Goal: Task Accomplishment & Management: Manage account settings

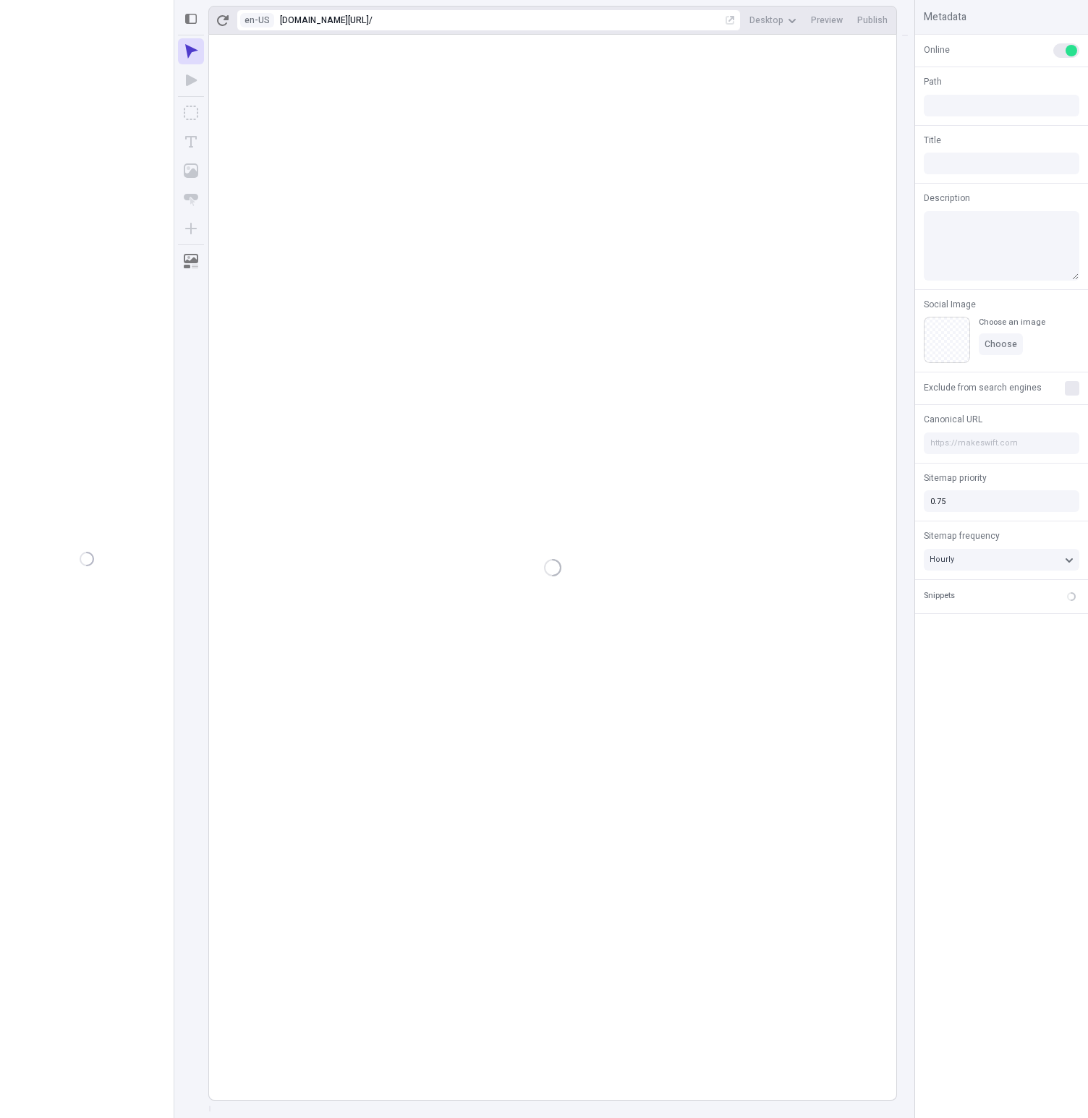
type input "/folder-without-space/page-33"
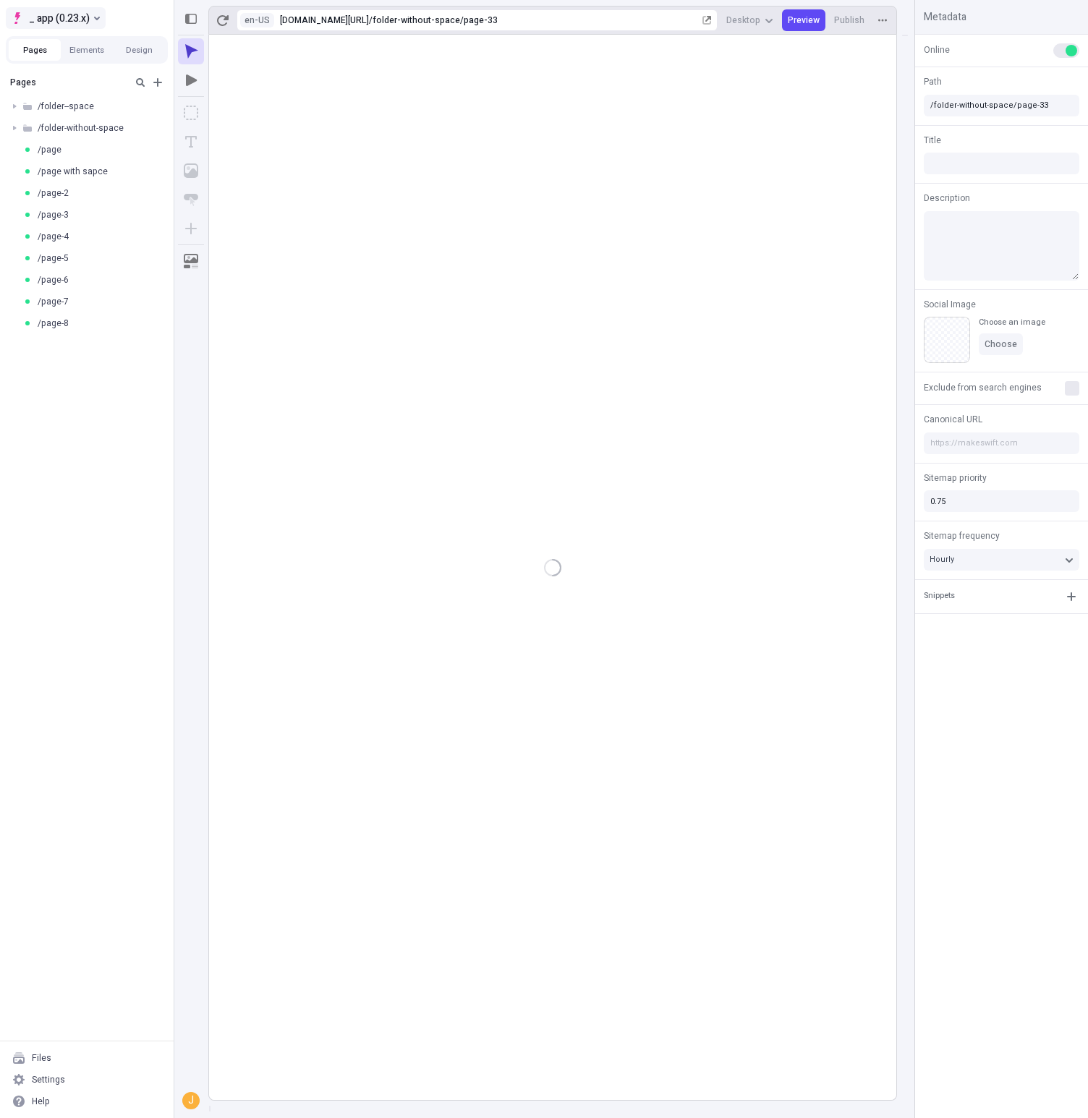
click at [89, 15] on span "_ app (0.23.x)" at bounding box center [59, 17] width 61 height 17
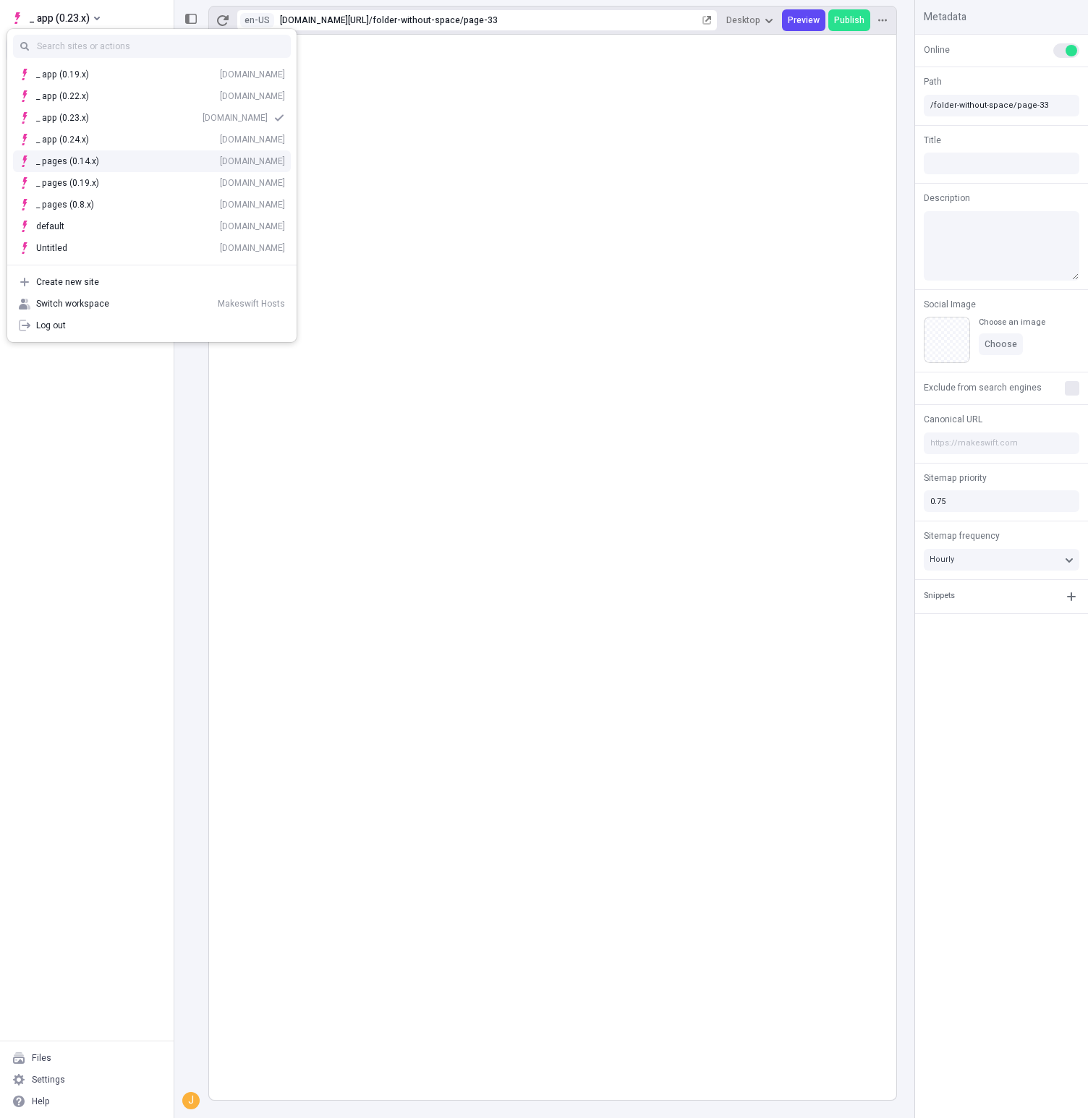
click at [114, 160] on div "_ pages (0.14.x) hosts-staging-pages-014x.vercel.app" at bounding box center [160, 161] width 249 height 12
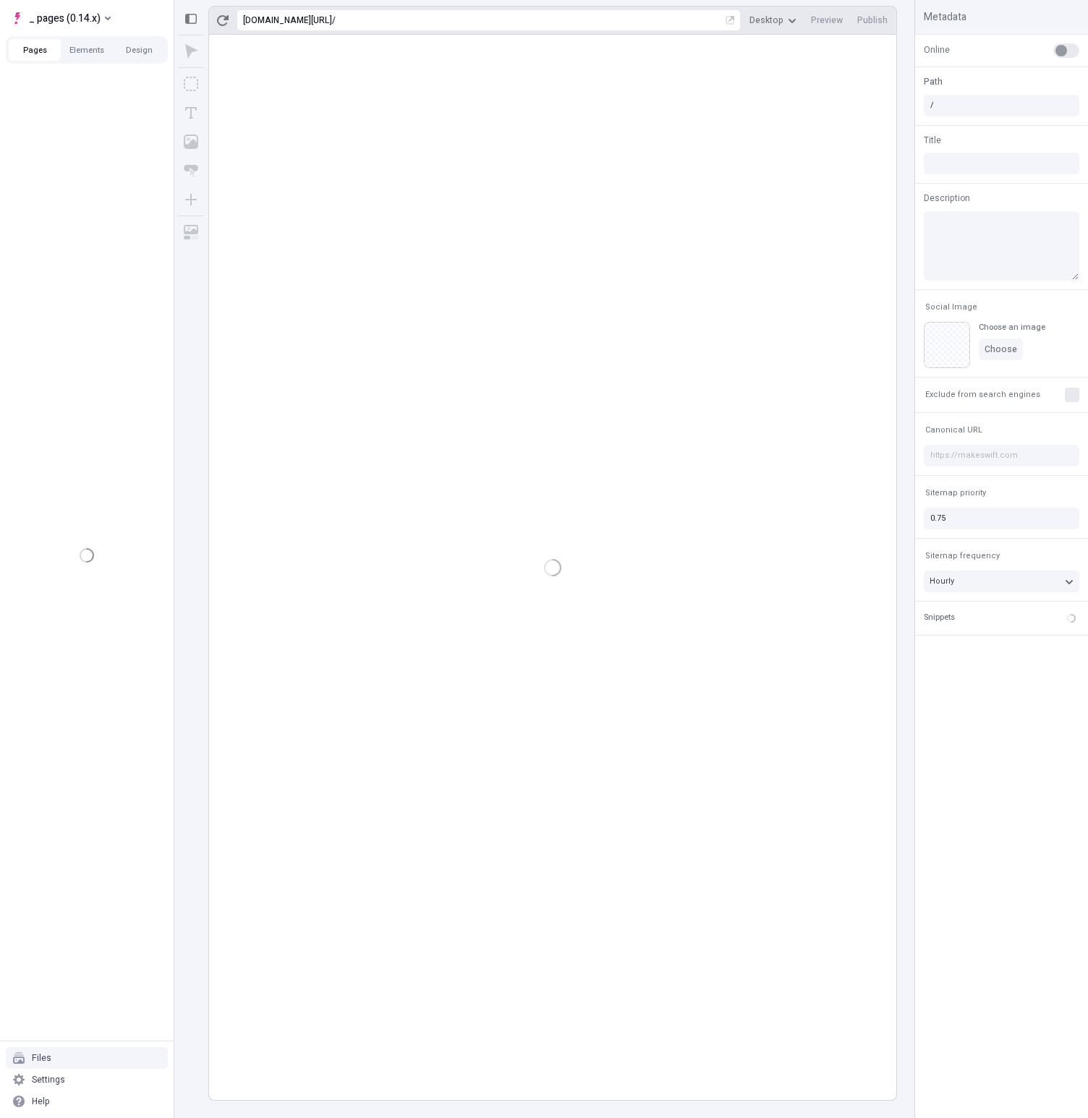
type input "/page-4"
click at [87, 1073] on div "Settings" at bounding box center [87, 1080] width 162 height 22
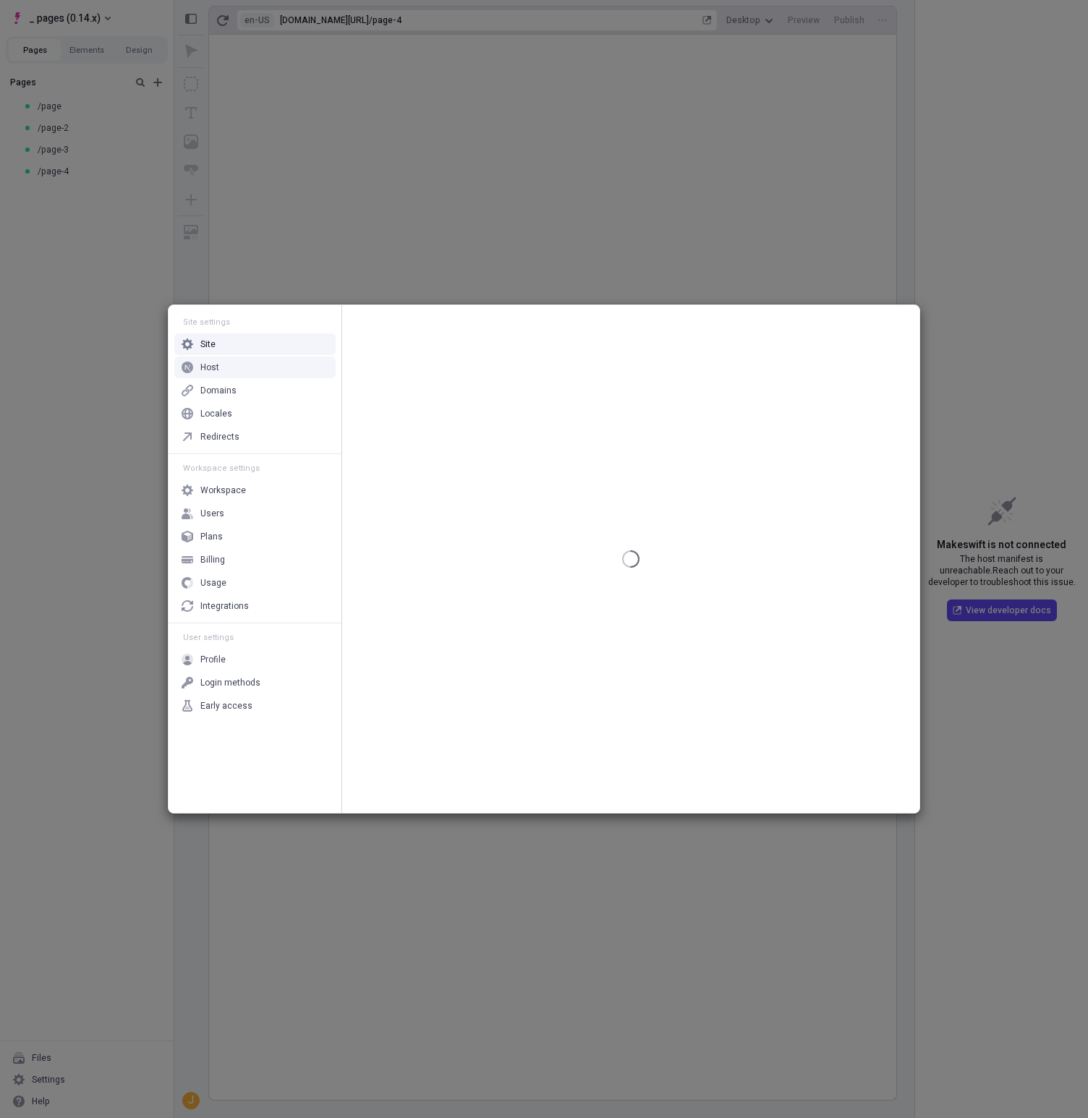
click at [257, 371] on div "Host" at bounding box center [254, 368] width 161 height 22
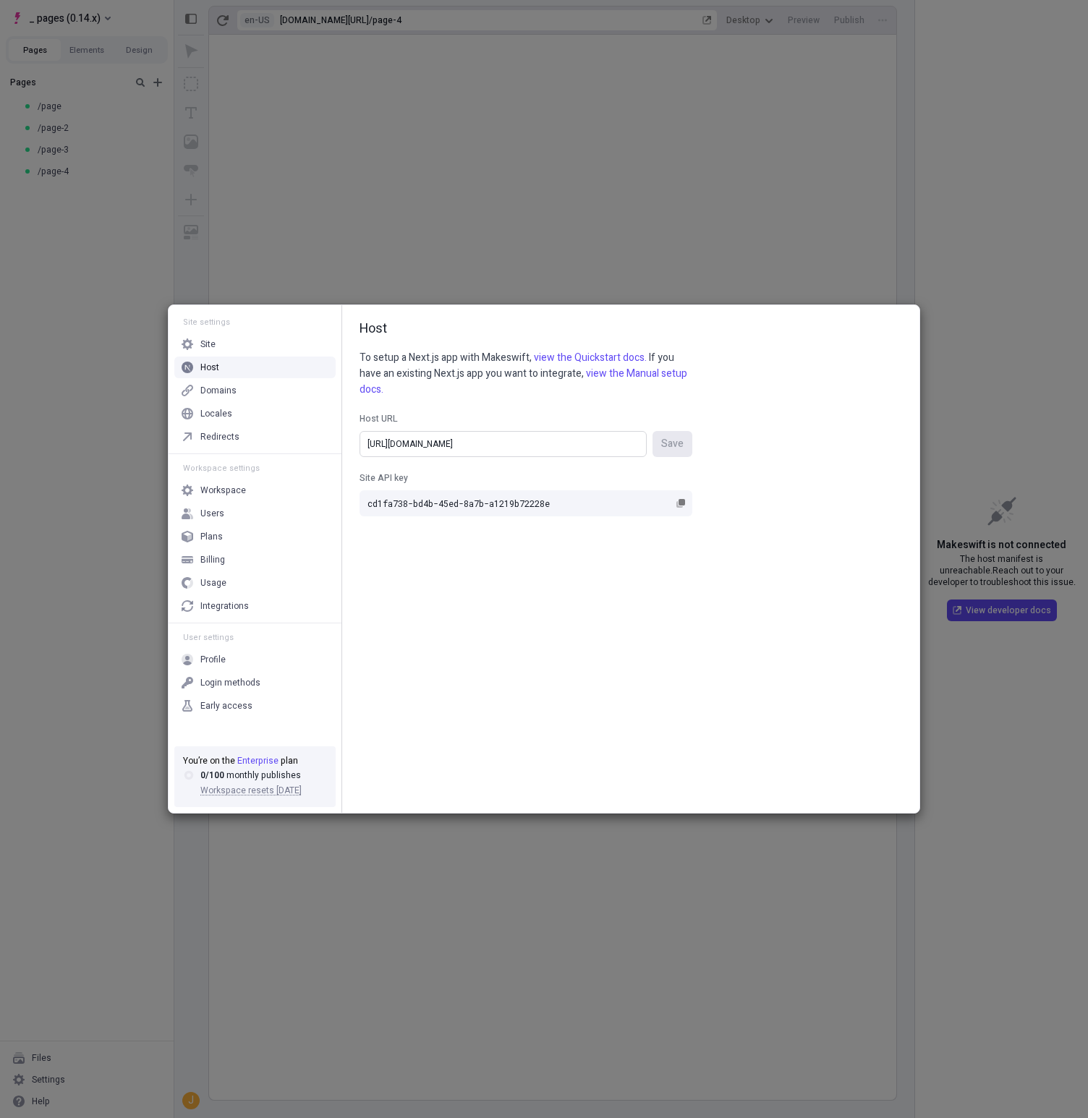
click at [516, 443] on input "https://hosts-staging-pages-014x.vercel.app/" at bounding box center [502, 444] width 287 height 26
click at [456, 444] on input "https://hosts-staging-pages-014x.vercel.app/" at bounding box center [502, 444] width 287 height 26
click at [495, 443] on input "https://hosts-staging-pages-014x.vercel.app/" at bounding box center [502, 444] width 287 height 26
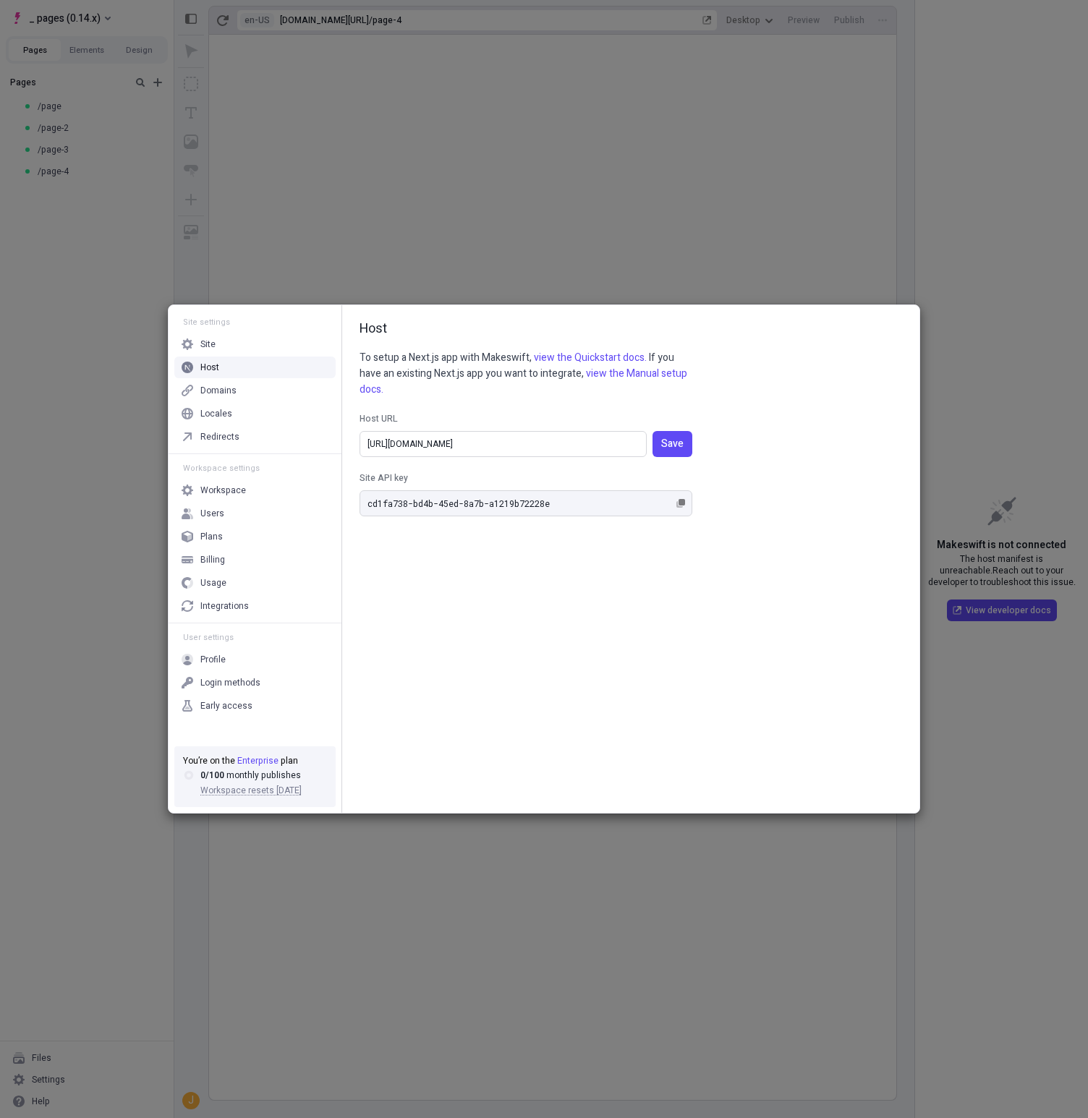
type input "https://hosts-staging-pages-014x-nextjs-14.vercel.app/"
click at [652, 431] on button "Save" at bounding box center [672, 444] width 40 height 26
click at [57, 397] on div "Site settings Site Host Domains Locales Redirects Workspace settings Workspace …" at bounding box center [544, 559] width 1088 height 1118
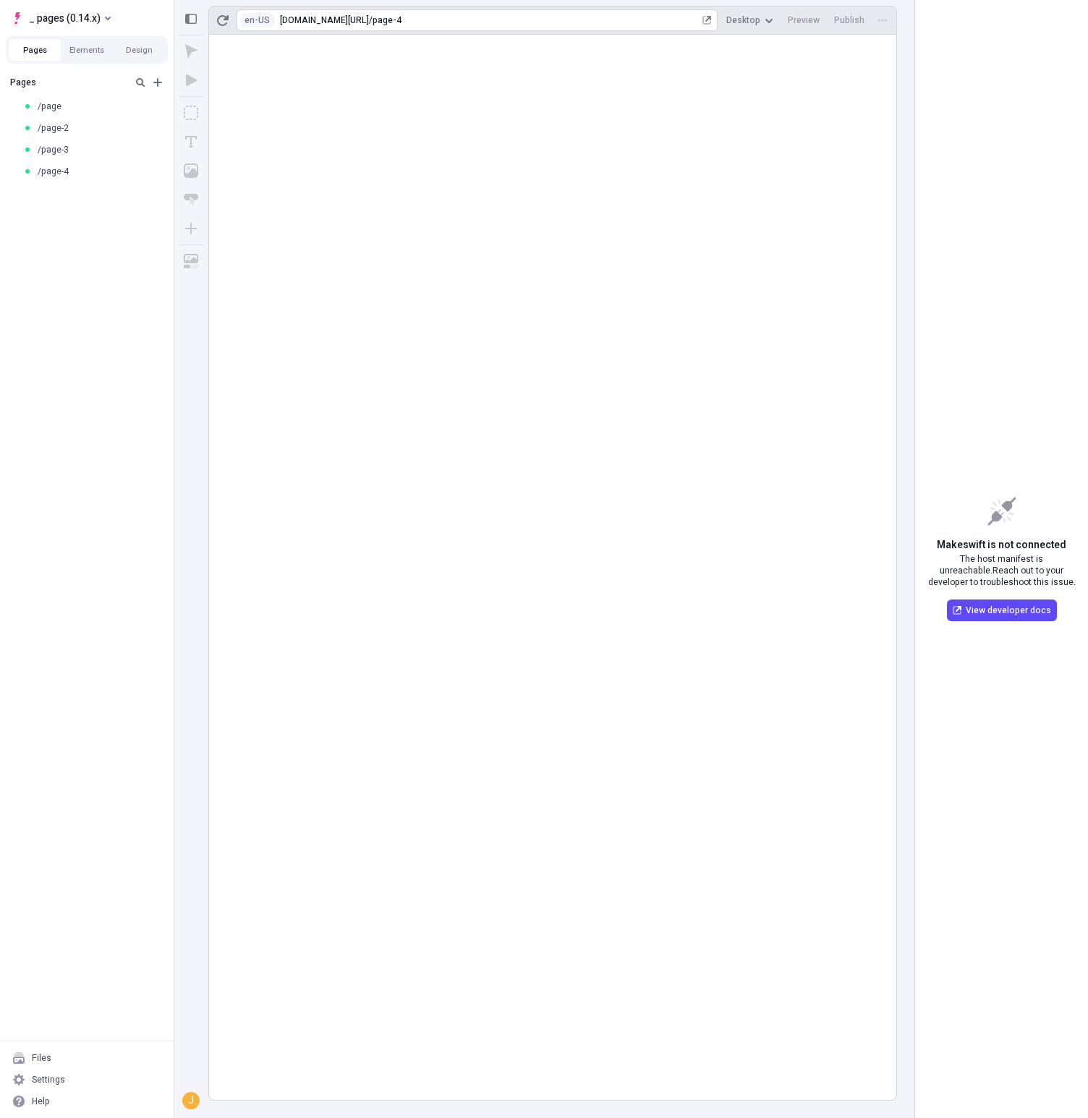
click at [369, 25] on div "[URL][DOMAIN_NAME]" at bounding box center [324, 20] width 89 height 12
click at [229, 20] on html "_ pages (0.14.x) Pages Elements Design Pages /page /page-2 /page-3 /page-4 File…" at bounding box center [544, 559] width 1088 height 1118
click at [226, 21] on icon "button" at bounding box center [223, 20] width 12 height 12
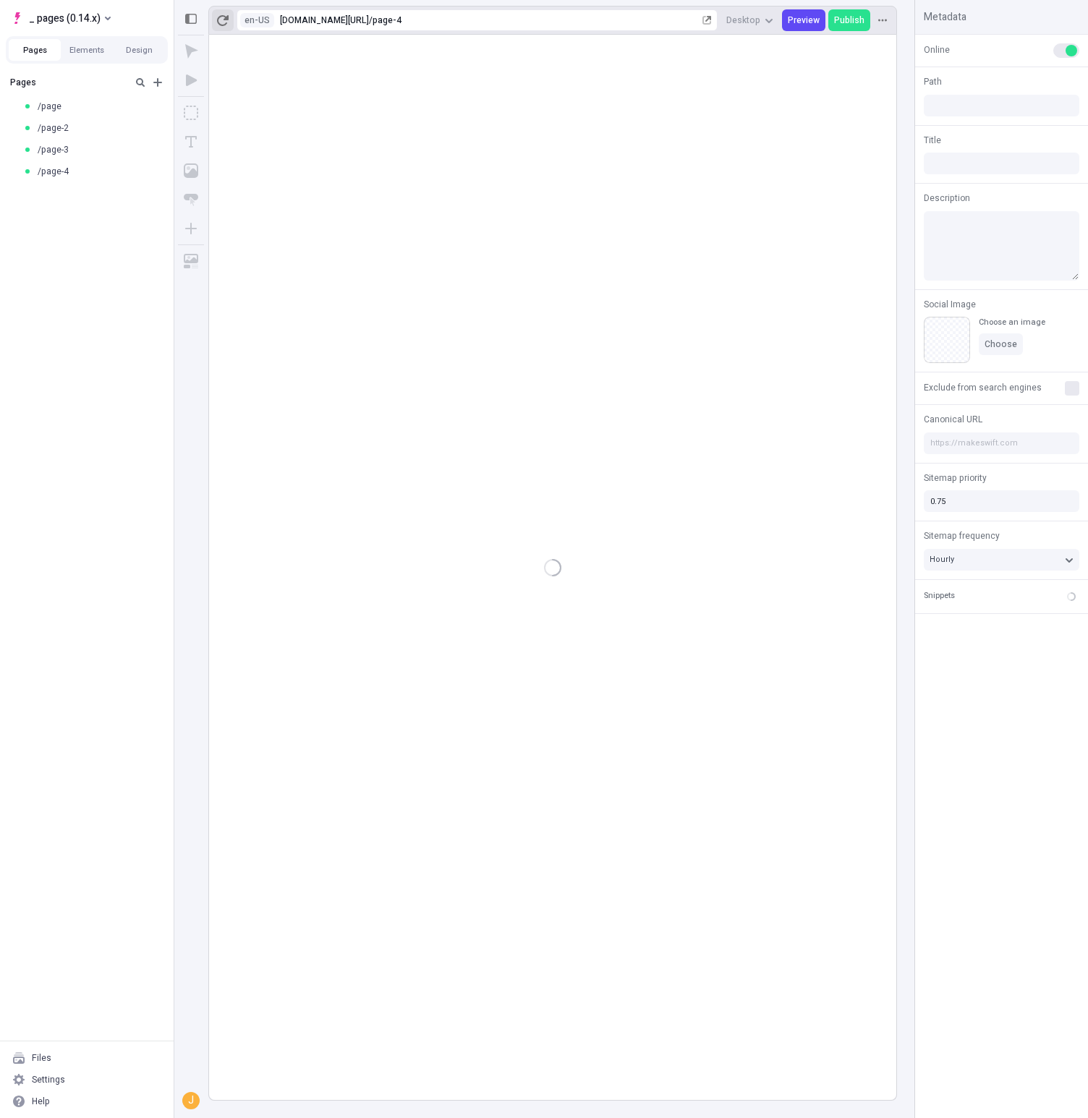
type input "/page-4"
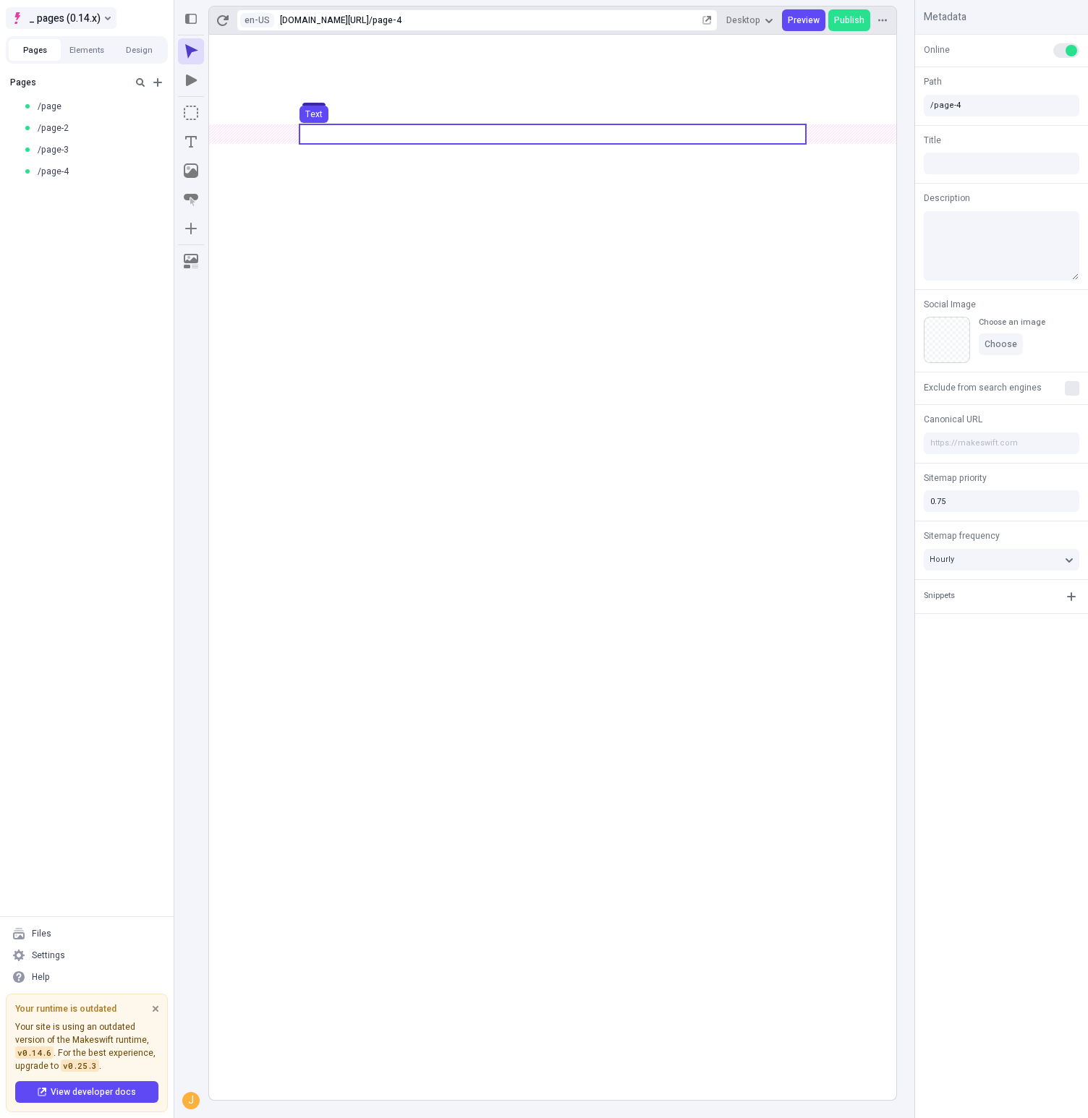
click at [98, 15] on span "_ pages (0.14.x)" at bounding box center [65, 17] width 72 height 17
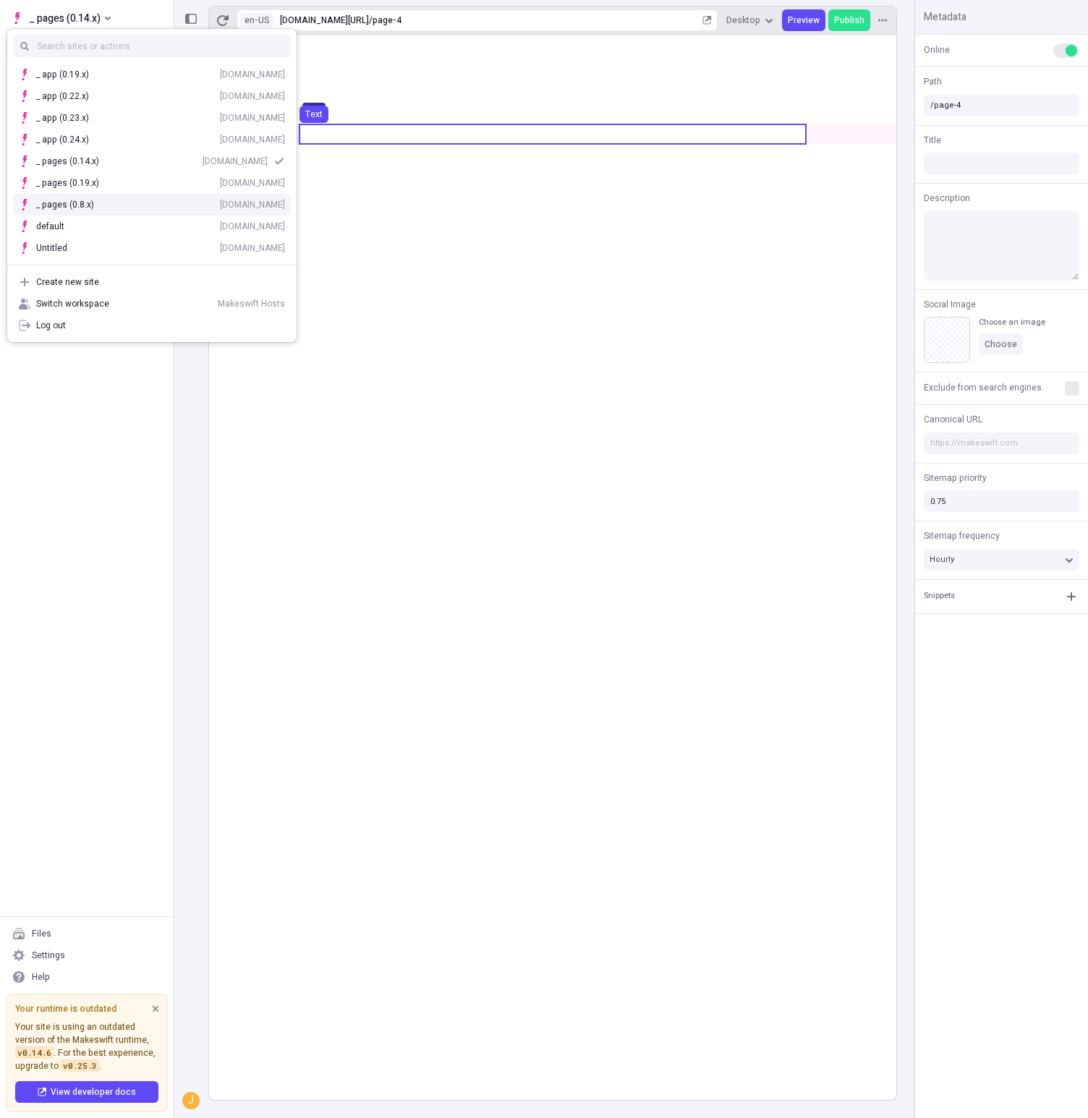
click at [104, 203] on div "_ pages (0.8.x) hosts-staging-pages-08x.vercel.app" at bounding box center [160, 205] width 249 height 12
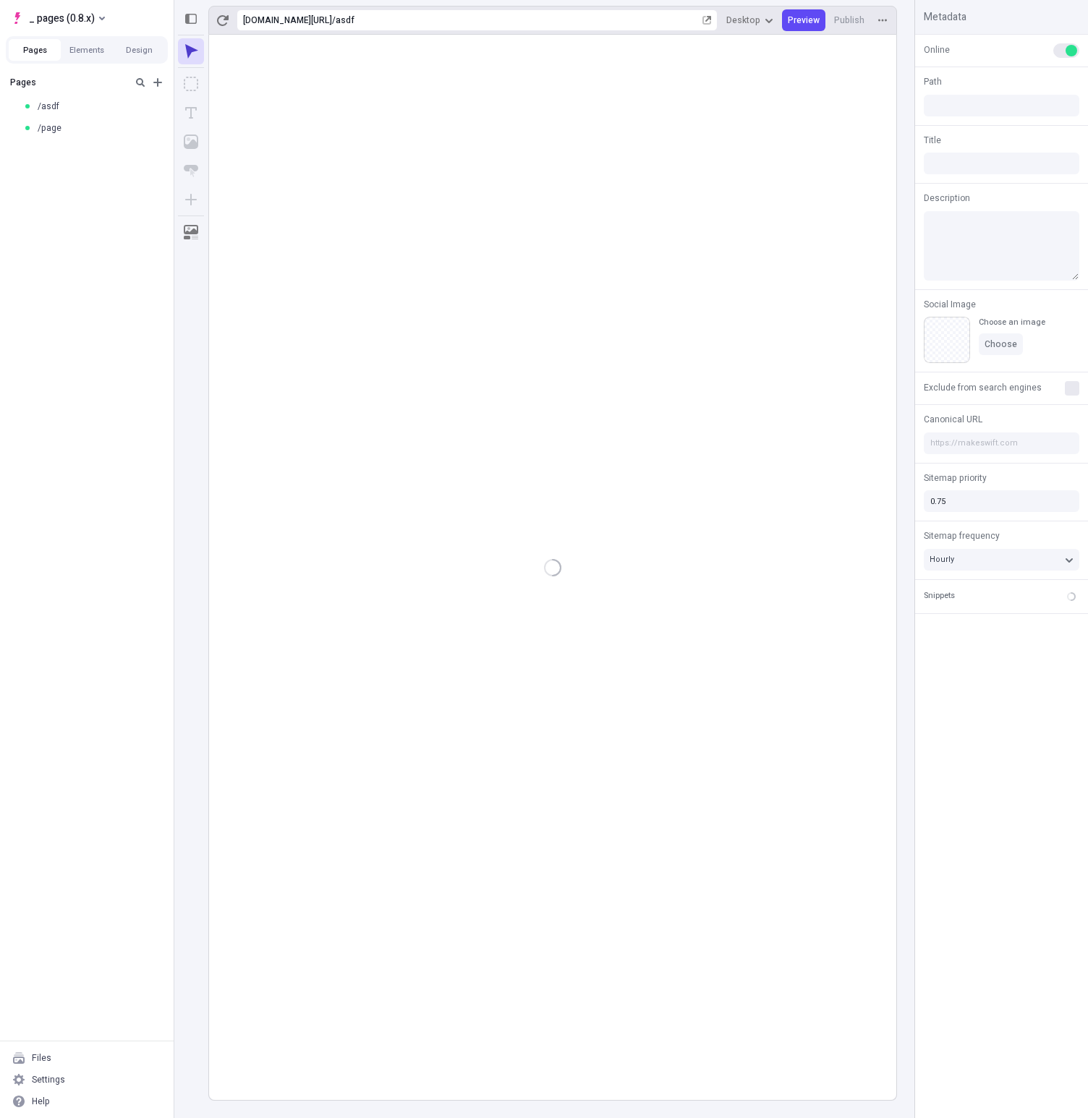
type input "/asdf"
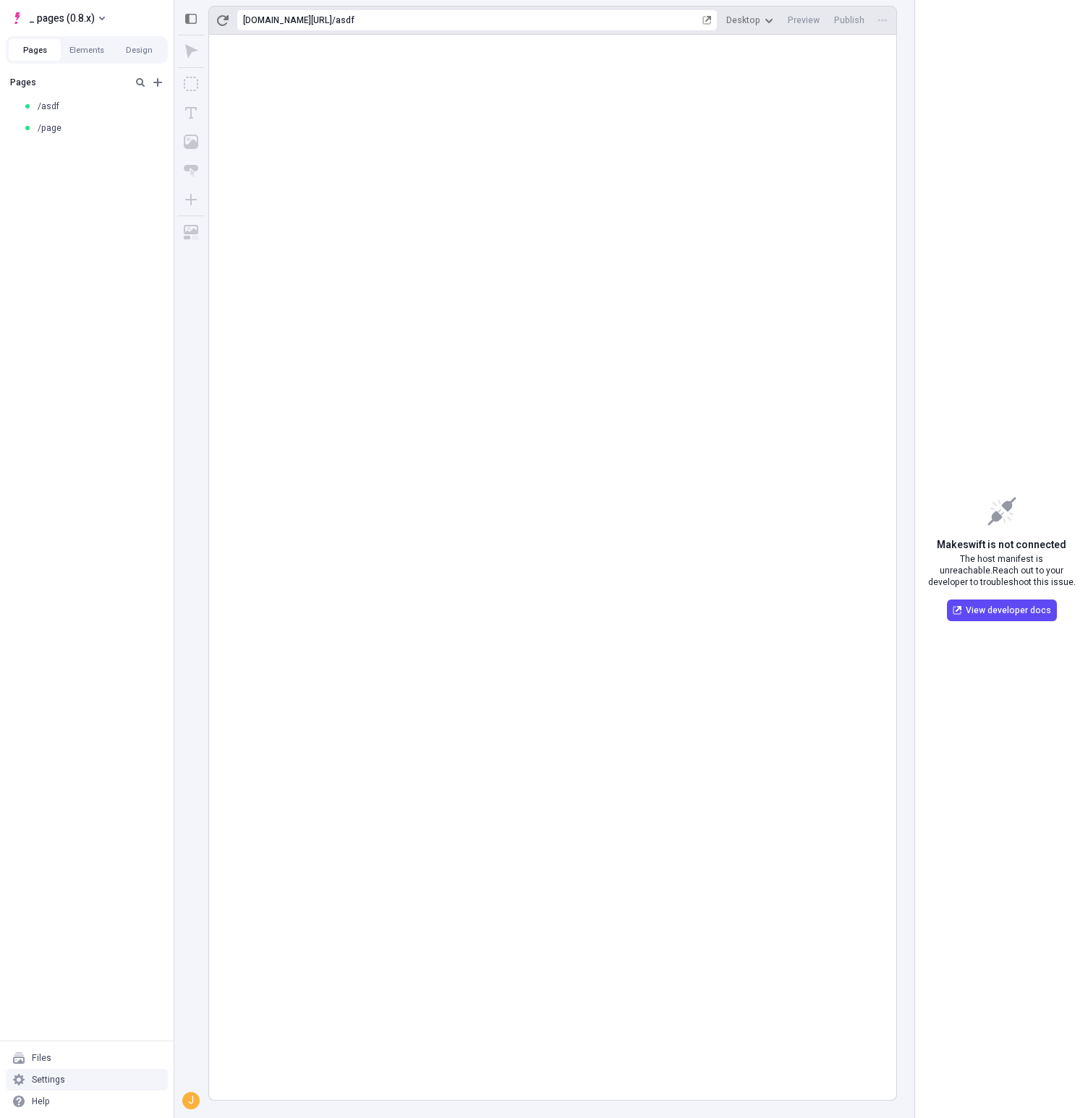
click at [73, 1088] on div "Settings" at bounding box center [87, 1080] width 162 height 22
click at [82, 1077] on div "Settings" at bounding box center [87, 1080] width 162 height 22
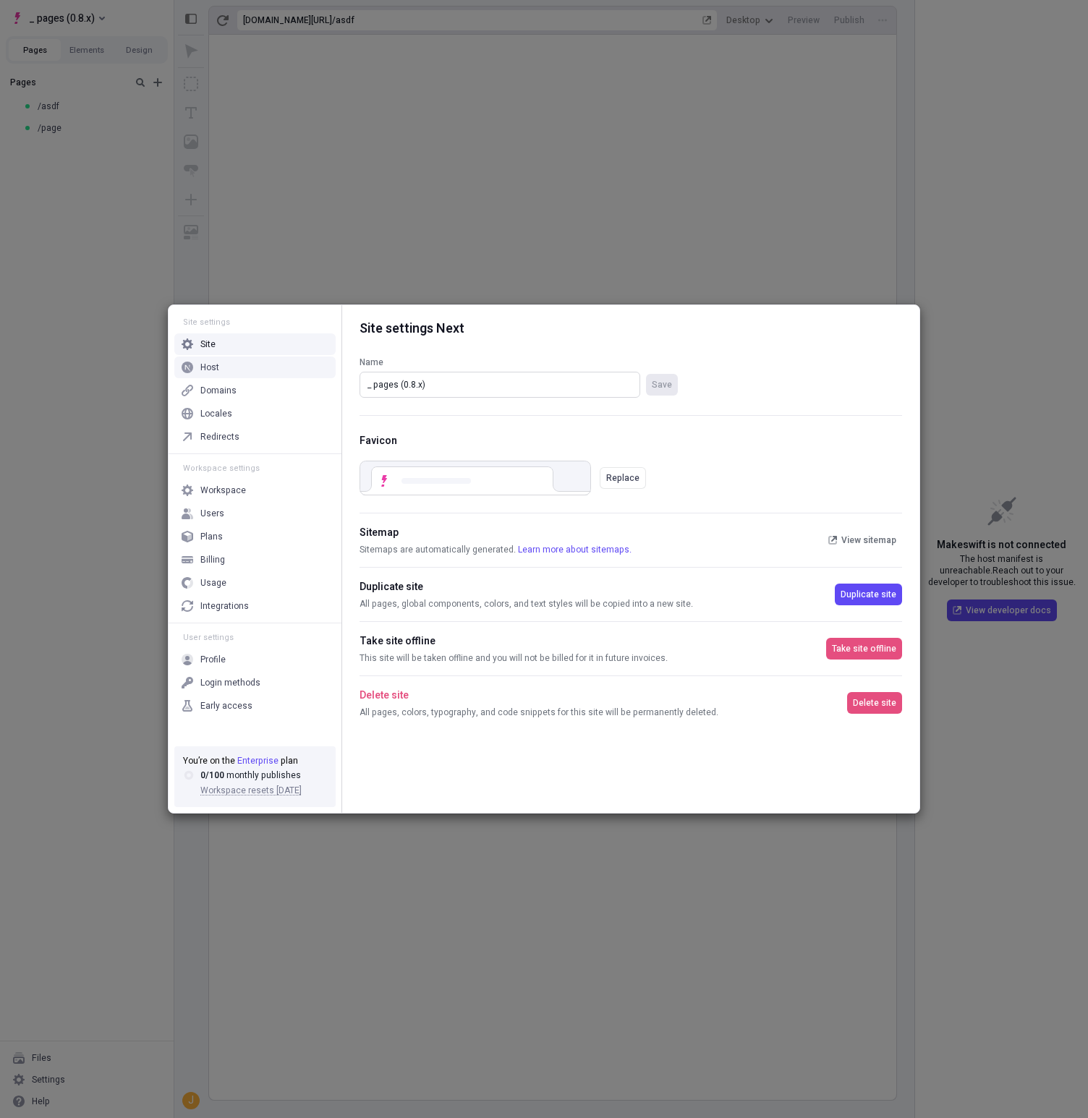
click at [409, 388] on input "_ pages (0.8.x)" at bounding box center [499, 385] width 281 height 26
type input "_ pages (0.08.x)"
click at [664, 392] on button "Save" at bounding box center [662, 385] width 32 height 22
click at [253, 371] on div "Host" at bounding box center [254, 368] width 161 height 22
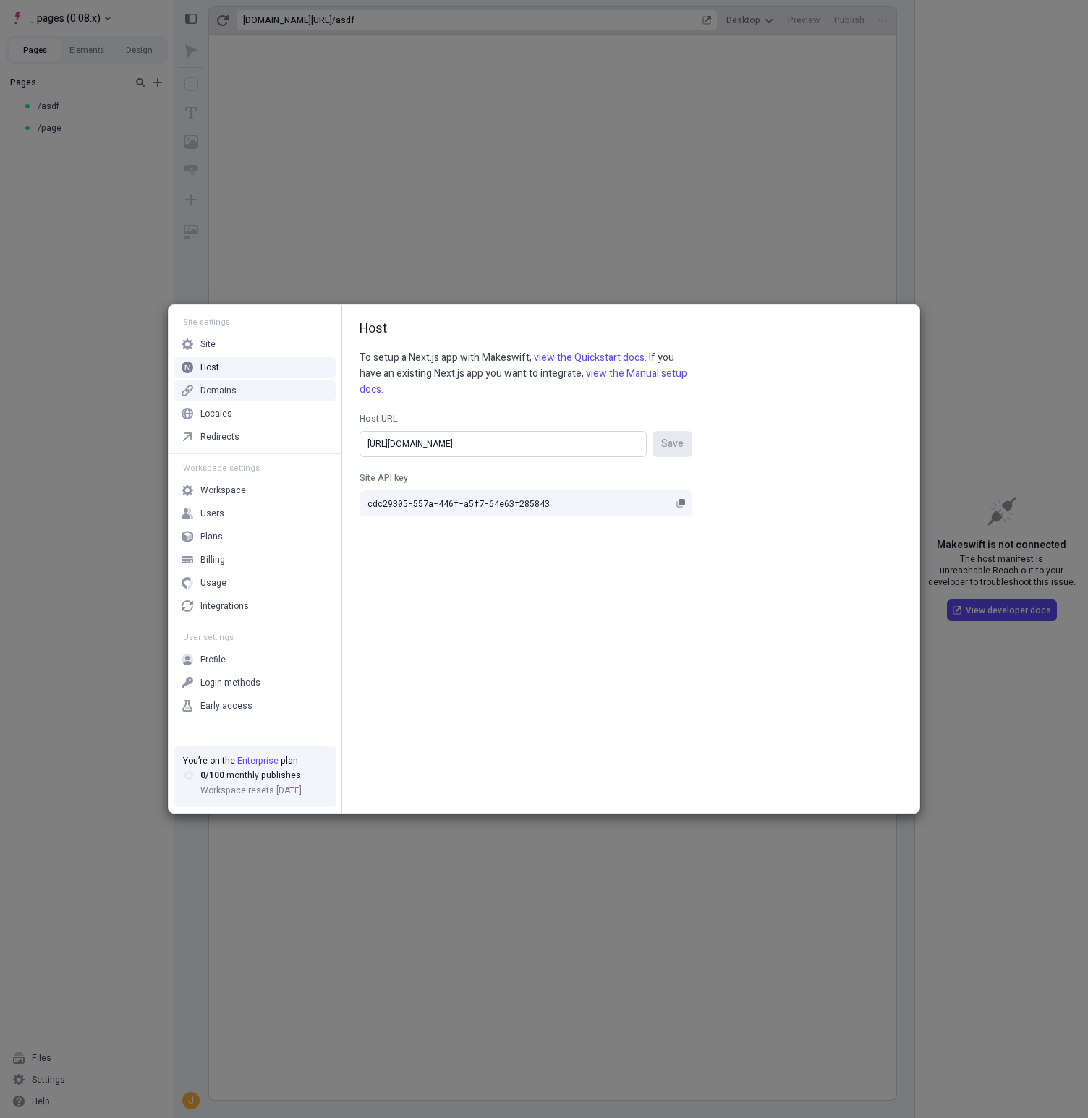
click at [539, 448] on input "https://hosts-staging-pages-08x.vercel.app/" at bounding box center [502, 444] width 287 height 26
click at [490, 446] on input "https://hosts-staging-pages-08x.vercel.app/" at bounding box center [502, 444] width 287 height 26
click at [545, 455] on input "https://hosts-staging-pages-08x.vercel.app/" at bounding box center [502, 444] width 287 height 26
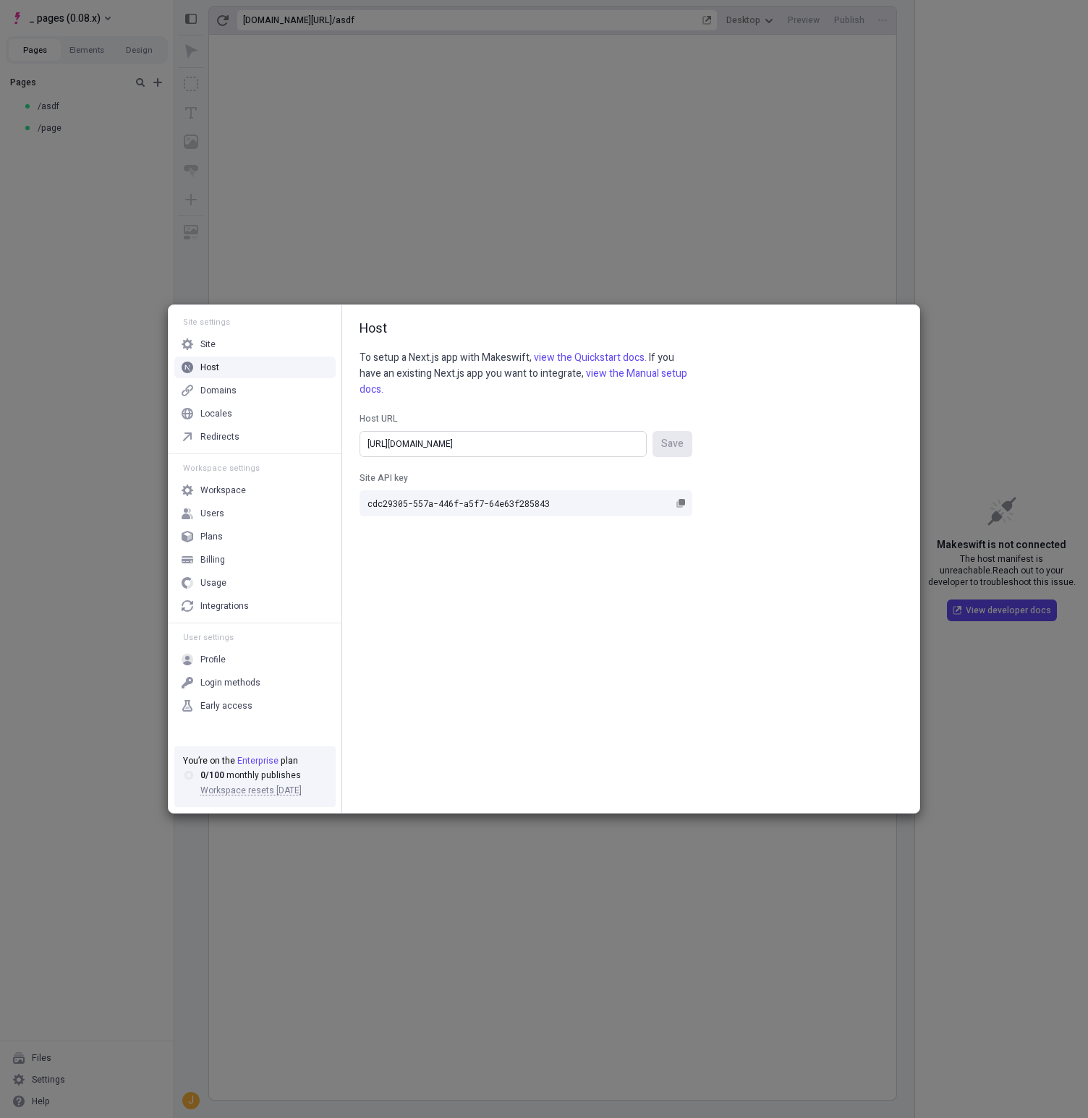
click at [545, 455] on input "https://hosts-staging-pages-08x.vercel.app/" at bounding box center [502, 444] width 287 height 26
paste input "08x-nextjs-13"
type input "https://hosts-staging-pages-008x-nextjs-13.vercel.app/"
click at [678, 446] on span "Save" at bounding box center [672, 444] width 22 height 16
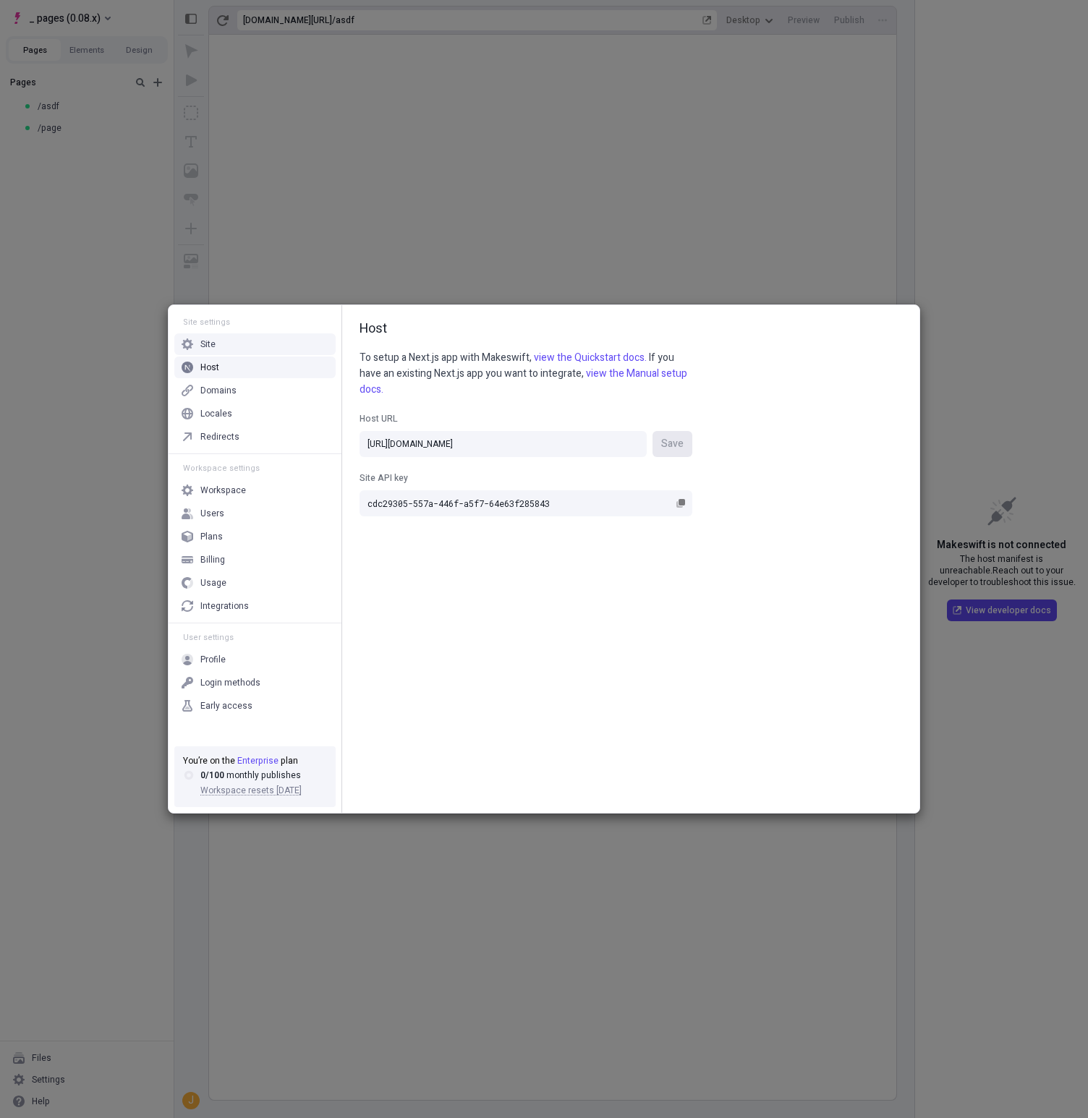
click at [125, 252] on div "Site settings Site Host Domains Locales Redirects Workspace settings Workspace …" at bounding box center [544, 559] width 1088 height 1118
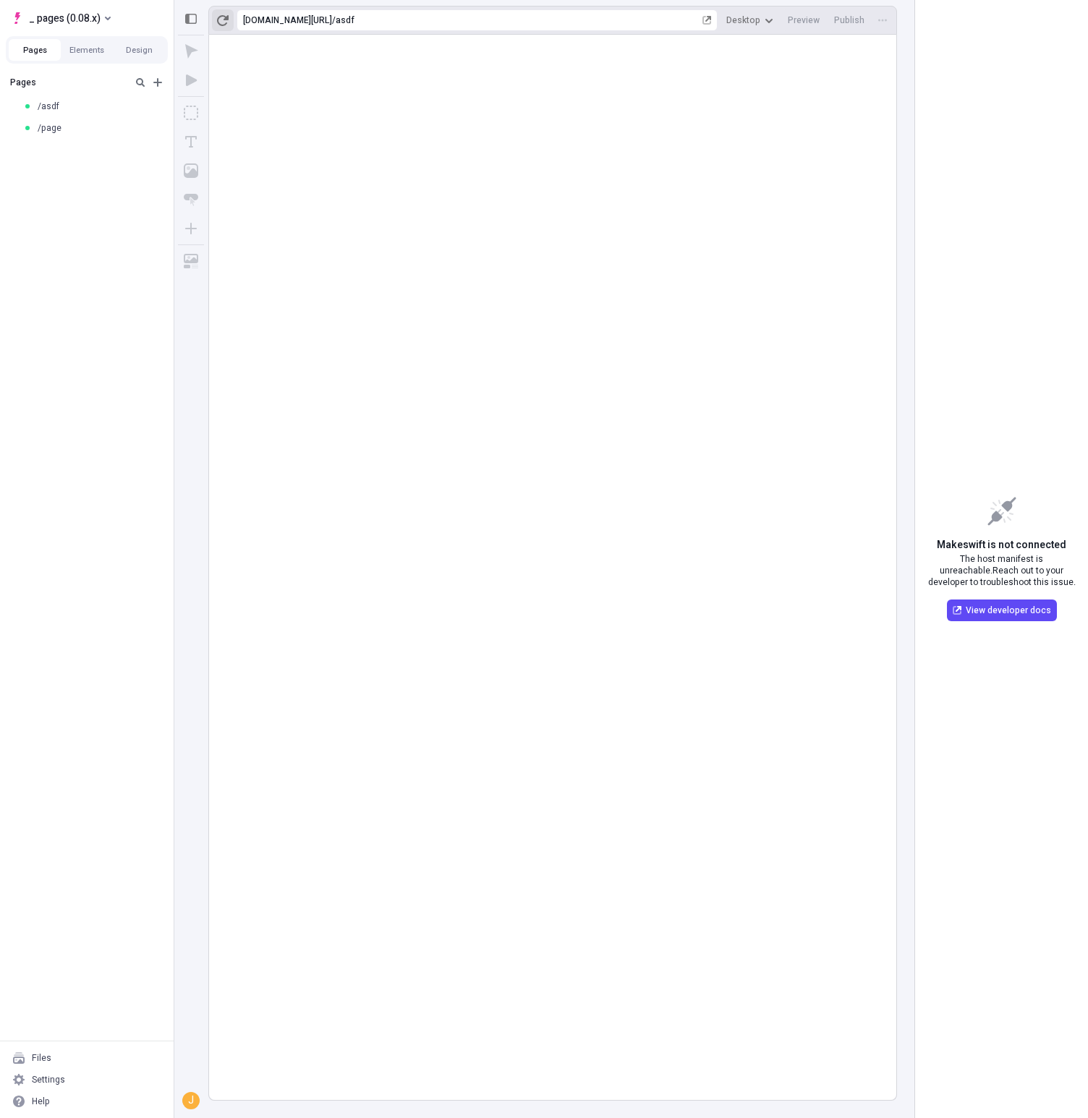
click at [228, 17] on button "button" at bounding box center [223, 20] width 22 height 22
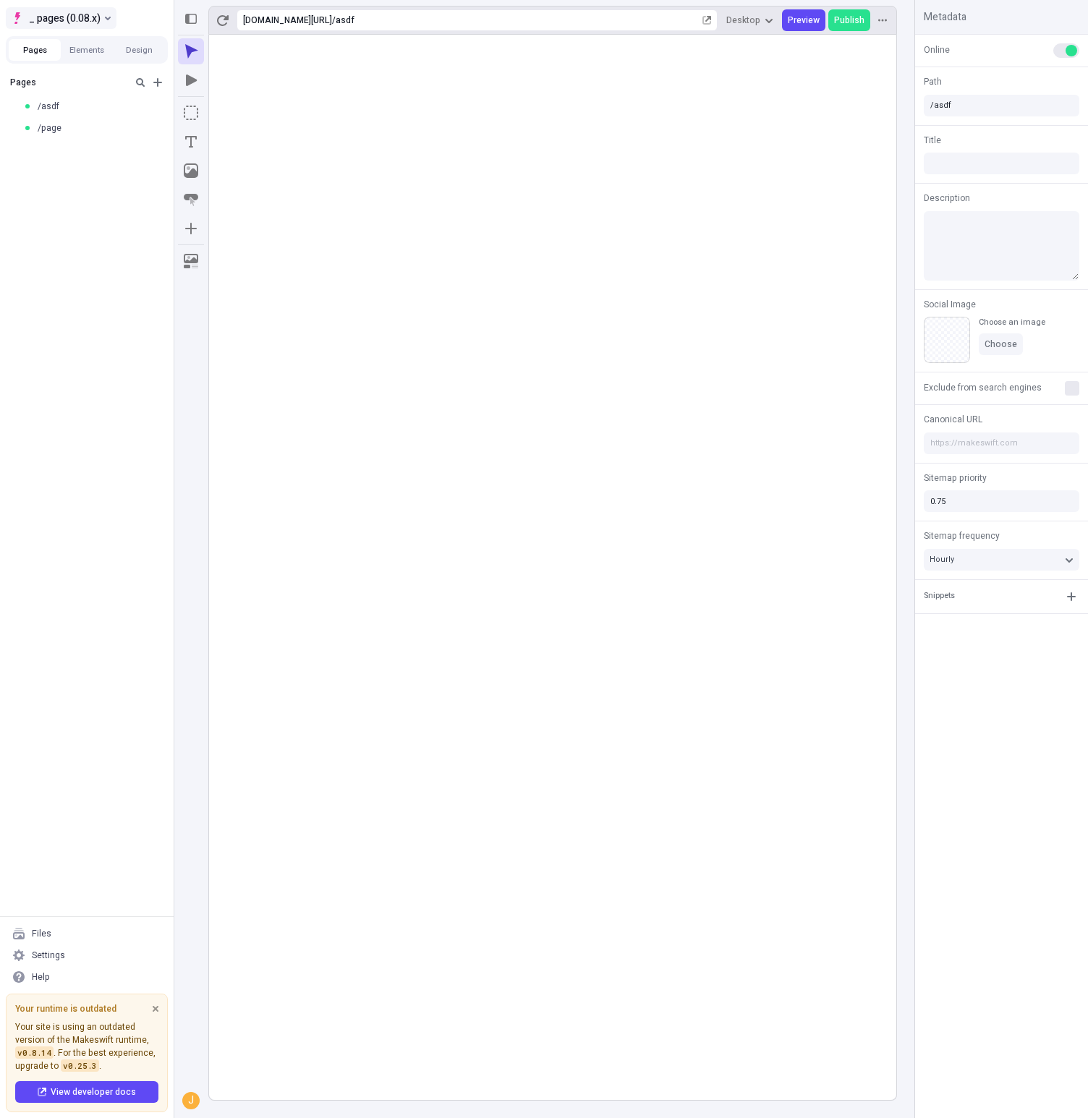
click at [97, 17] on span "_ pages (0.08.x)" at bounding box center [65, 17] width 72 height 17
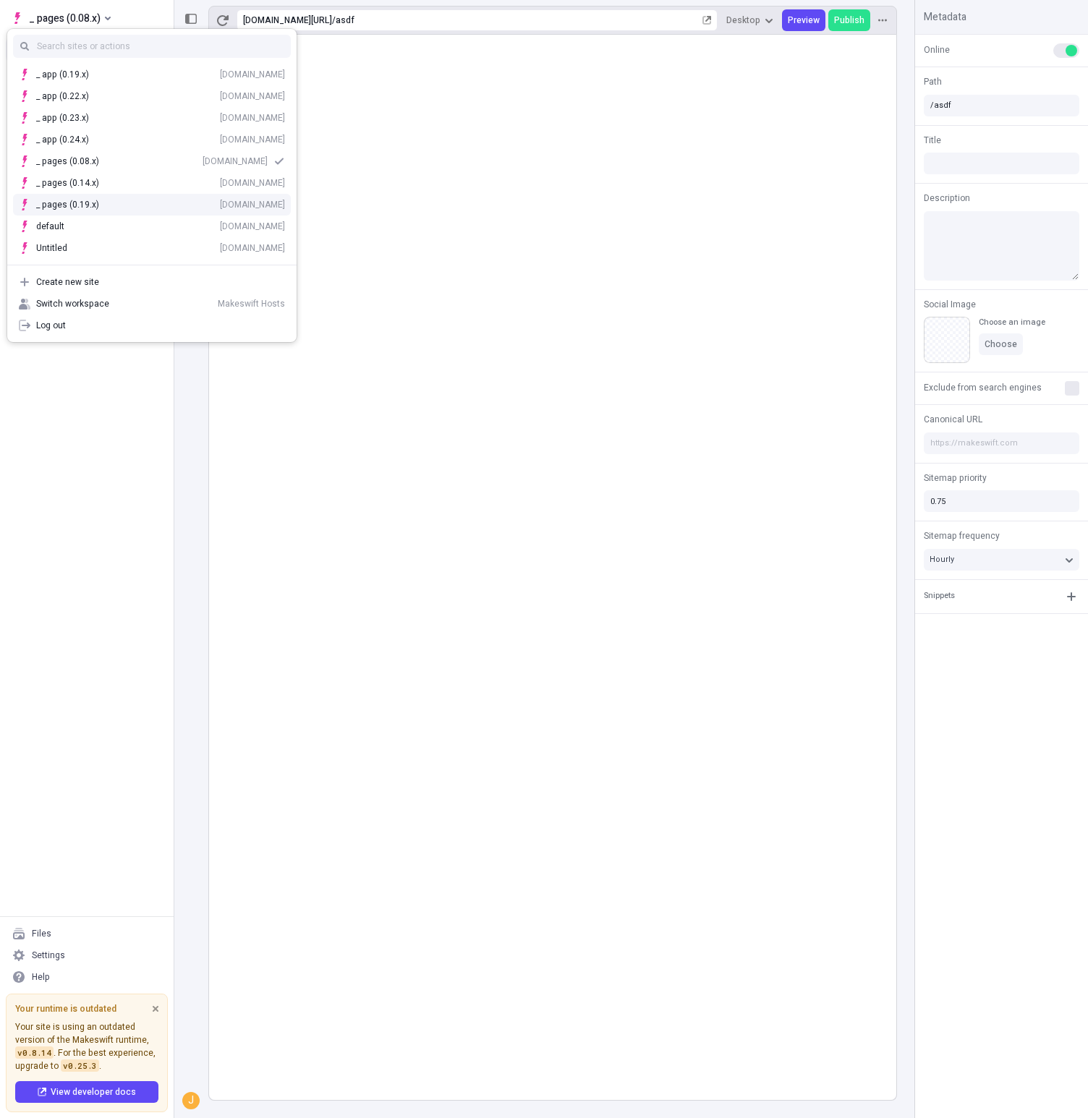
click at [96, 207] on div "_ pages (0.19.x)" at bounding box center [67, 205] width 63 height 12
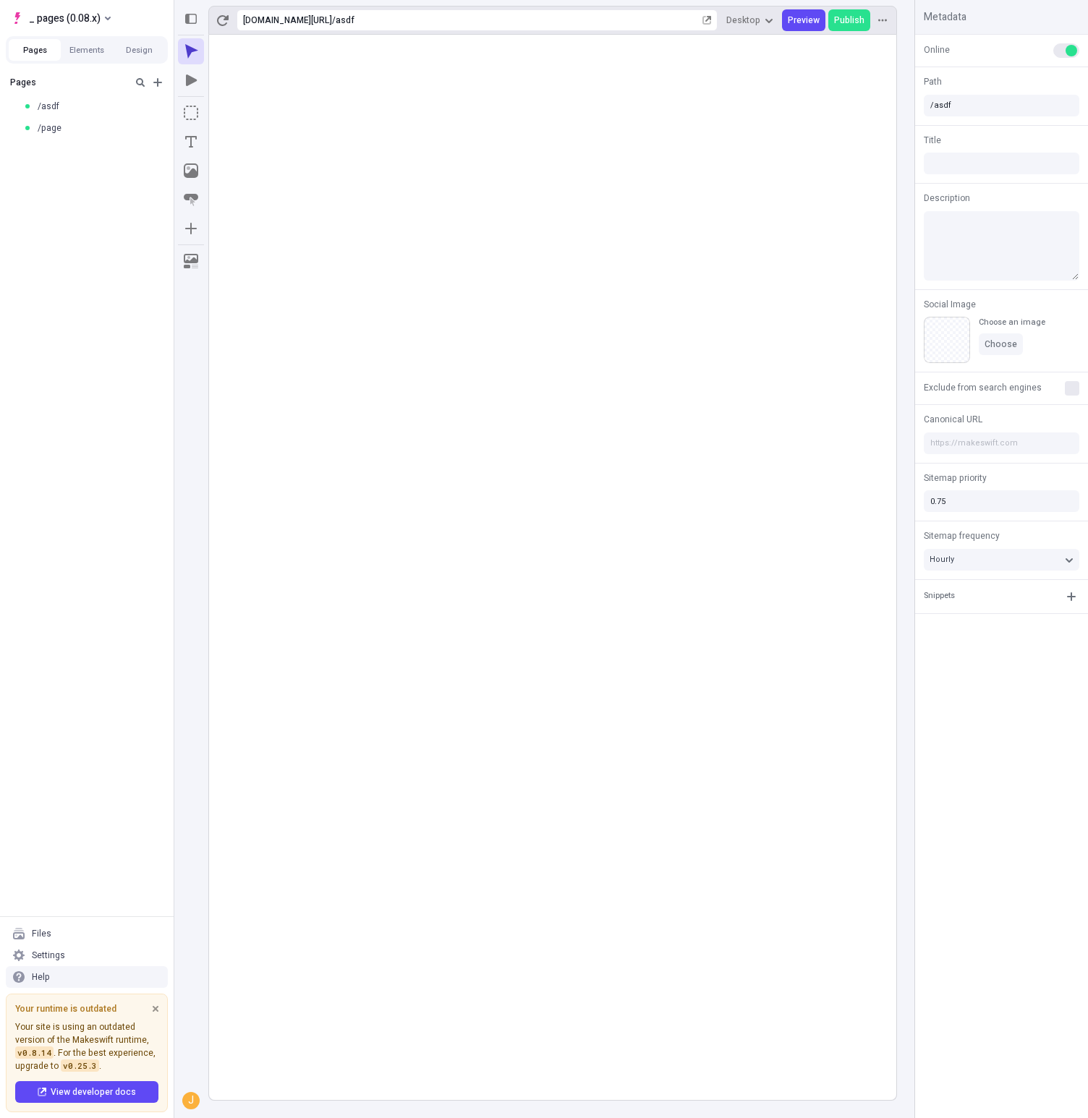
click at [74, 957] on div "Settings" at bounding box center [87, 955] width 162 height 22
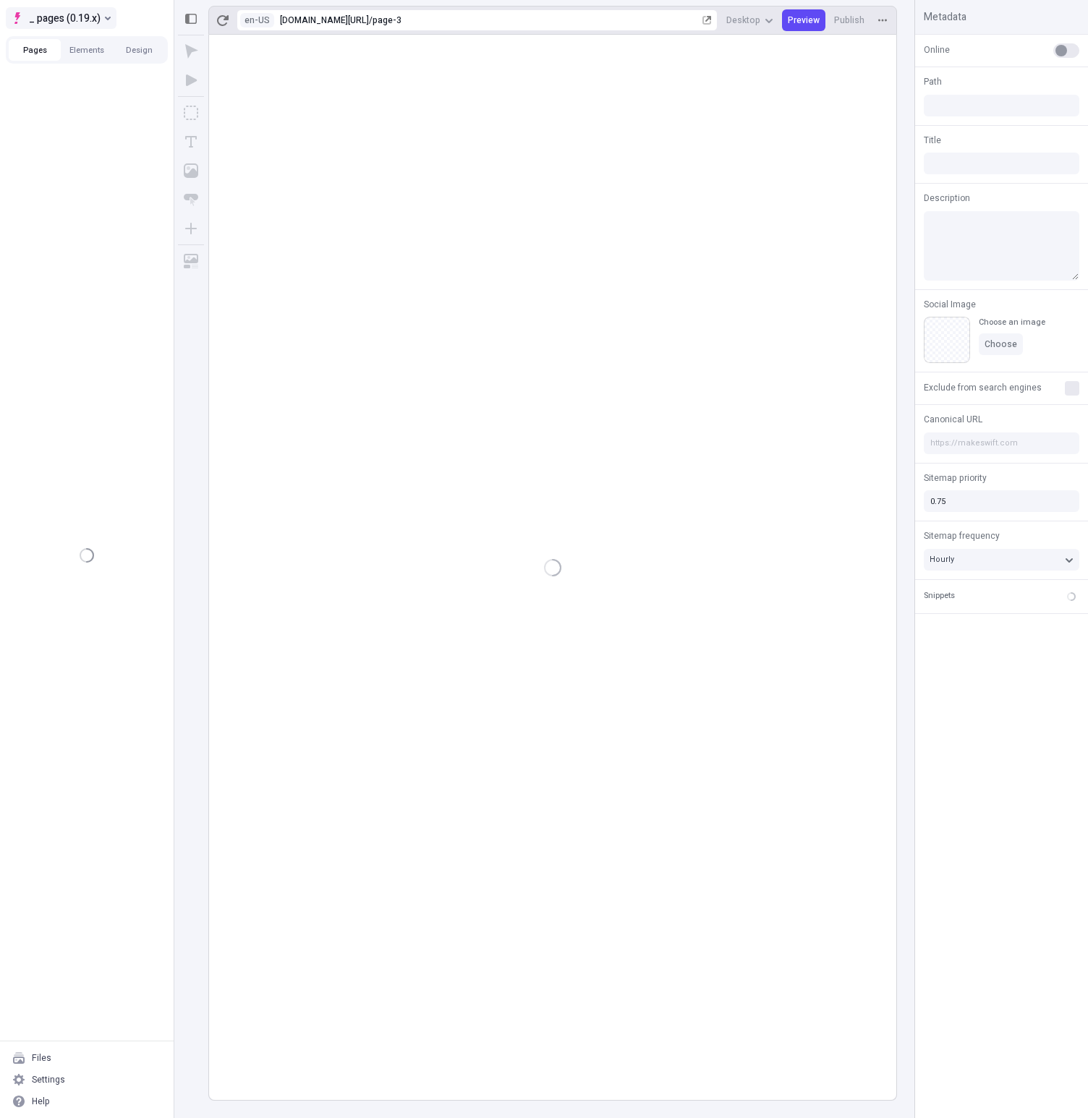
click at [47, 19] on span "_ pages (0.19.x)" at bounding box center [65, 17] width 72 height 17
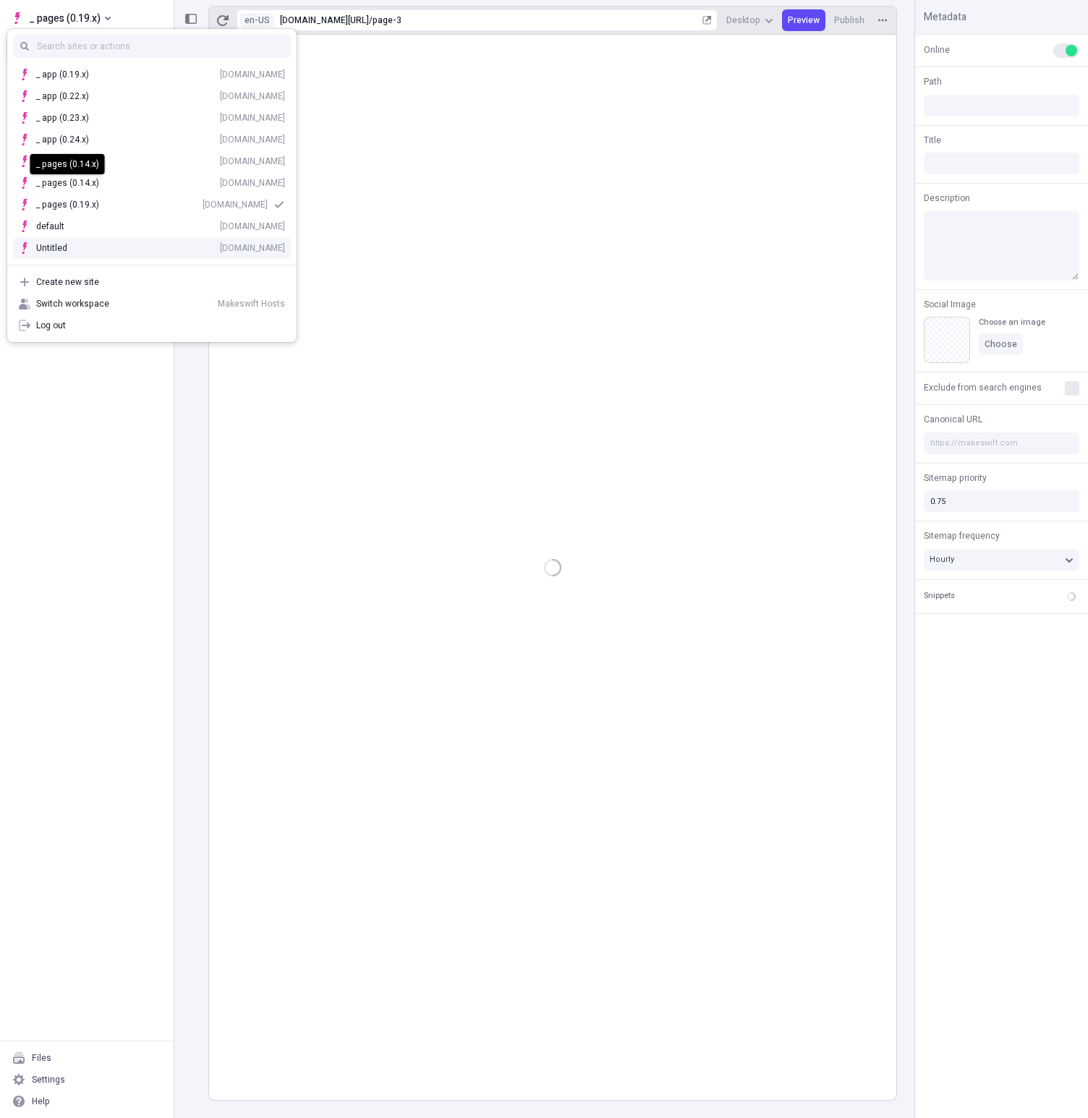
type input "/page-3"
click at [69, 1070] on div "Settings" at bounding box center [87, 1080] width 162 height 22
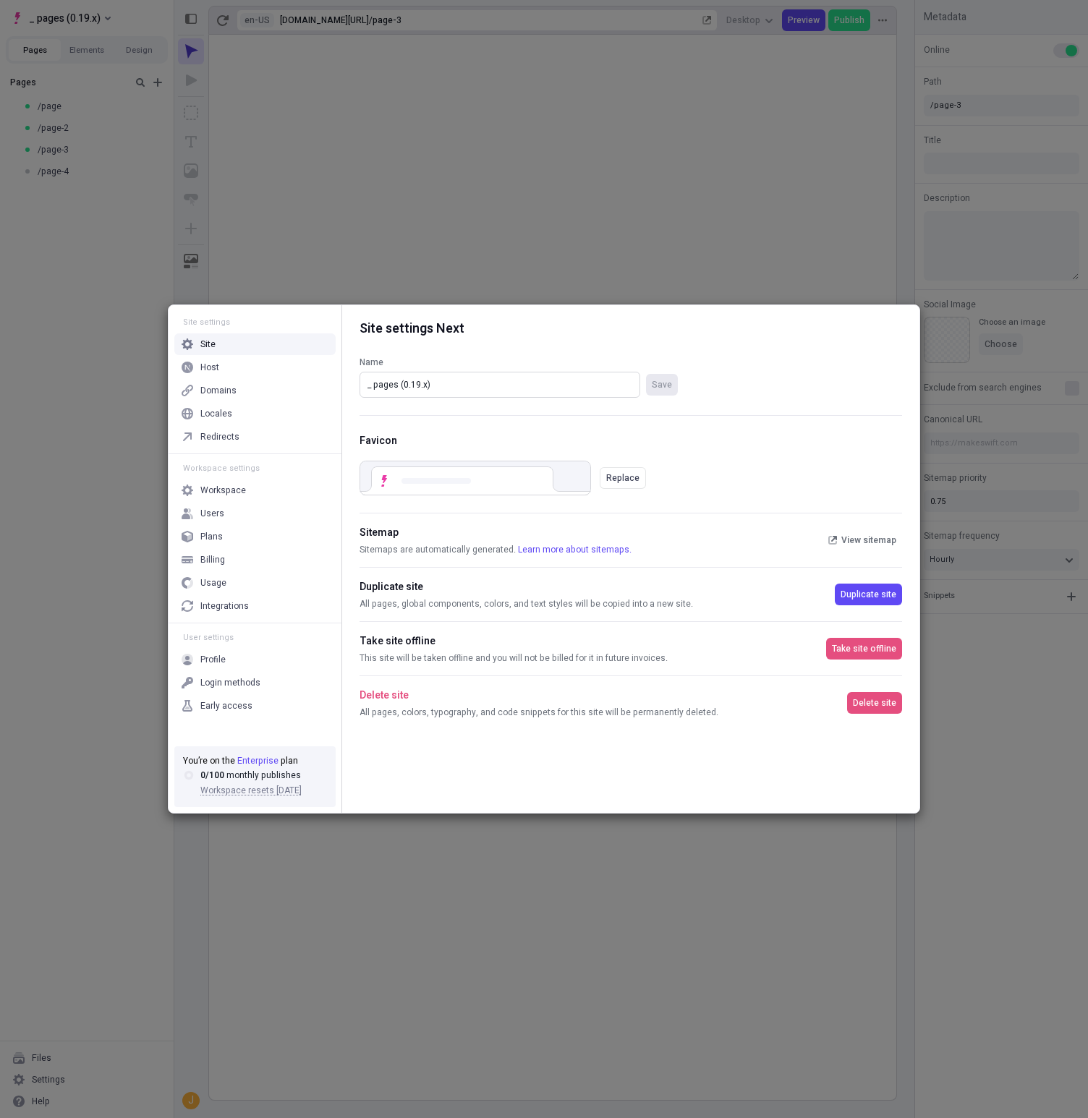
click at [495, 374] on input "_ pages (0.19.x)" at bounding box center [499, 385] width 281 height 26
paste input "hosts-staging-pages-0.19.x-nextjs-14"
type input "hosts-staging-pages-0.19.x-nextjs-14"
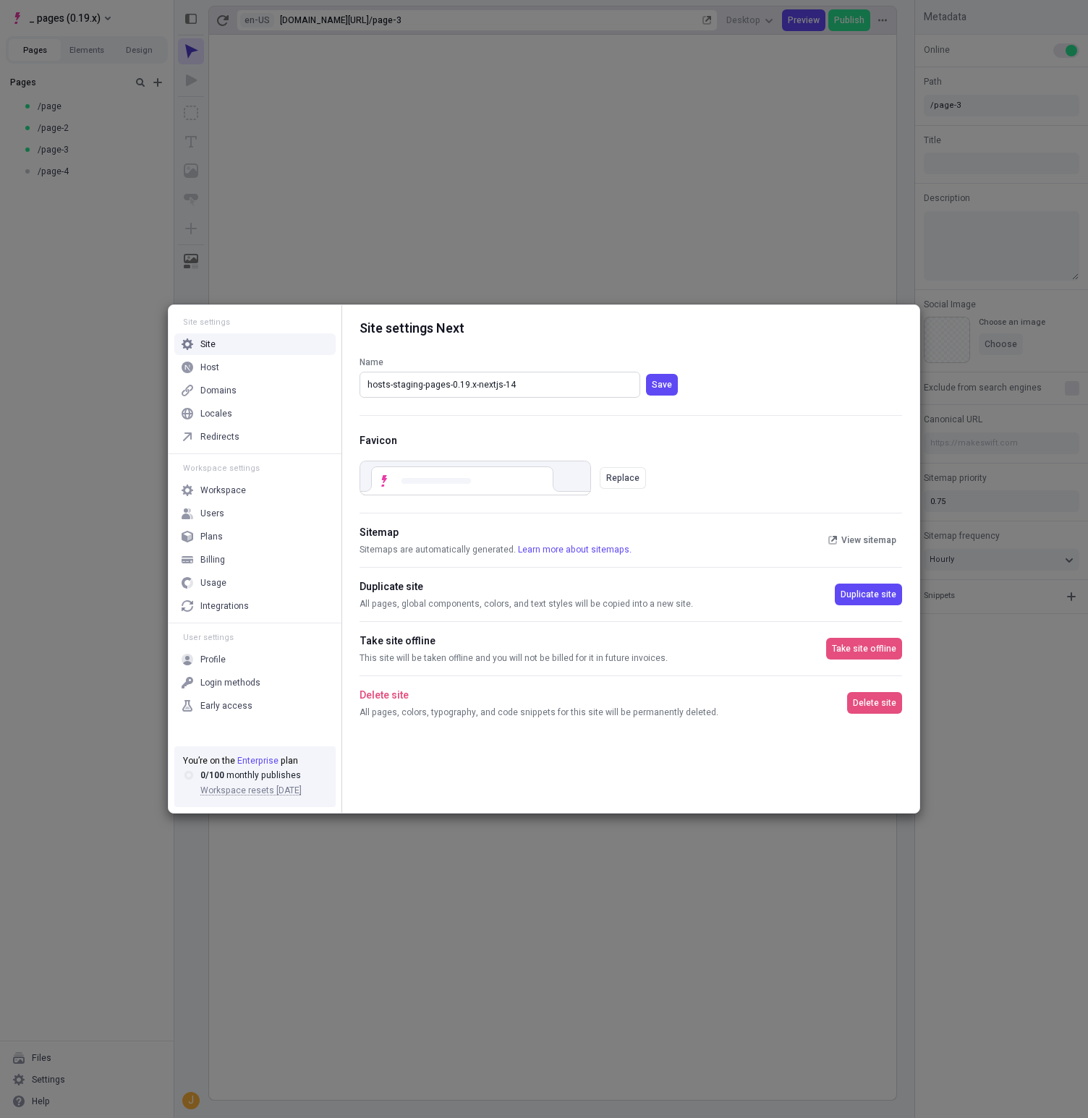
click at [646, 374] on button "Save" at bounding box center [662, 385] width 32 height 22
drag, startPoint x: 89, startPoint y: 294, endPoint x: 88, endPoint y: 249, distance: 44.9
click at [89, 294] on div "Site settings Site Host Domains Locales Redirects Workspace settings Workspace …" at bounding box center [544, 559] width 1088 height 1118
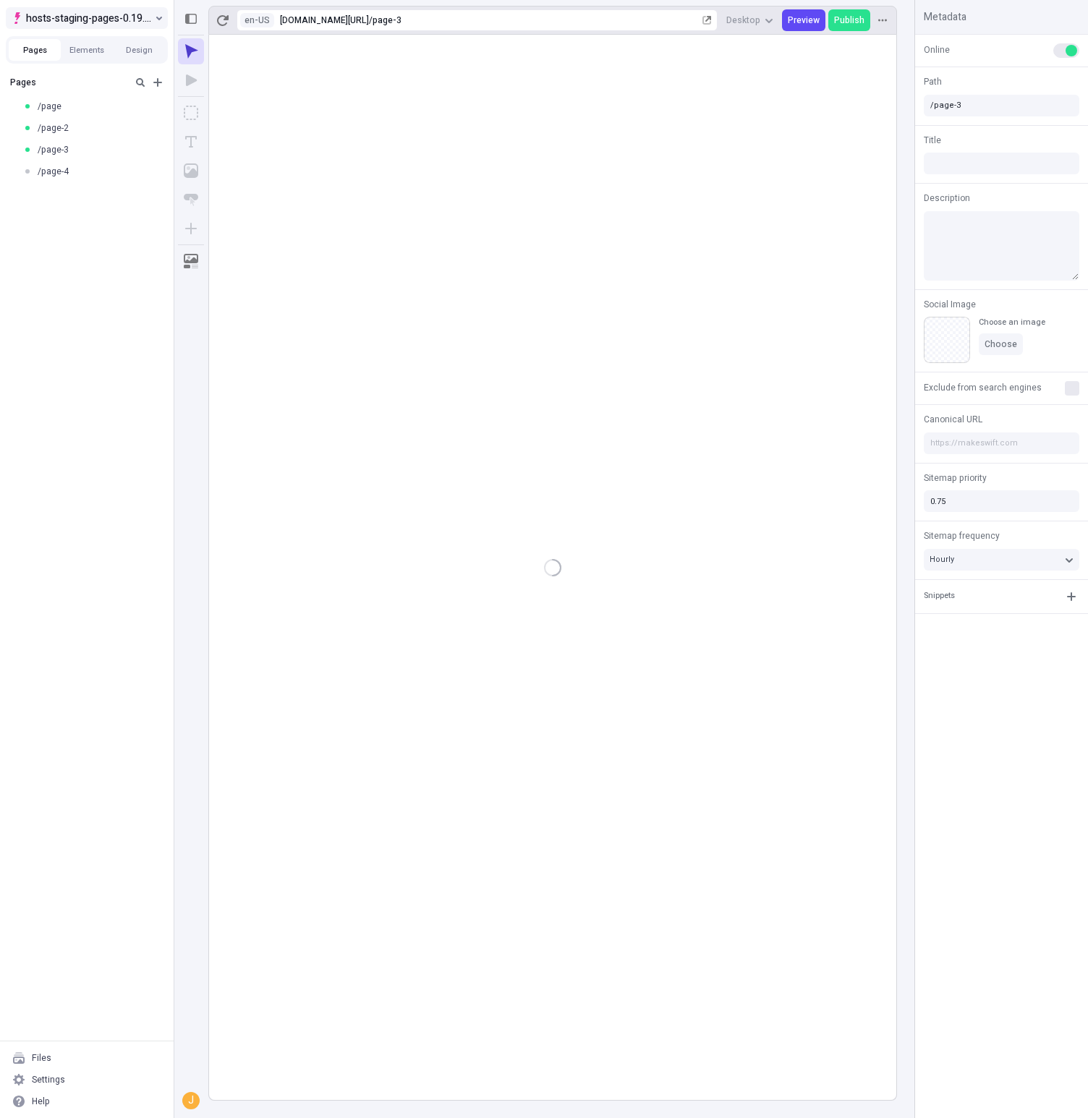
click at [92, 17] on span "hosts-staging-pages-0.19.x-nextjs-14" at bounding box center [89, 17] width 126 height 17
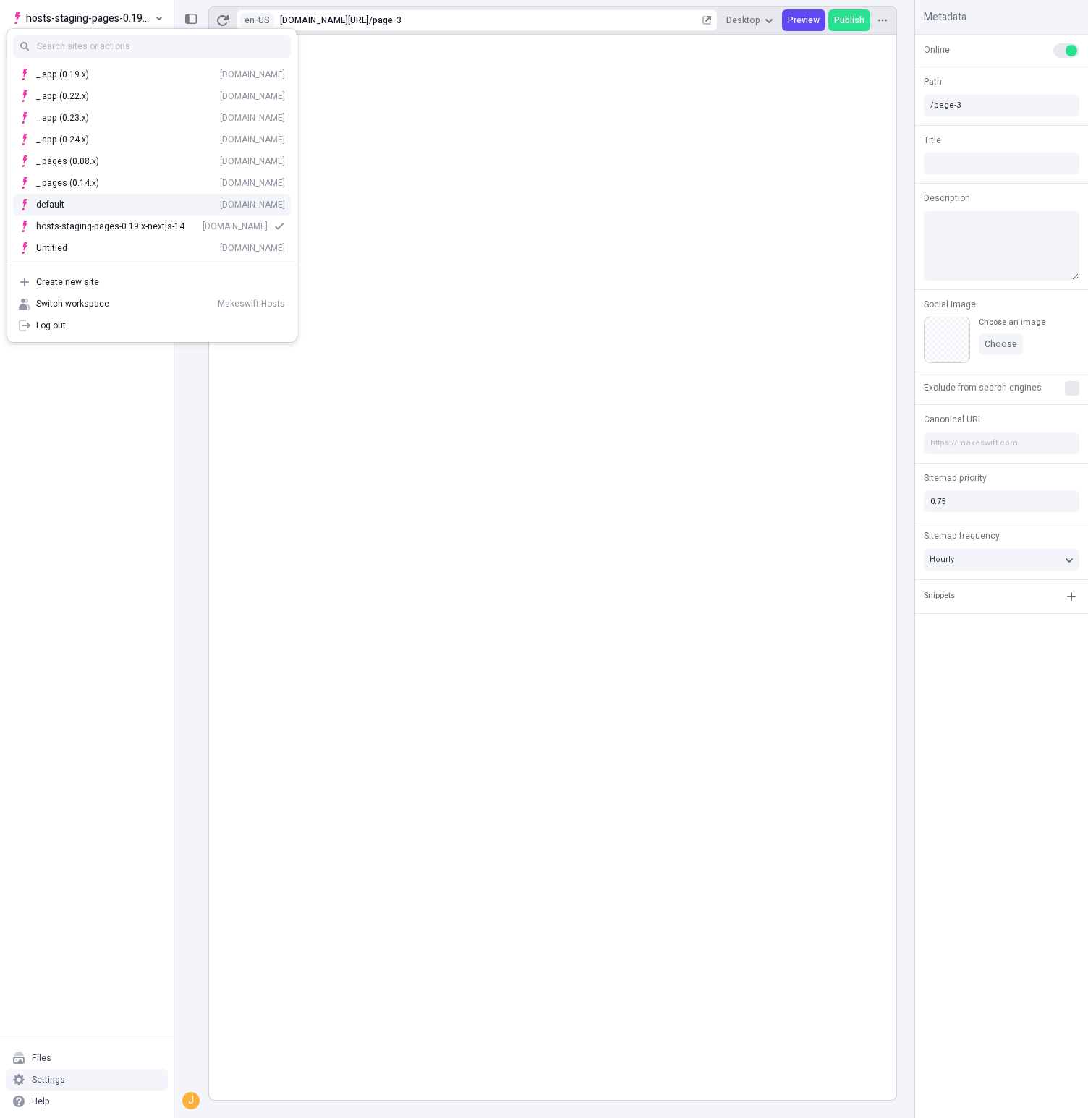
click at [78, 1071] on div "Settings" at bounding box center [87, 1080] width 162 height 22
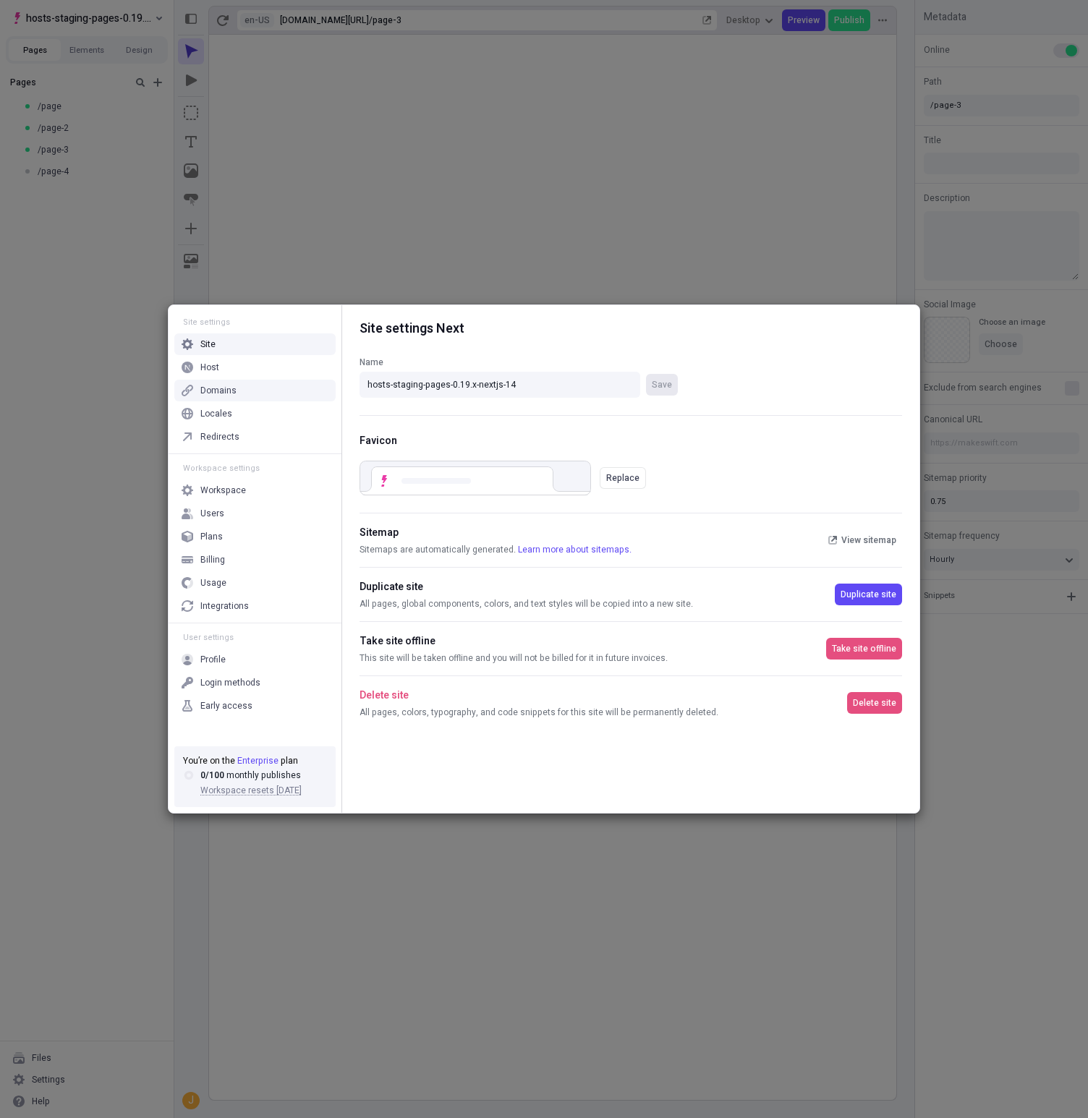
click at [247, 384] on div "Domains" at bounding box center [254, 391] width 161 height 22
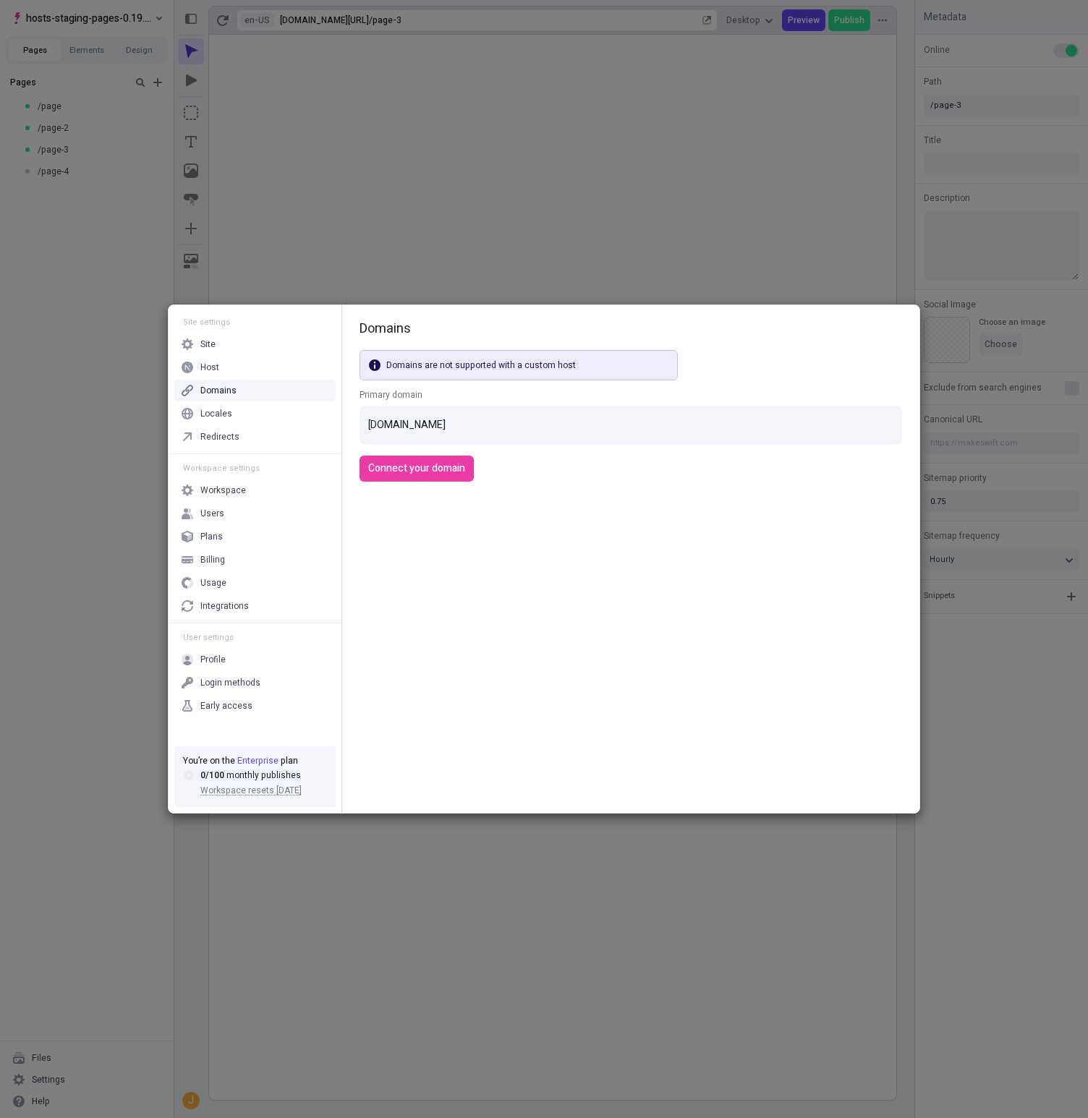
click at [445, 425] on div "wve7wnqfel.staging.makeswift.site" at bounding box center [406, 425] width 77 height 16
click at [265, 381] on div "Domains" at bounding box center [254, 391] width 161 height 22
click at [256, 390] on div "Domains" at bounding box center [254, 391] width 161 height 22
click at [252, 367] on div "Host" at bounding box center [254, 368] width 161 height 22
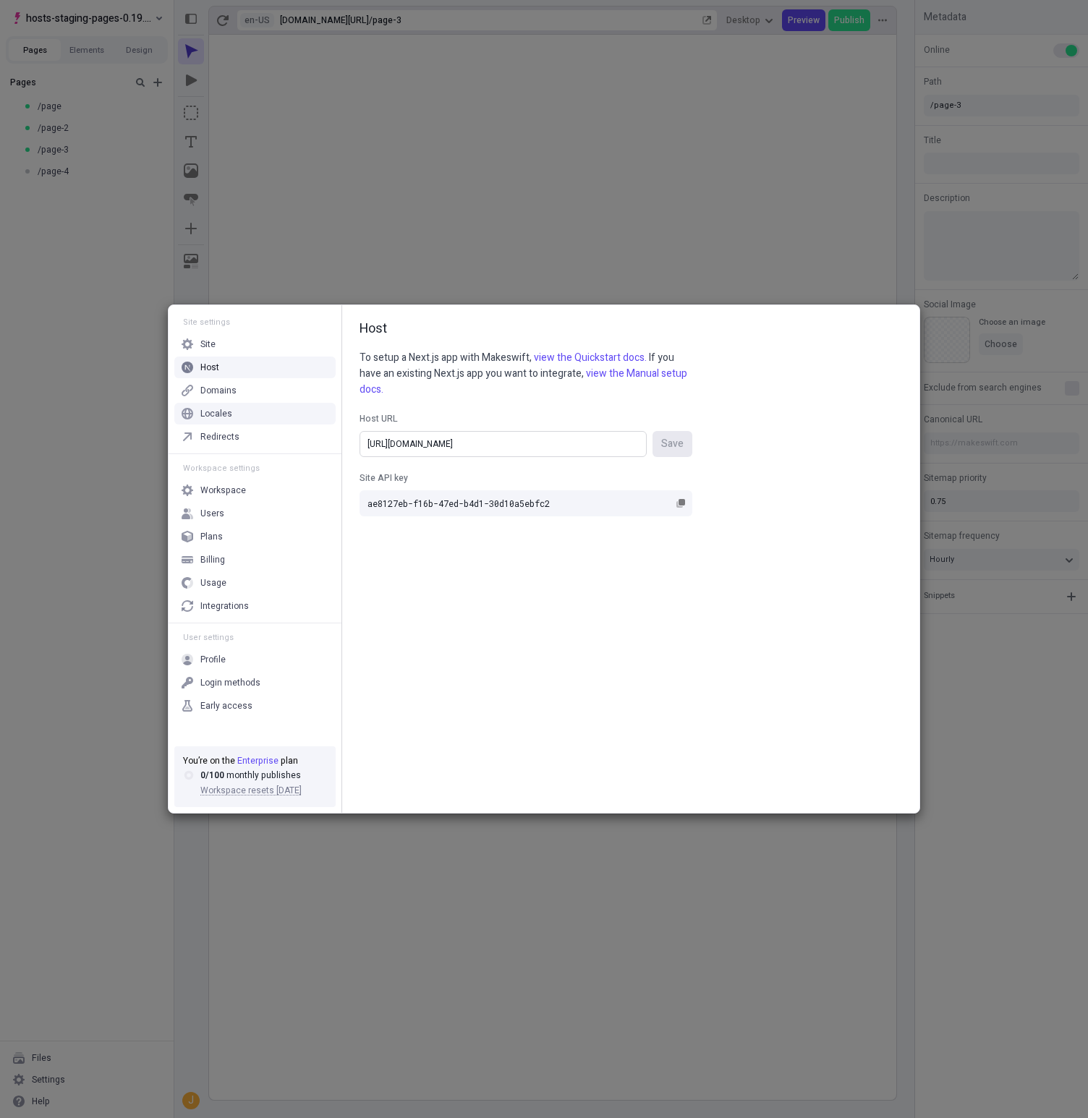
click at [419, 444] on input "https://hosts-staging-pages-019x.vercel.app/" at bounding box center [502, 444] width 287 height 26
paste input "-nextjs-14"
type input "https://hosts-staging-pages-019x-nextjs-14.vercel.app/"
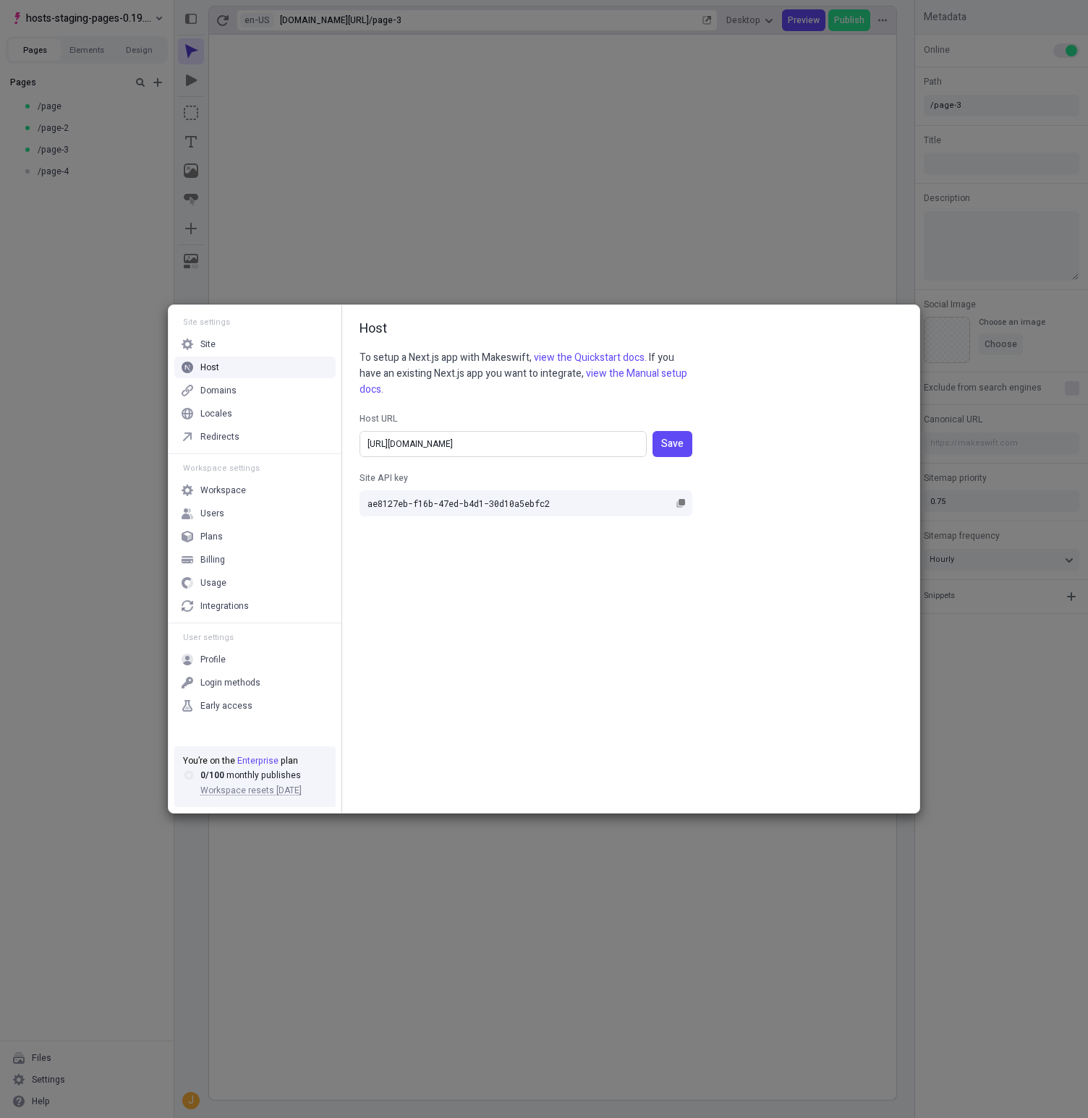
click at [652, 431] on button "Save" at bounding box center [672, 444] width 40 height 26
click at [108, 213] on div "Site settings Site Host Domains Locales Redirects Workspace settings Workspace …" at bounding box center [544, 559] width 1088 height 1118
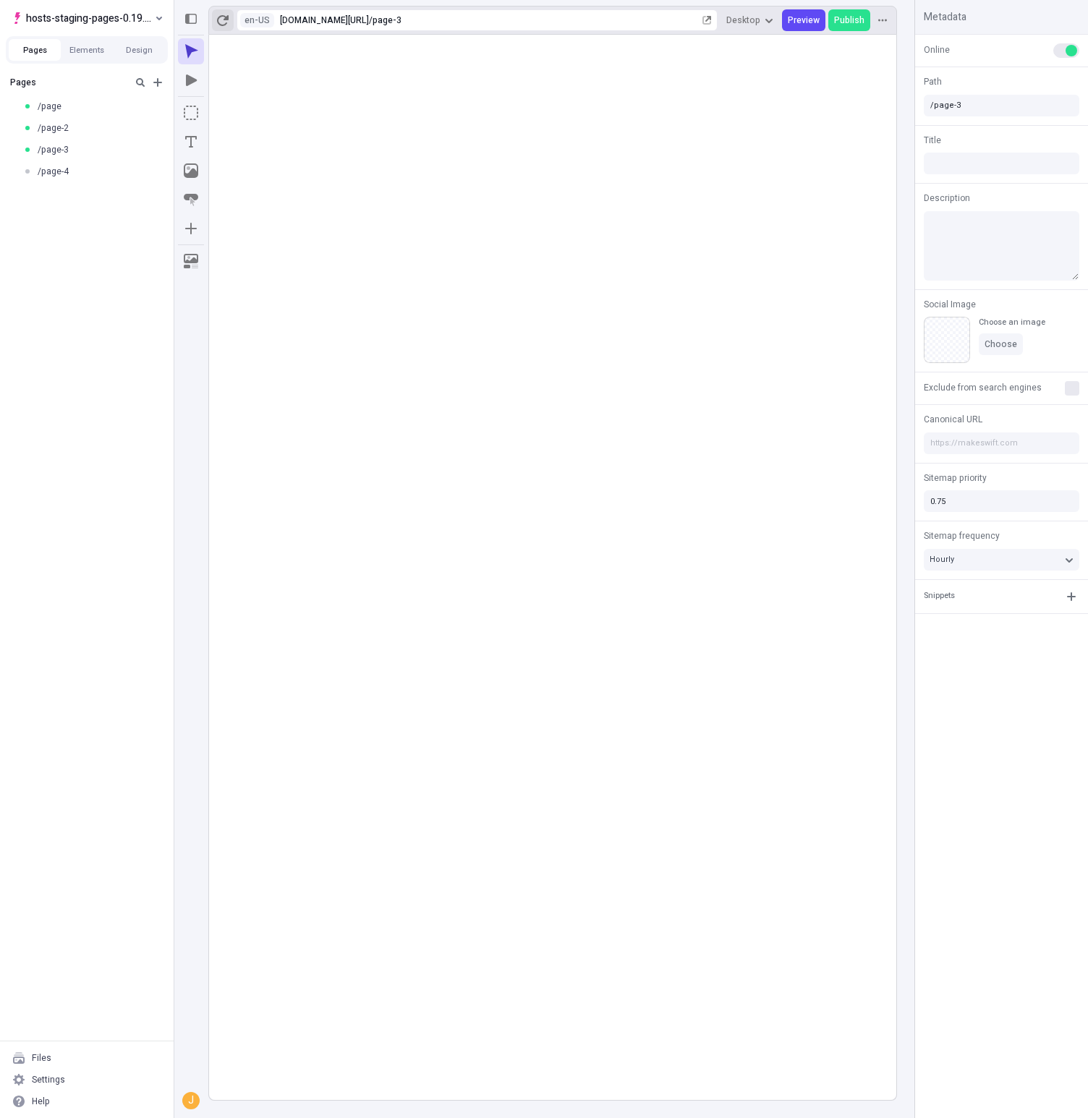
click at [223, 21] on icon "button" at bounding box center [223, 20] width 12 height 12
click at [223, 19] on icon "button" at bounding box center [223, 20] width 12 height 12
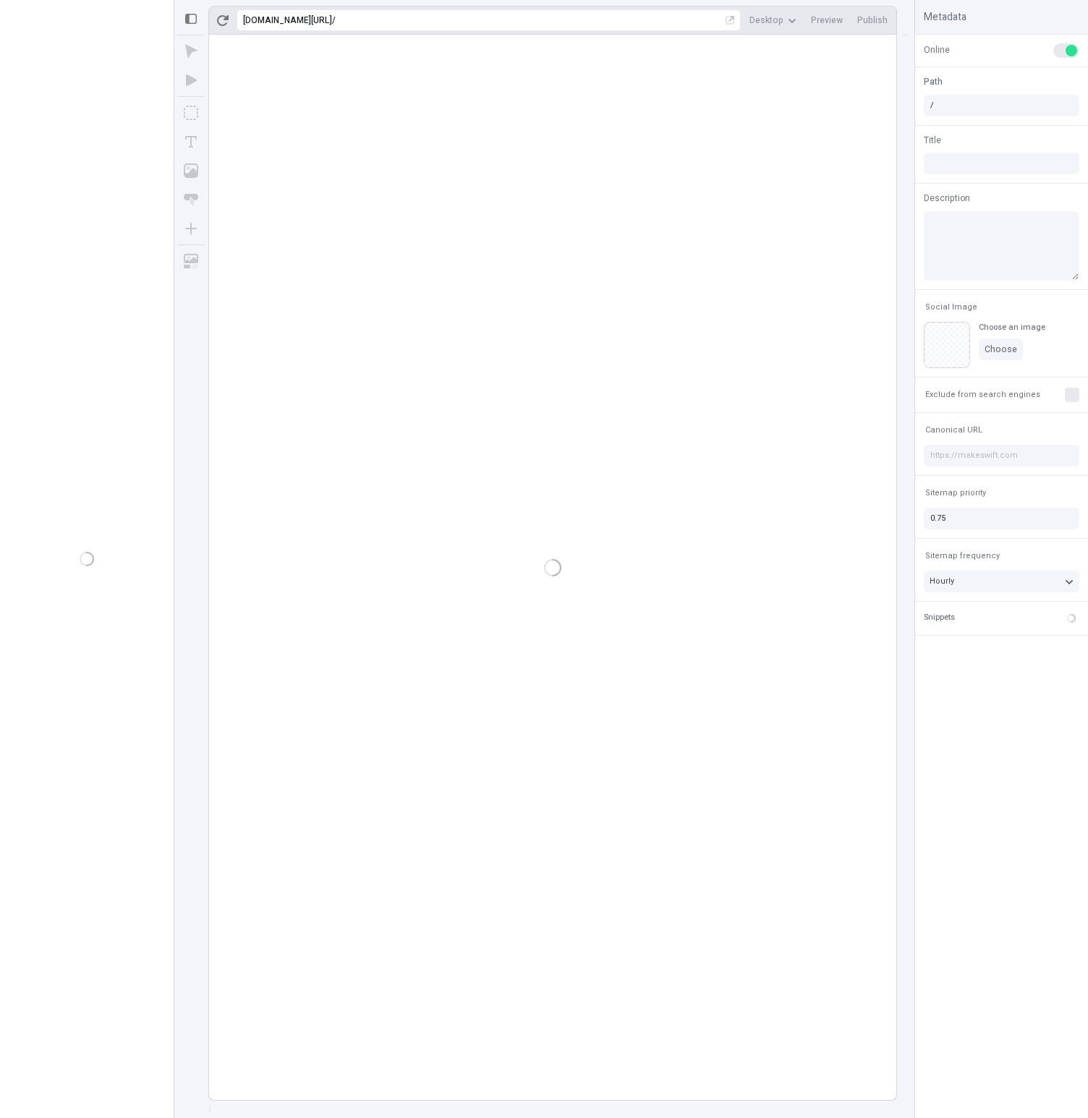
type input "/page-3"
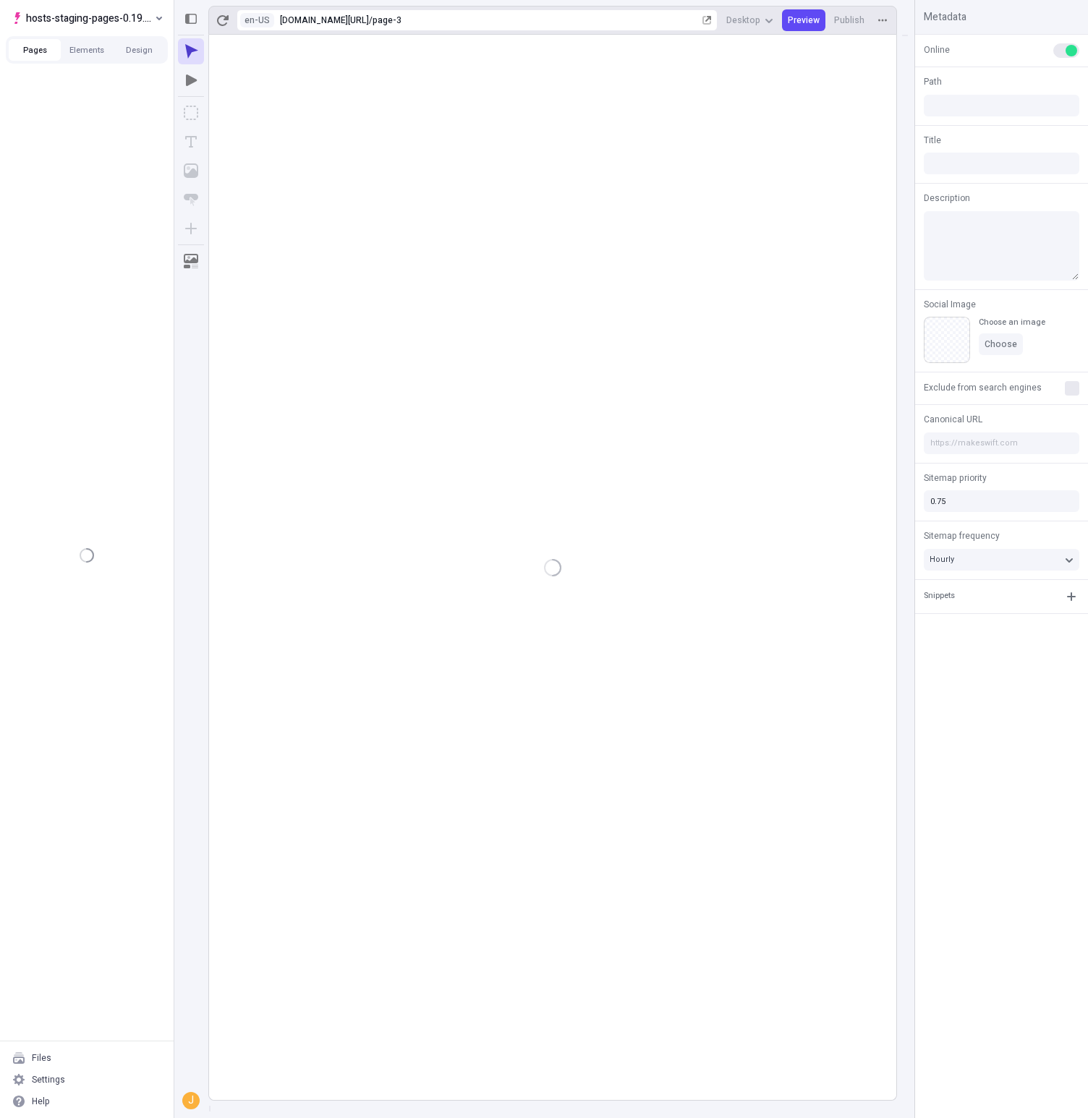
type input "/page-3"
click at [55, 1078] on div "Settings" at bounding box center [48, 1080] width 33 height 12
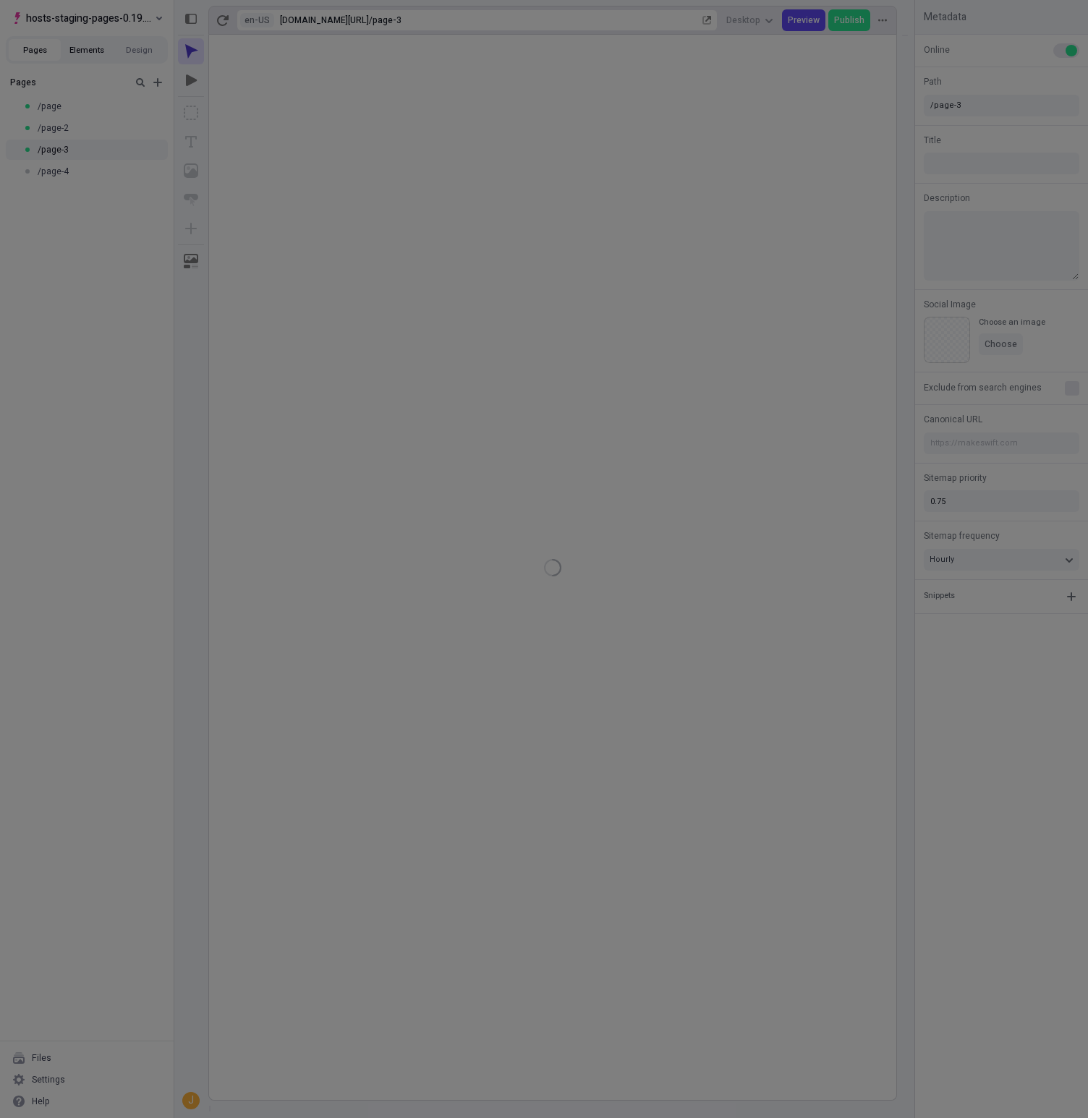
drag, startPoint x: 114, startPoint y: 320, endPoint x: 101, endPoint y: 51, distance: 269.3
click at [115, 310] on div "Site settings Site Host Domains Locales Redirects Workspace settings Workspace …" at bounding box center [544, 559] width 1088 height 1118
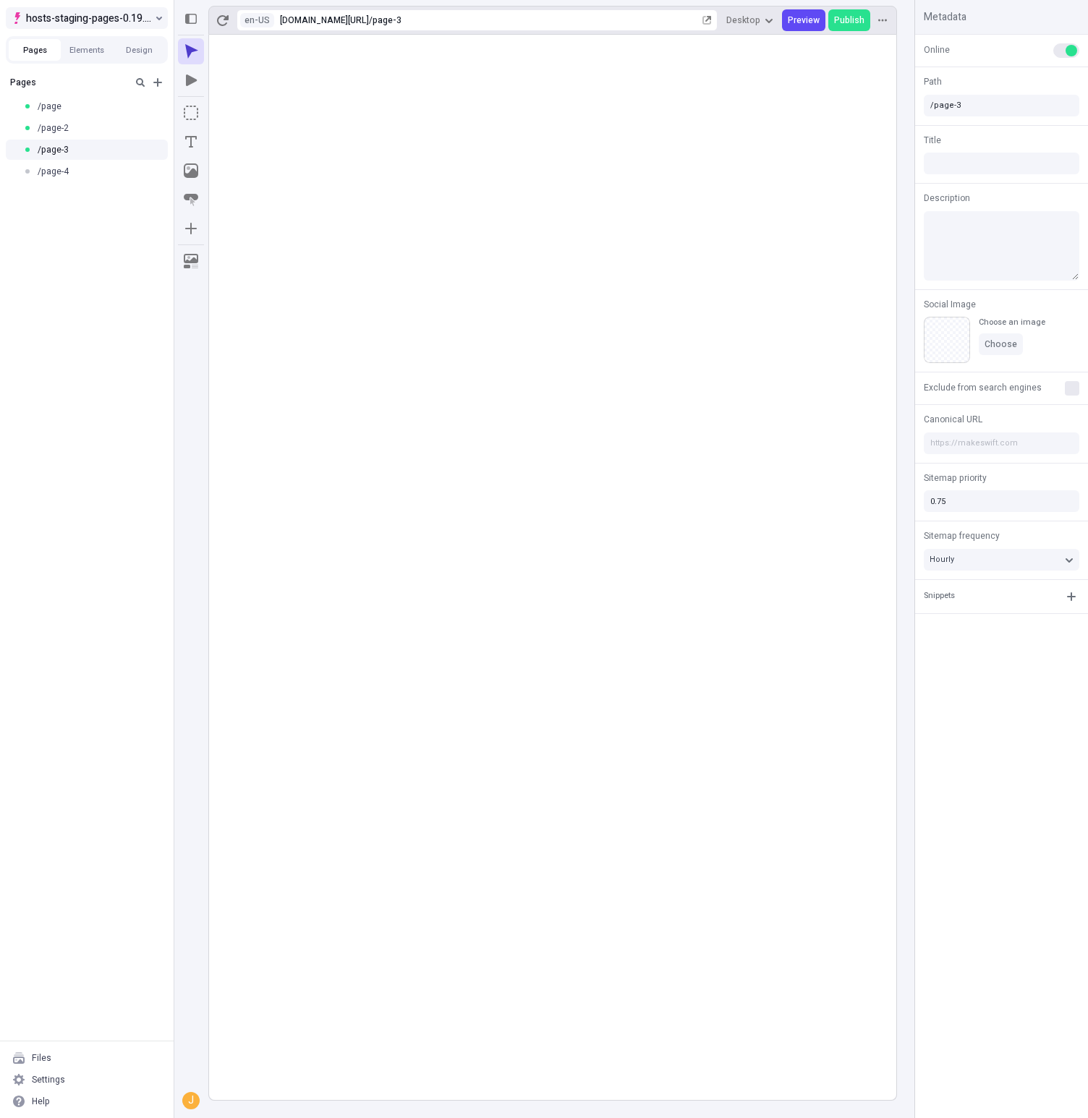
click at [105, 24] on span "hosts-staging-pages-0.19.x-nextjs-14" at bounding box center [89, 17] width 126 height 17
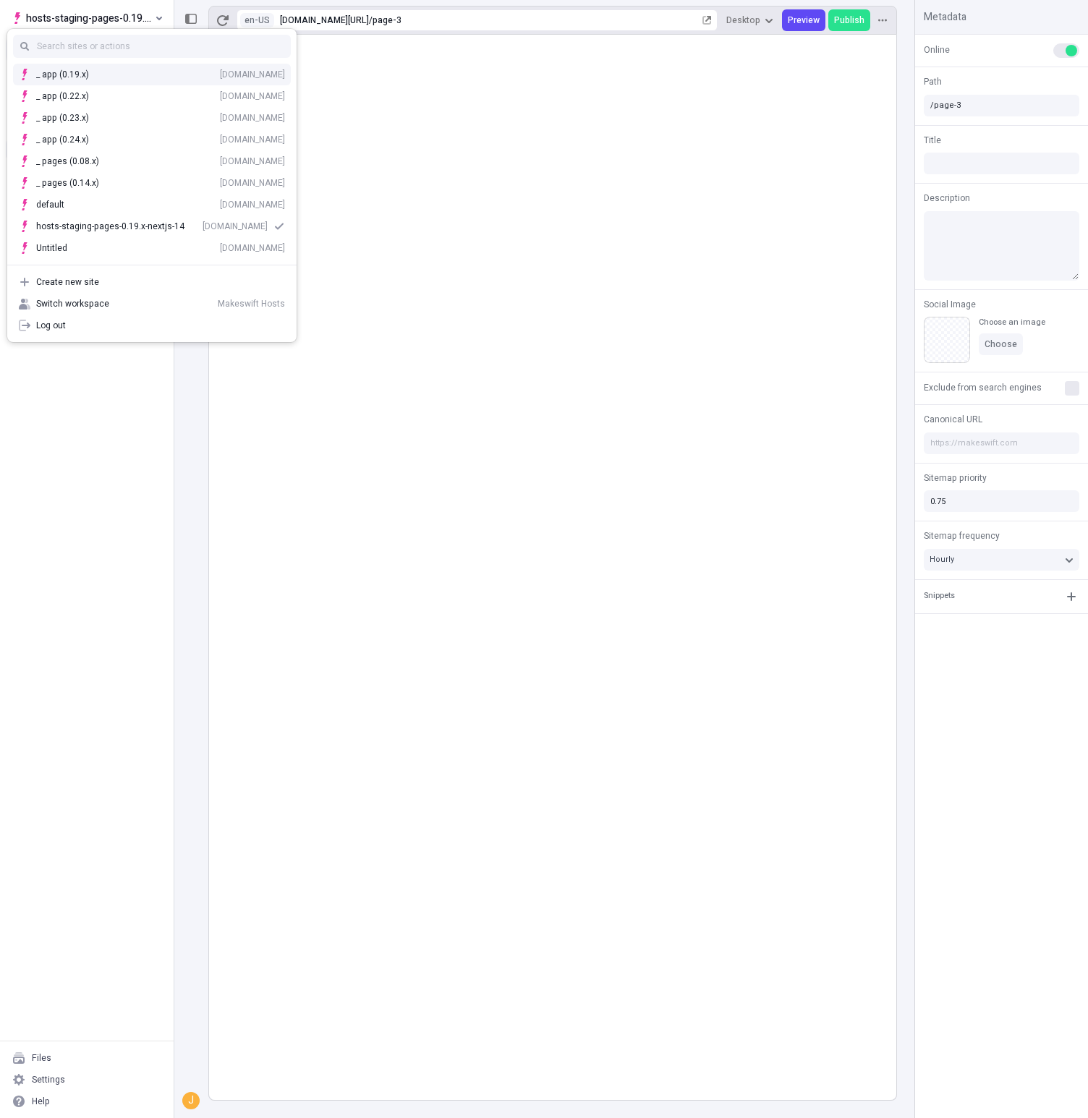
click at [101, 80] on div "_ app (0.19.x) hosts-staging-app-019x.vercel.app" at bounding box center [151, 75] width 289 height 22
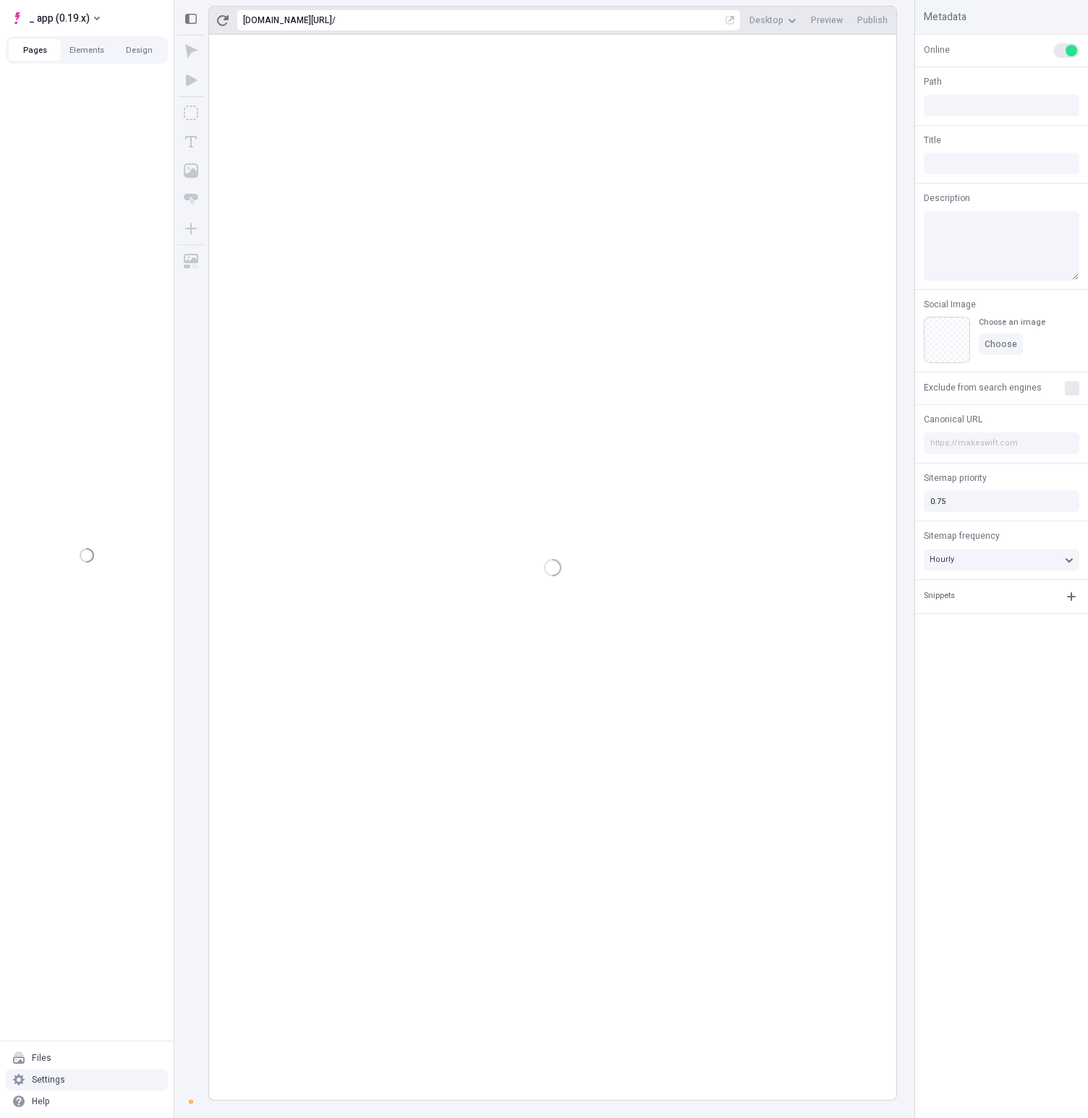
click at [119, 1075] on div "Settings" at bounding box center [87, 1080] width 162 height 22
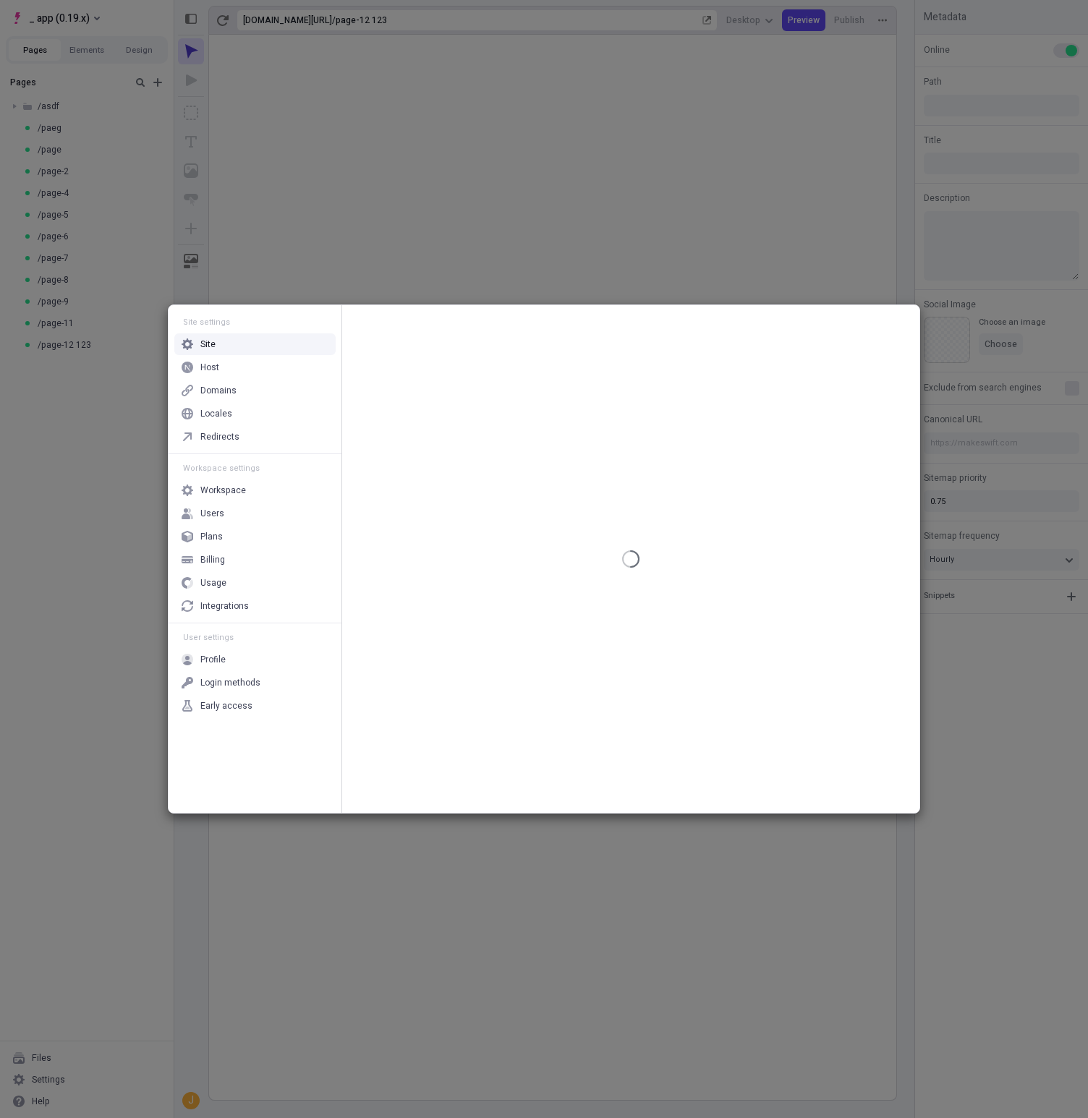
type input "/page-12%20123"
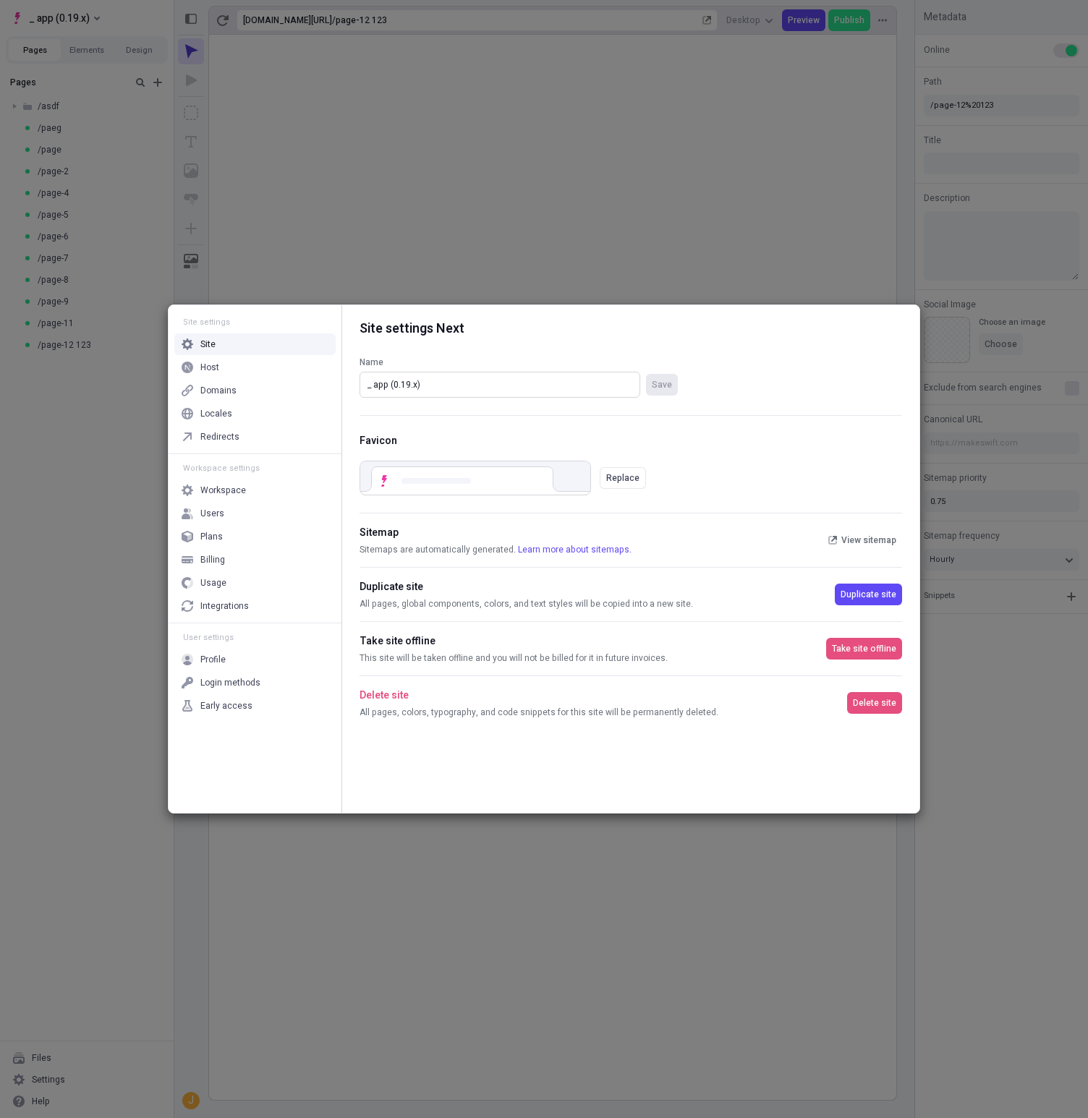
click at [550, 384] on input "_ app (0.19.x)" at bounding box center [499, 385] width 281 height 26
type input "v"
paste input "hosts-staging-app-0.19.x-nextjs-14"
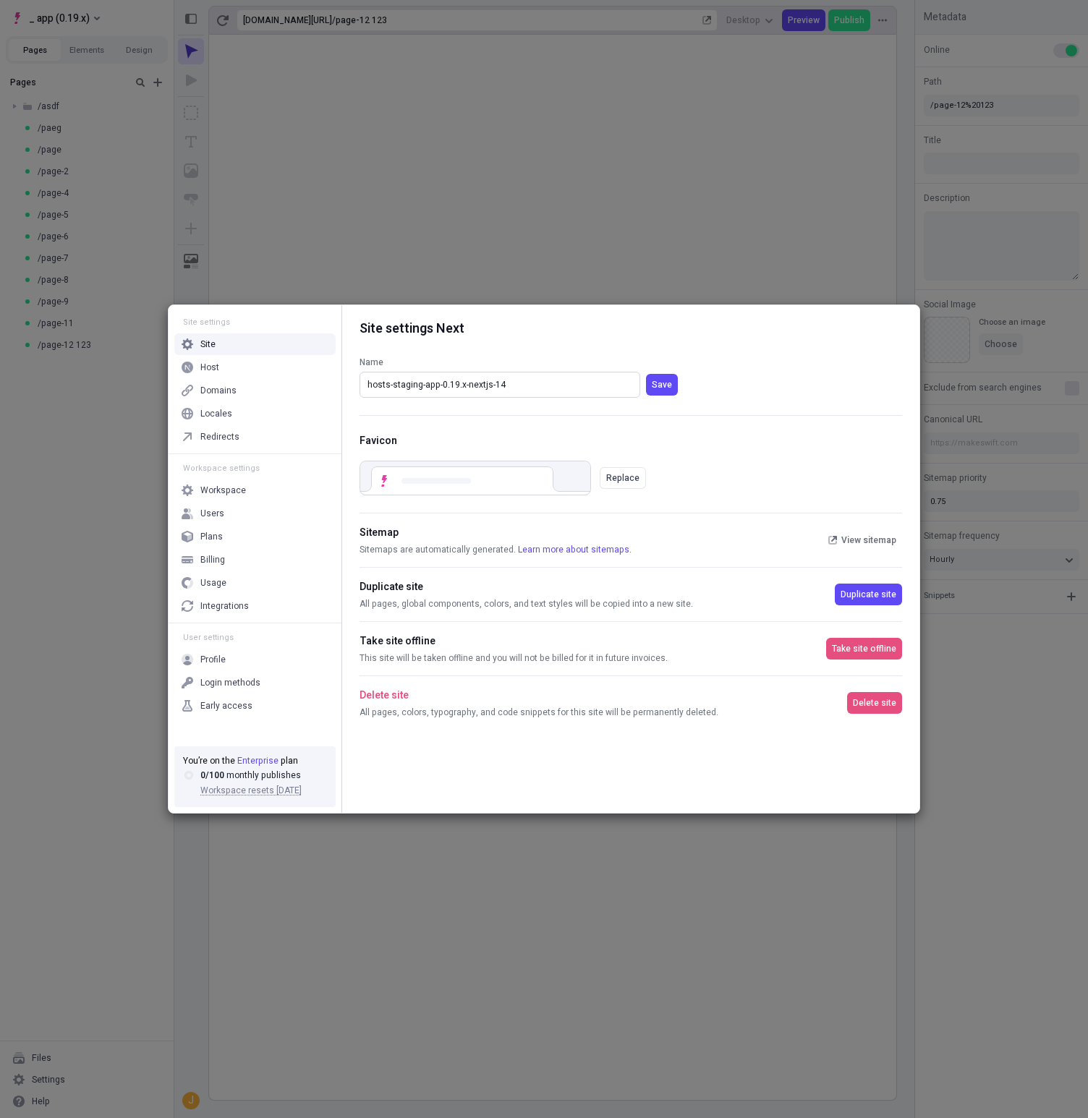
type input "hosts-staging-app-0.19.x-nextjs-14"
click at [646, 374] on button "Save" at bounding box center [662, 385] width 32 height 22
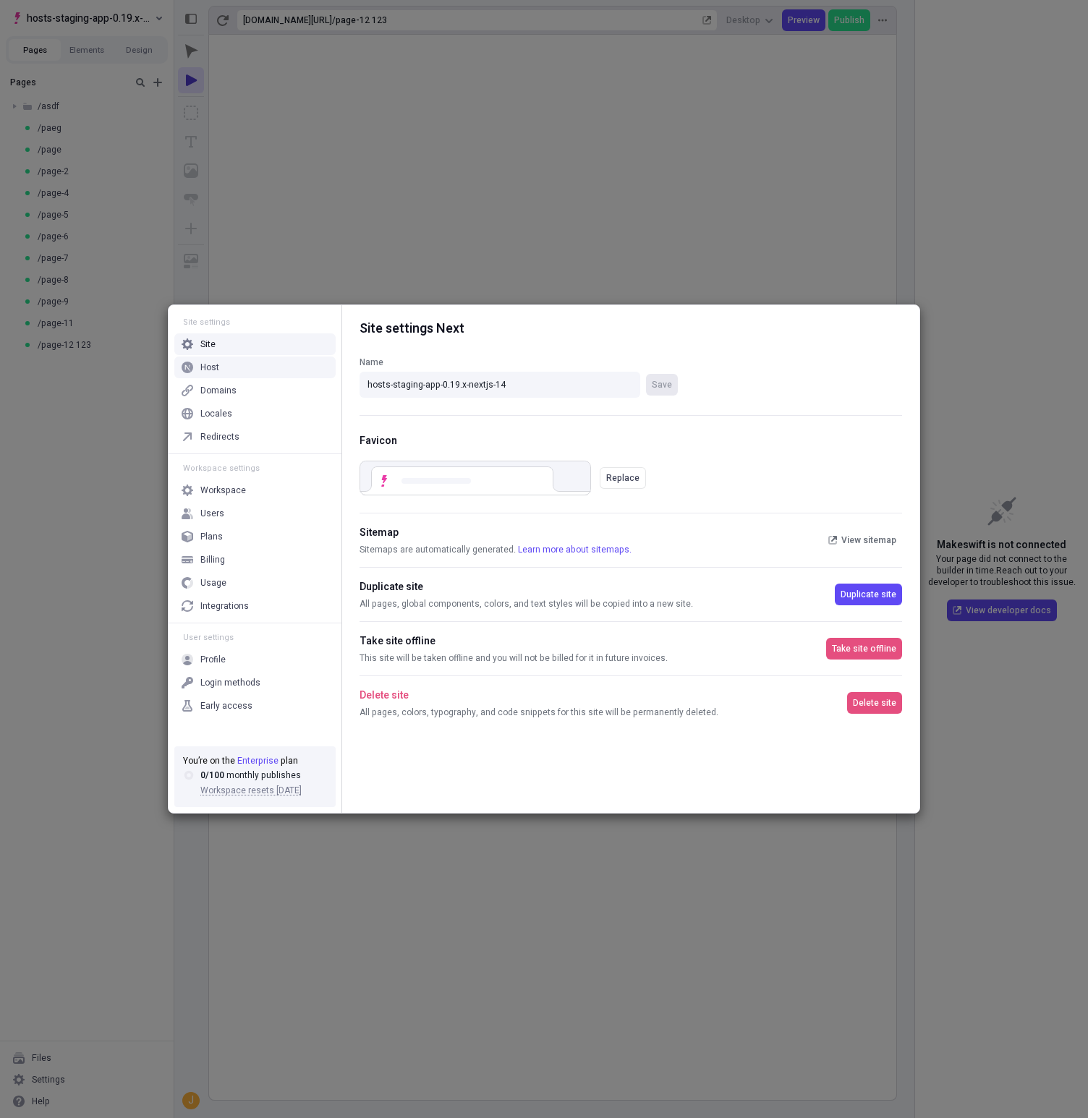
click at [248, 369] on div "Host" at bounding box center [254, 368] width 161 height 22
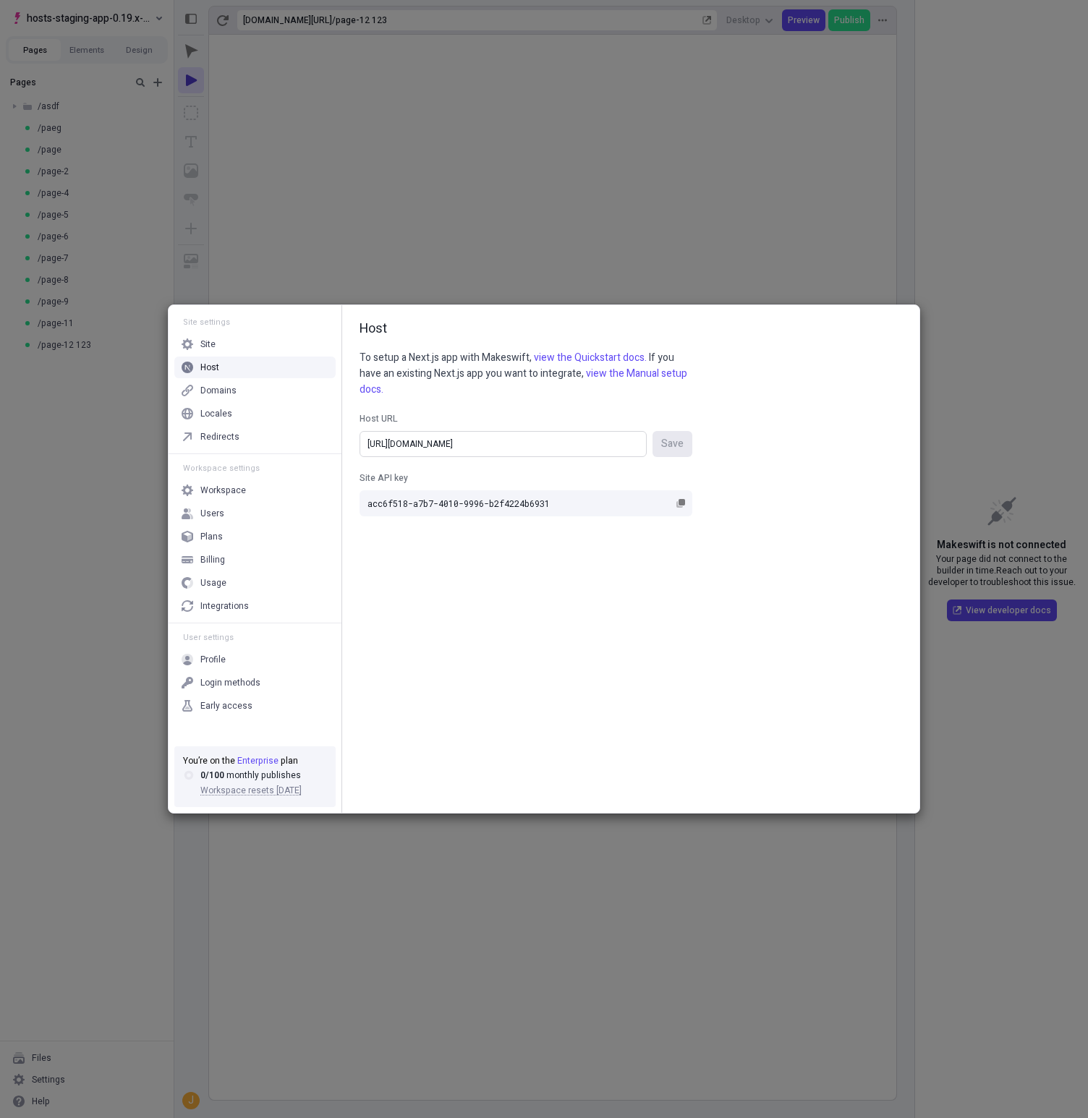
drag, startPoint x: 487, startPoint y: 456, endPoint x: 495, endPoint y: 448, distance: 11.8
click at [488, 456] on input "https://hosts-staging-app-019x.vercel.app/" at bounding box center [502, 444] width 287 height 26
click at [501, 443] on input "https://hosts-staging-app-019x.vercel.app/" at bounding box center [502, 444] width 287 height 26
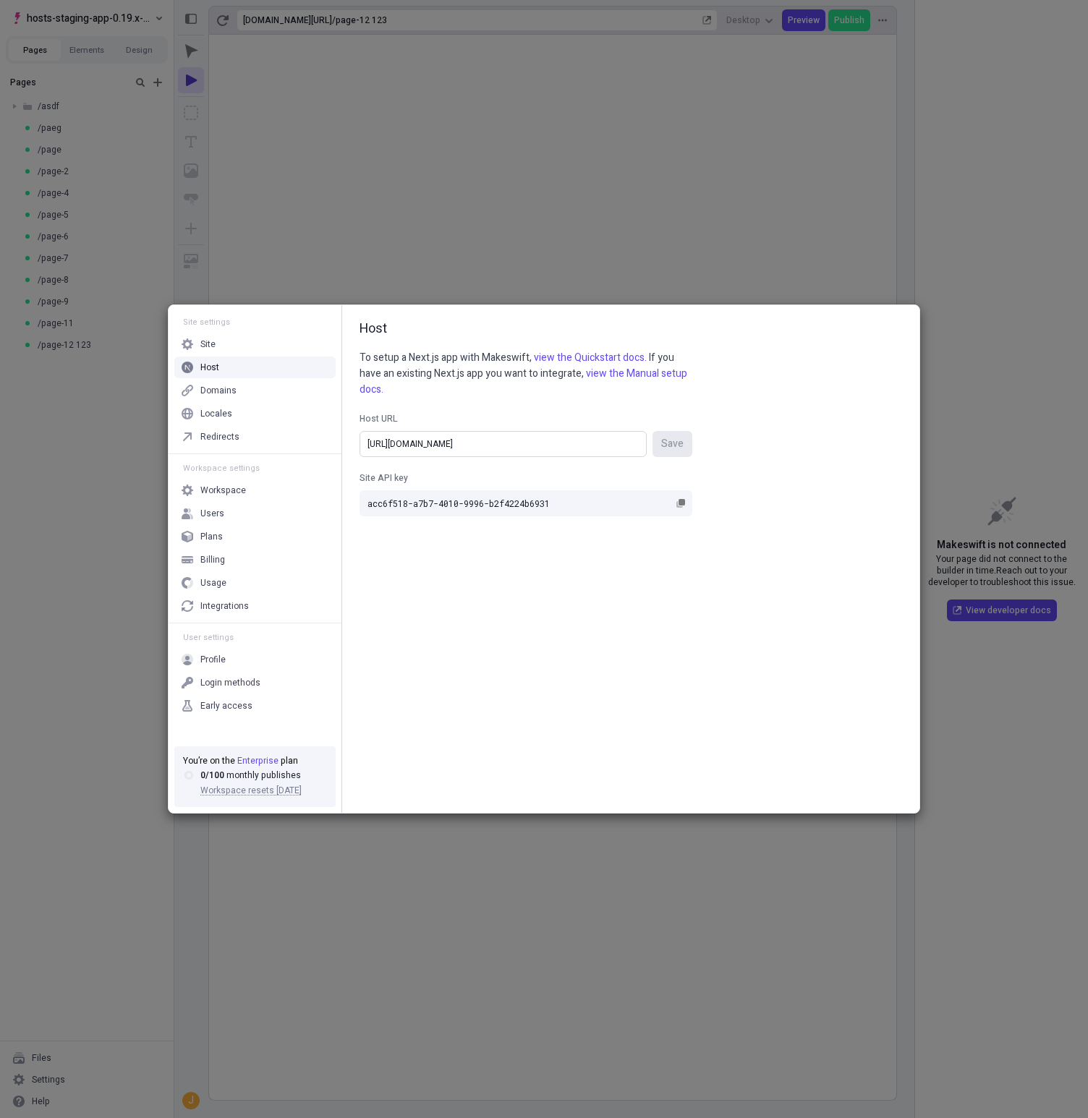
paste input "vercel.com/makeswift/hosts-staging-app-0.19.x-nextjs-14/settings/domains#:~:tex…"
click at [652, 431] on button "Save" at bounding box center [672, 444] width 40 height 26
click at [558, 442] on input "https://vercel.com/makeswift/hosts-staging-app-0.19.x-nextjs-14/settings/domain…" at bounding box center [502, 444] width 287 height 26
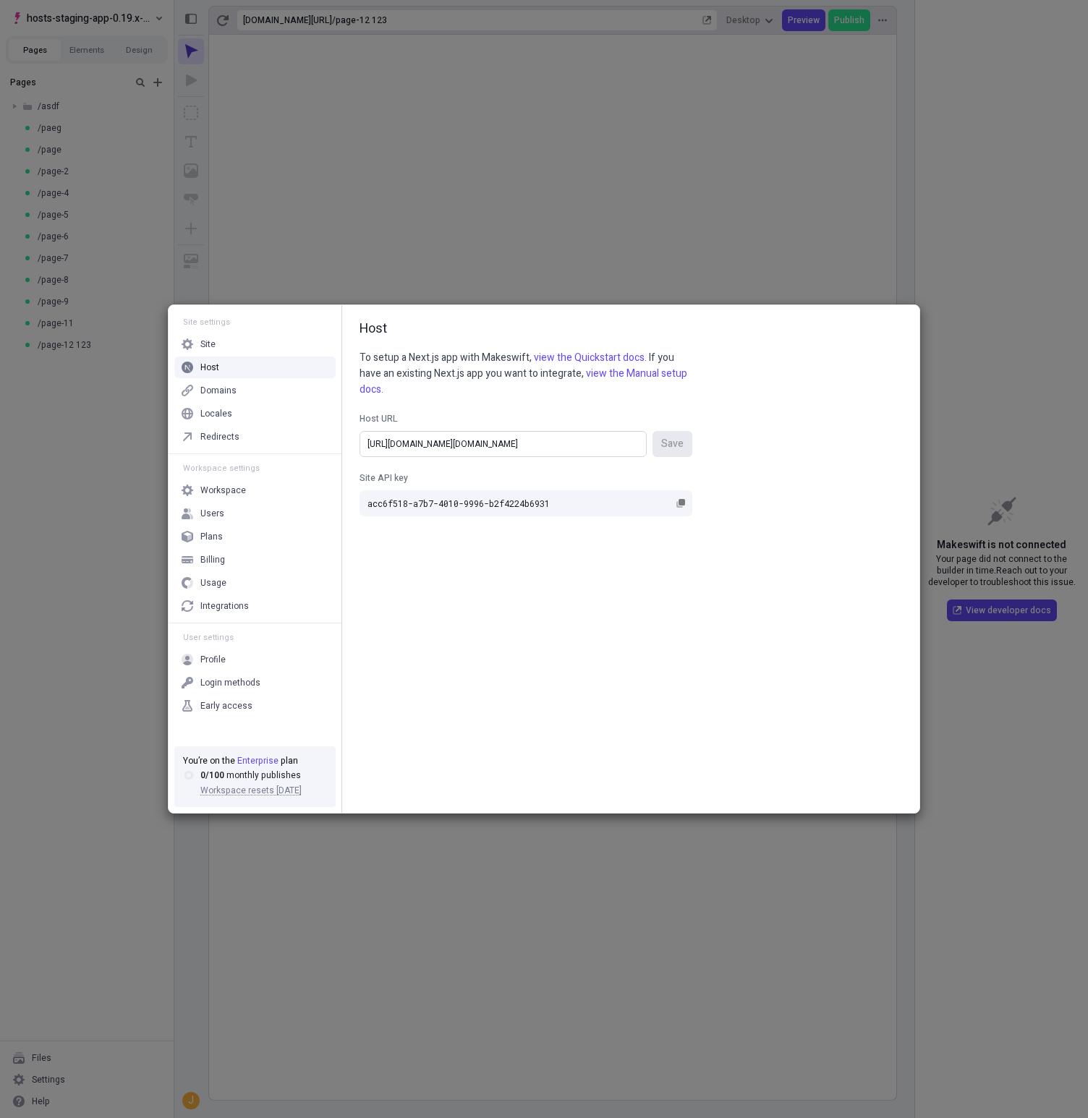
click at [558, 442] on input "https://vercel.com/makeswift/hosts-staging-app-0.19.x-nextjs-14/settings/domain…" at bounding box center [502, 444] width 287 height 26
paste input "hosts-staging-app-019x-nextjs-14.vercel.app/"
type input "https://hosts-staging-app-019x-nextjs-14.vercel.app/"
click at [652, 431] on button "Save" at bounding box center [672, 444] width 40 height 26
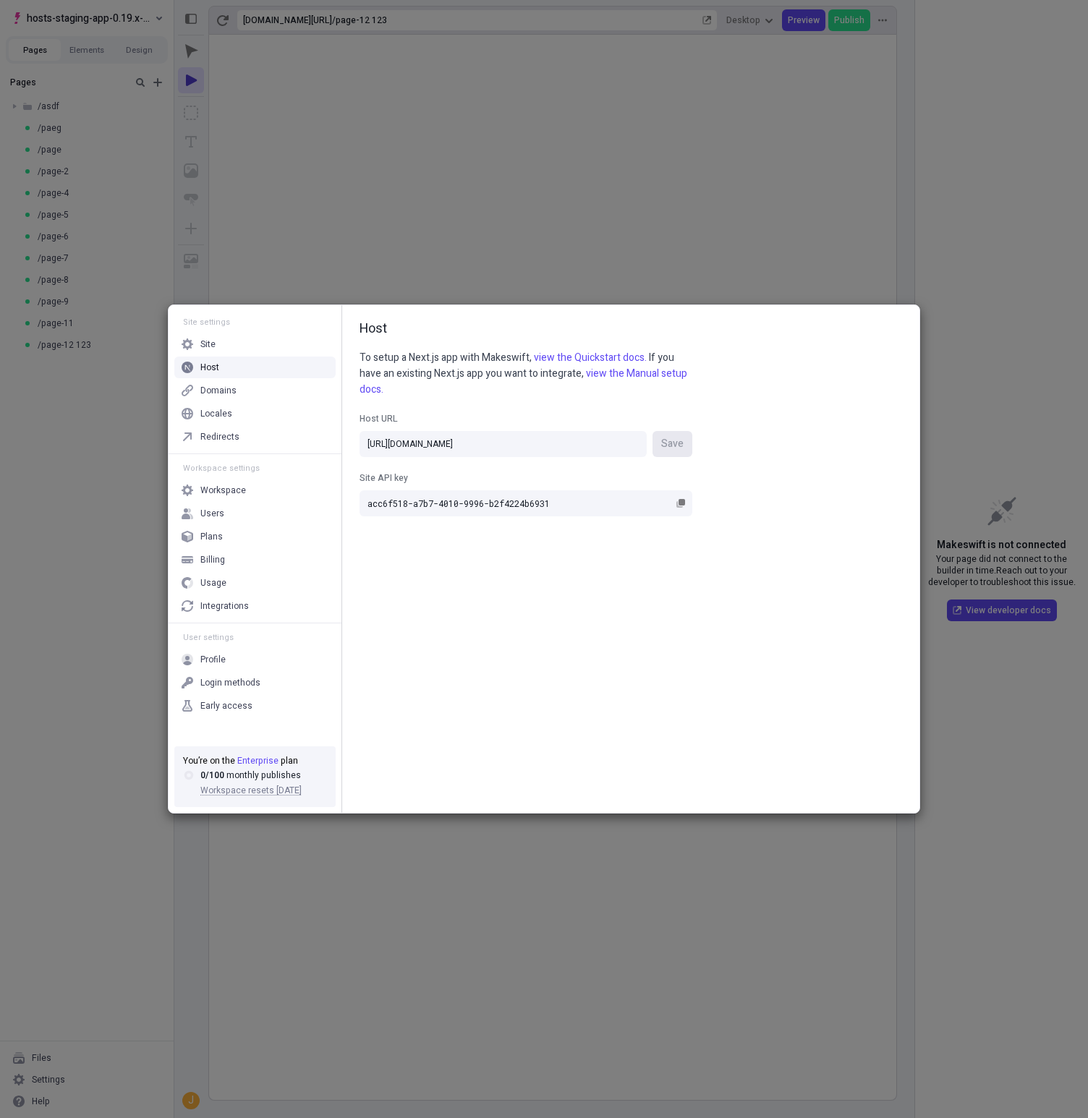
click at [427, 67] on div "Site settings Site Host Domains Locales Redirects Workspace settings Workspace …" at bounding box center [544, 559] width 1088 height 1118
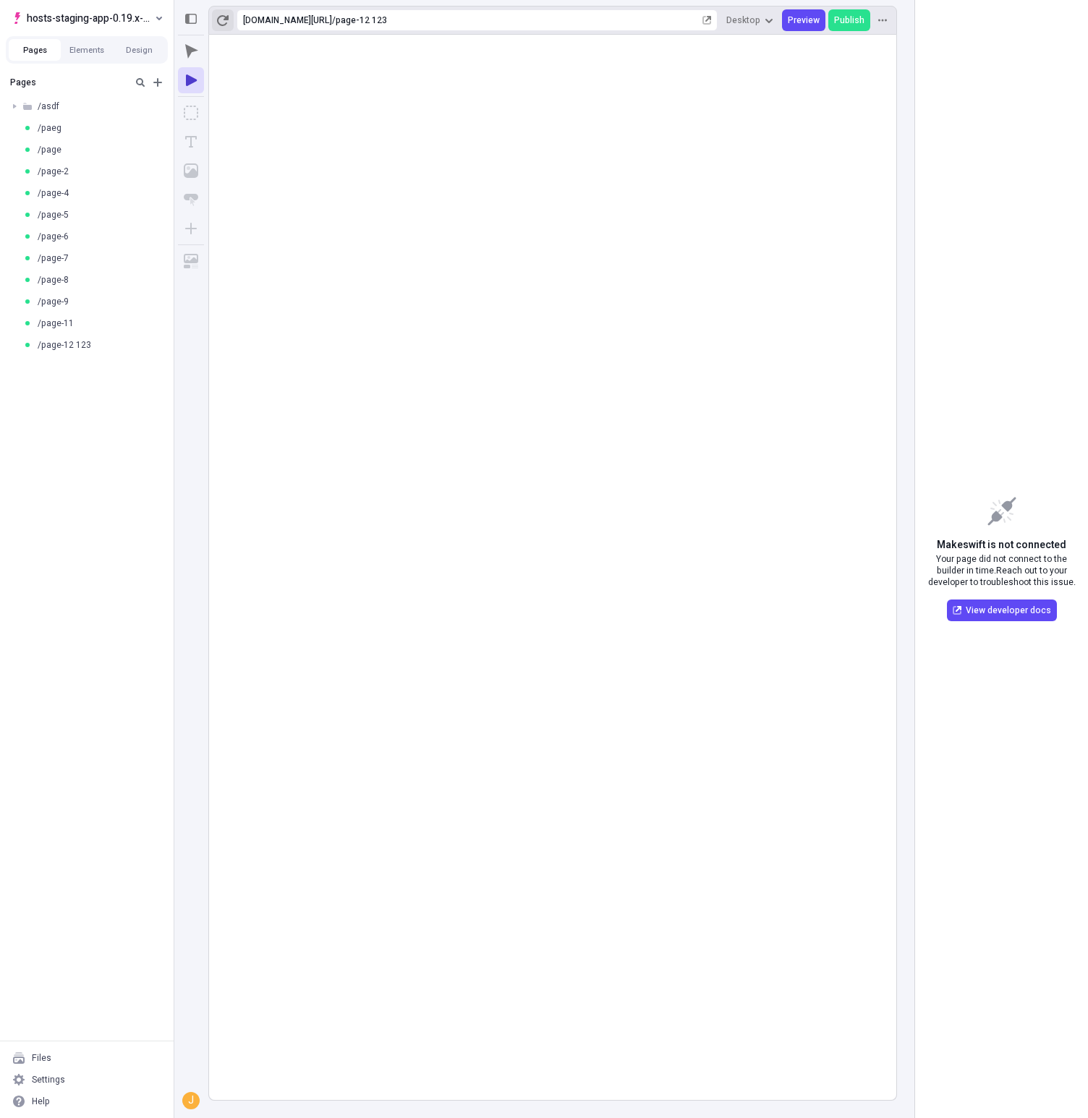
click at [230, 23] on button "button" at bounding box center [223, 20] width 22 height 22
click at [223, 21] on icon "button" at bounding box center [223, 20] width 12 height 12
click at [60, 211] on span "/page-5" at bounding box center [53, 215] width 31 height 12
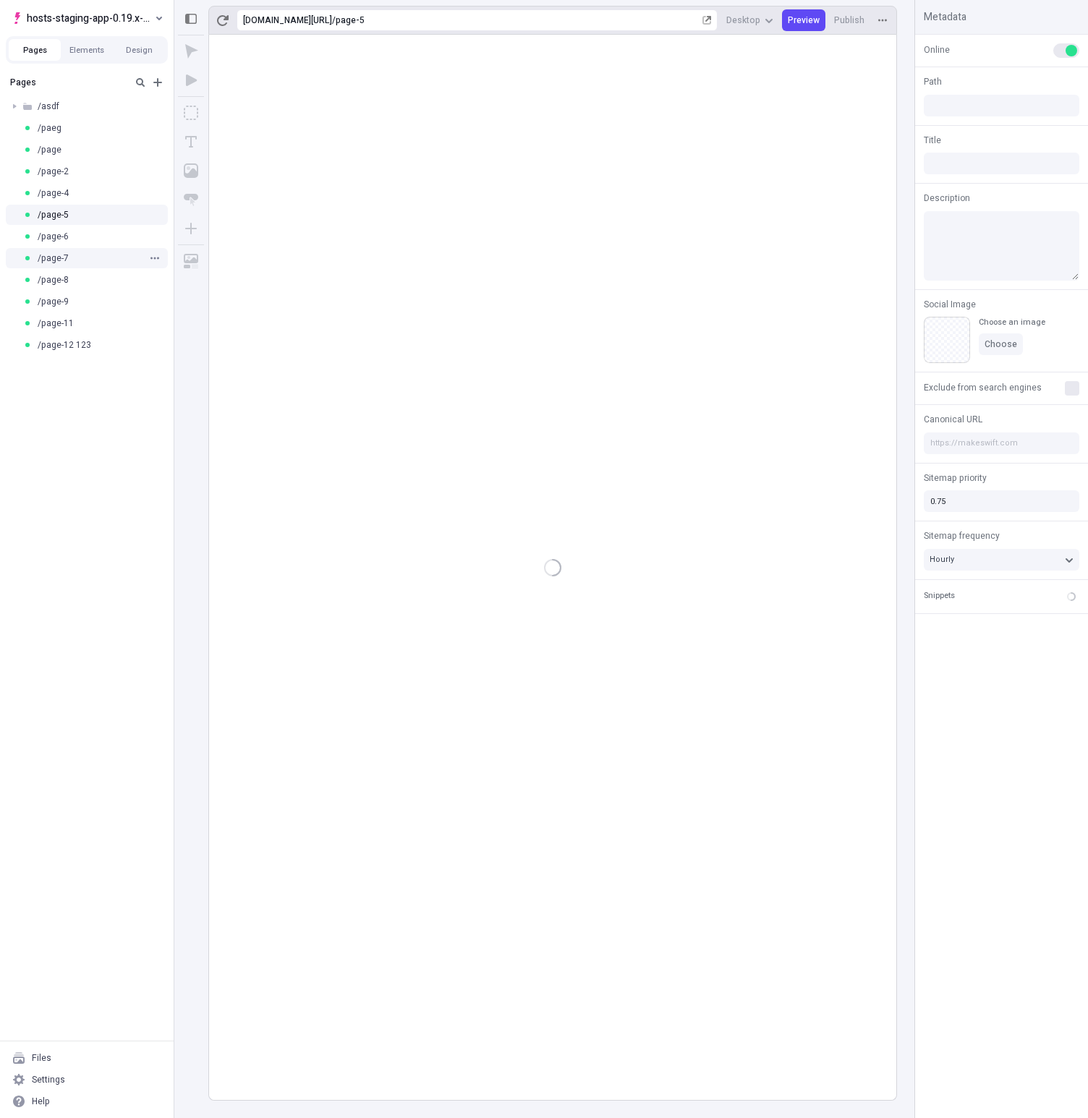
type textarea "hmm..."
type input "/page-5"
click at [79, 20] on span "hosts-staging-app-0.19.x-nextjs-14" at bounding box center [89, 17] width 125 height 17
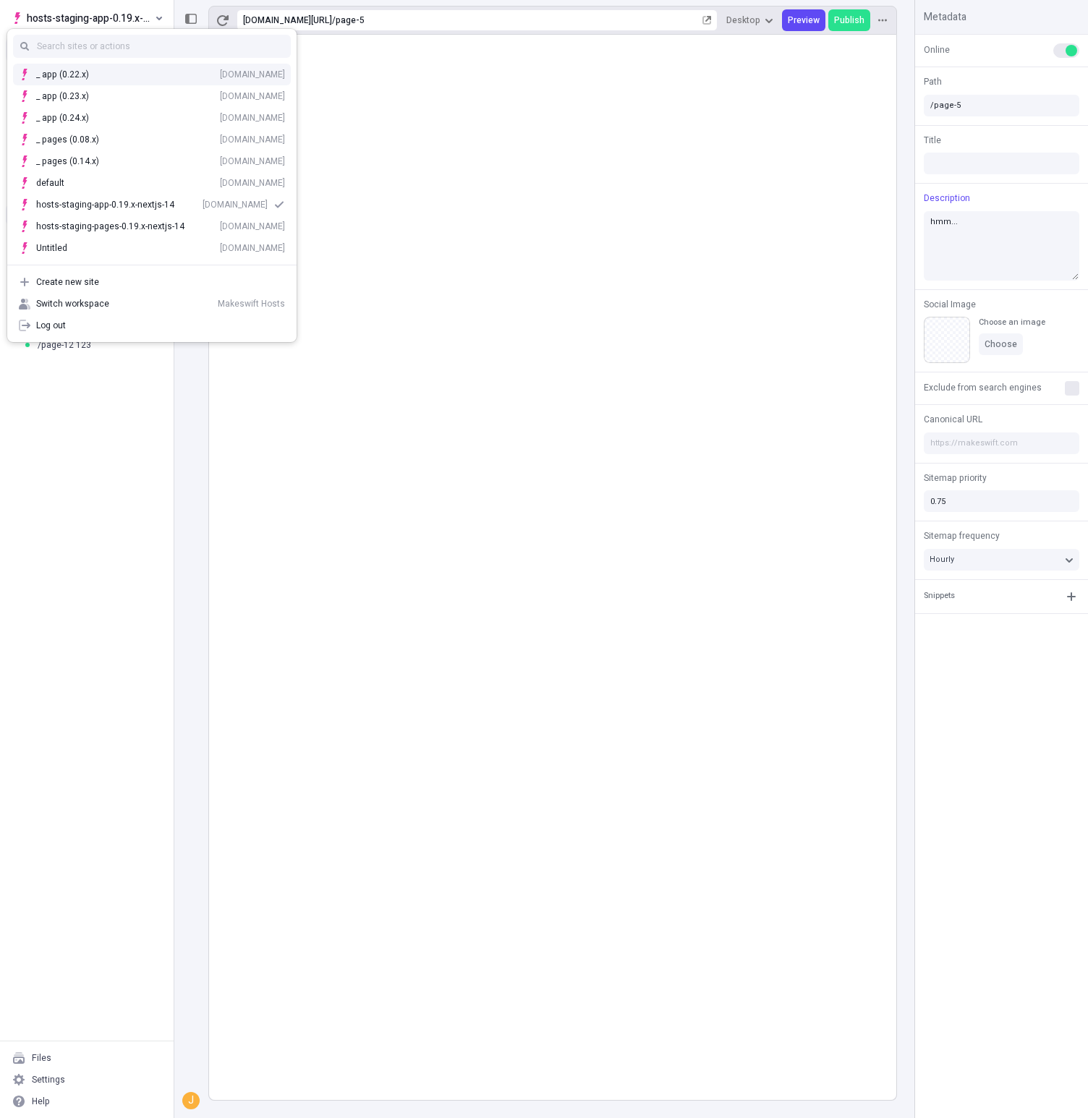
click at [107, 78] on div "_ app (0.22.x) hosts-staging-app-022x.vercel.app" at bounding box center [160, 75] width 249 height 12
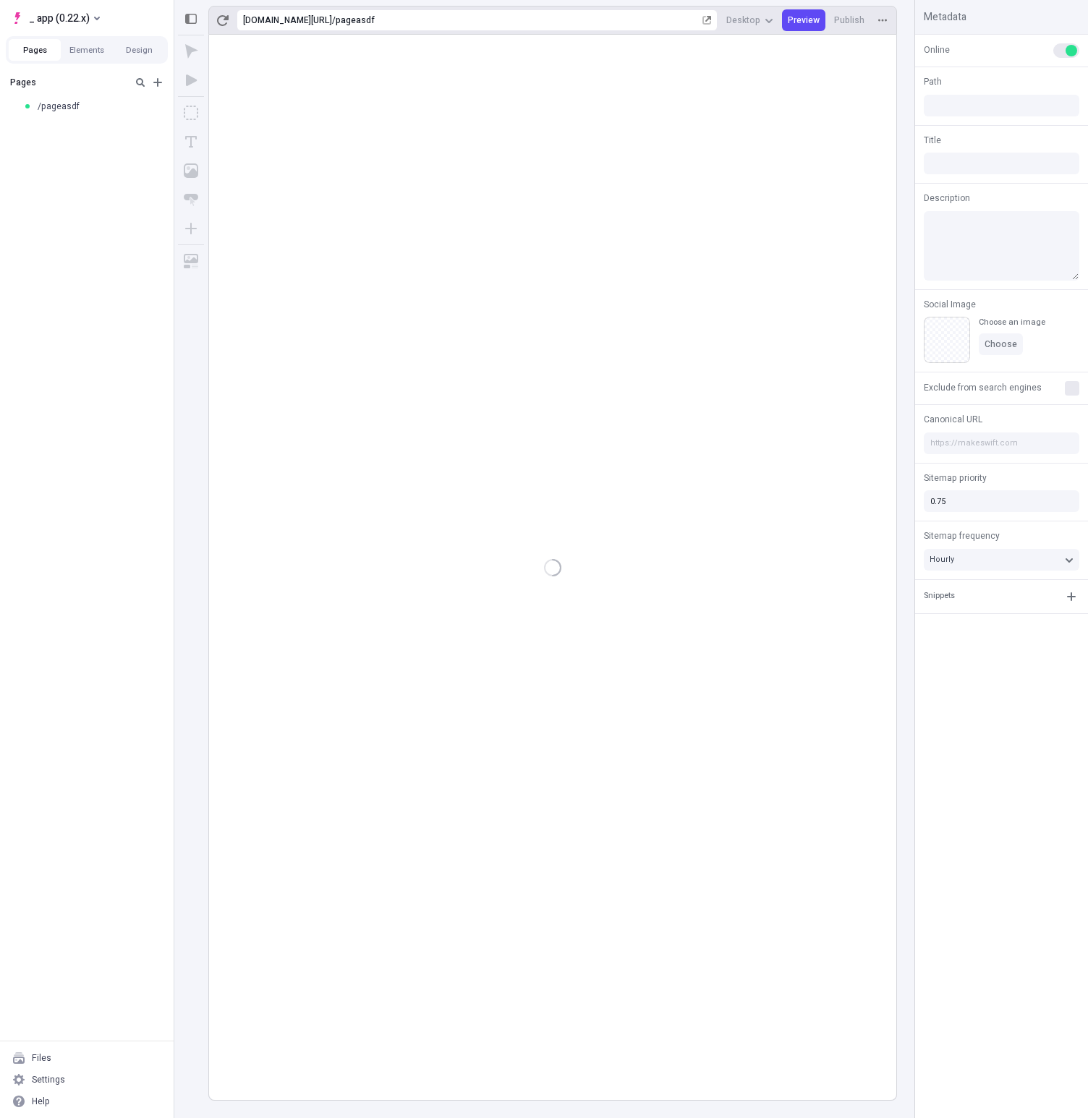
type input "/pageasdf"
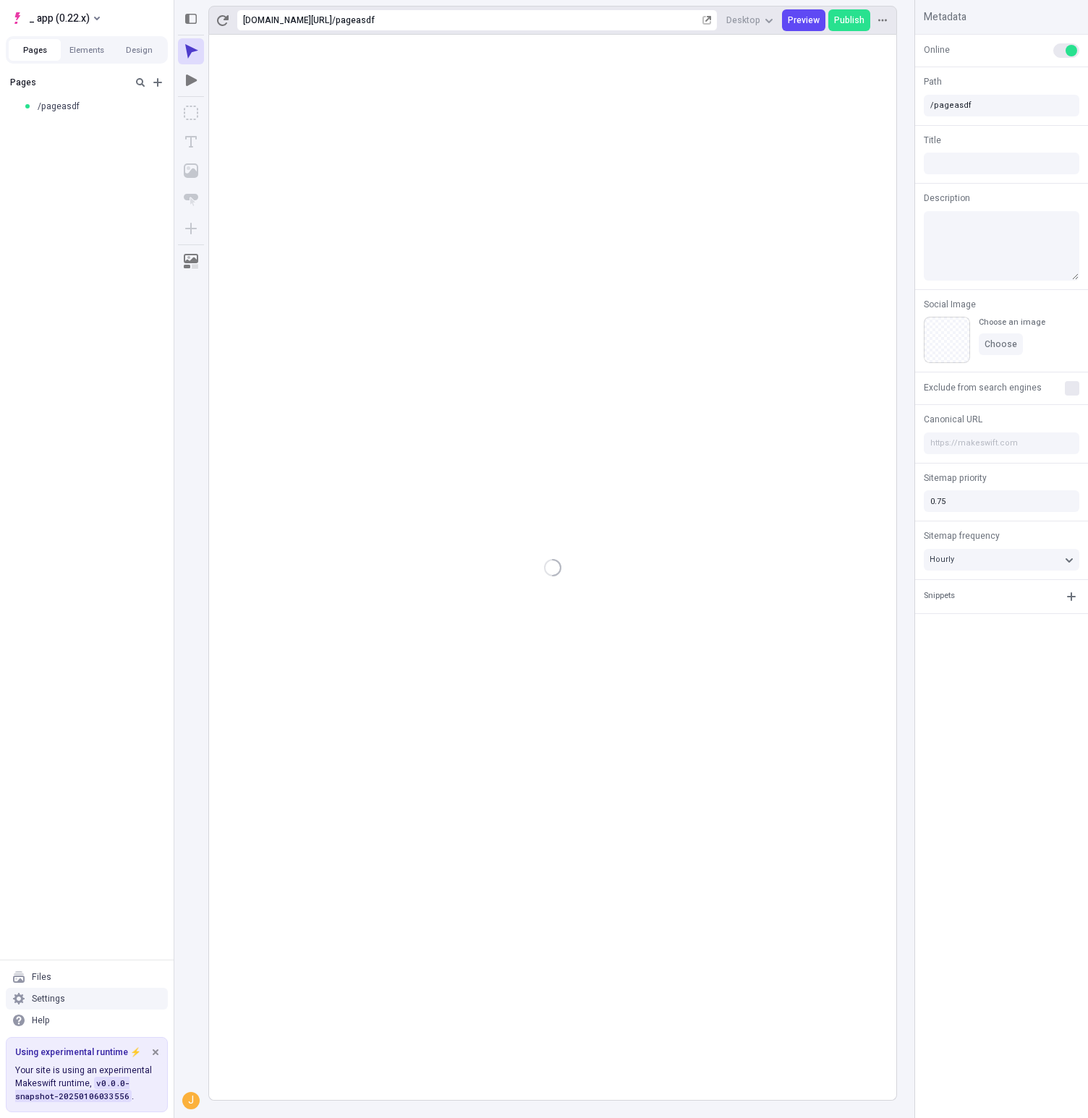
click at [56, 1004] on div "Settings" at bounding box center [48, 999] width 33 height 12
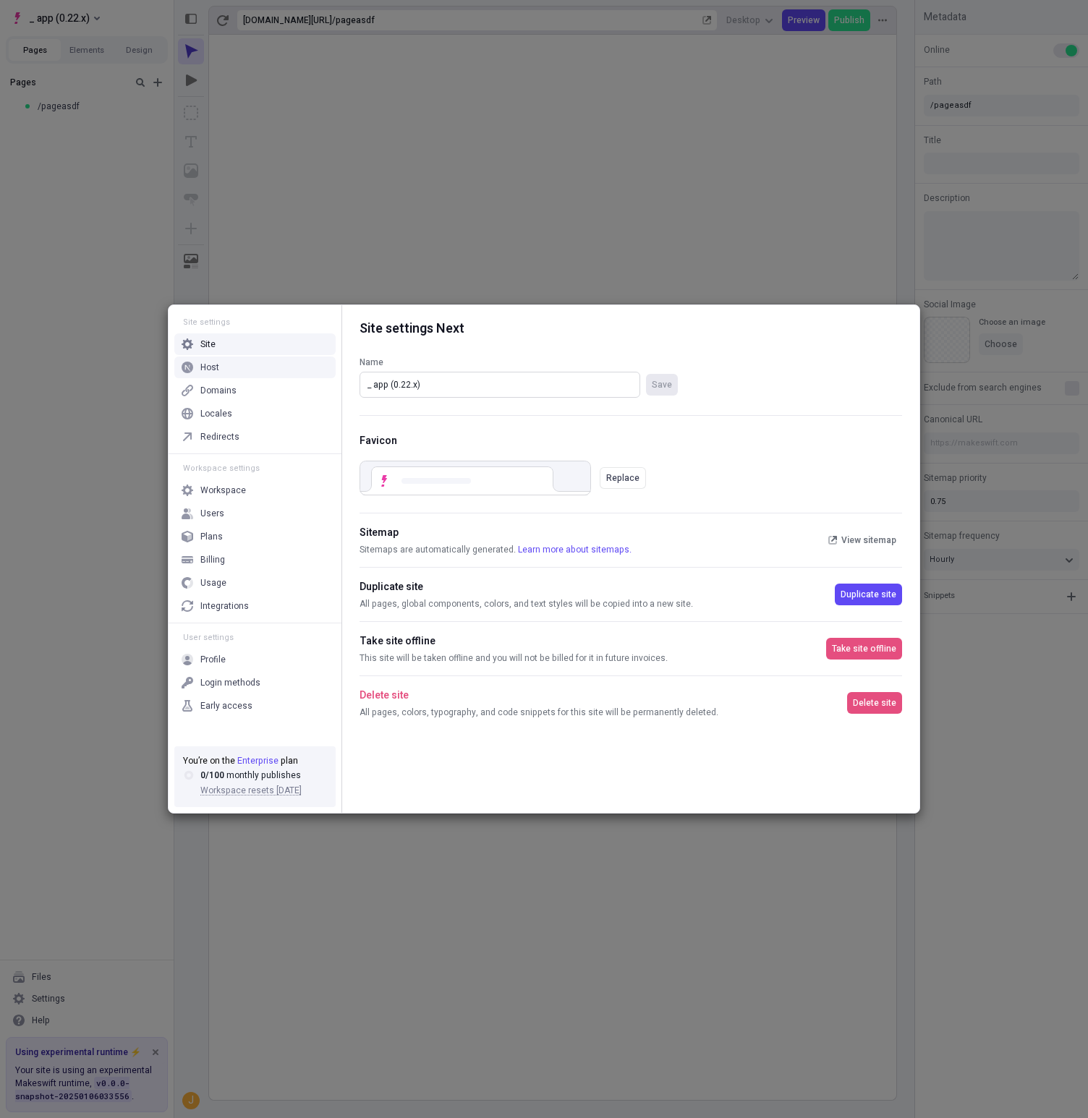
click at [449, 387] on input "_ app (0.22.x)" at bounding box center [499, 385] width 281 height 26
paste input "hosts-staging-app-0.23.x-nextjs-14"
type input "hosts-staging-app-0.23.x-nextjs-14"
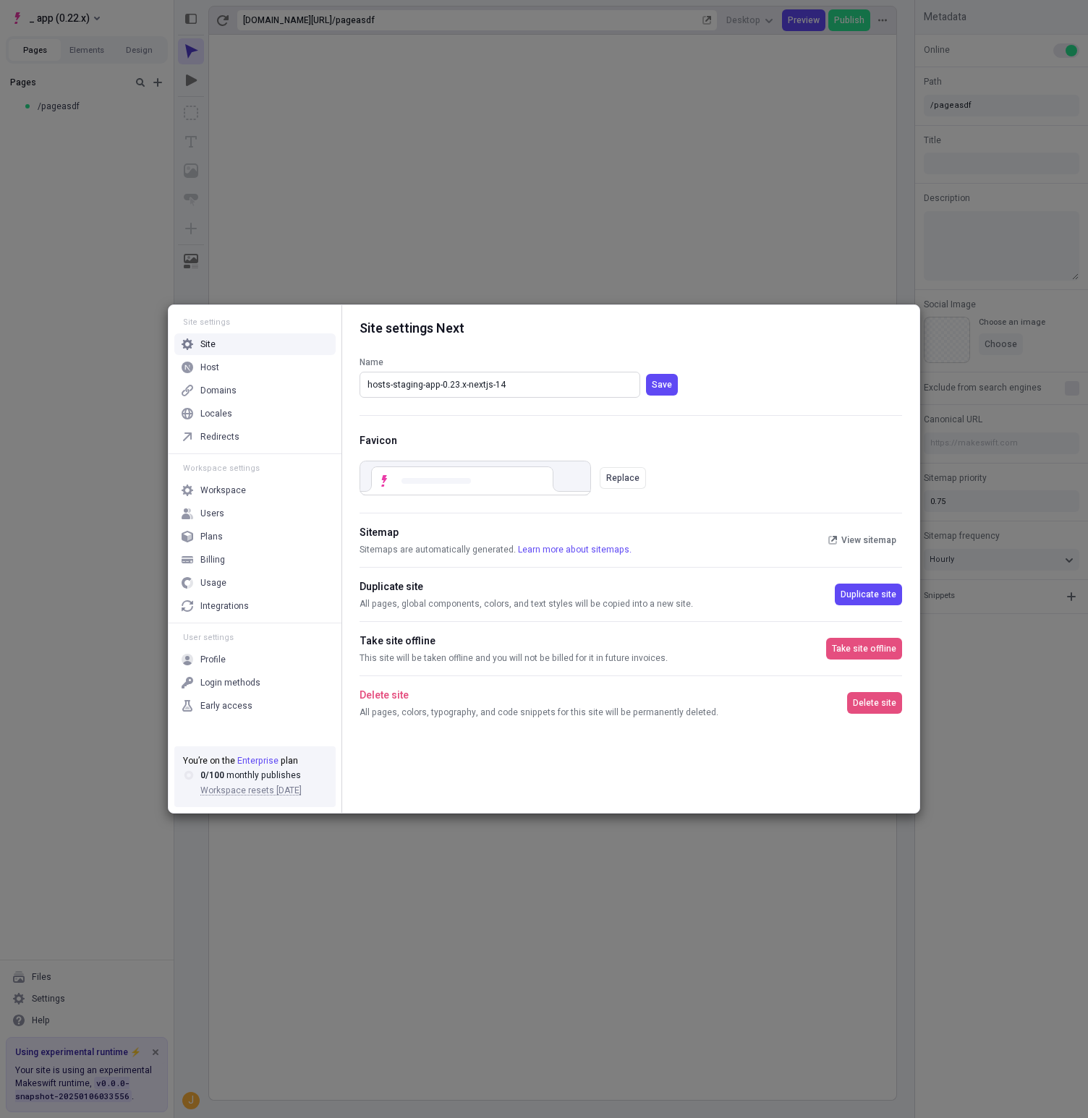
click at [646, 374] on button "Save" at bounding box center [662, 385] width 32 height 22
click at [245, 367] on div "Host" at bounding box center [254, 368] width 161 height 22
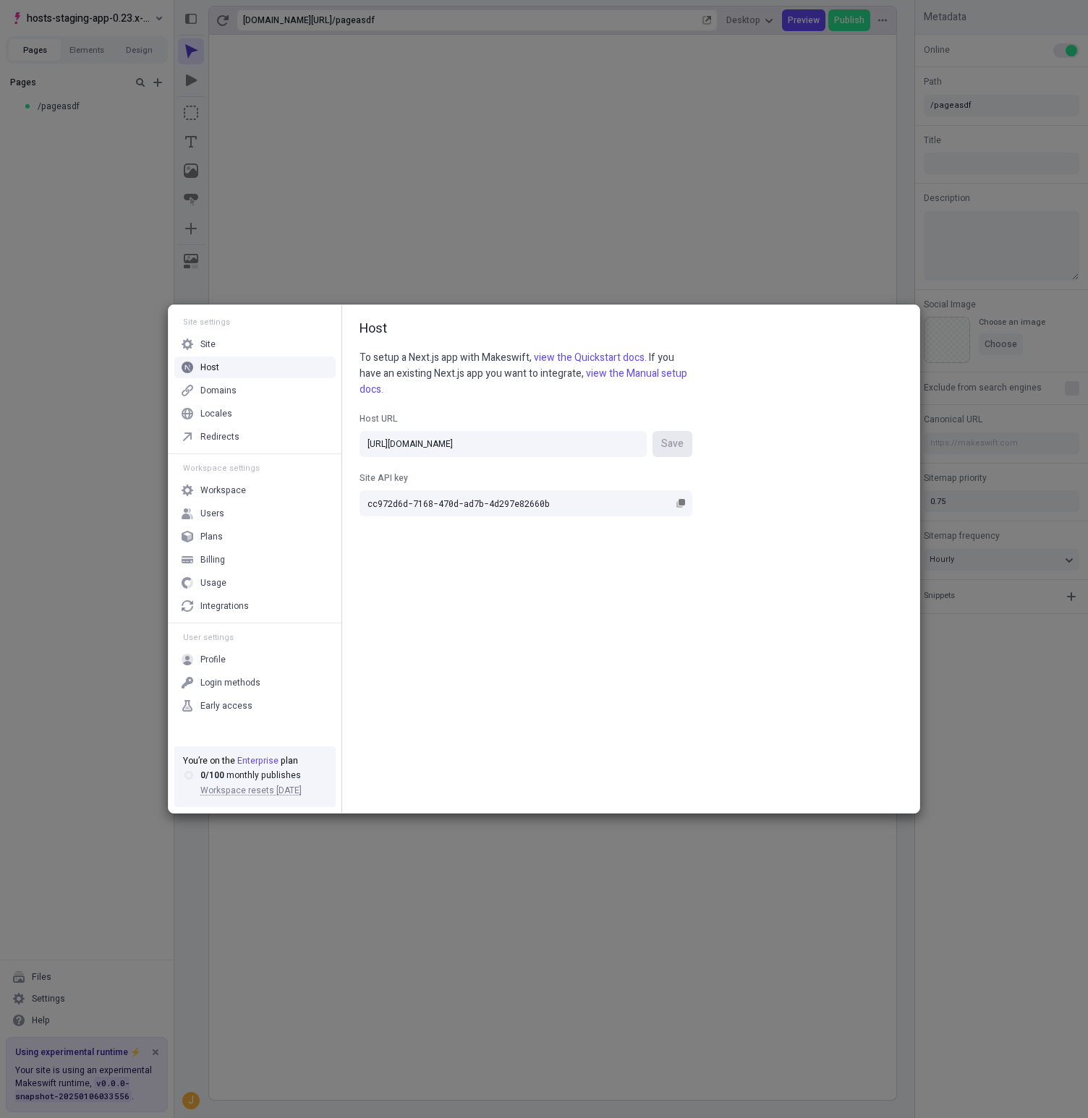
click at [528, 430] on label "Host URL https://hosts-staging-app-022x.vercel.app/ Save" at bounding box center [525, 434] width 333 height 45
click at [528, 431] on input "https://hosts-staging-app-022x.vercel.app/" at bounding box center [502, 444] width 287 height 26
click at [528, 430] on label "Host URL https://hosts-staging-app-022x.vercel.app/ Save" at bounding box center [525, 434] width 333 height 45
click at [528, 431] on input "https://hosts-staging-app-022x.vercel.app/" at bounding box center [502, 444] width 287 height 26
click at [533, 435] on input "https://hosts-staging-app-022x.vercel.app/" at bounding box center [502, 444] width 287 height 26
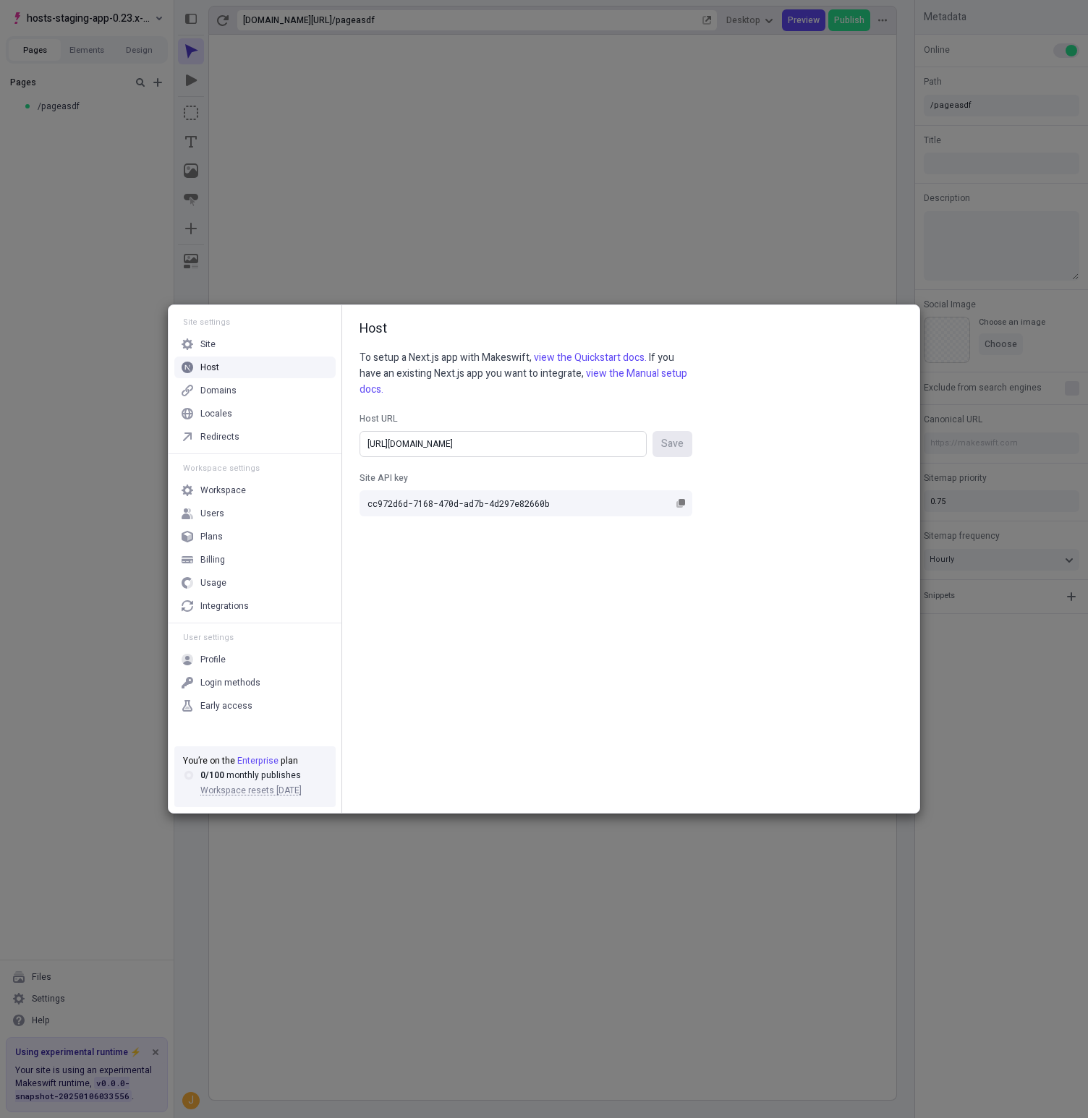
paste input "3x-nextjs-14"
type input "https://hosts-staging-app-023x-nextjs-14.vercel.app/"
click at [652, 431] on button "Save" at bounding box center [672, 444] width 40 height 26
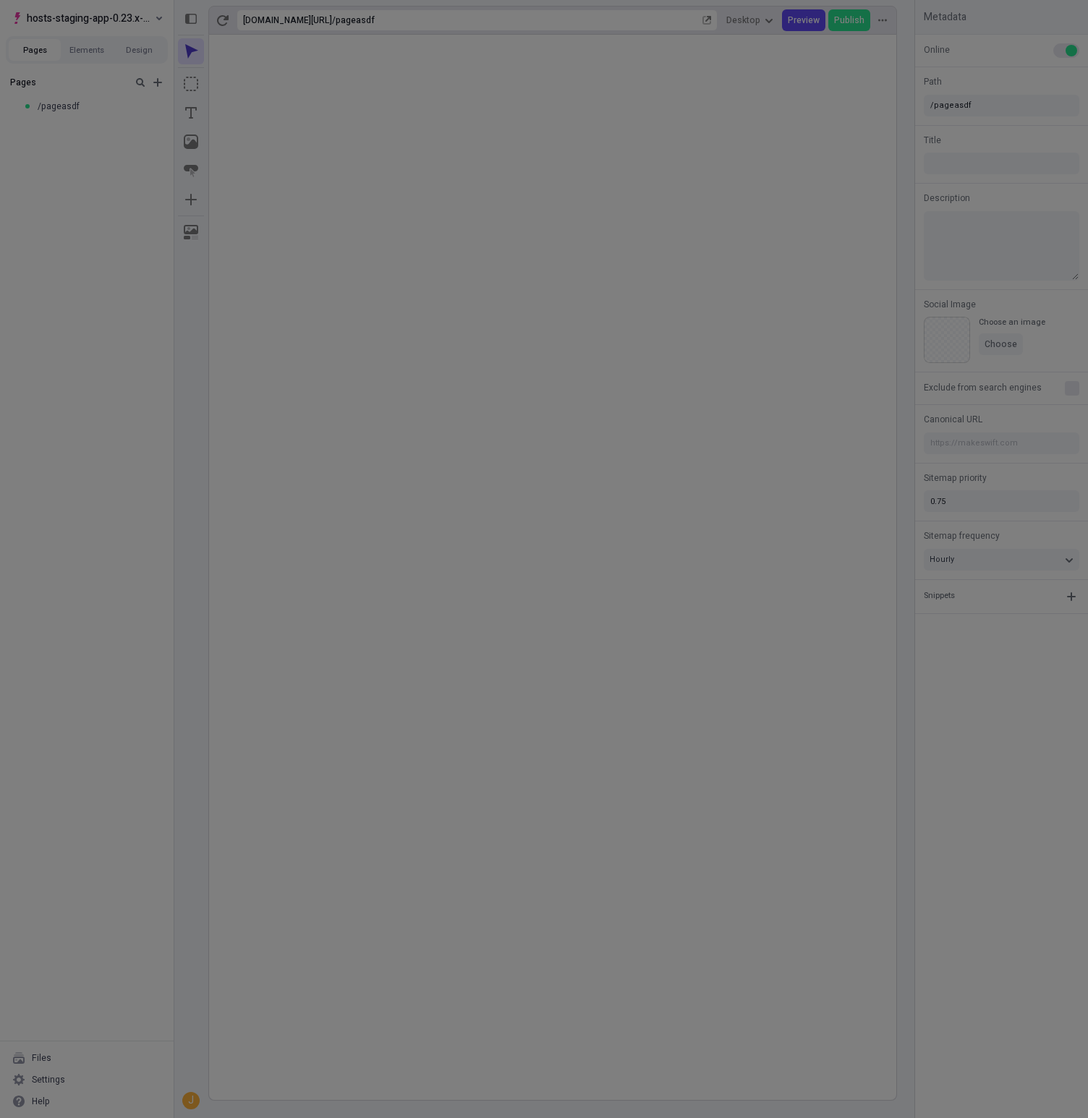
click at [477, 137] on div "Site settings Site Host Domains Locales Redirects Workspace settings Workspace …" at bounding box center [544, 559] width 1088 height 1118
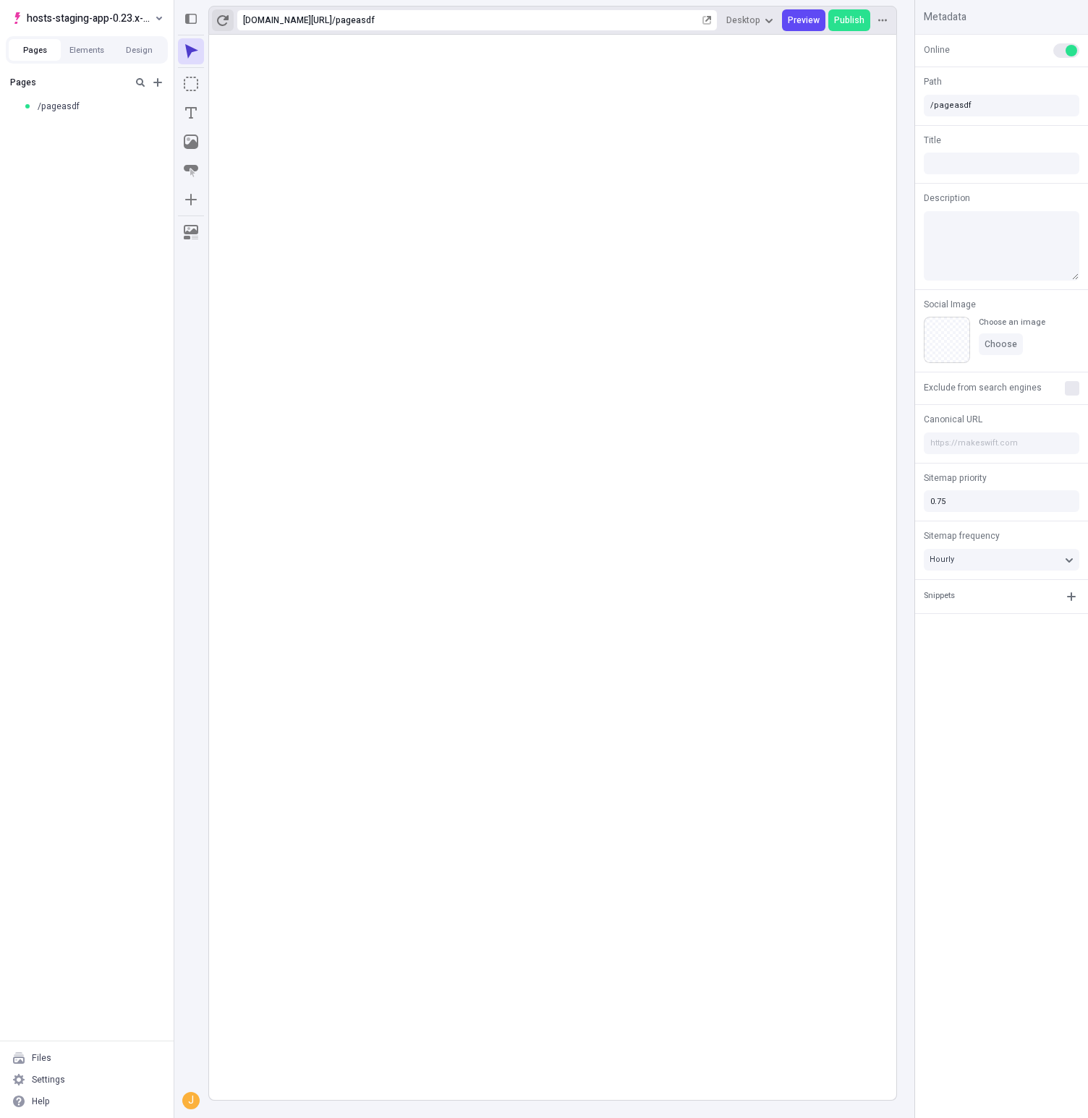
click at [225, 20] on icon "button" at bounding box center [223, 20] width 12 height 12
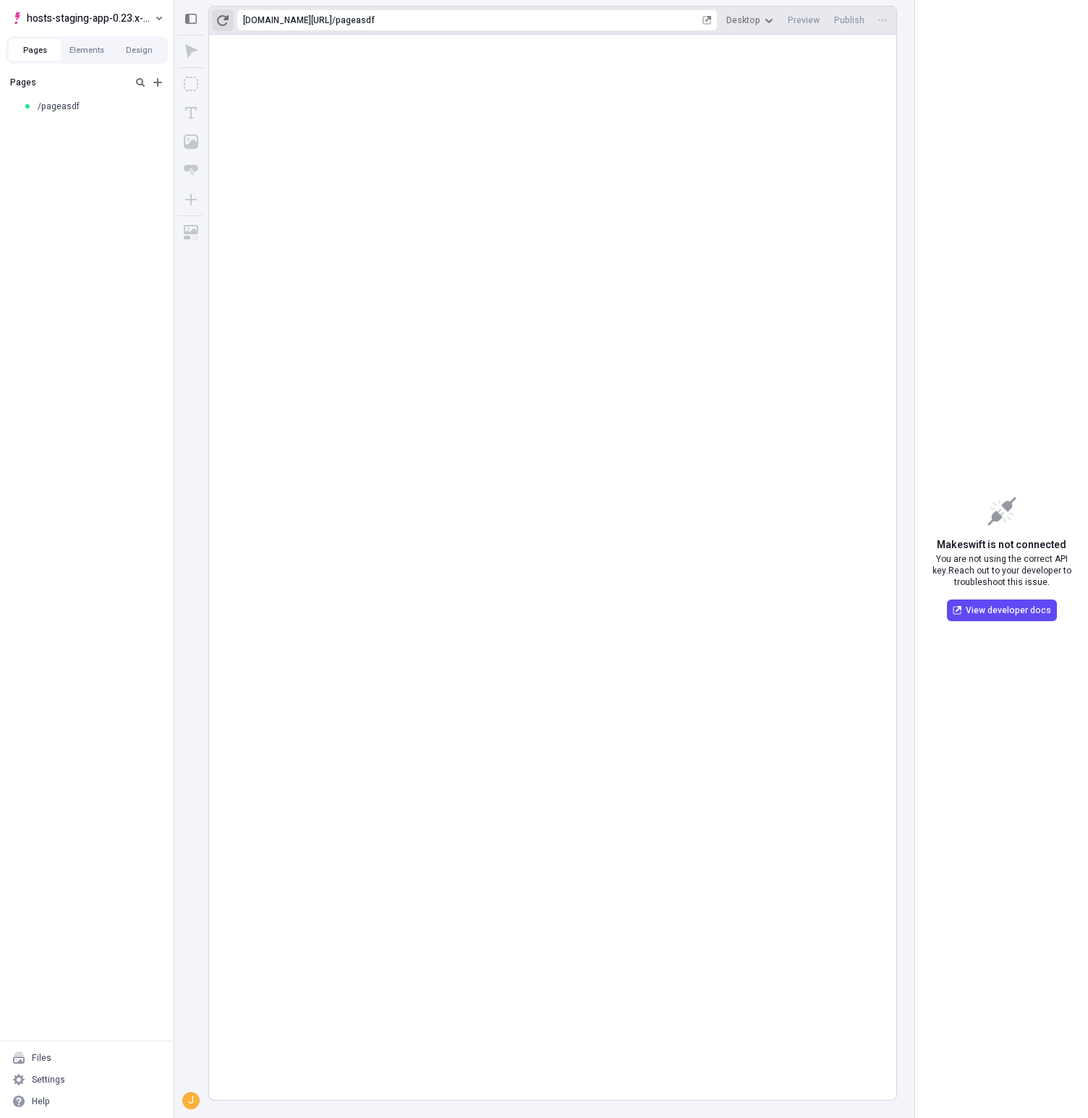
click at [231, 23] on button "button" at bounding box center [223, 20] width 22 height 22
click at [161, 80] on icon "Add new" at bounding box center [158, 83] width 12 height 12
click at [231, 111] on span "Blank page" at bounding box center [243, 112] width 90 height 12
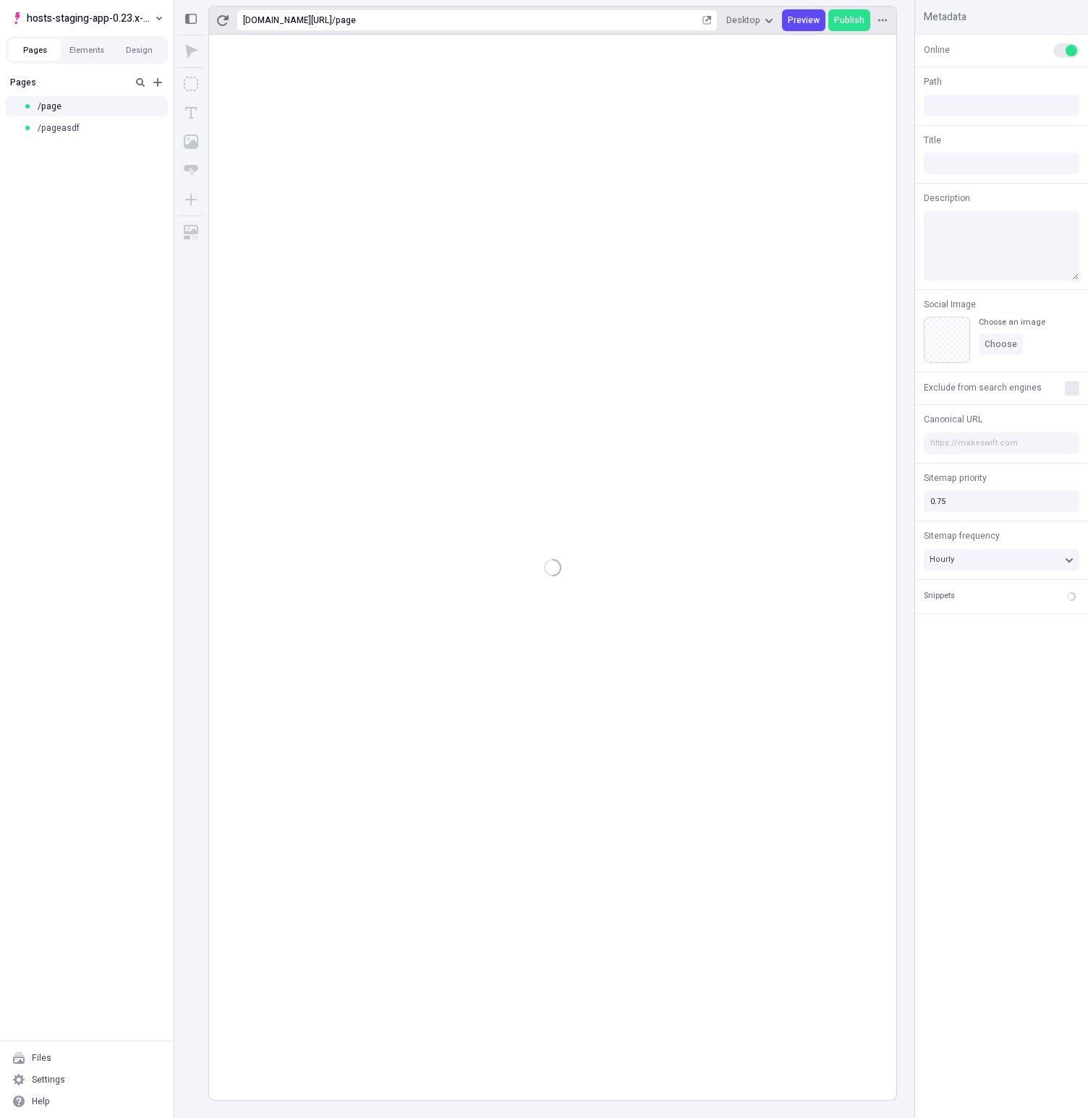
type input "/page"
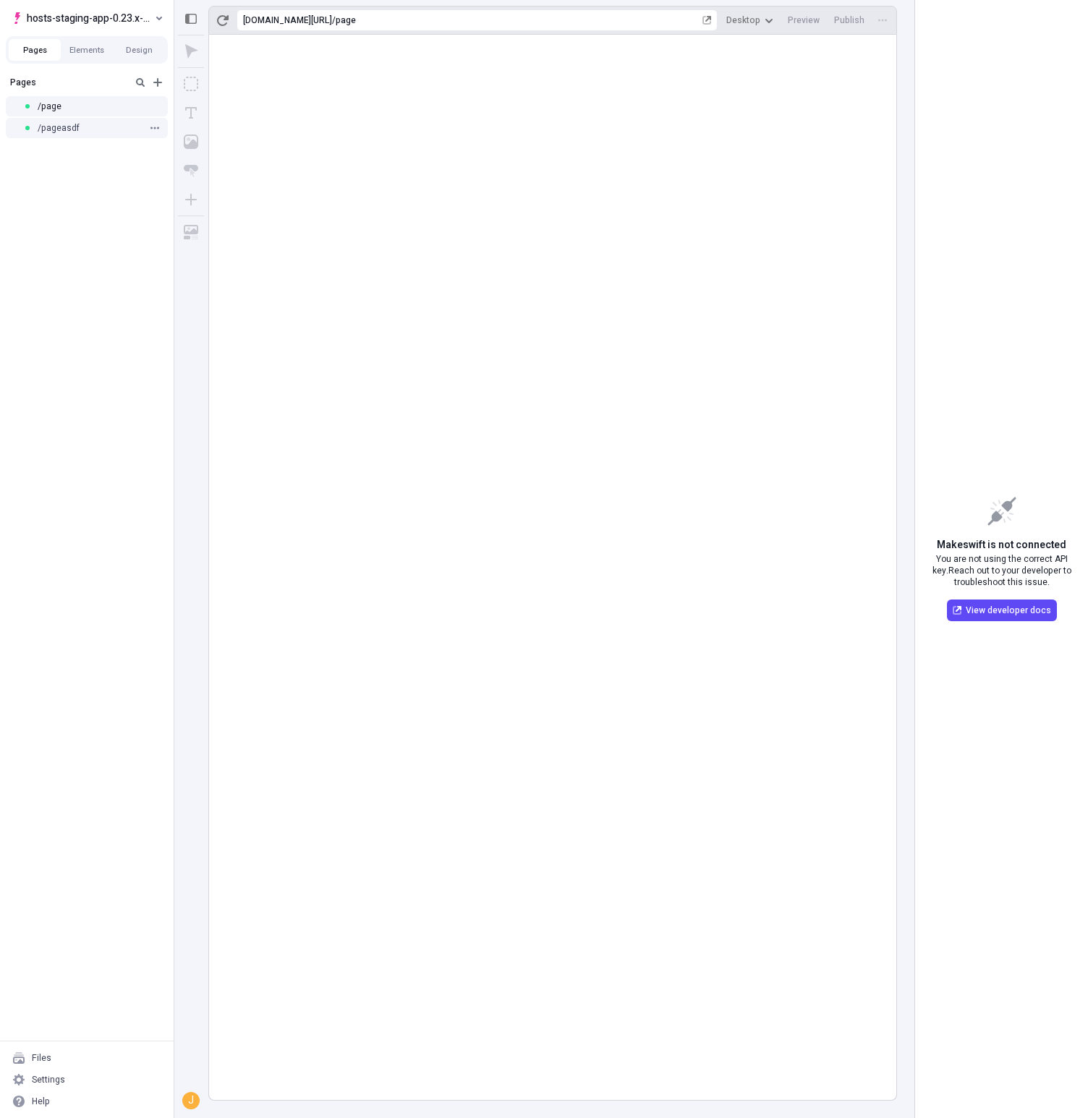
click at [88, 133] on div "/pageasdf" at bounding box center [82, 128] width 119 height 12
click at [40, 108] on span "/page" at bounding box center [50, 107] width 24 height 12
click at [80, 124] on div "/pageasdf" at bounding box center [82, 128] width 119 height 12
click at [48, 110] on span "/page" at bounding box center [50, 107] width 24 height 12
click at [93, 1088] on div "Settings" at bounding box center [87, 1080] width 162 height 22
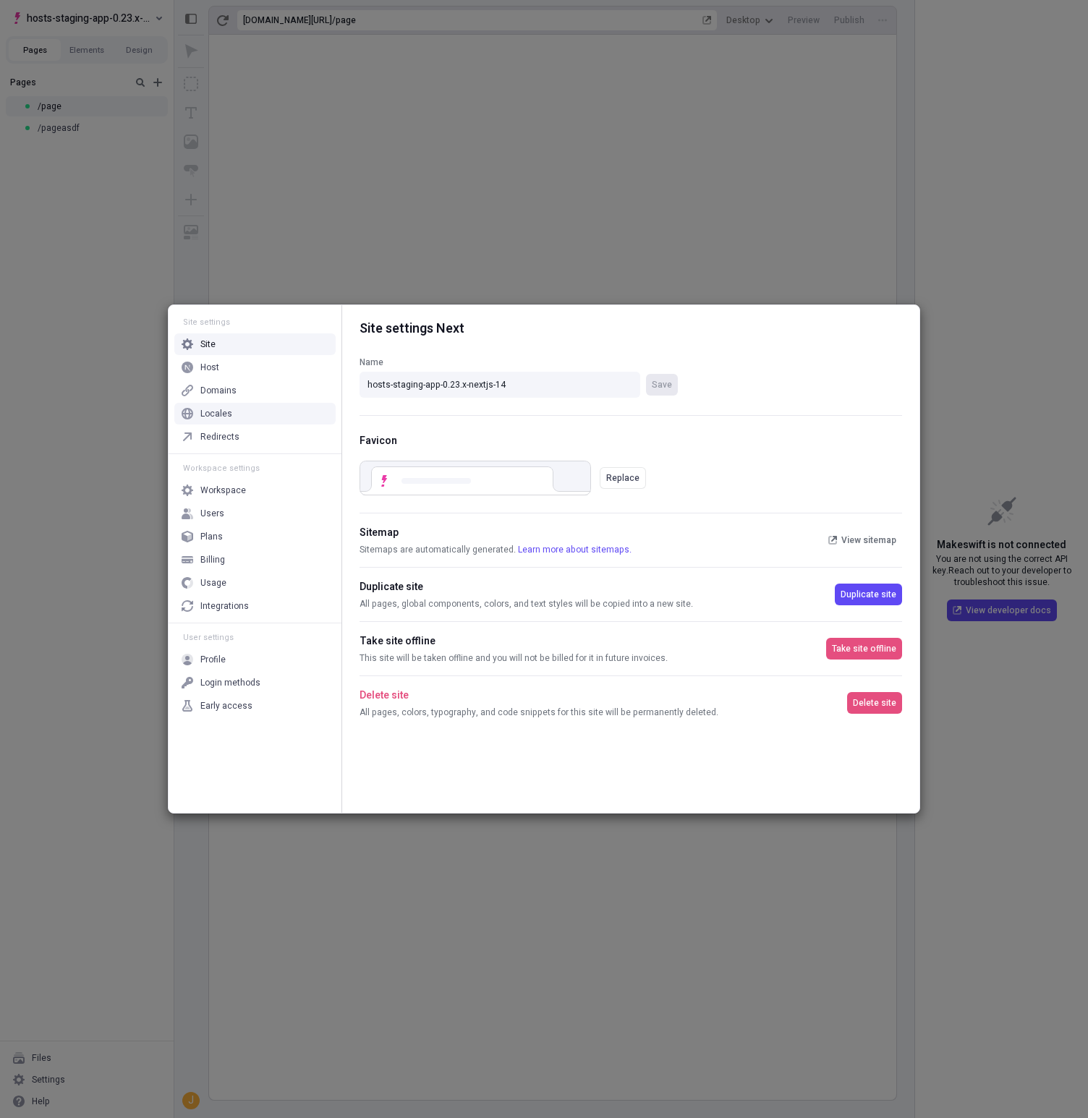
click at [242, 407] on div "Locales" at bounding box center [254, 414] width 161 height 22
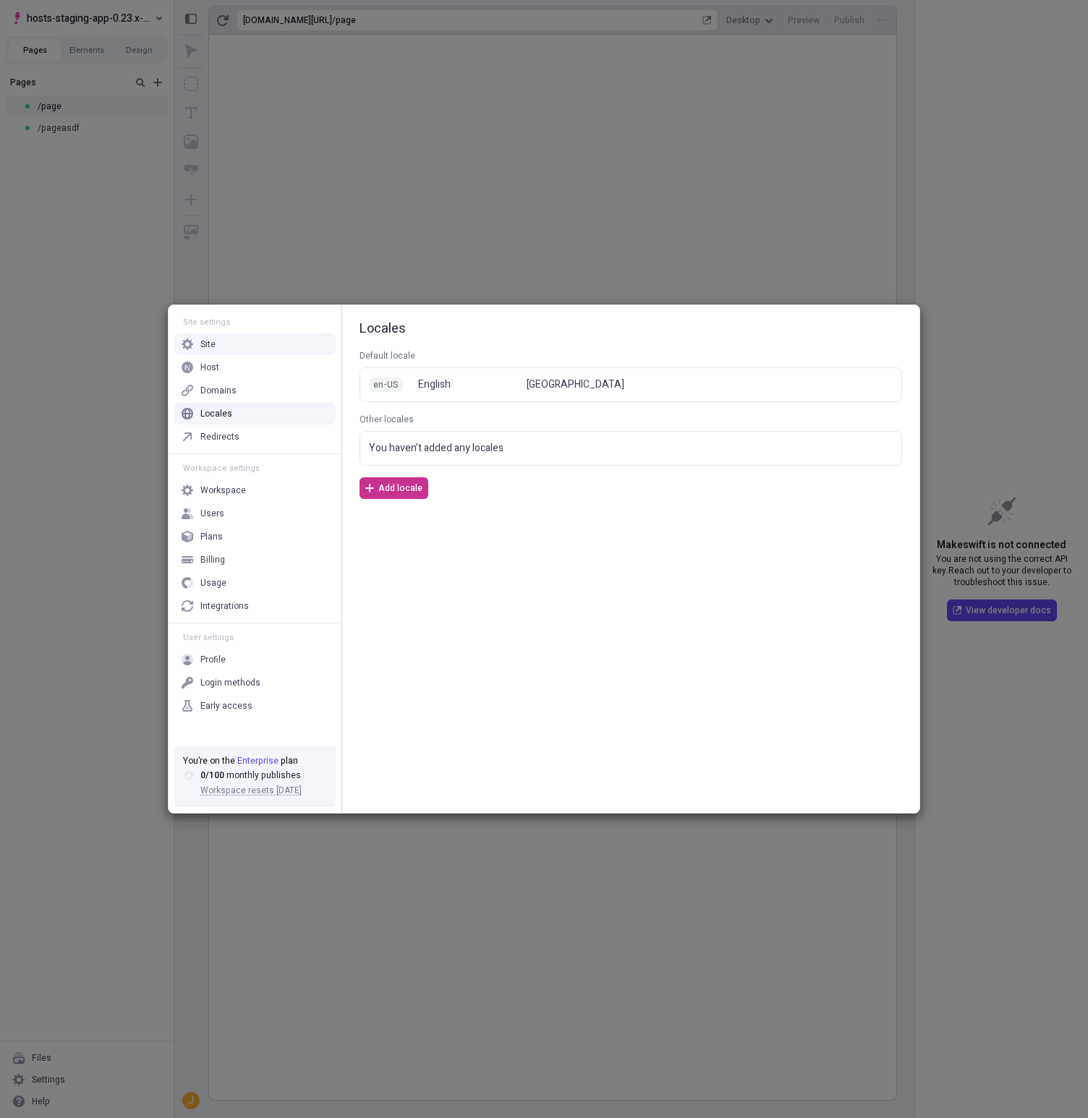
click at [380, 491] on span "Add locale" at bounding box center [400, 488] width 44 height 12
click at [458, 448] on div "Language" at bounding box center [434, 451] width 115 height 12
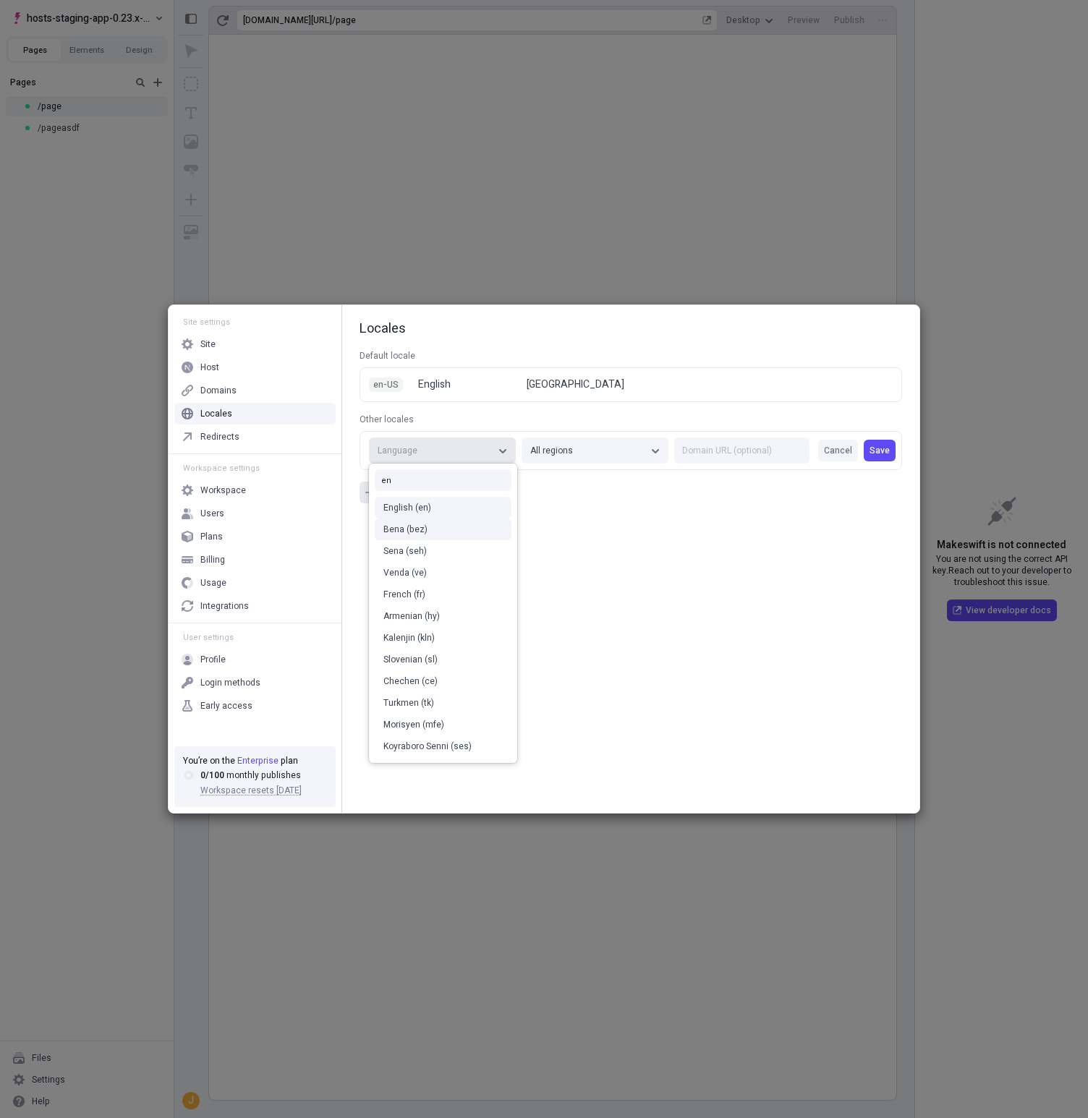
type input "en"
click at [421, 510] on div "English (en)" at bounding box center [442, 508] width 119 height 12
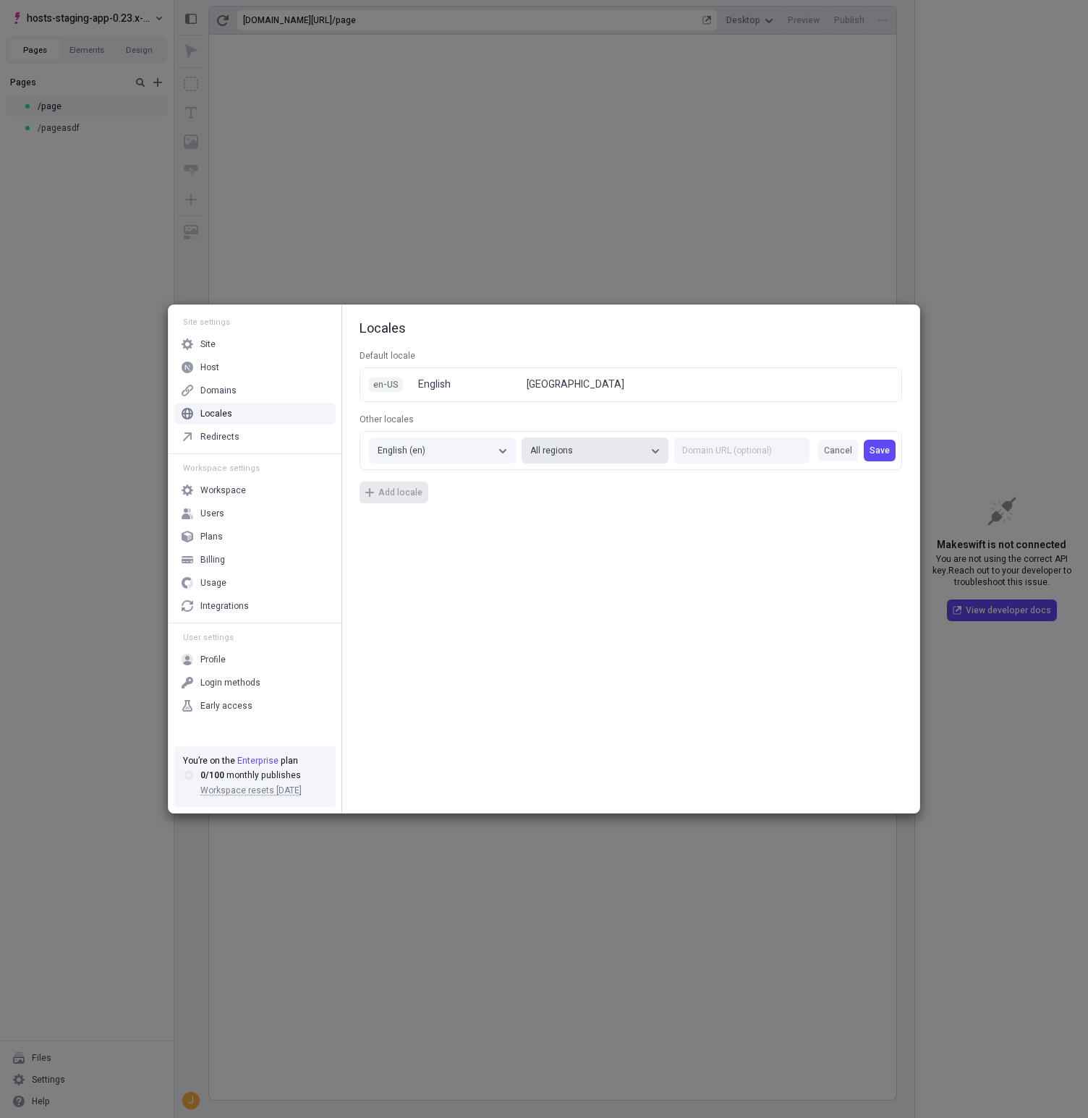
click at [606, 453] on div "All regions" at bounding box center [587, 451] width 115 height 12
type input "fr"
click at [610, 504] on div "France (FR)" at bounding box center [596, 508] width 119 height 12
click at [882, 449] on span "Save" at bounding box center [879, 451] width 20 height 12
drag, startPoint x: 402, startPoint y: 524, endPoint x: 403, endPoint y: 511, distance: 13.0
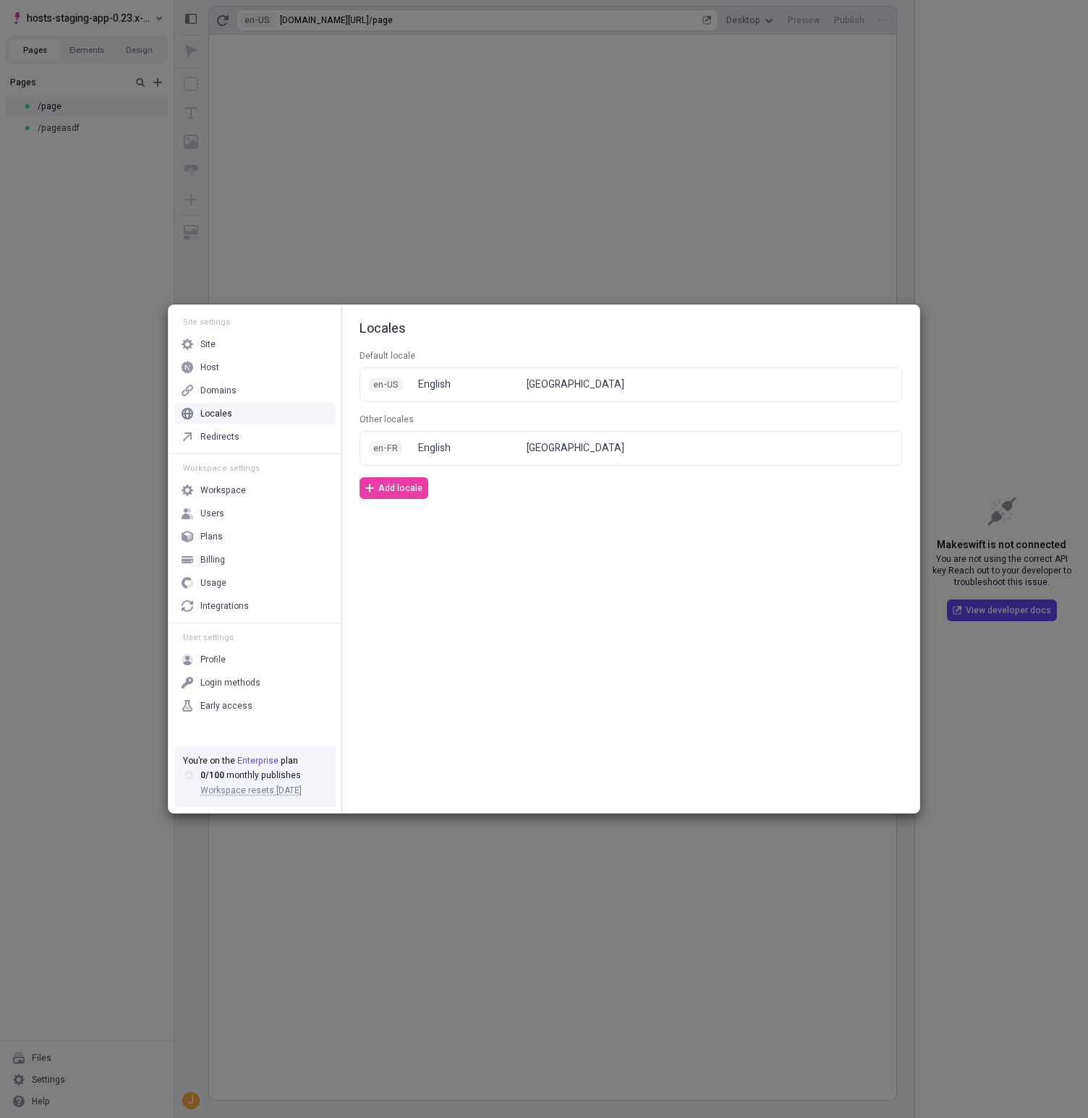
click at [403, 524] on div "Locales Default locale en-US English United States Other locales en-FR English …" at bounding box center [630, 559] width 577 height 508
click at [402, 487] on span "Add locale" at bounding box center [400, 488] width 44 height 12
click at [445, 492] on div "Language" at bounding box center [434, 491] width 115 height 12
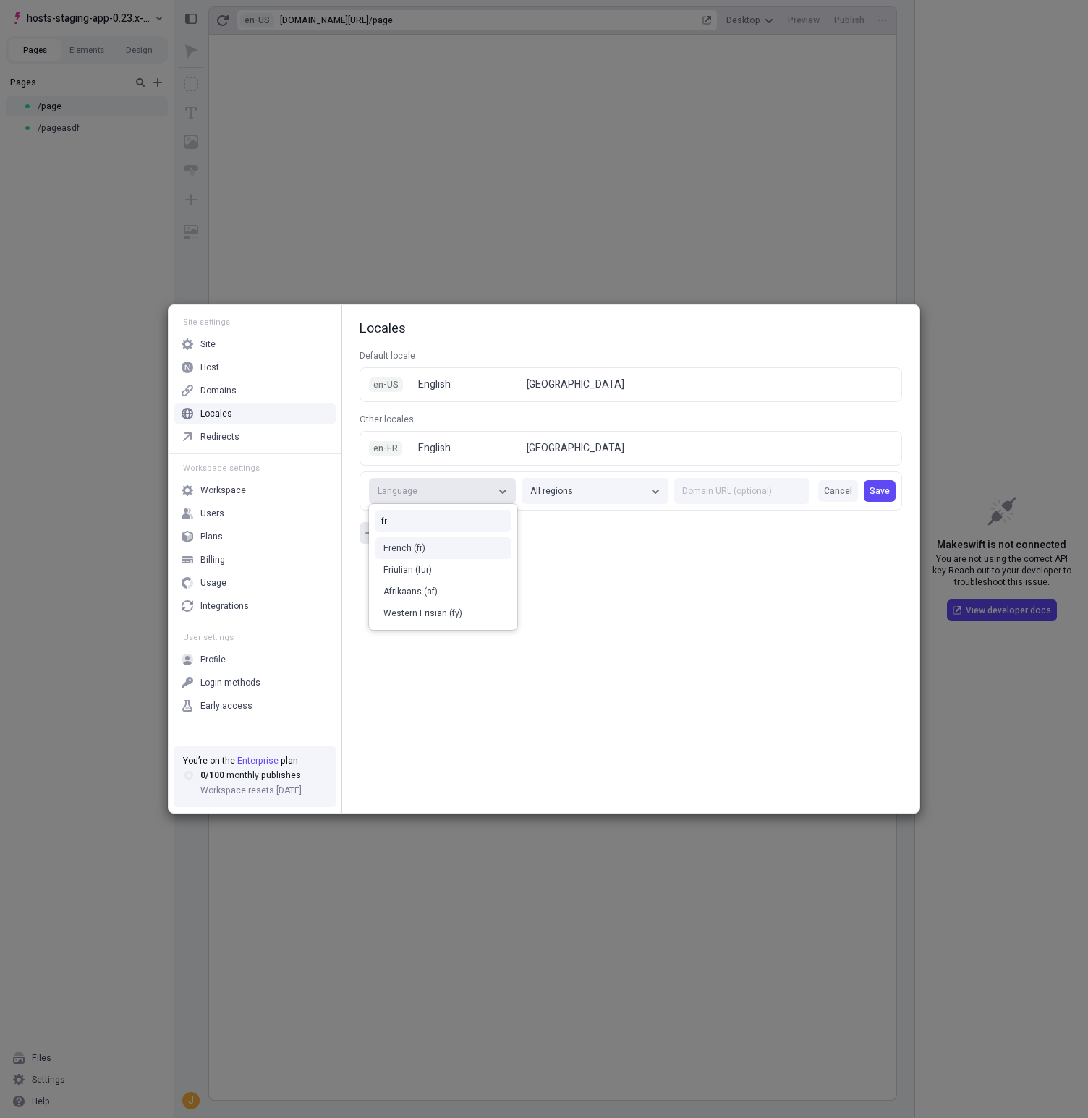
type input "fr"
drag, startPoint x: 432, startPoint y: 543, endPoint x: 450, endPoint y: 538, distance: 18.1
click at [432, 543] on div "French (fr)" at bounding box center [442, 548] width 119 height 12
click at [581, 499] on button "All regions" at bounding box center [594, 491] width 147 height 26
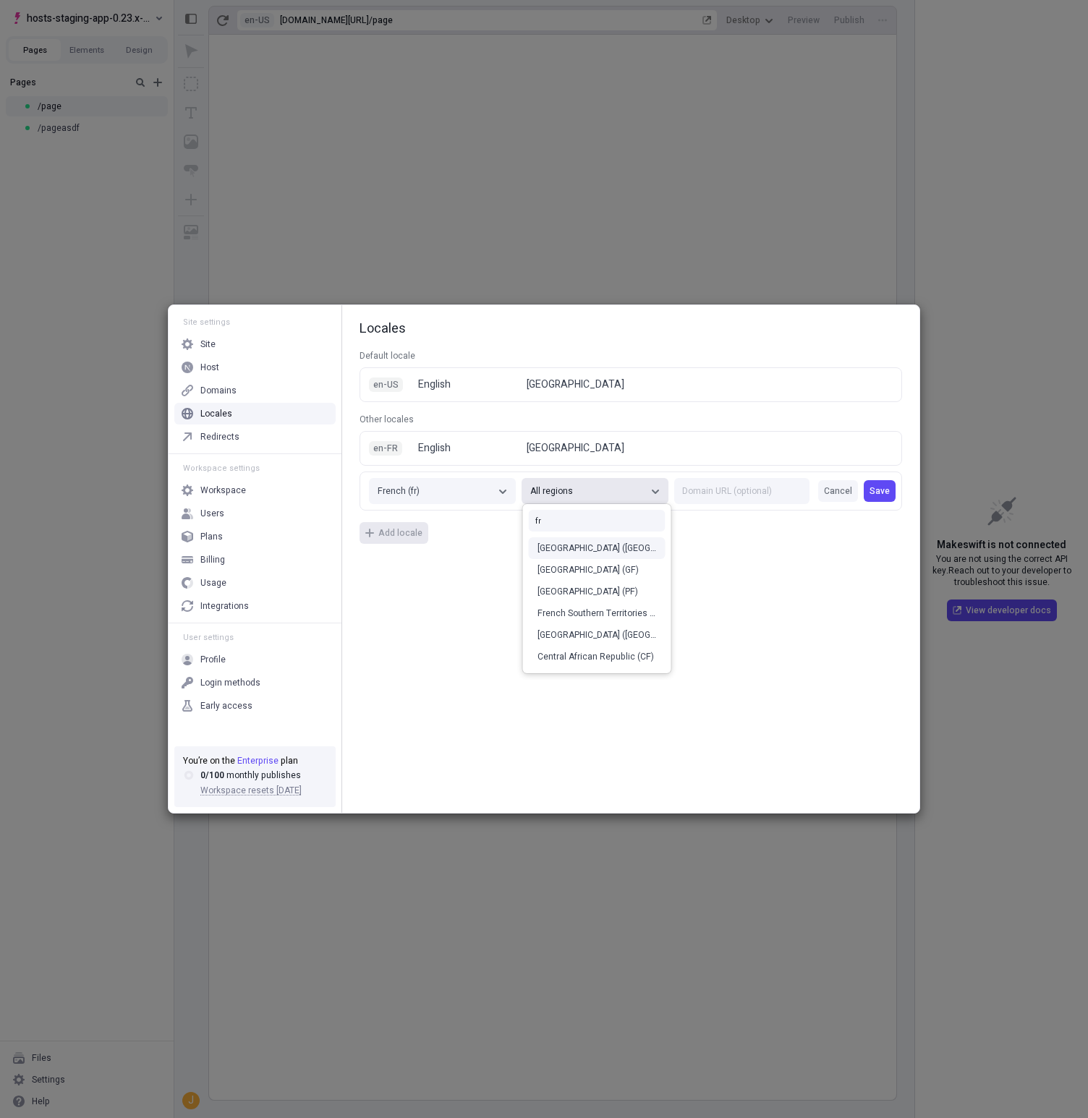
type input "fr"
click at [633, 537] on div "France (FR)" at bounding box center [597, 548] width 137 height 22
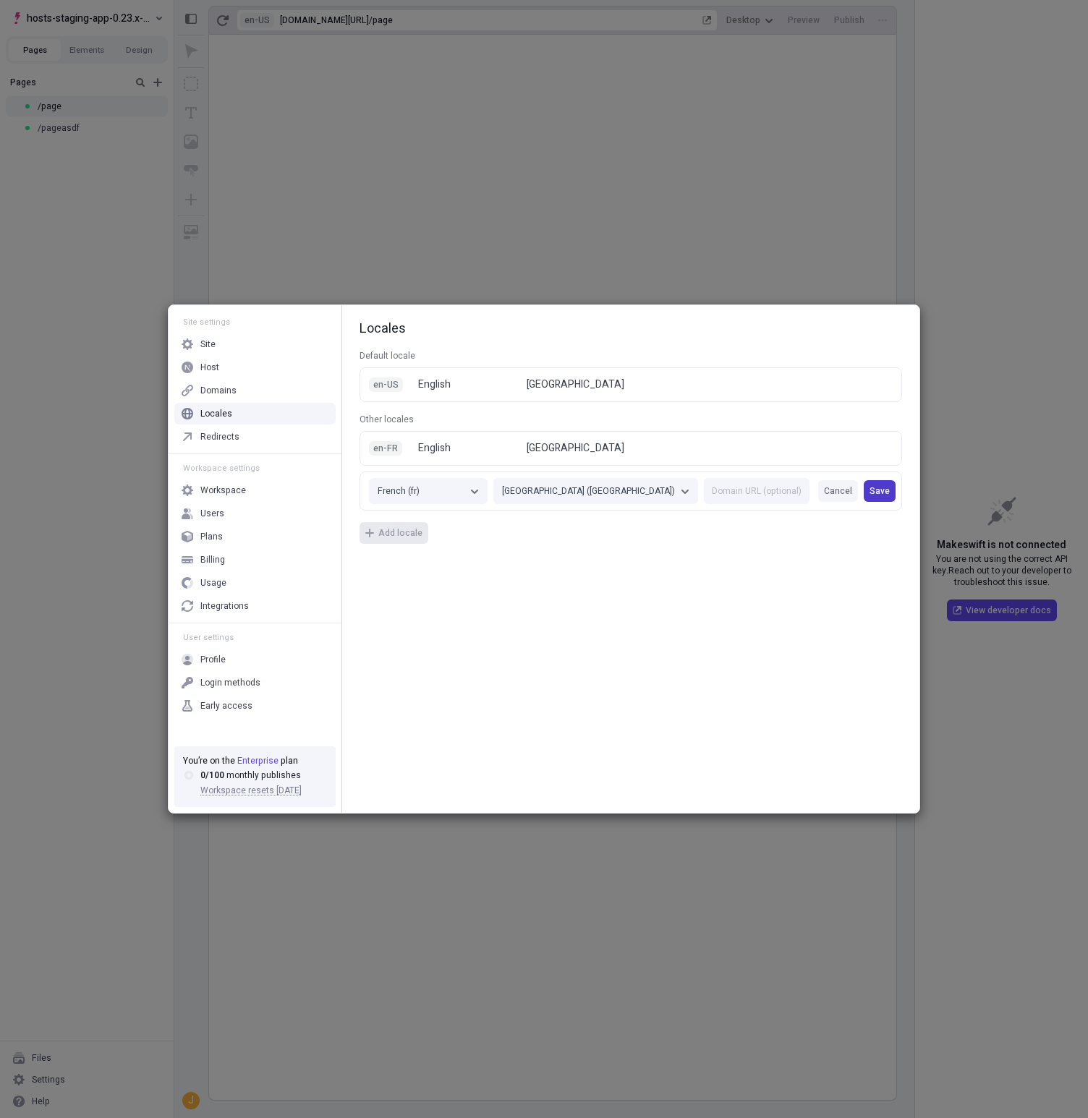
click at [884, 489] on span "Save" at bounding box center [879, 491] width 20 height 12
click at [35, 248] on div "Site settings Site Host Domains Locales Redirects Workspace settings Workspace …" at bounding box center [544, 559] width 1088 height 1118
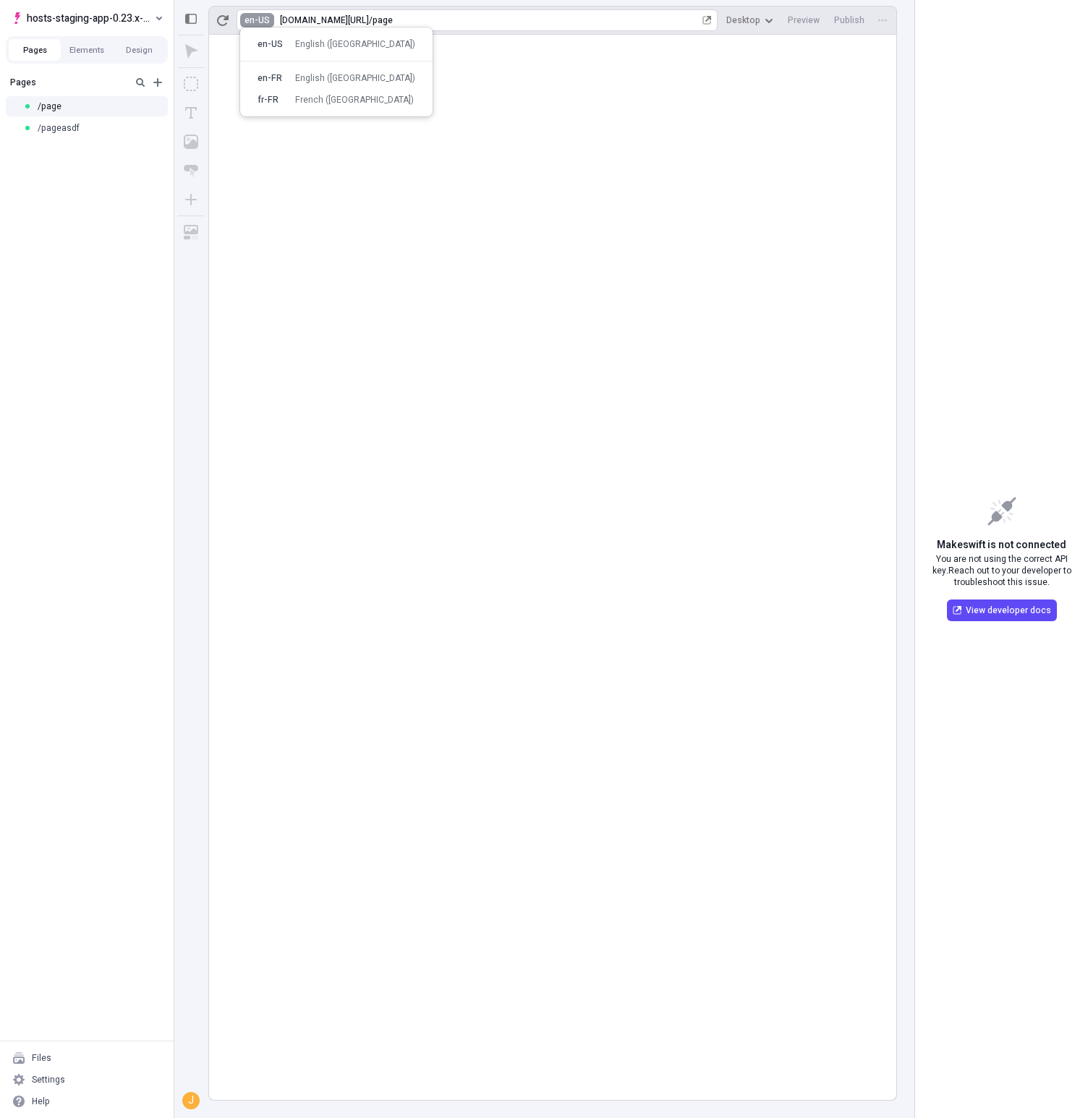
click at [256, 22] on html "hosts-staging-app-0.23.x-nextjs-14 Pages Elements Design Pages /page /pageasdf …" at bounding box center [544, 559] width 1088 height 1118
click at [223, 24] on html "hosts-staging-app-0.23.x-nextjs-14 Pages Elements Design Pages /page /pageasdf …" at bounding box center [544, 559] width 1088 height 1118
click at [223, 19] on icon "button" at bounding box center [223, 20] width 12 height 11
click at [268, 22] on html "hosts-staging-app-0.23.x-nextjs-14 Pages Elements Design Pages /page /pageasdf …" at bounding box center [544, 559] width 1088 height 1118
click at [294, 77] on div "en-FR English (France)" at bounding box center [336, 78] width 158 height 12
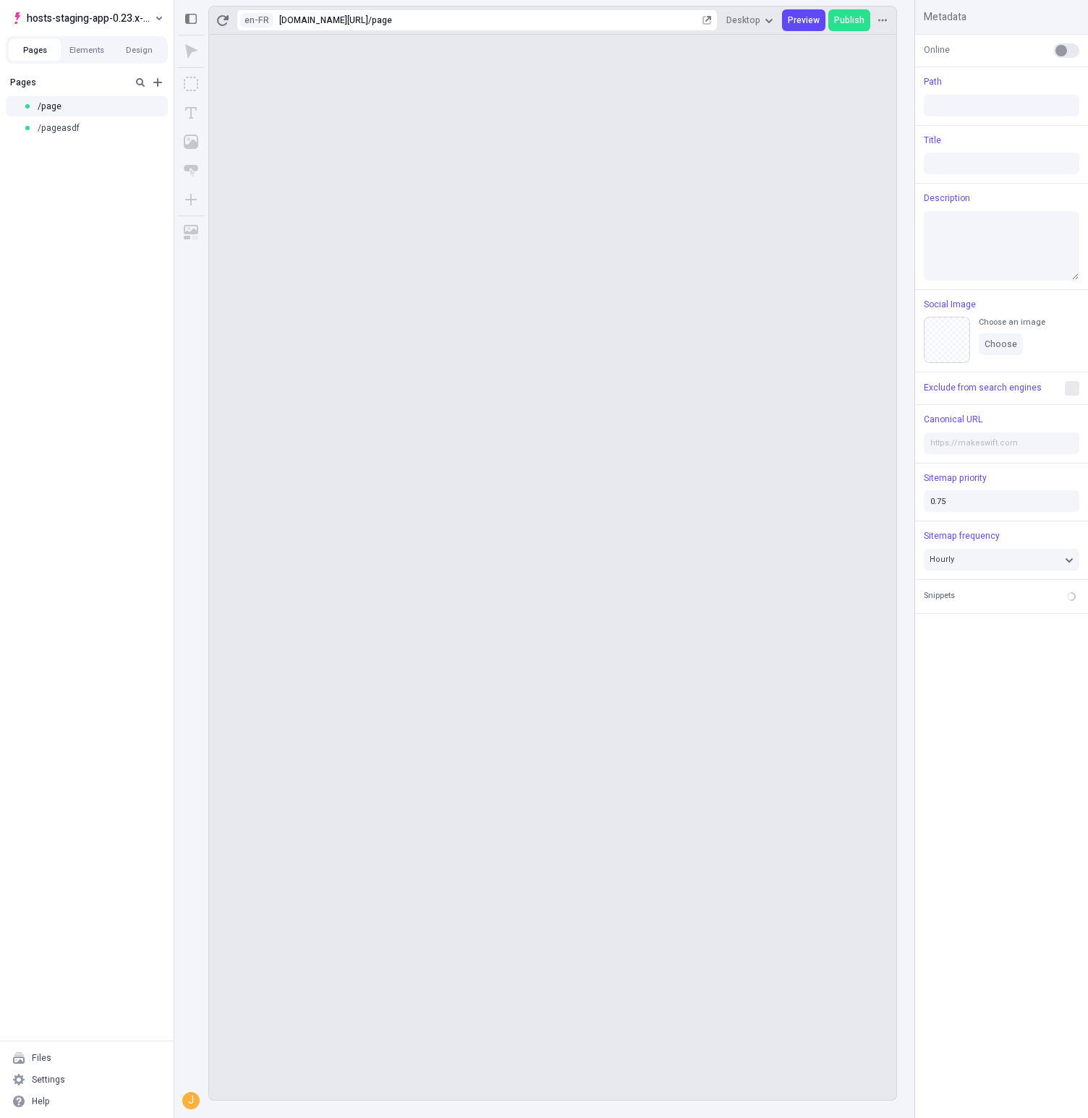
type input "/page"
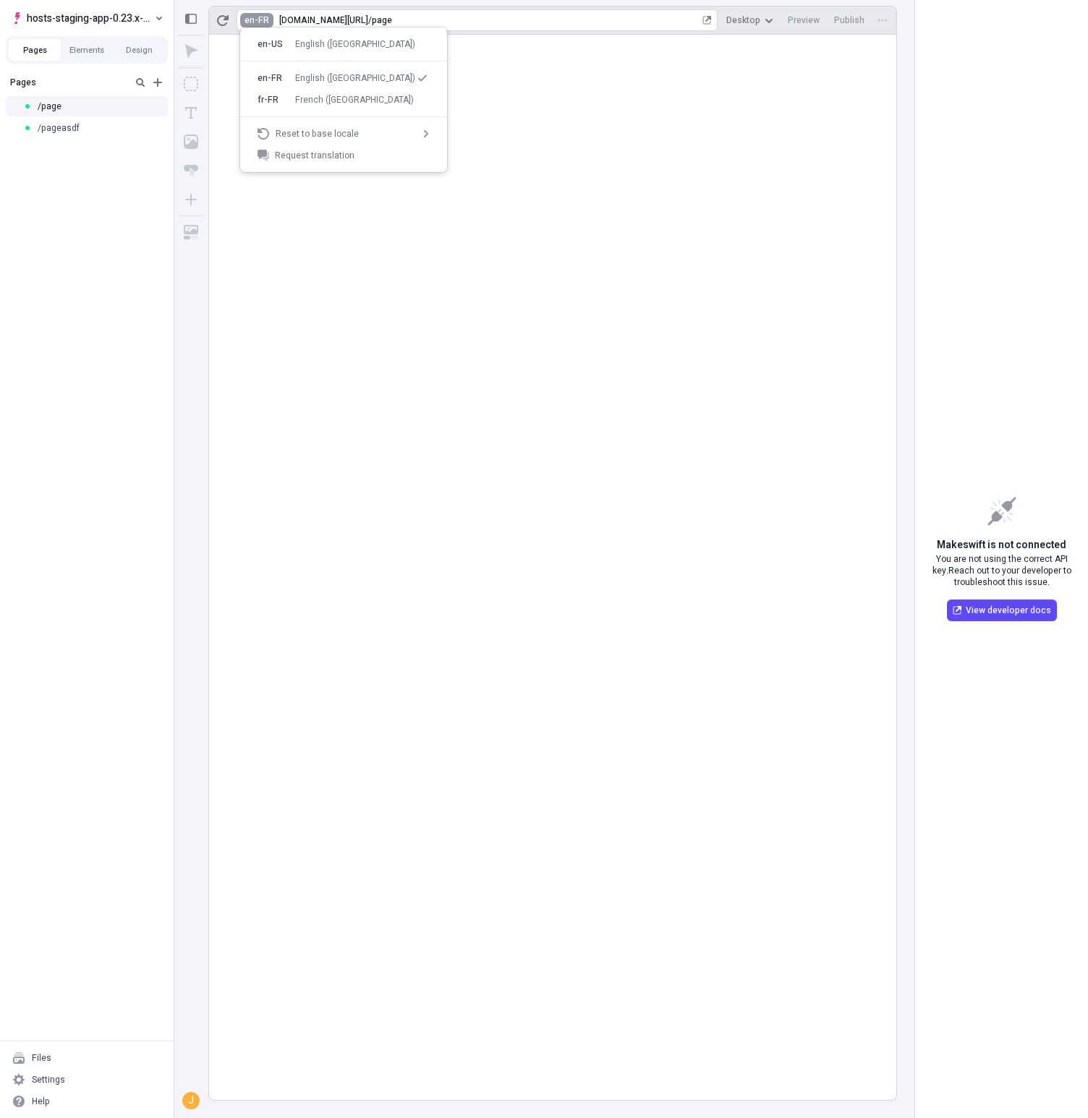
click at [244, 19] on html "hosts-staging-app-0.23.x-nextjs-14 Pages Elements Design Pages /page /pageasdf …" at bounding box center [544, 559] width 1088 height 1118
drag, startPoint x: 340, startPoint y: 148, endPoint x: 351, endPoint y: 96, distance: 52.5
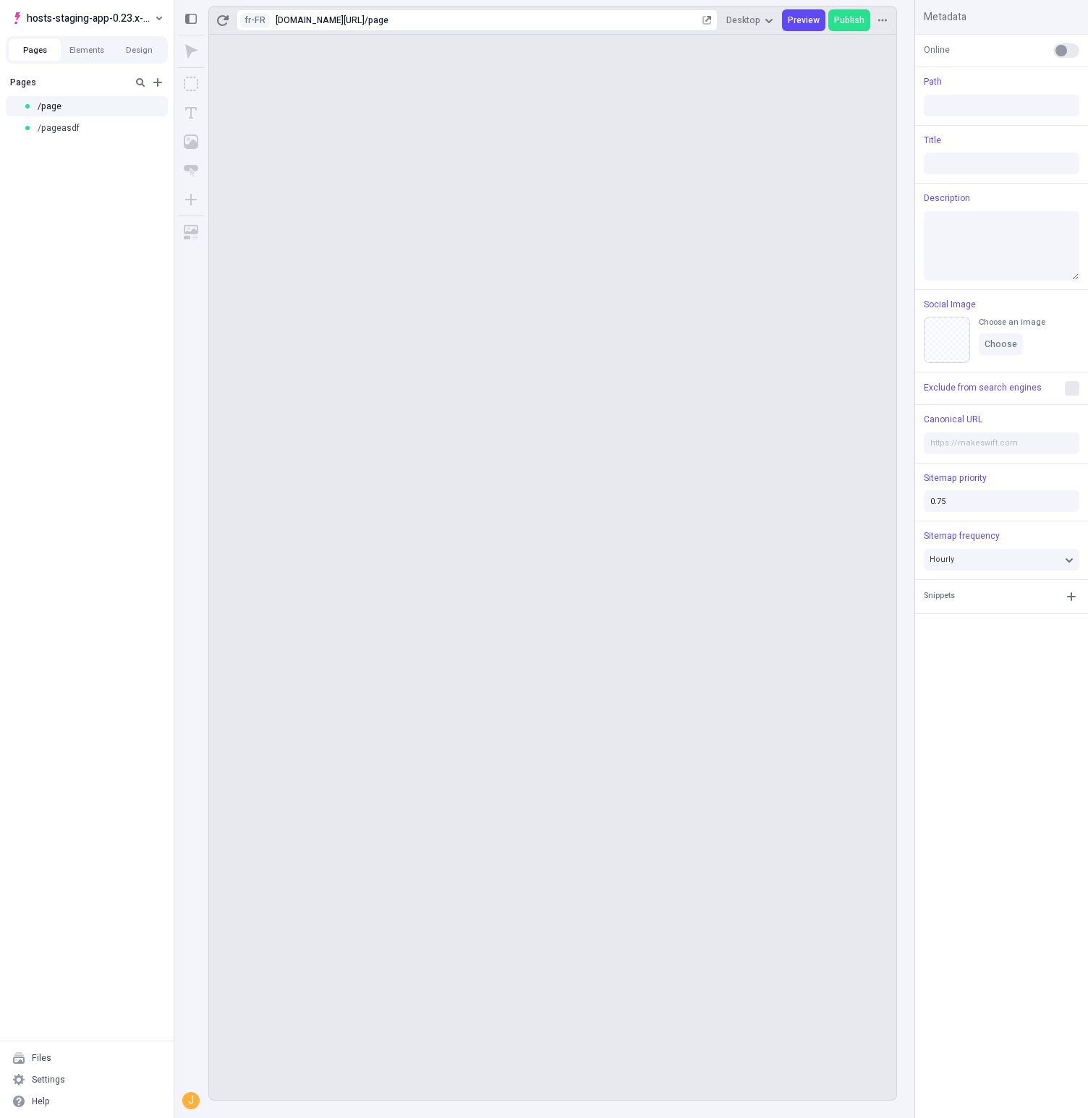
type input "/page"
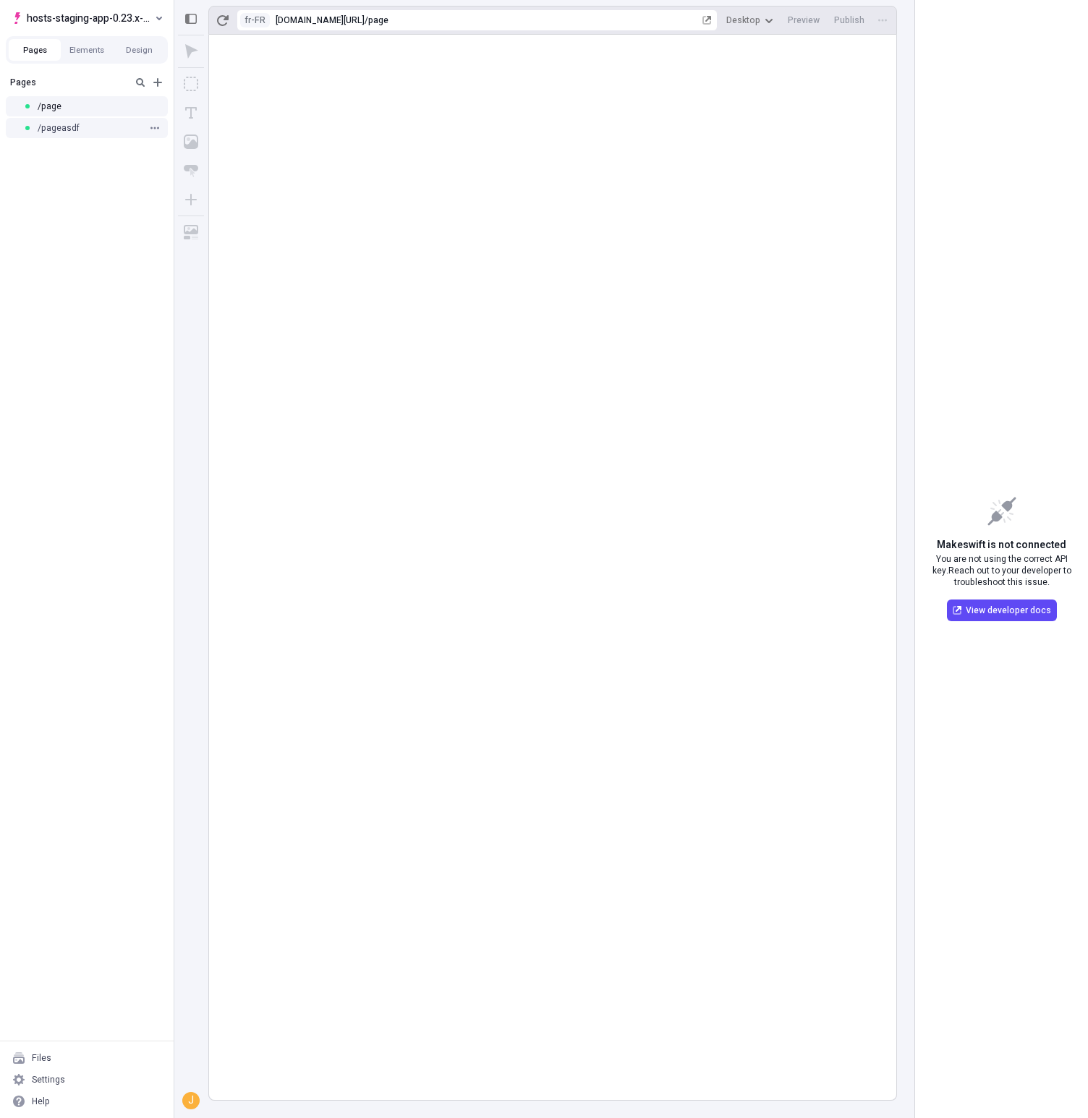
click at [101, 131] on div "/pageasdf" at bounding box center [82, 128] width 119 height 12
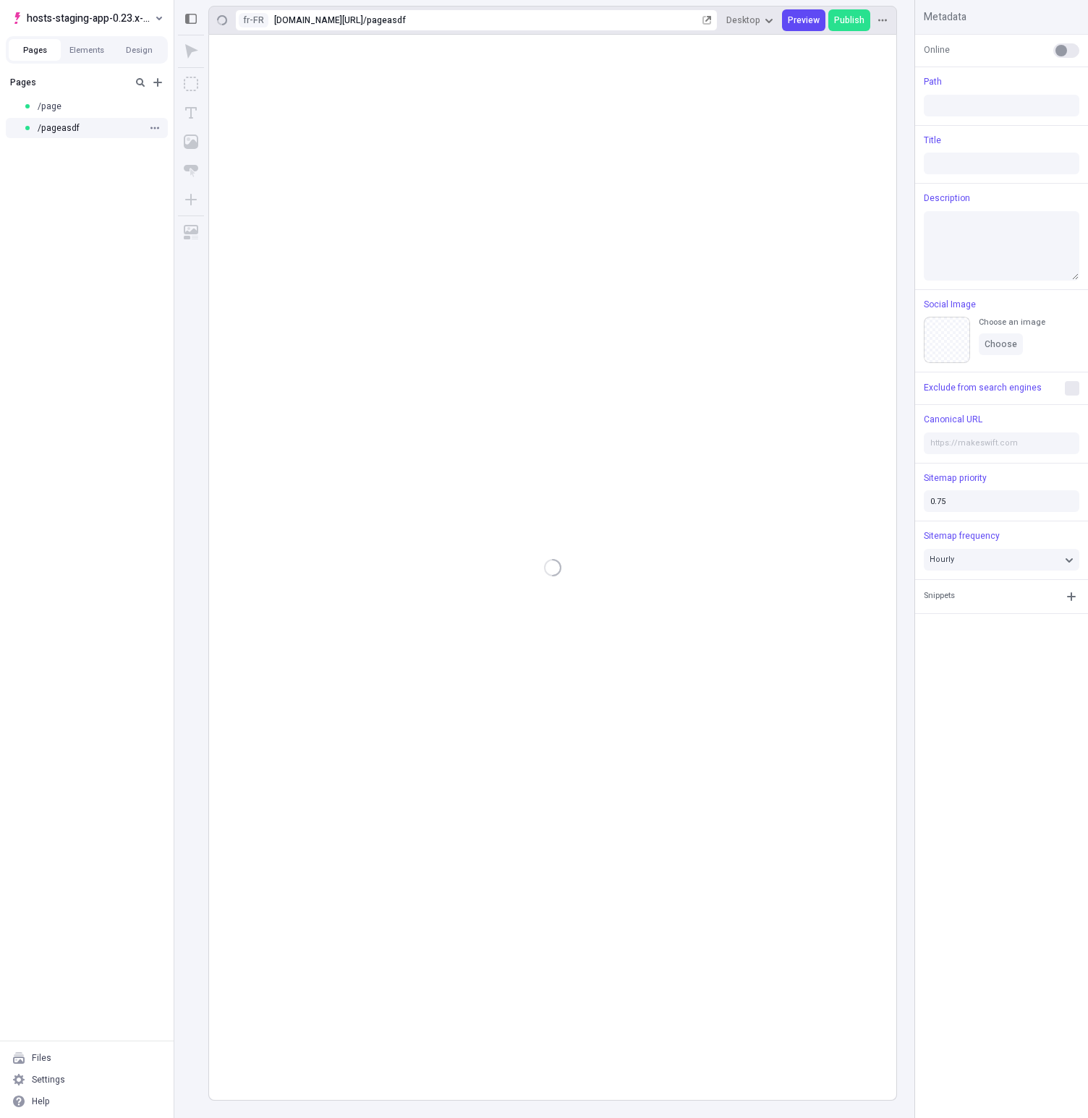
type input "/pageasdf"
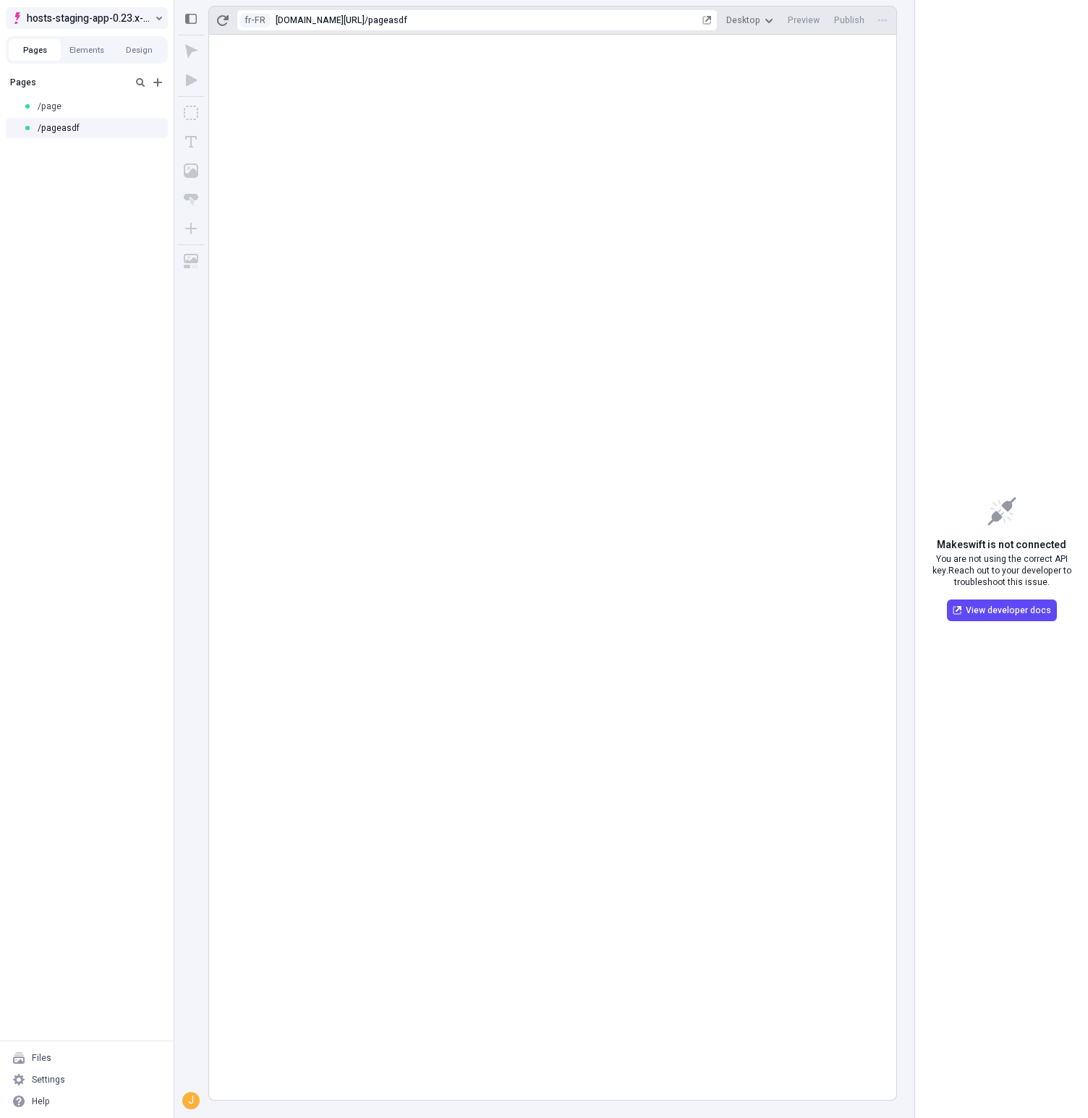
click at [94, 14] on span "hosts-staging-app-0.23.x-nextjs-14" at bounding box center [89, 17] width 125 height 17
type input "ddddddddddddddddd"
click at [42, 288] on div "Pages /page /pageasdf" at bounding box center [87, 554] width 174 height 971
click at [113, 1093] on div "Help" at bounding box center [87, 1101] width 162 height 22
click at [43, 1070] on div "Settings" at bounding box center [87, 1080] width 162 height 22
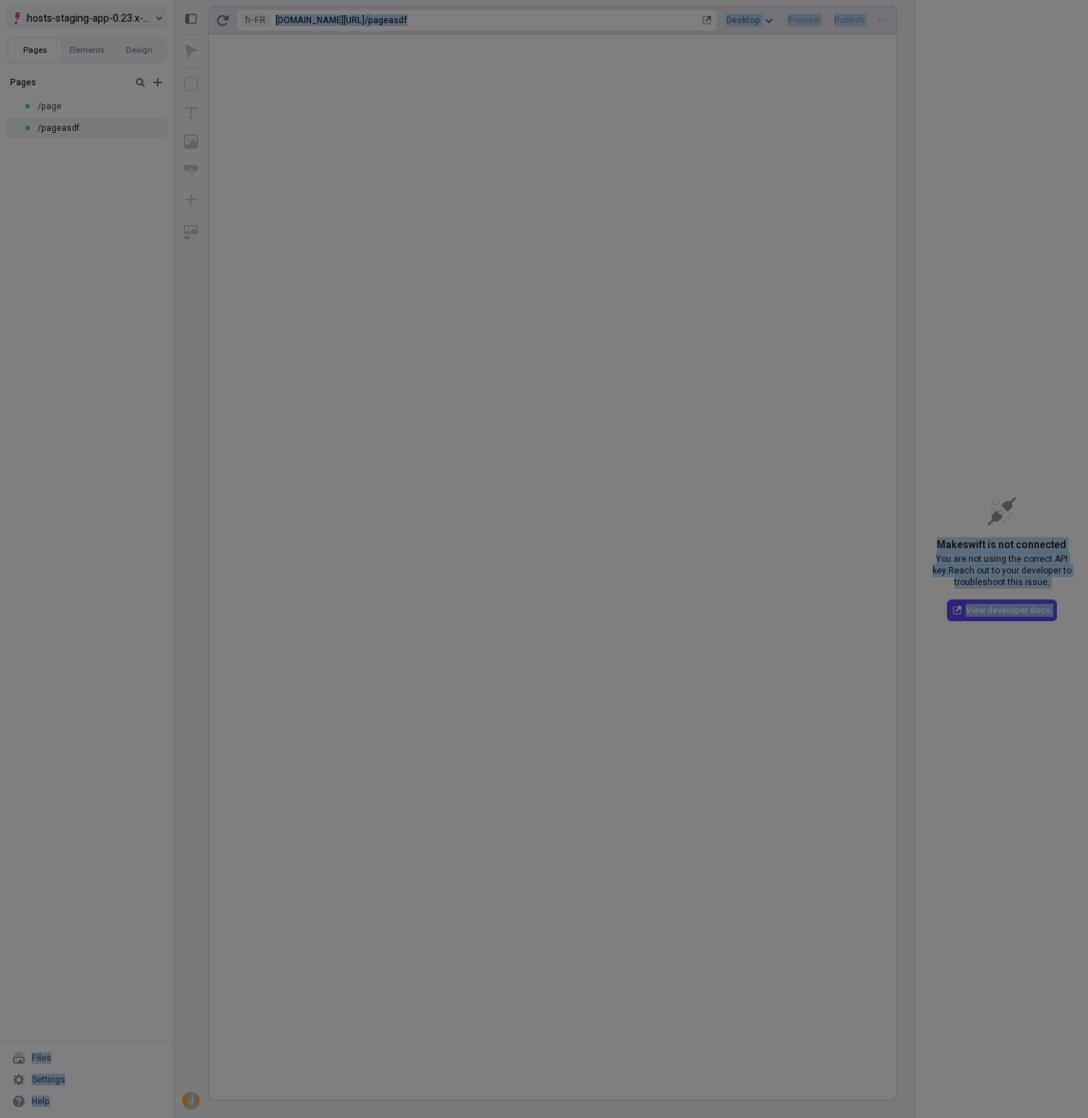
drag, startPoint x: 111, startPoint y: 174, endPoint x: 116, endPoint y: 26, distance: 147.6
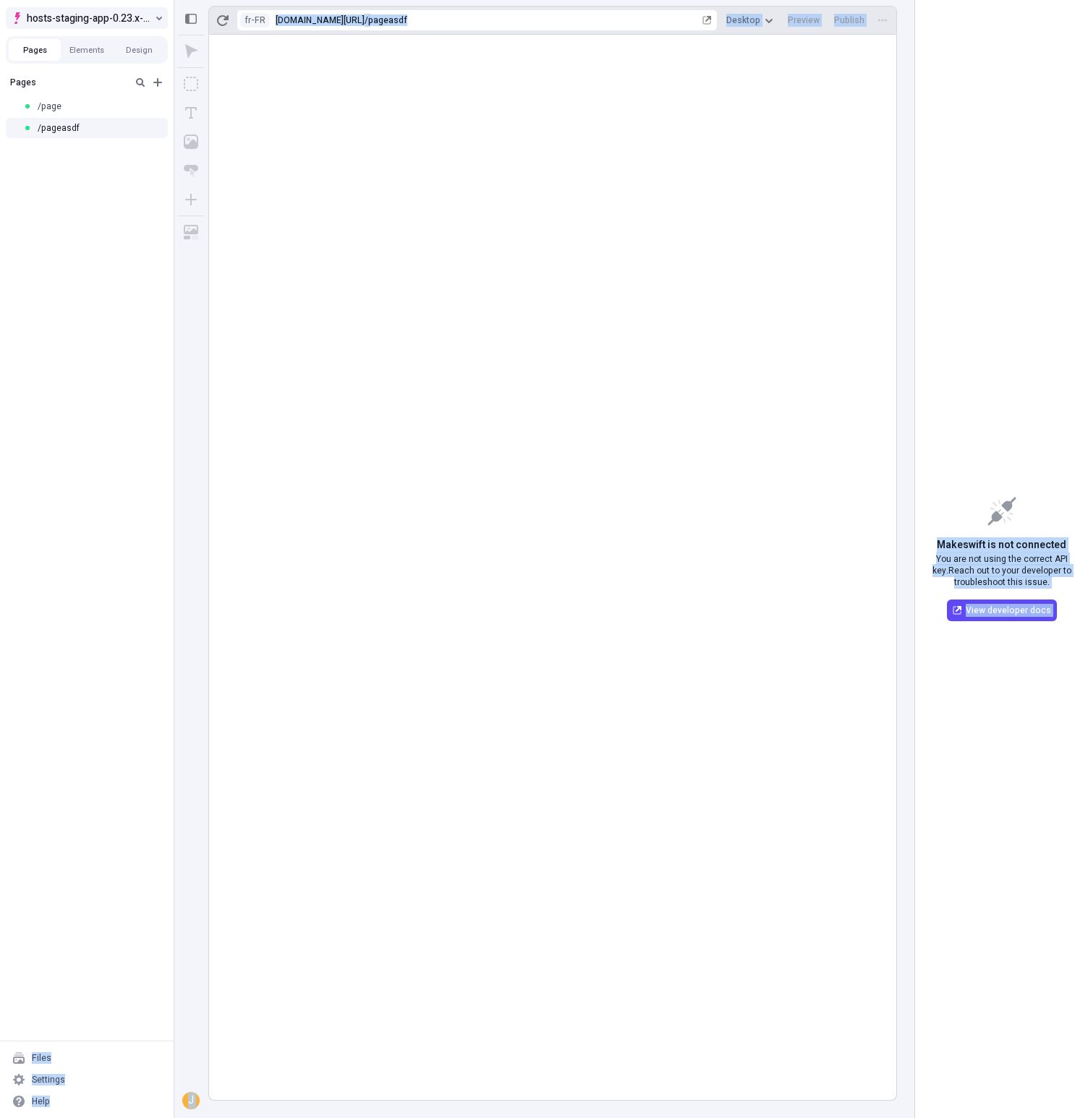
click at [118, 17] on span "hosts-staging-app-0.23.x-nextjs-14" at bounding box center [89, 17] width 125 height 17
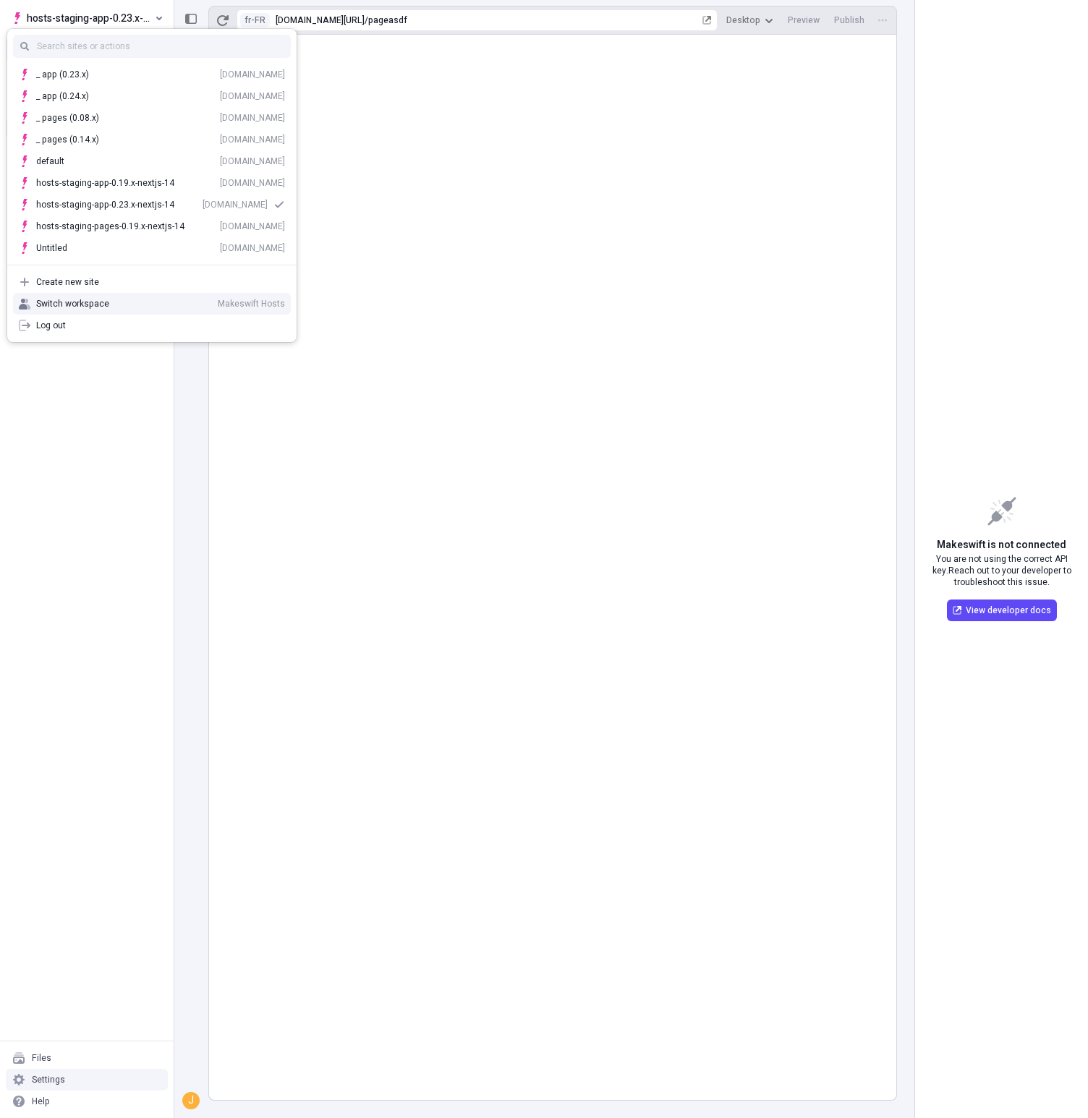
click at [70, 1086] on div "Settings" at bounding box center [87, 1080] width 162 height 22
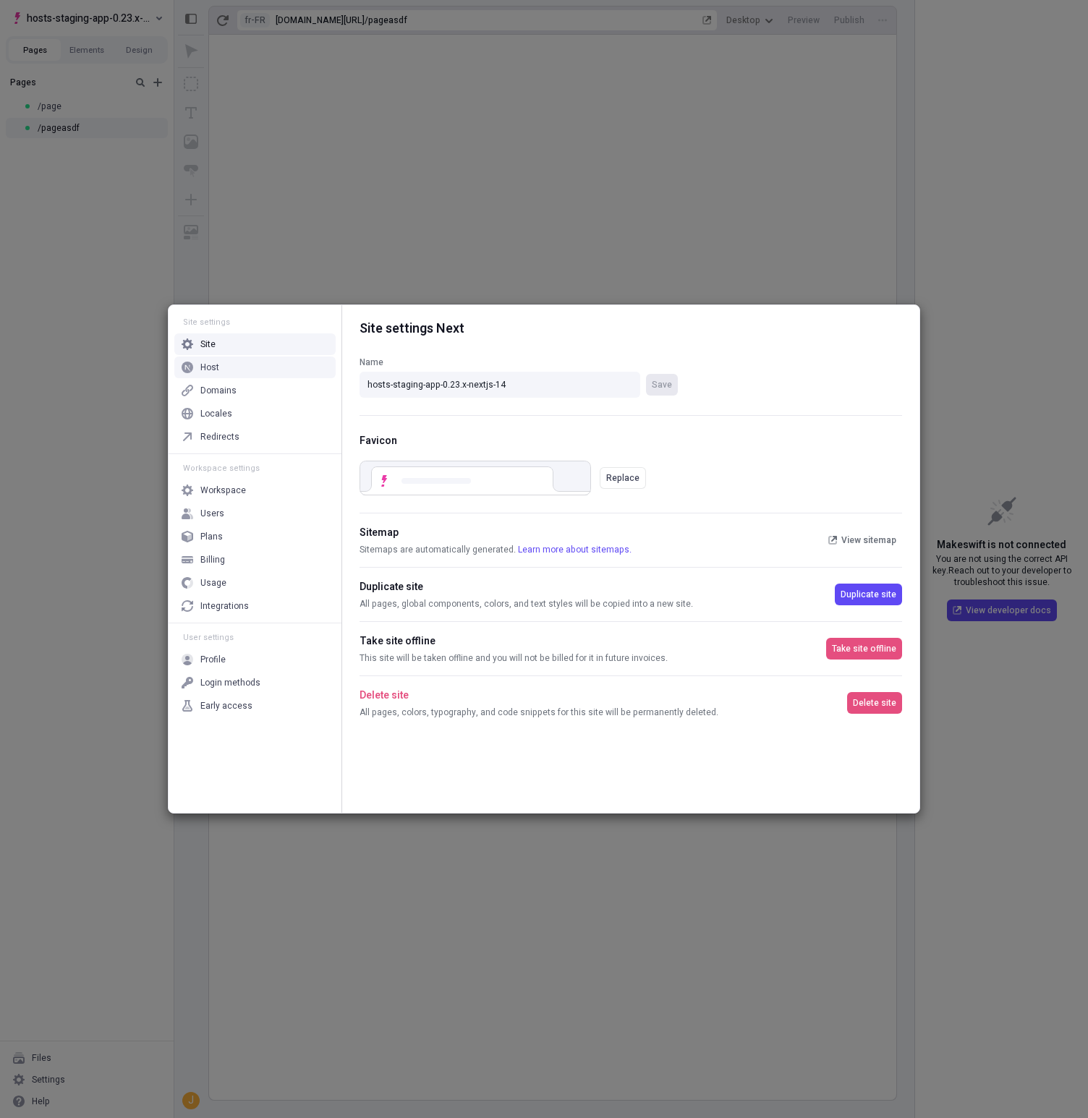
click at [261, 372] on div "Host" at bounding box center [254, 368] width 161 height 22
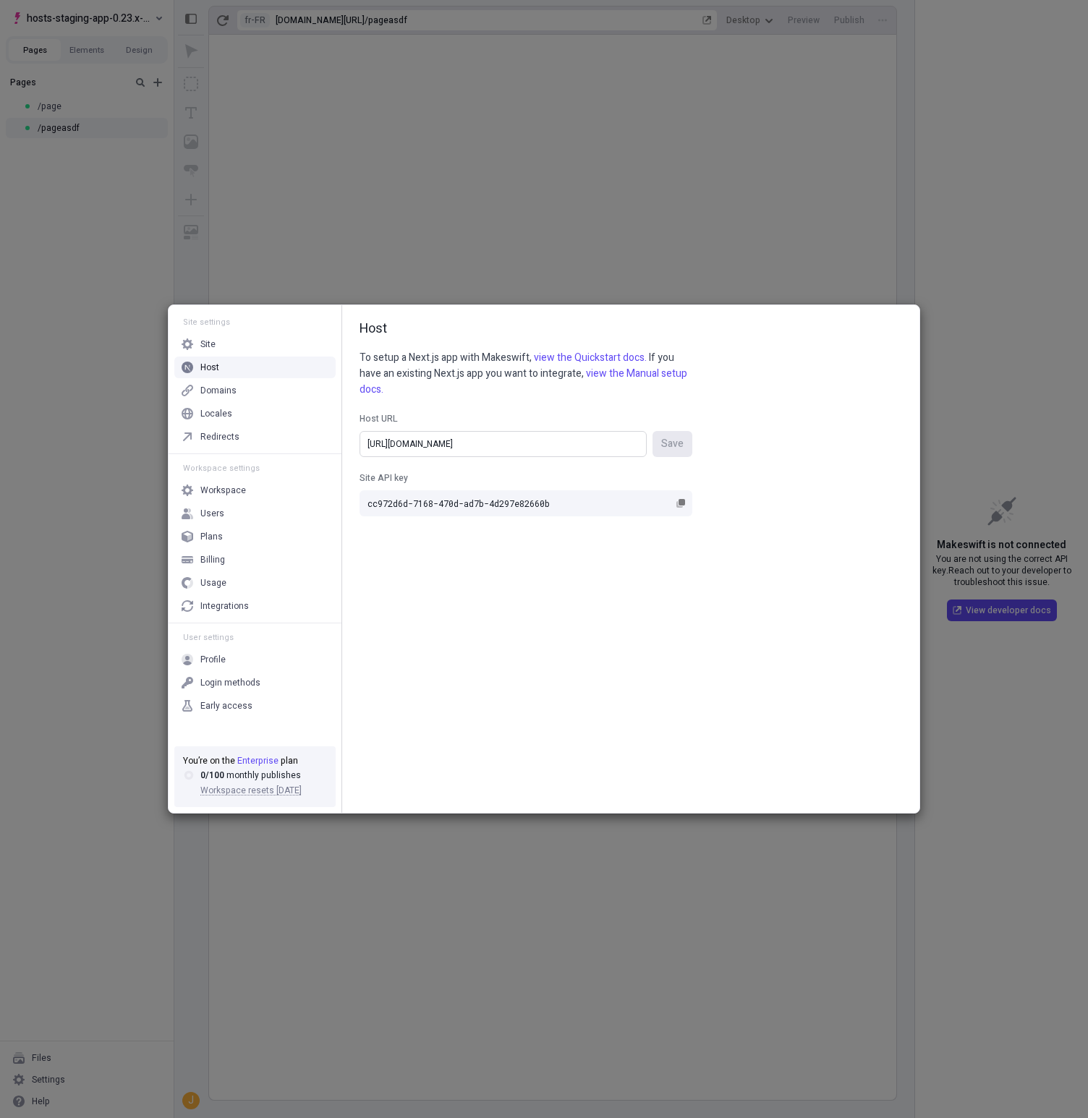
click at [481, 443] on input "https://hosts-staging-app-023x-nextjs-14.vercel.app/" at bounding box center [502, 444] width 287 height 26
drag, startPoint x: 524, startPoint y: 443, endPoint x: 522, endPoint y: 456, distance: 13.1
click at [524, 443] on input "https://hosts-staging-app-022x-nextjs-14.vercel.app/" at bounding box center [502, 444] width 287 height 26
type input "https://hosts-staging-app-022x-nextjs-14.vercel.app/"
click at [678, 443] on span "Save" at bounding box center [672, 444] width 22 height 16
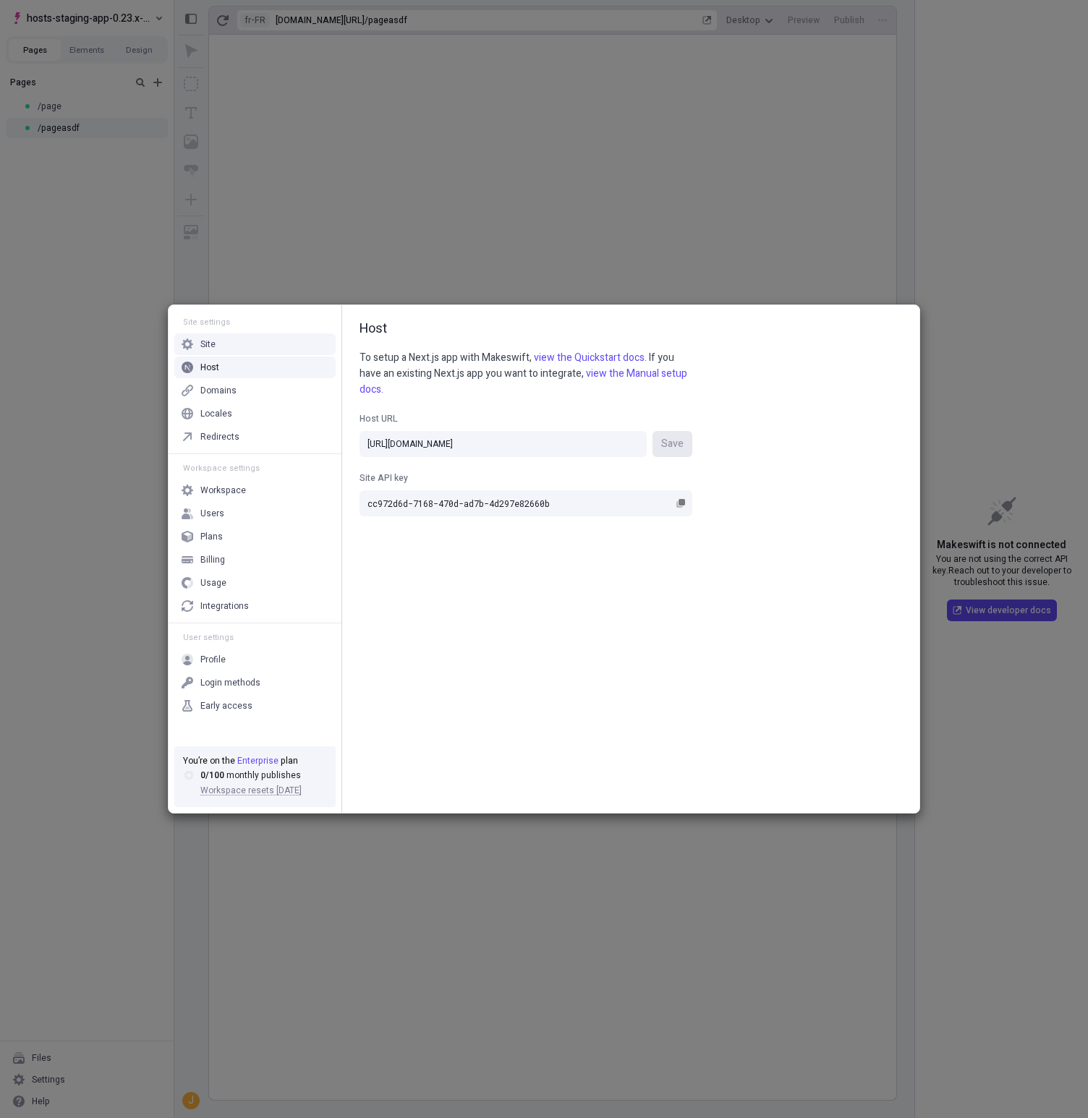
click at [246, 353] on div "Site" at bounding box center [254, 344] width 161 height 22
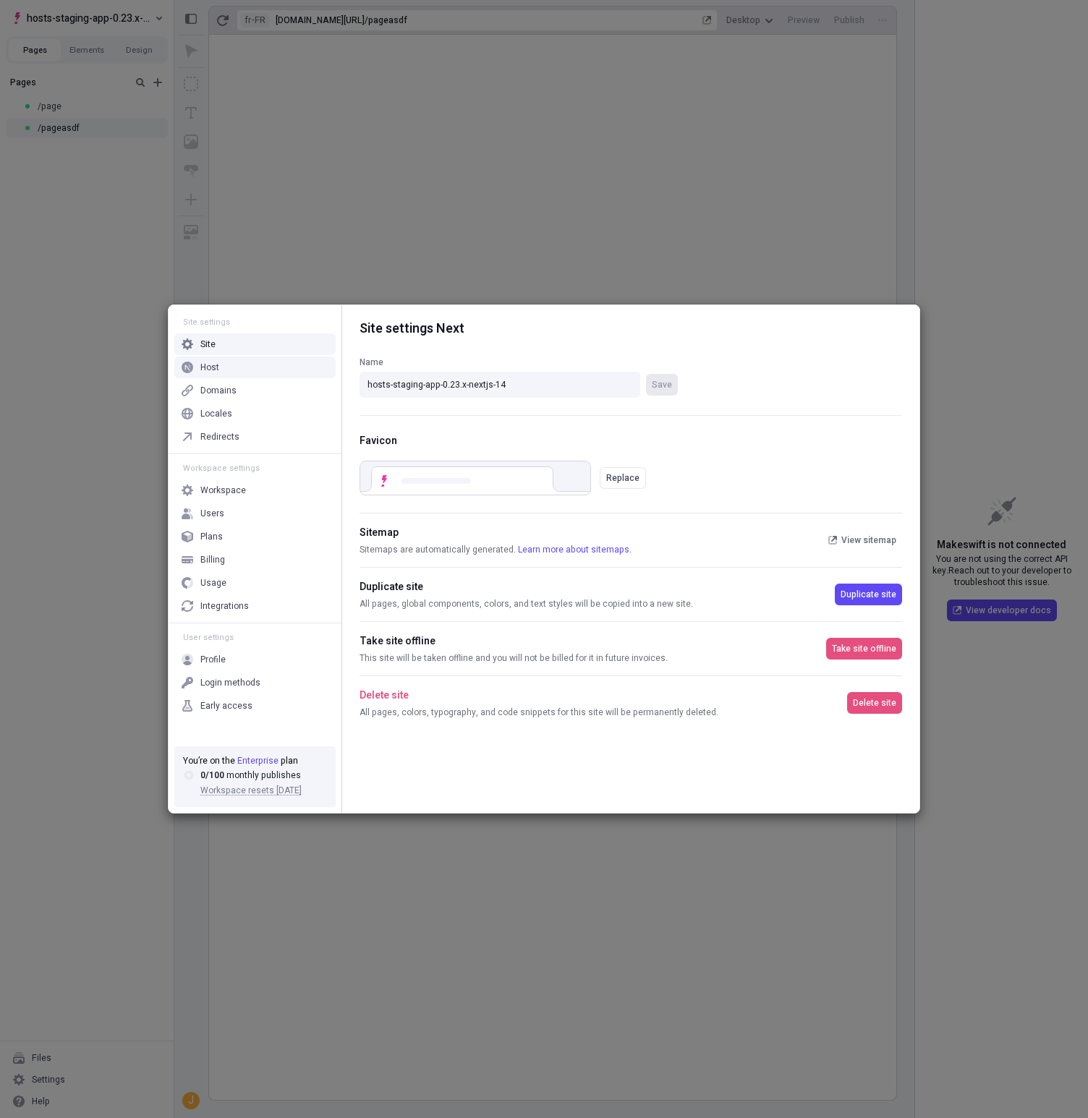
click at [511, 399] on div "Name hosts-staging-app-0.23.x-nextjs-14 Save" at bounding box center [630, 376] width 542 height 77
click at [516, 385] on input "hosts-staging-app-0.23.x-nextjs-14" at bounding box center [499, 385] width 281 height 26
paste input "2"
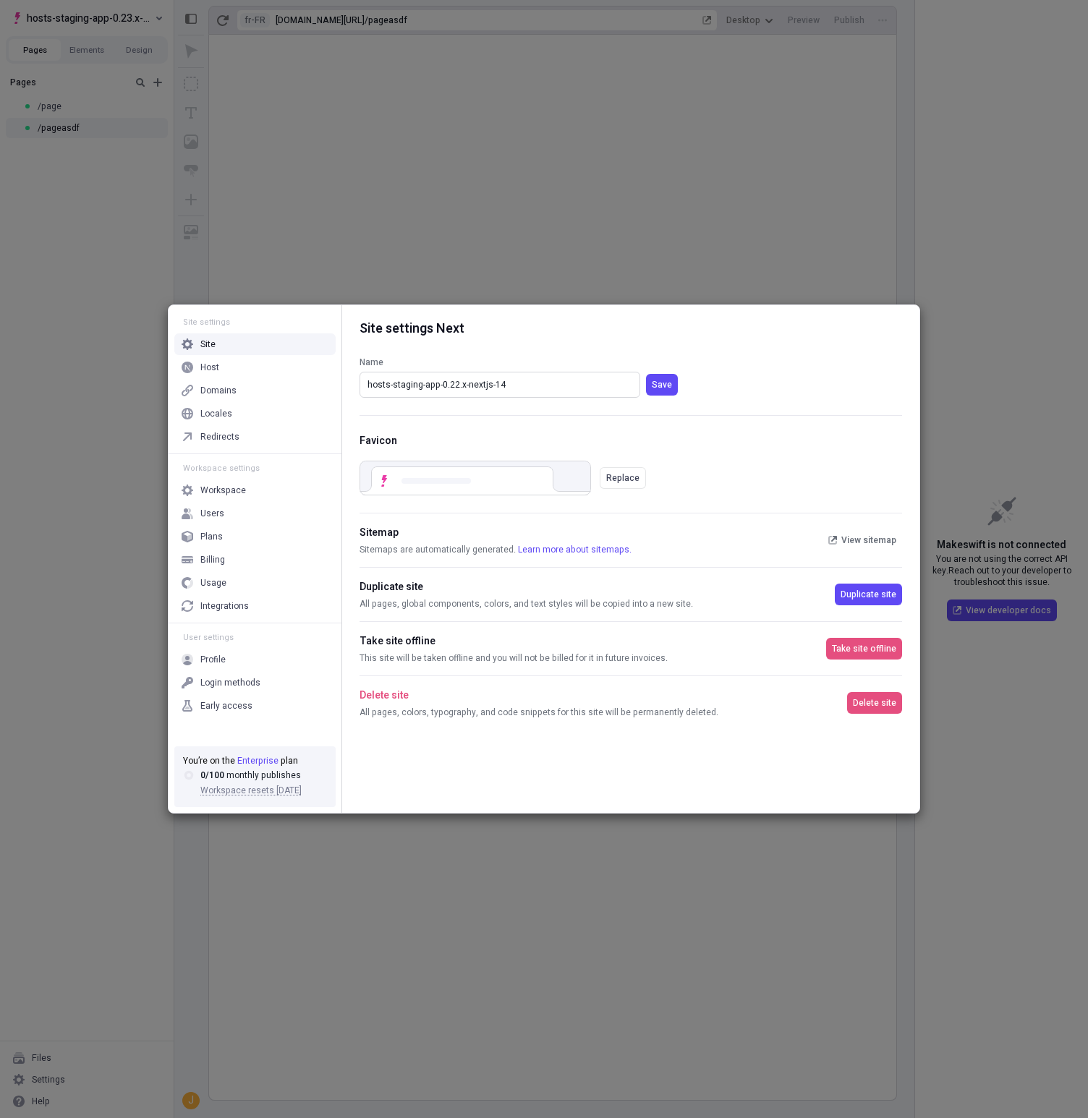
type input "hosts-staging-app-0.22.x-nextjs-14"
click at [646, 374] on button "Save" at bounding box center [662, 385] width 32 height 22
click at [132, 249] on div "Site settings Site Host Domains Locales Redirects Workspace settings Workspace …" at bounding box center [544, 559] width 1088 height 1118
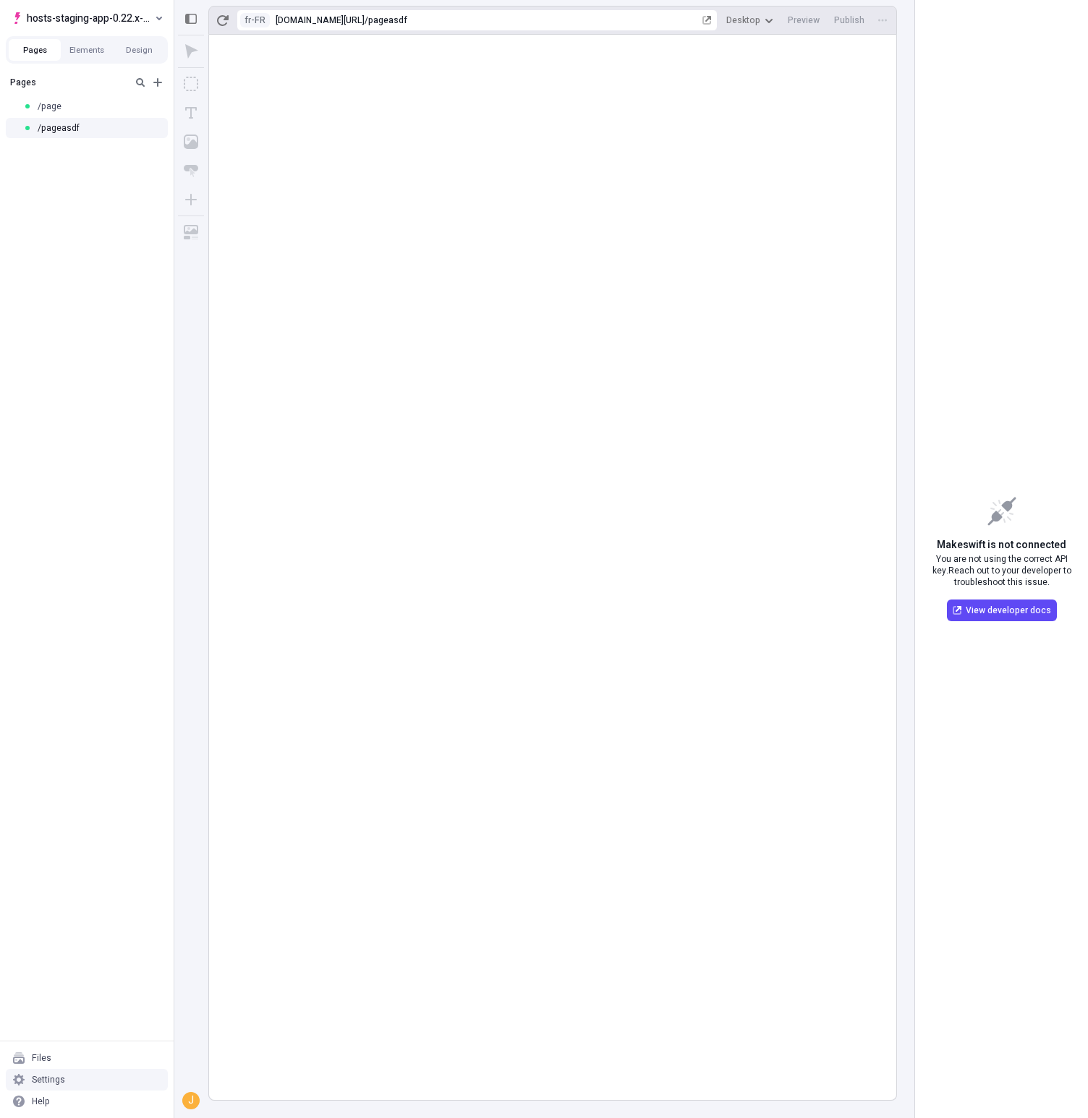
click at [53, 1072] on div "Settings" at bounding box center [87, 1080] width 162 height 22
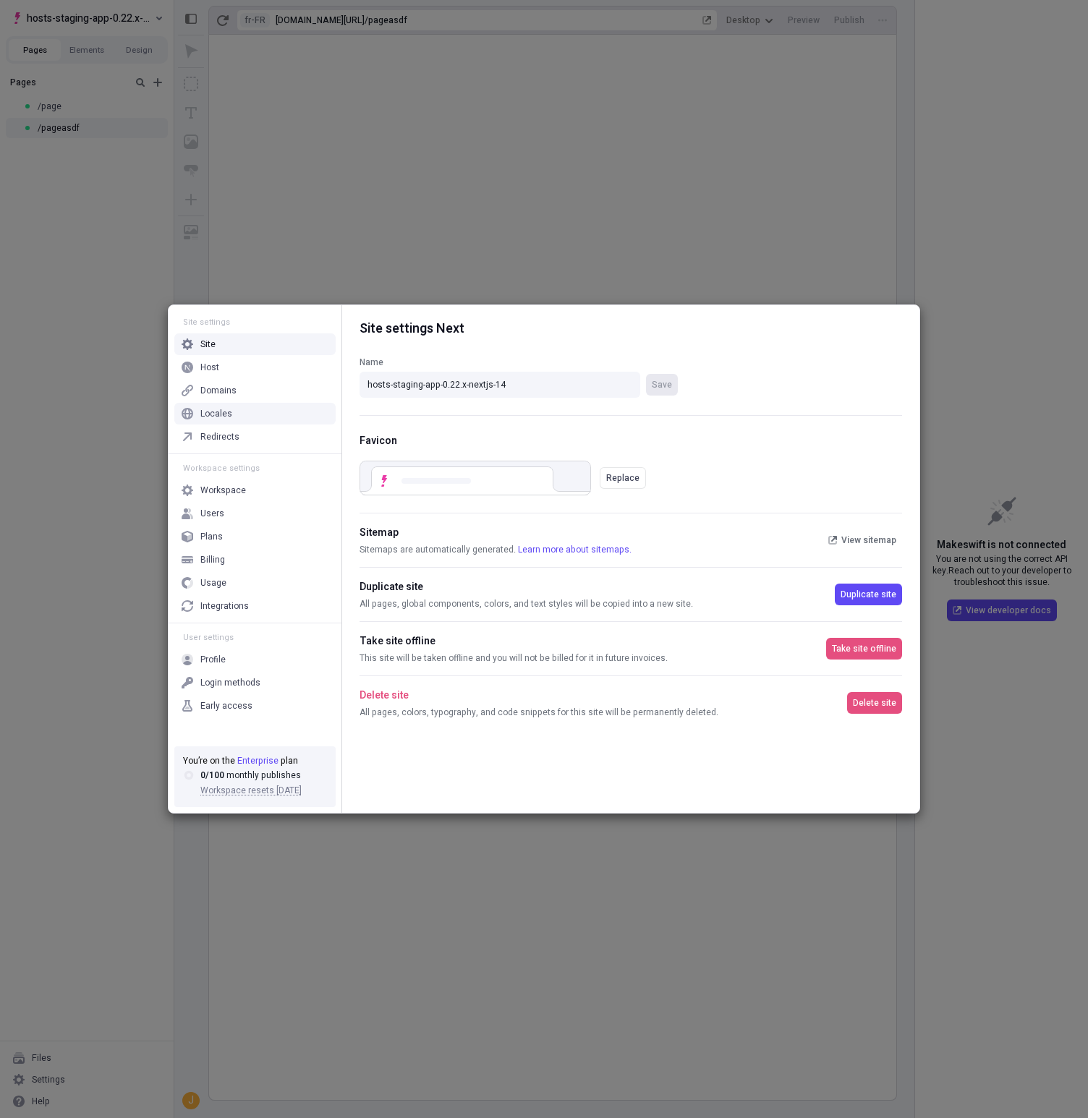
click at [236, 409] on div "Locales" at bounding box center [254, 414] width 161 height 22
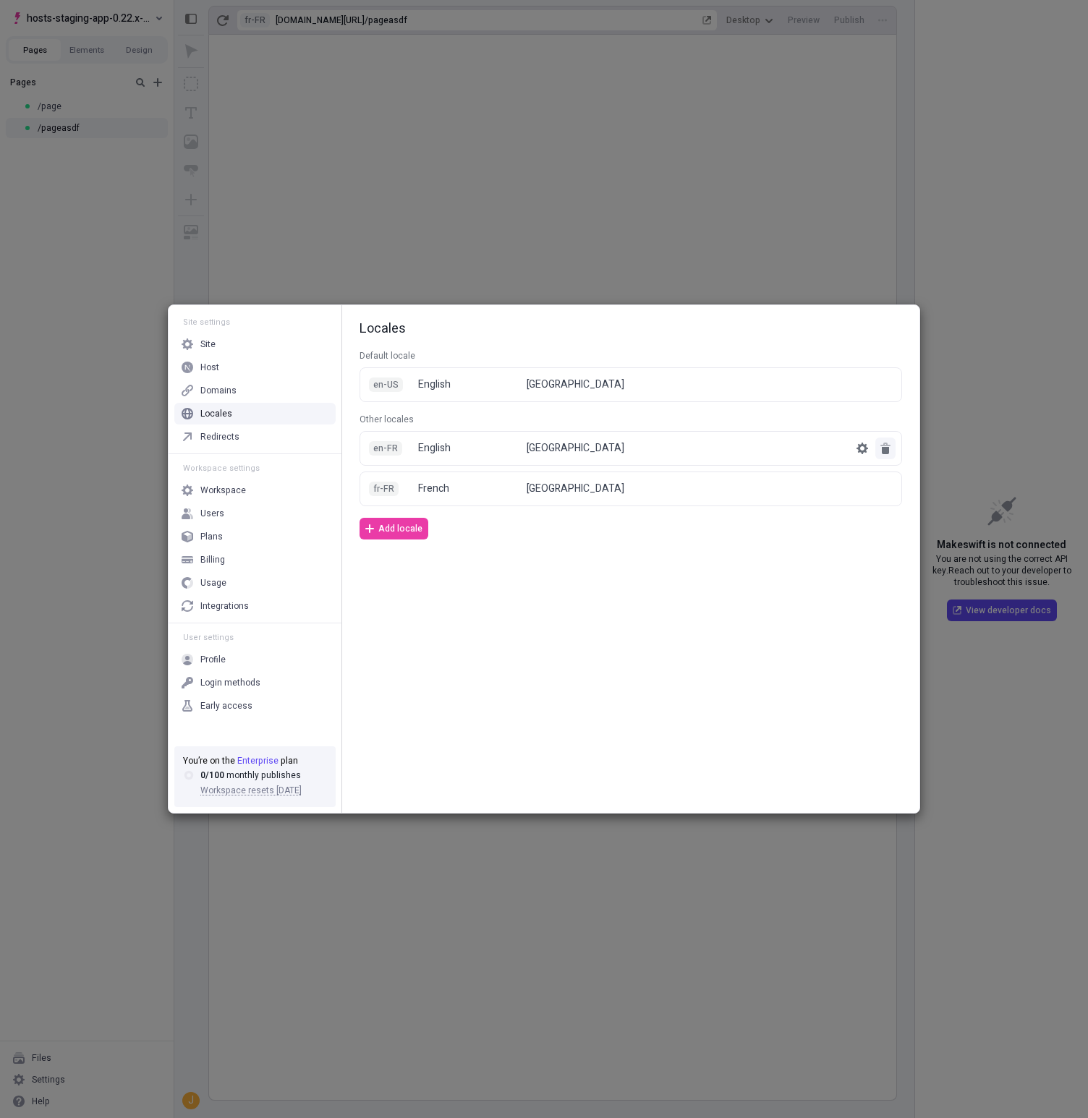
click at [886, 445] on icon "button" at bounding box center [885, 449] width 12 height 12
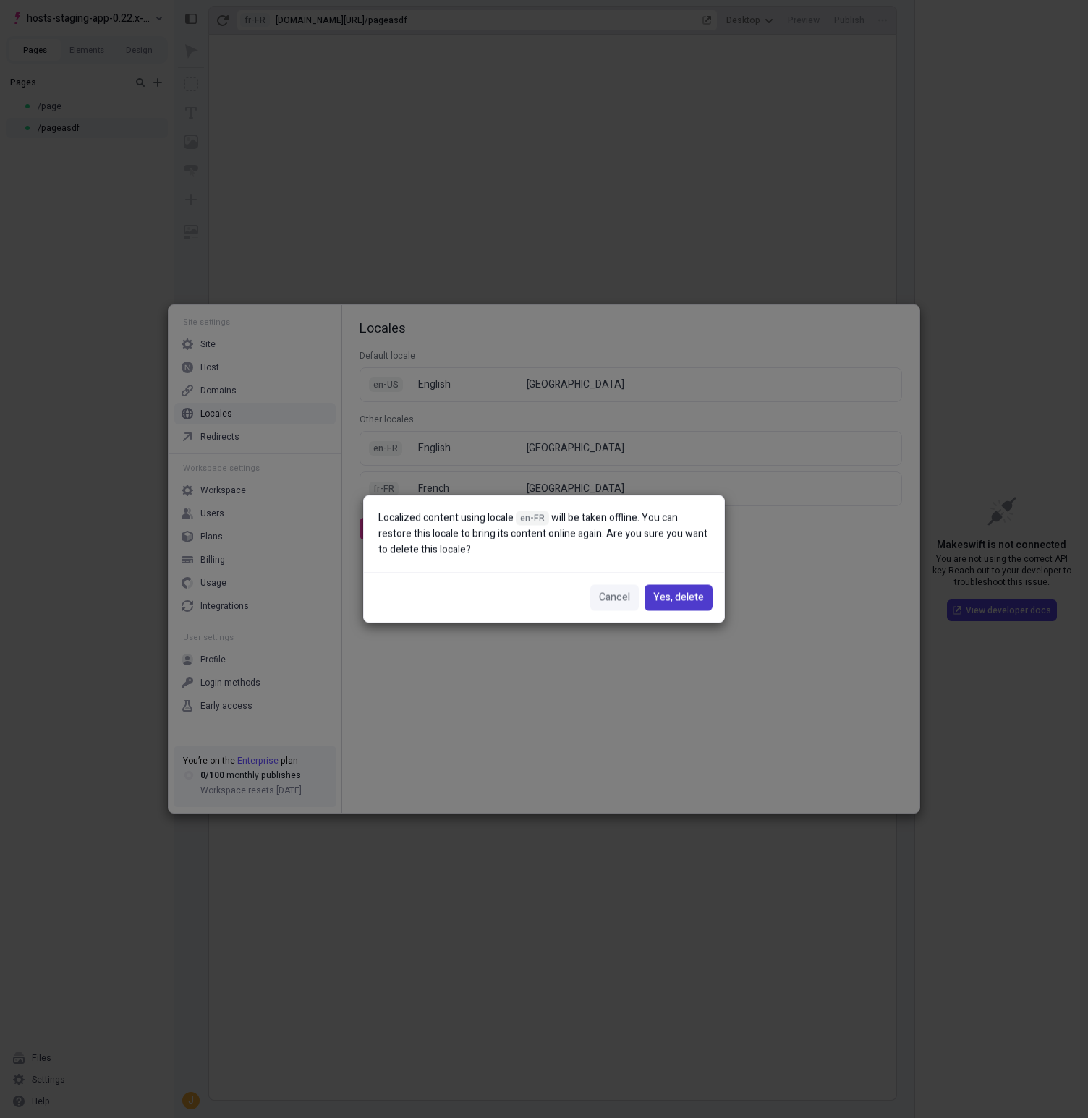
click at [678, 593] on span "Yes, delete" at bounding box center [678, 598] width 51 height 16
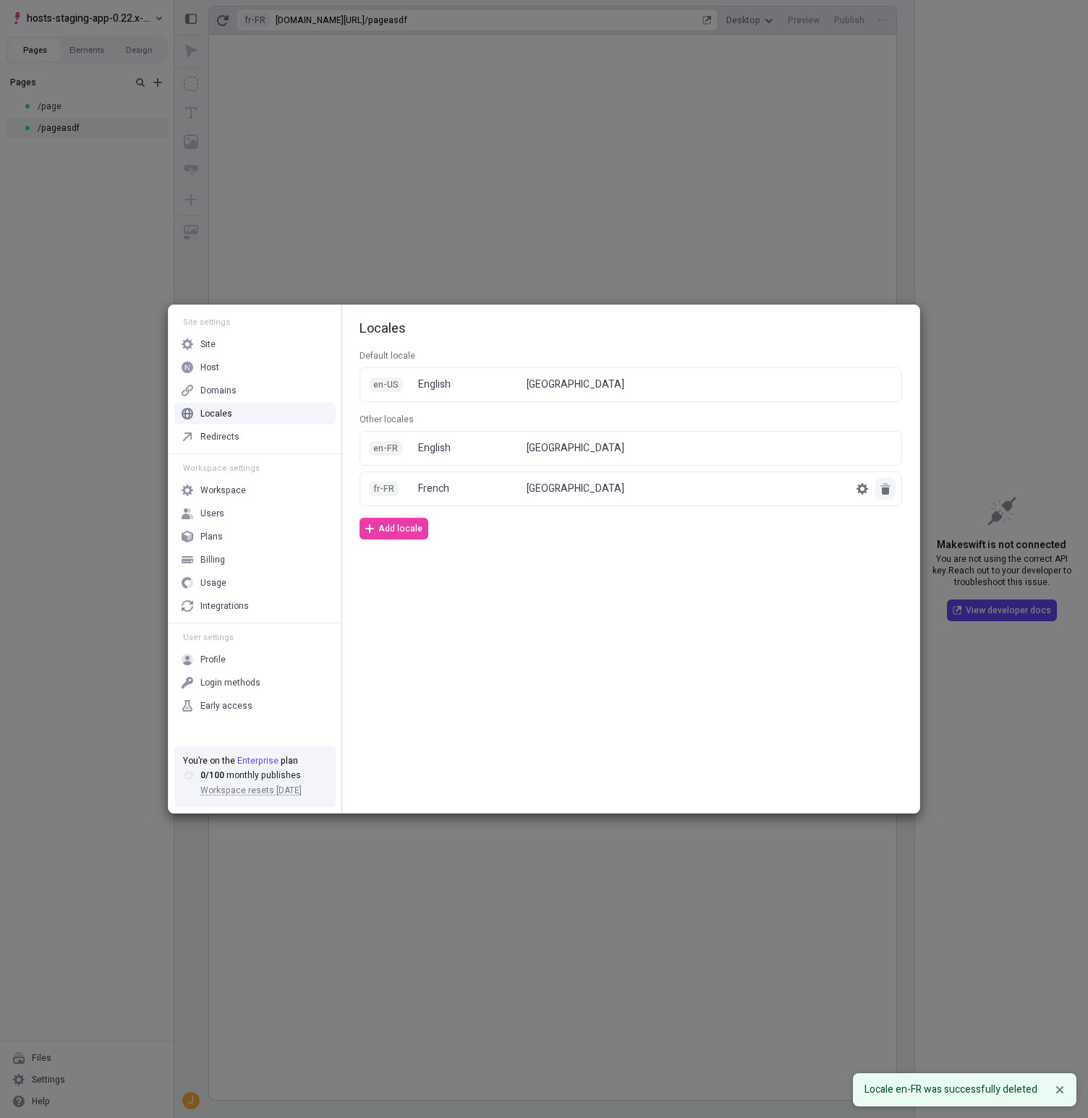
click at [887, 485] on icon "button" at bounding box center [885, 485] width 10 height 4
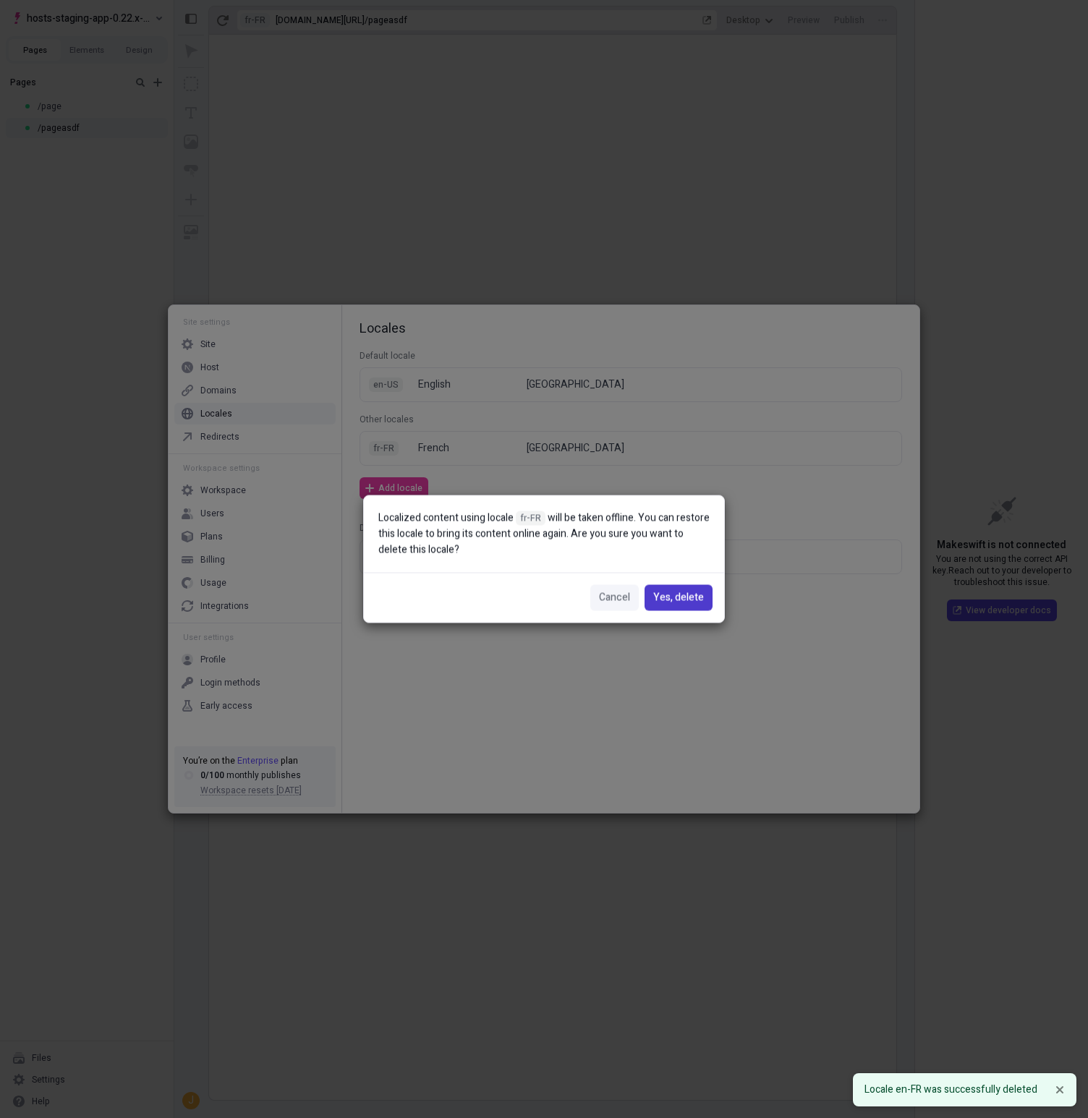
click at [704, 602] on button "Yes, delete" at bounding box center [678, 598] width 68 height 26
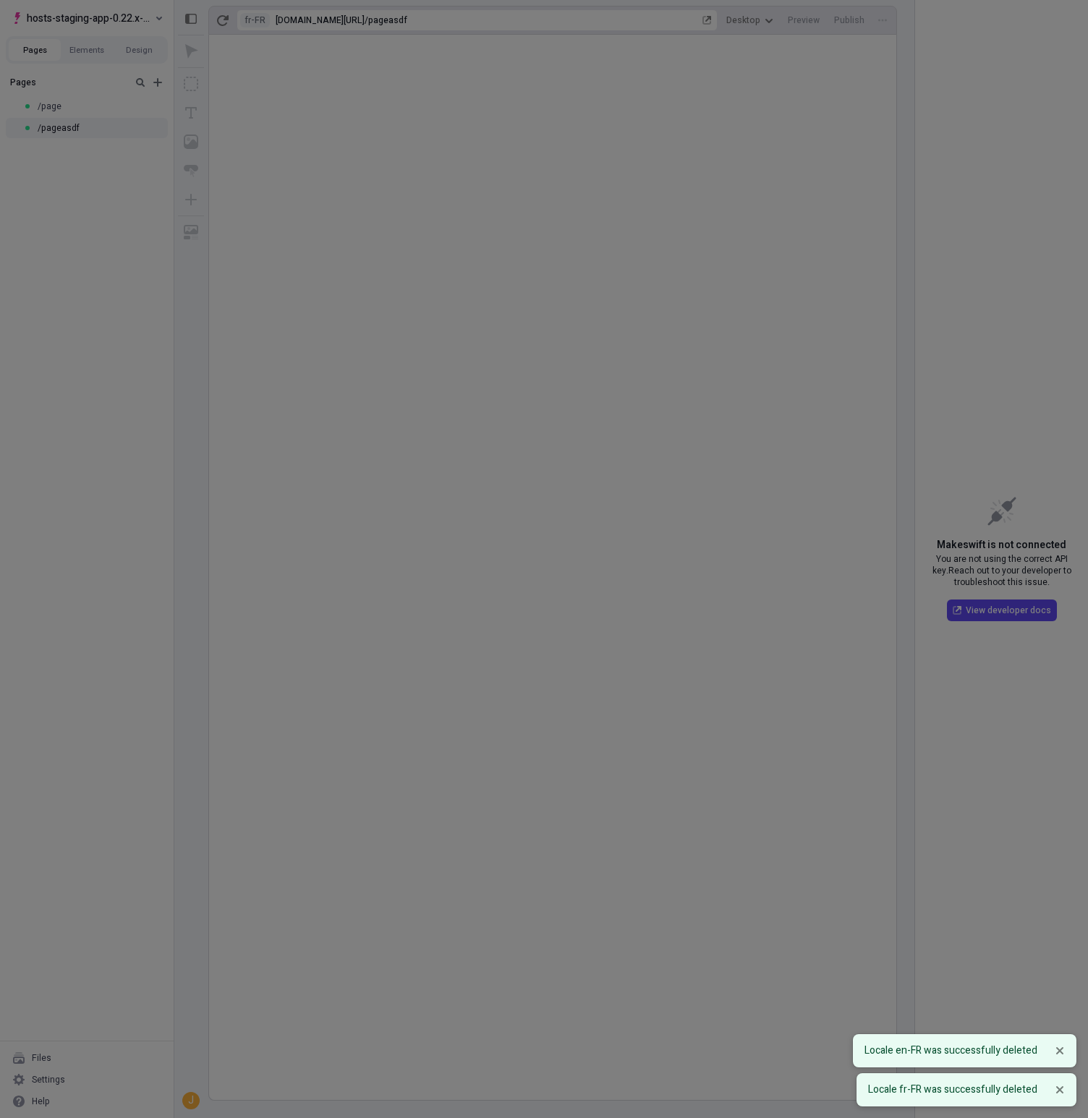
click at [19, 148] on div "Site settings Site Host Domains Locales Redirects Workspace settings Workspace …" at bounding box center [544, 559] width 1088 height 1118
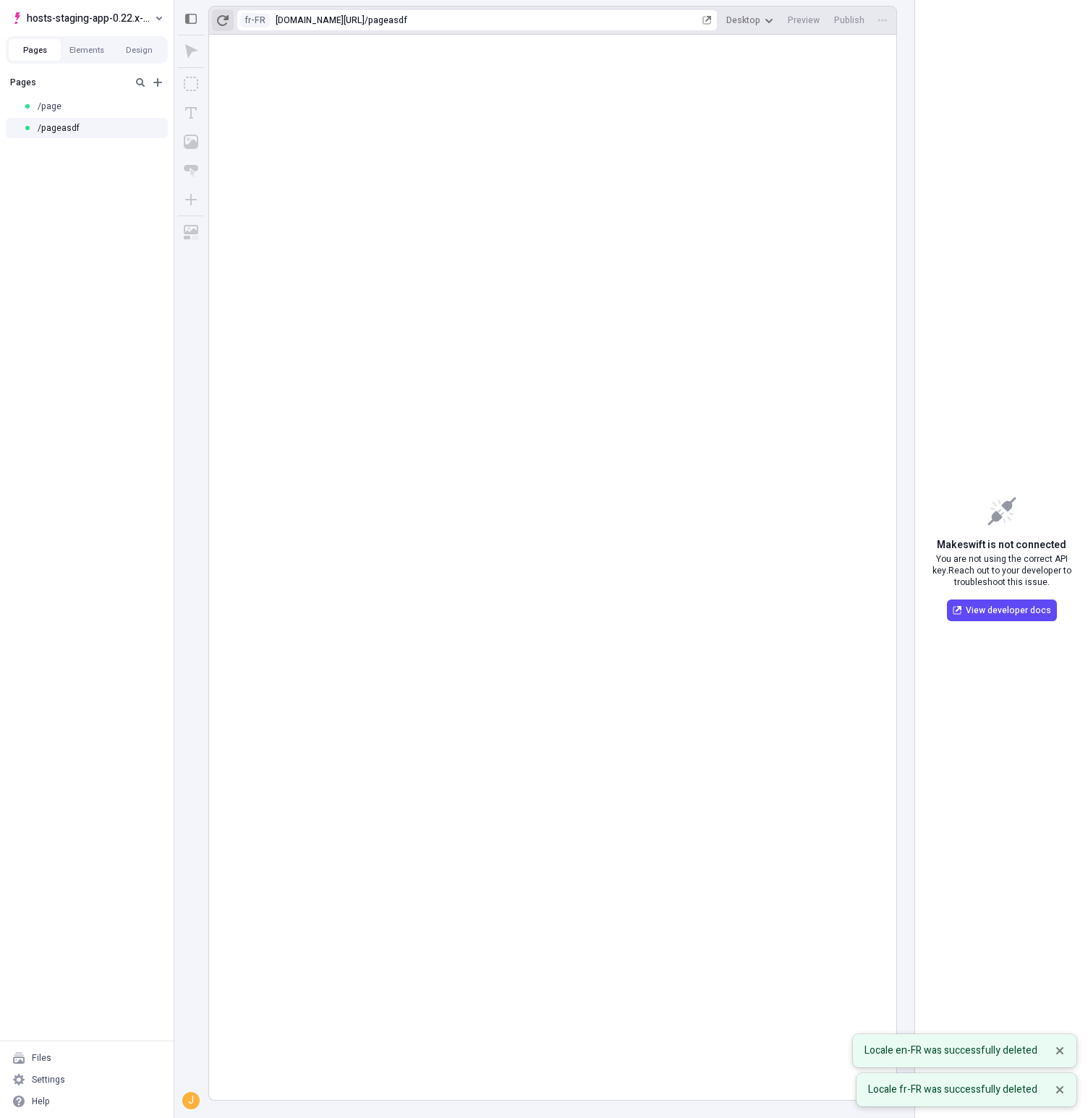
click at [222, 17] on button "button" at bounding box center [223, 20] width 22 height 22
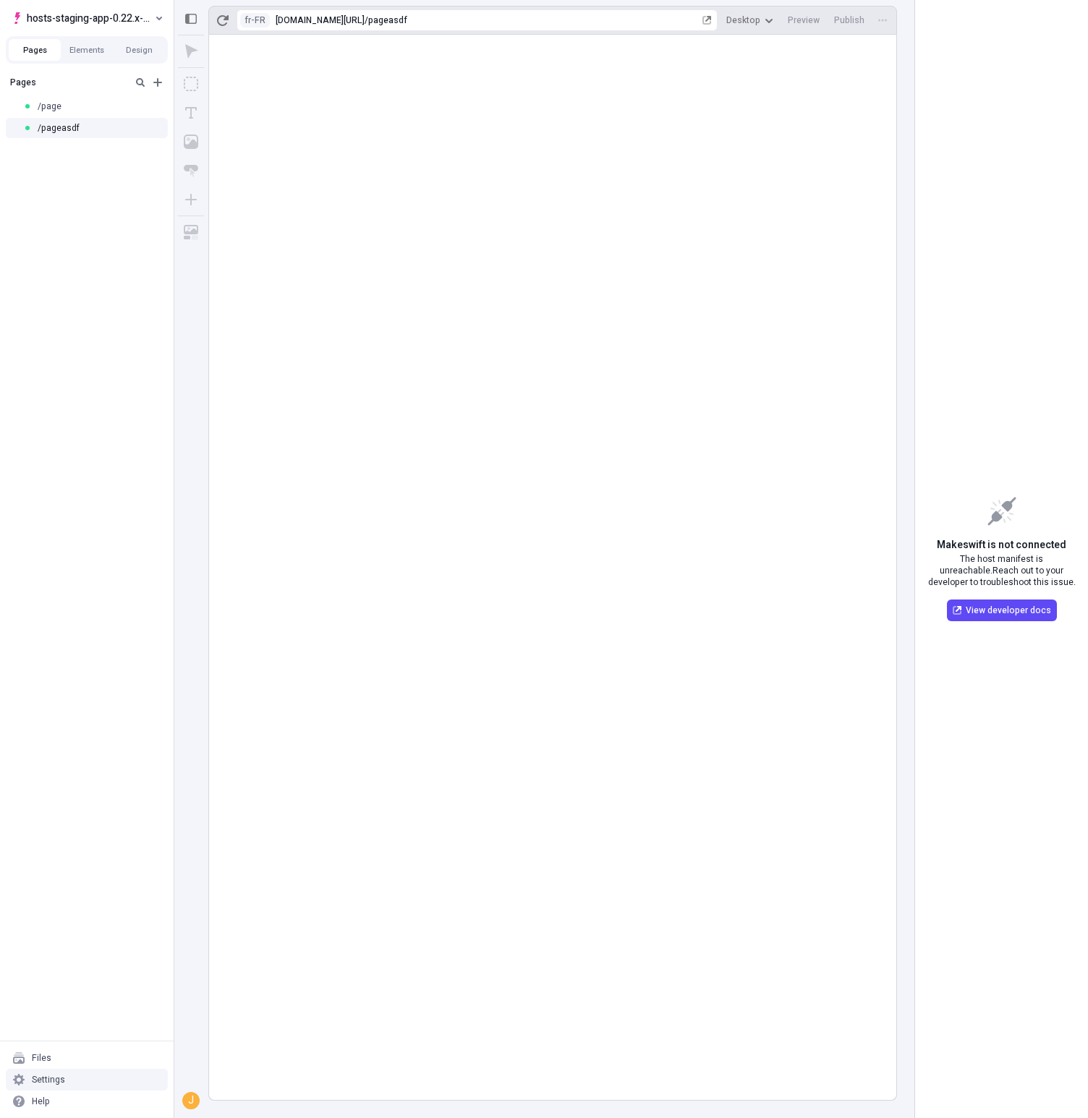
click at [136, 1075] on div "Settings" at bounding box center [87, 1080] width 162 height 22
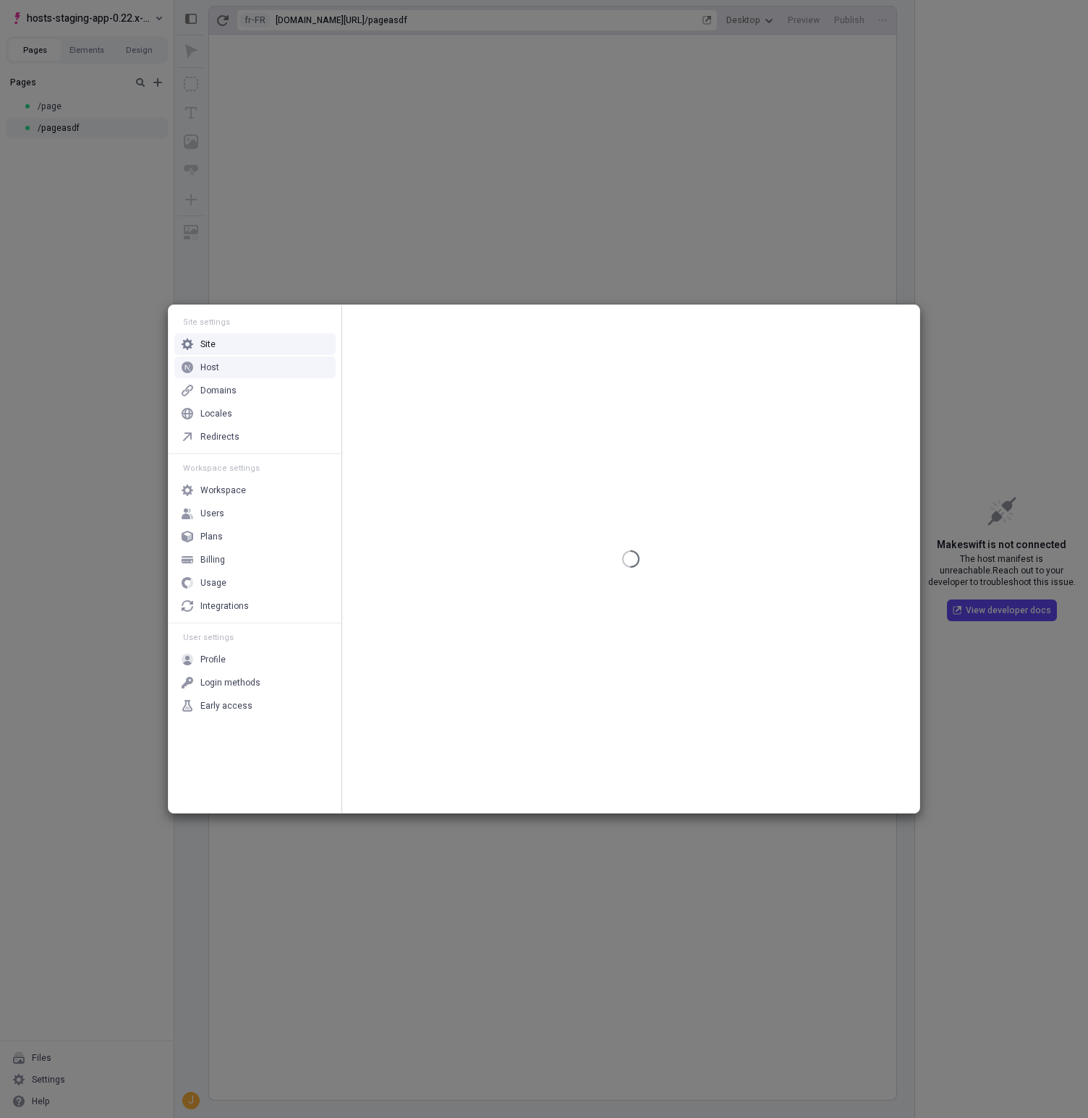
click at [229, 363] on div "Host" at bounding box center [254, 368] width 161 height 22
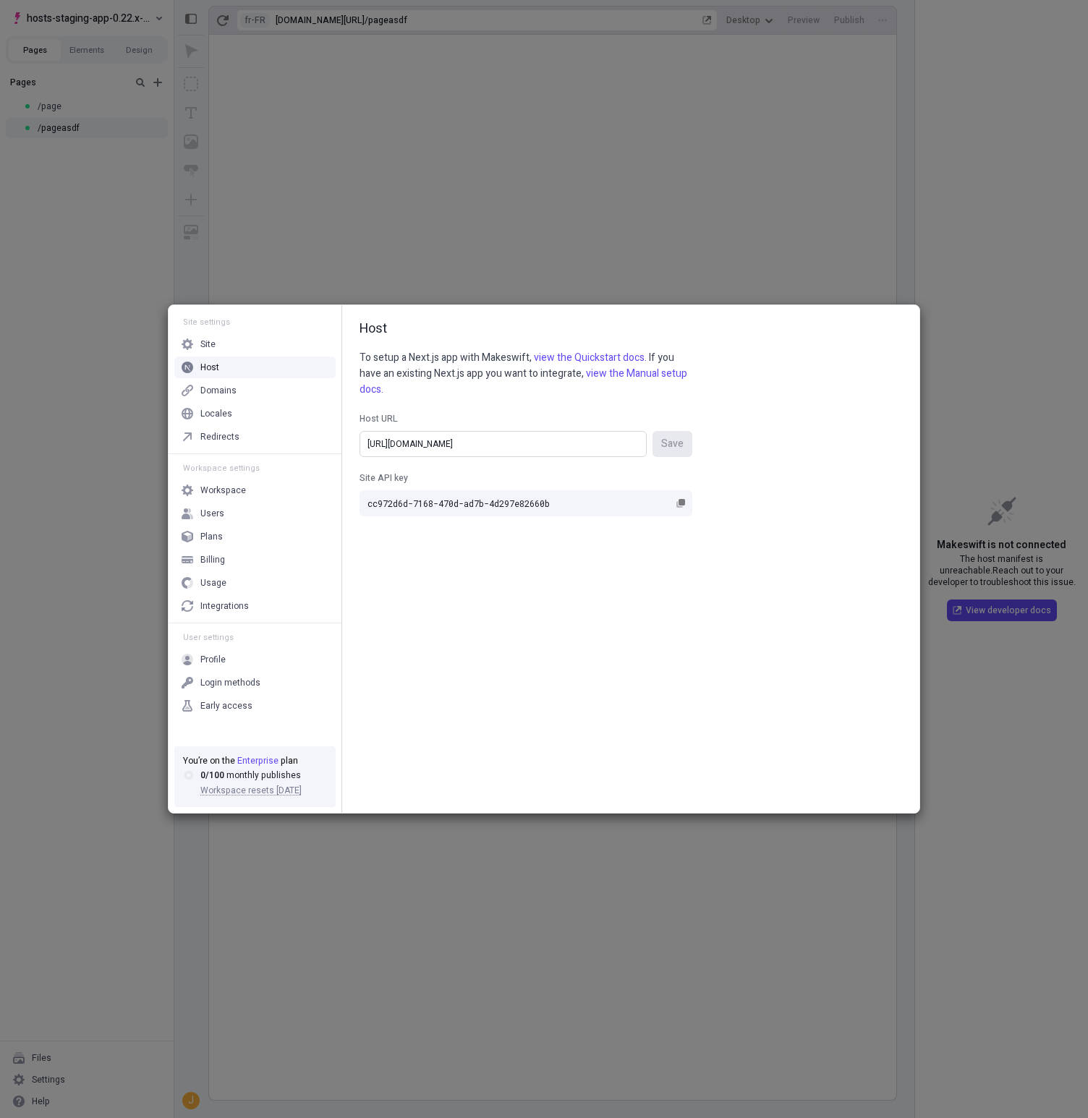
click at [574, 440] on input "https://hosts-staging-app-022x-nextjs-14.vercel.app/" at bounding box center [502, 444] width 287 height 26
click at [88, 199] on div "Site settings Site Host Domains Locales Redirects Workspace settings Workspace …" at bounding box center [544, 559] width 1088 height 1118
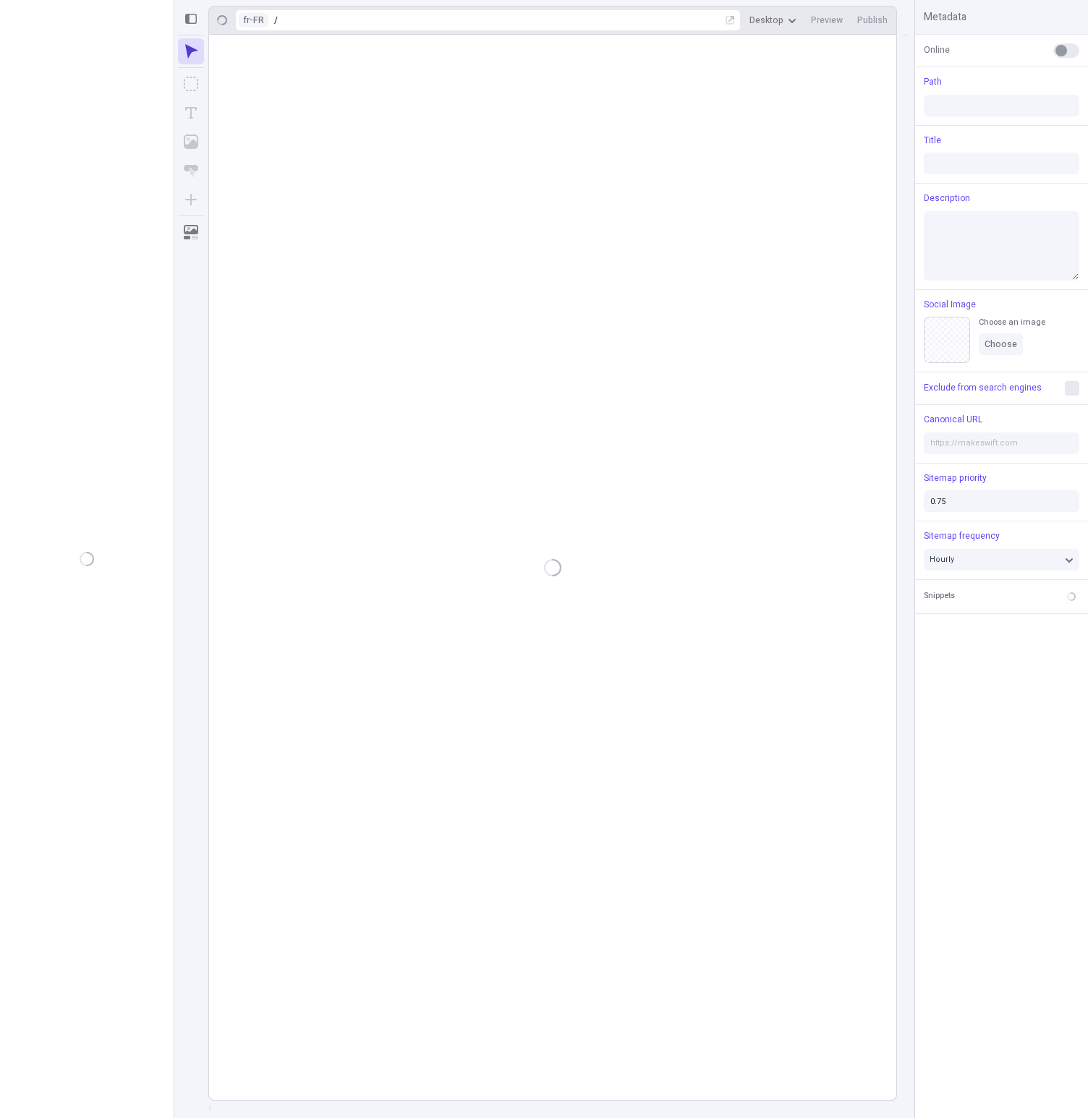
type input "/pageasdf"
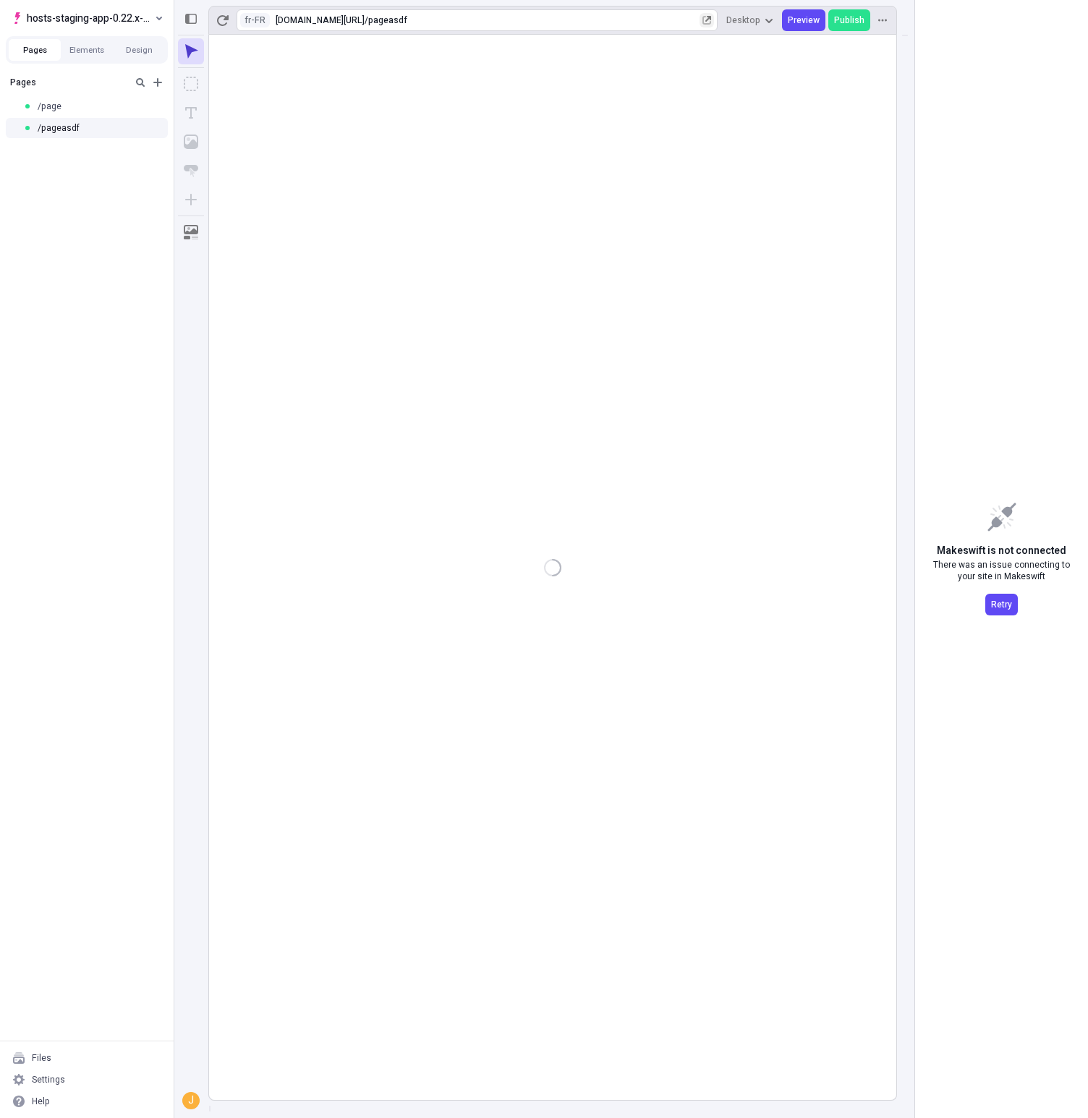
click at [710, 15] on button "button" at bounding box center [706, 20] width 14 height 14
click at [90, 22] on span "hosts-staging-app-0.22.x-nextjs-14" at bounding box center [89, 17] width 125 height 17
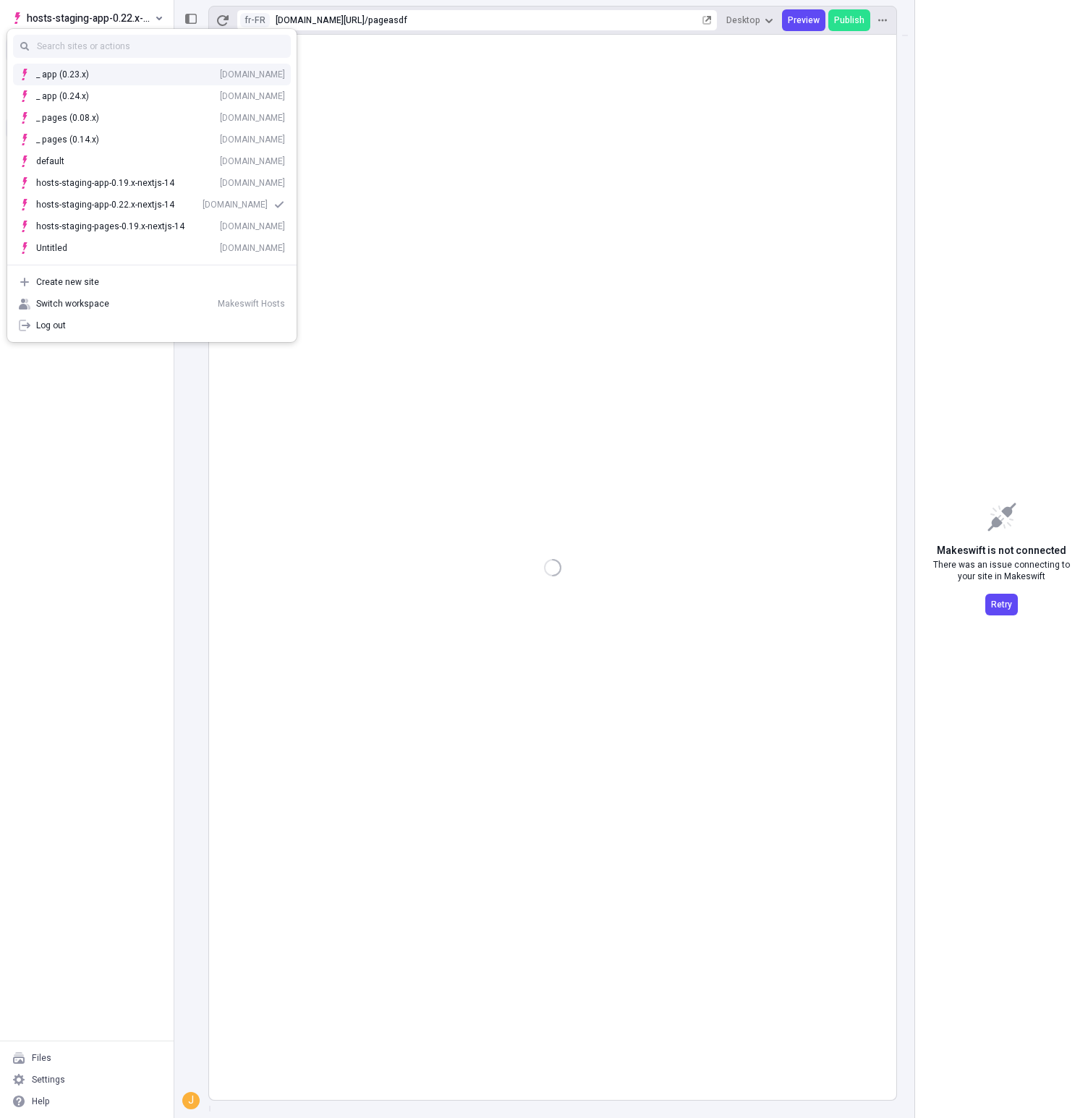
click at [220, 77] on div "[DOMAIN_NAME]" at bounding box center [252, 75] width 65 height 12
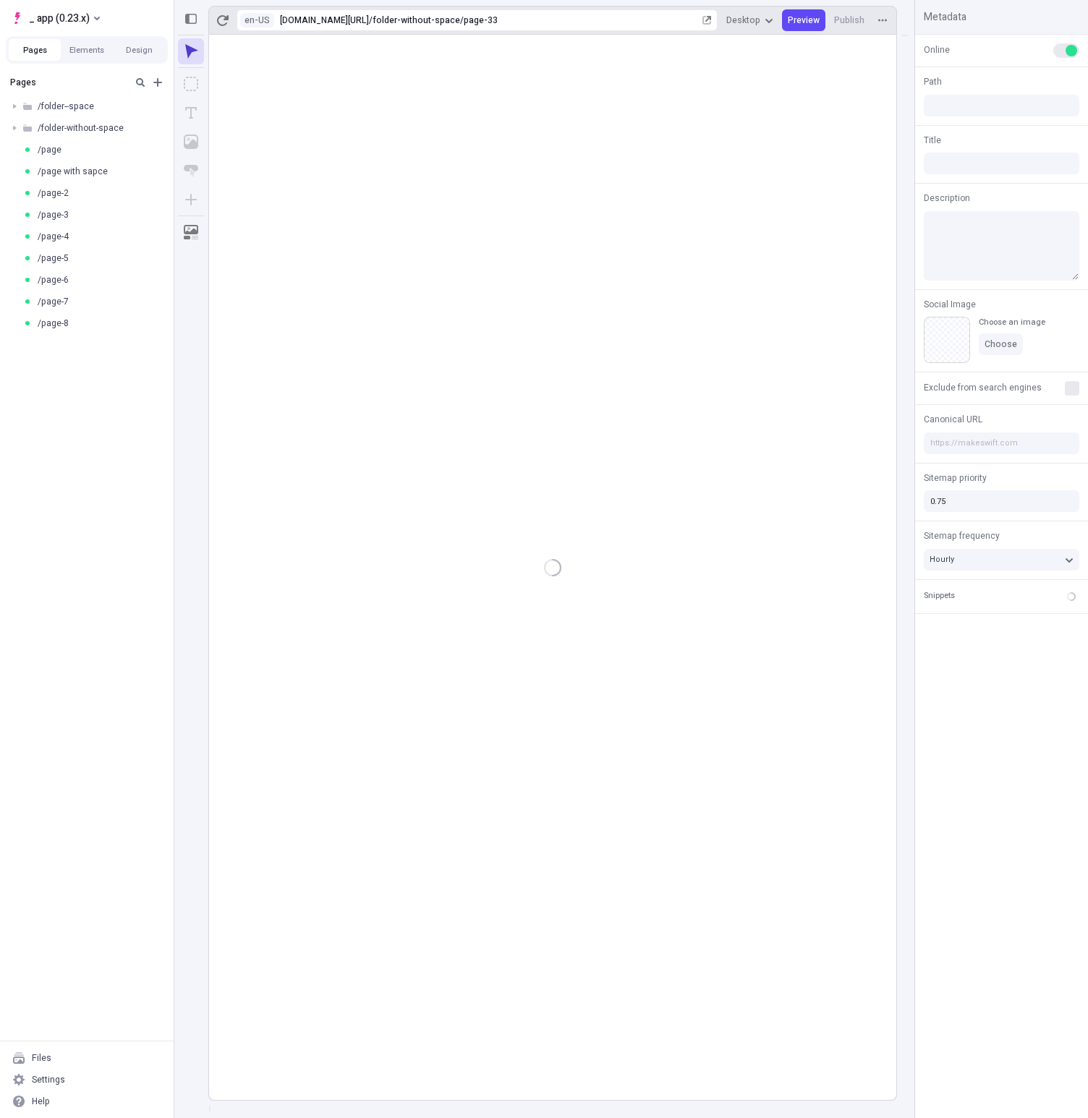
type input "/folder-without-space/page-33"
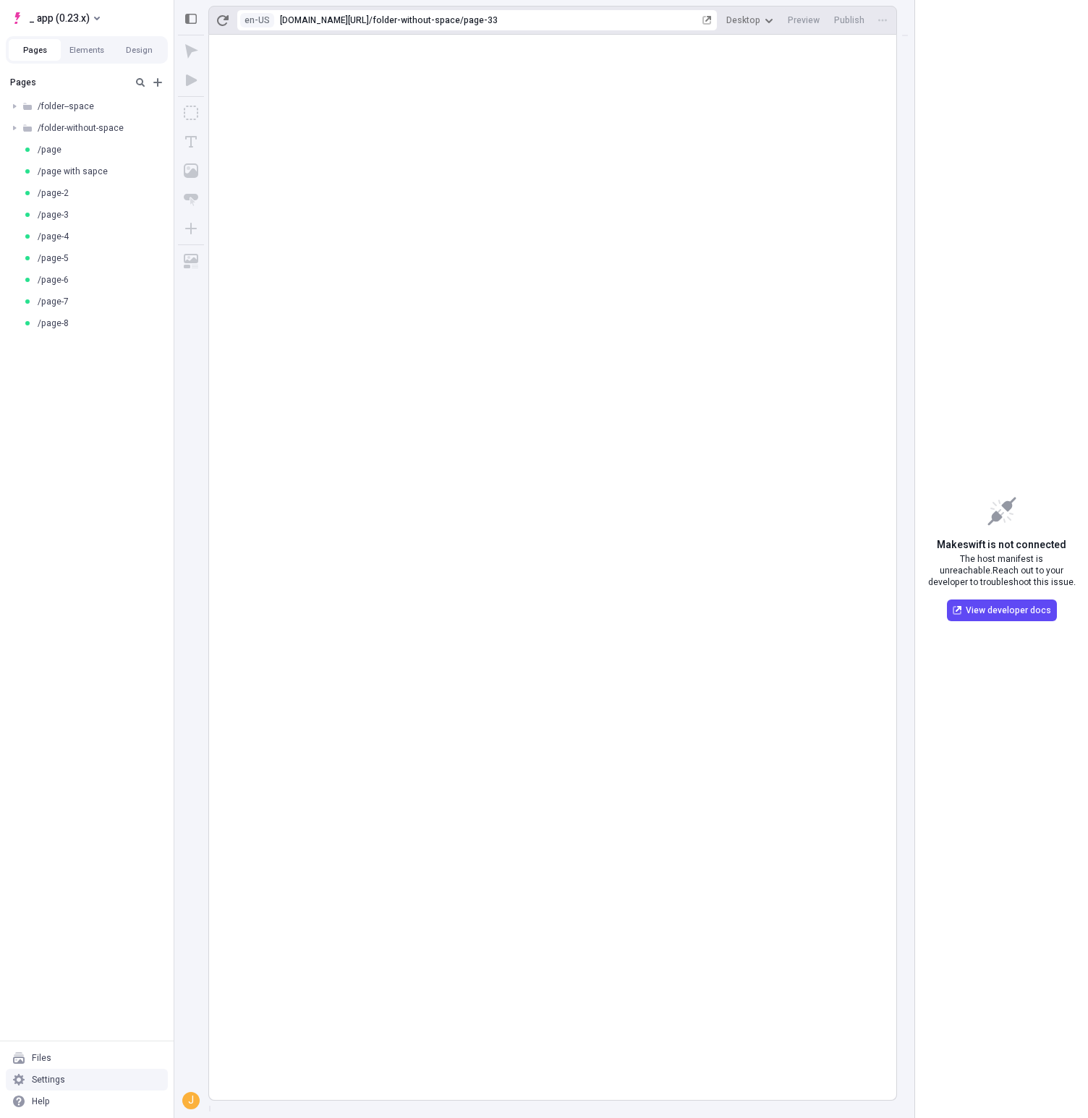
click at [60, 1079] on div "Settings" at bounding box center [48, 1080] width 33 height 12
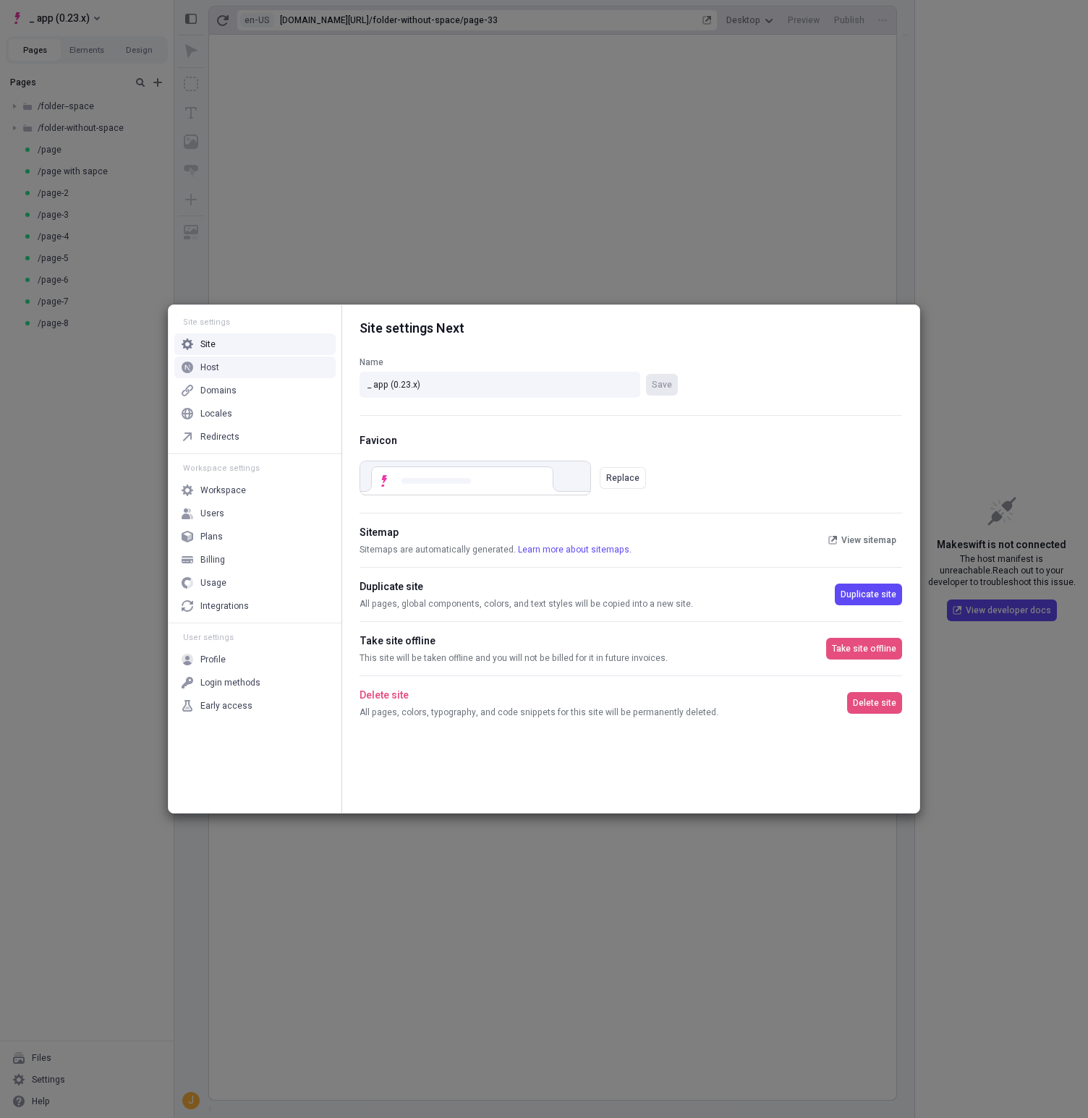
click at [256, 365] on div "Host" at bounding box center [254, 368] width 161 height 22
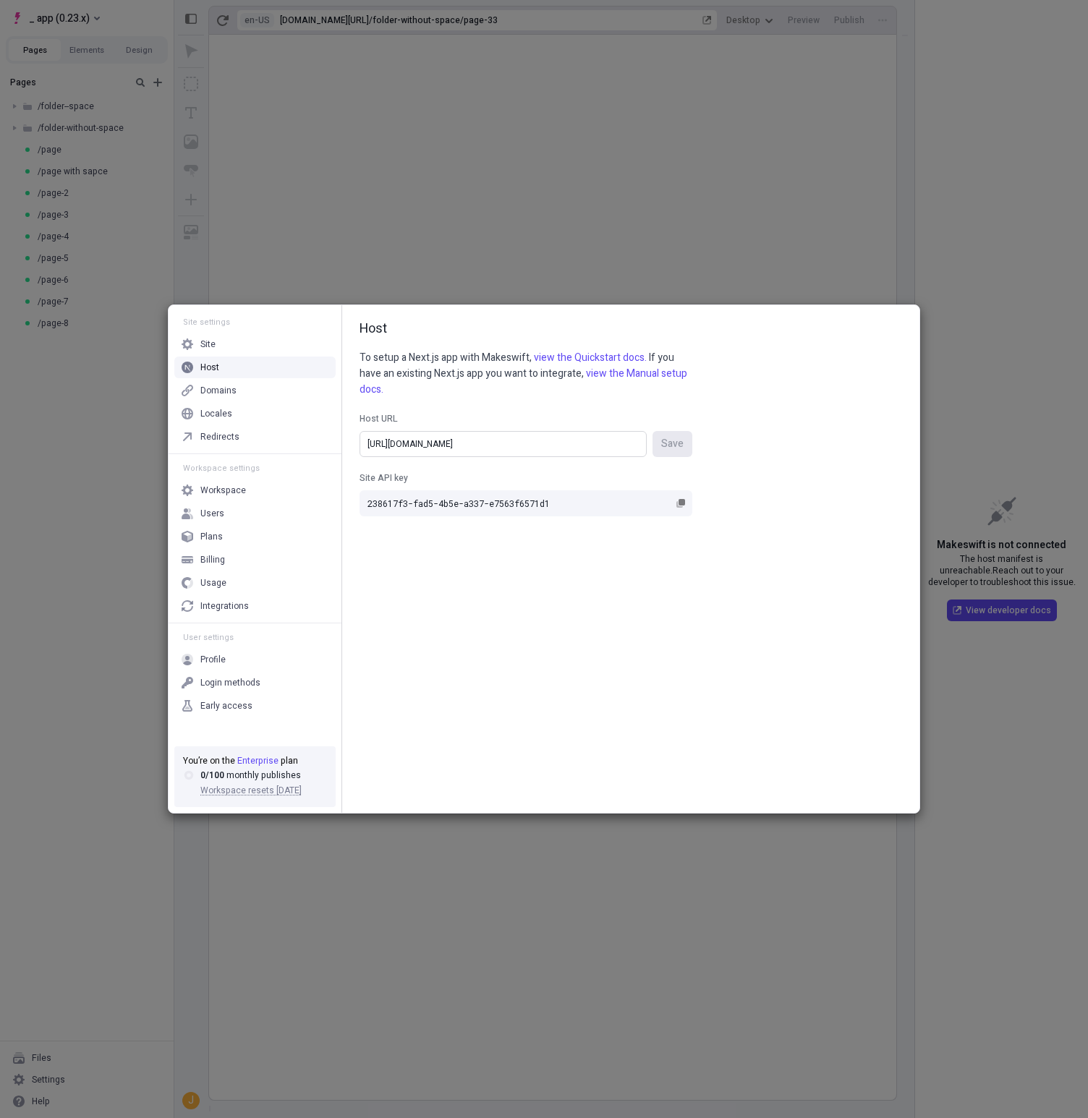
click at [521, 433] on input "[URL][DOMAIN_NAME]" at bounding box center [502, 444] width 287 height 26
click at [522, 433] on input "[URL][DOMAIN_NAME]" at bounding box center [502, 444] width 287 height 26
type input "v"
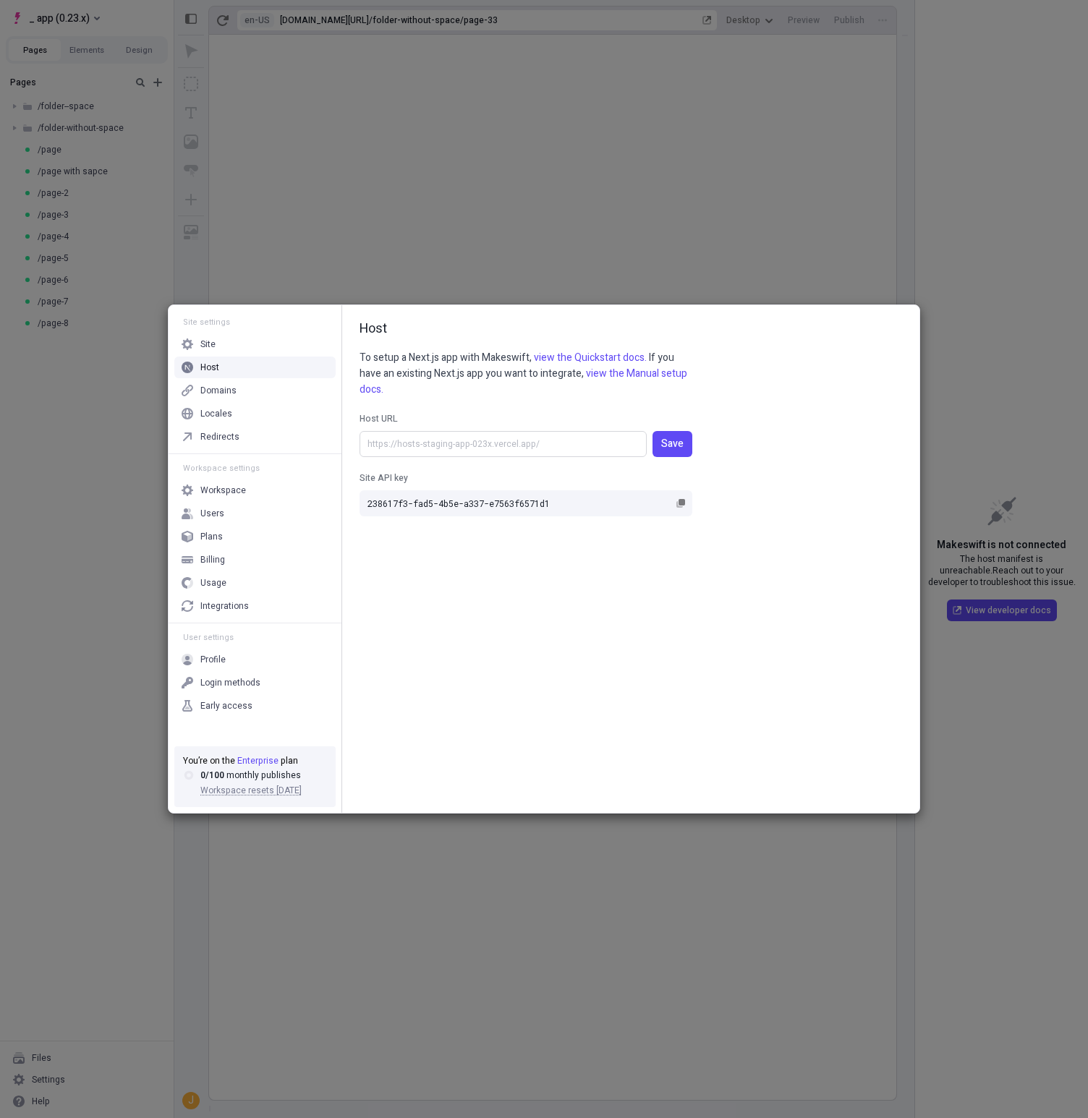
paste input "[DOMAIN_NAME]"
type input "[URL][DOMAIN_NAME]"
click at [652, 431] on button "Save" at bounding box center [672, 444] width 40 height 26
click at [69, 369] on div "Site settings Site Host Domains Locales Redirects Workspace settings Workspace …" at bounding box center [544, 559] width 1088 height 1118
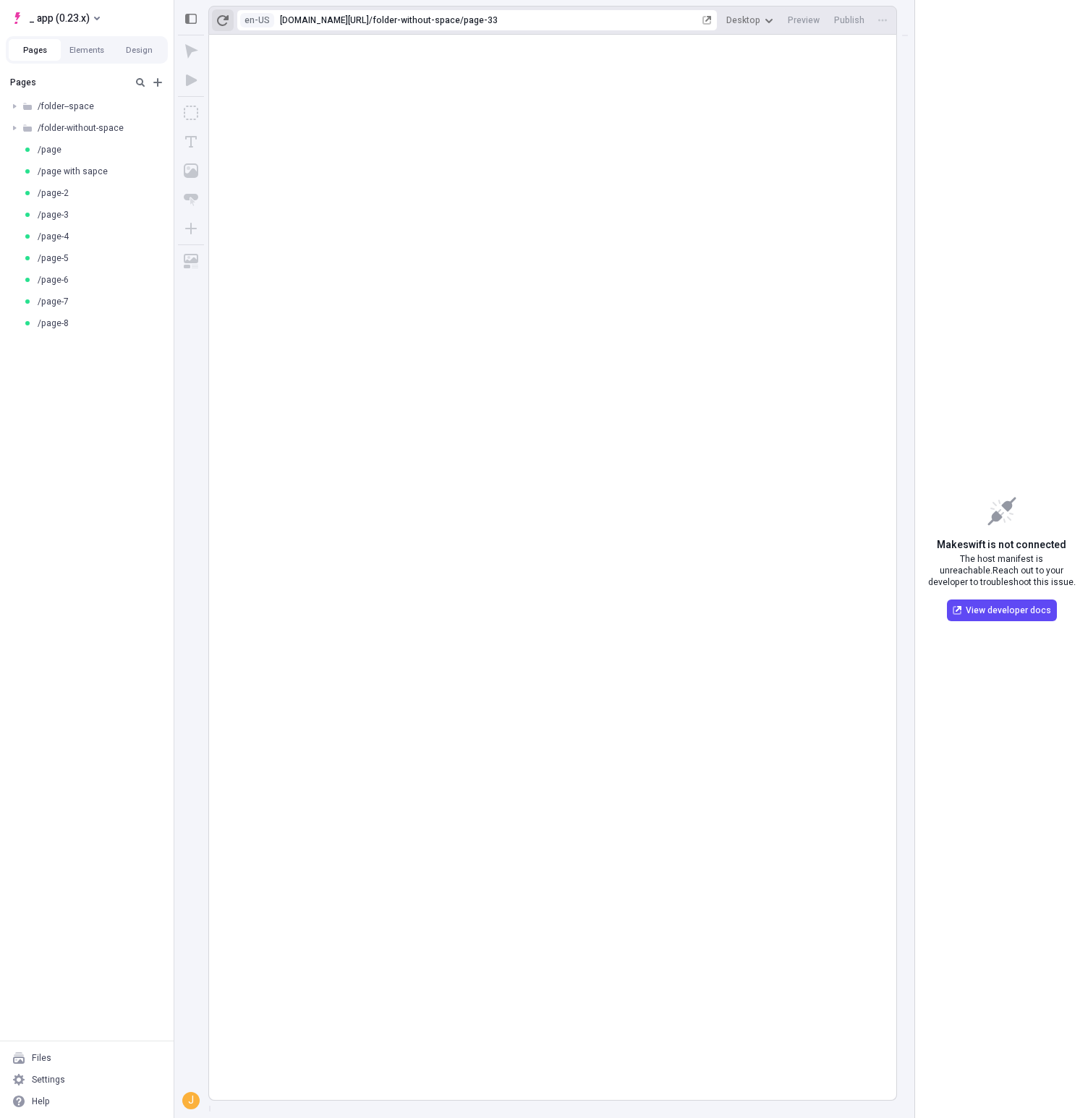
click at [229, 11] on button "button" at bounding box center [223, 20] width 22 height 22
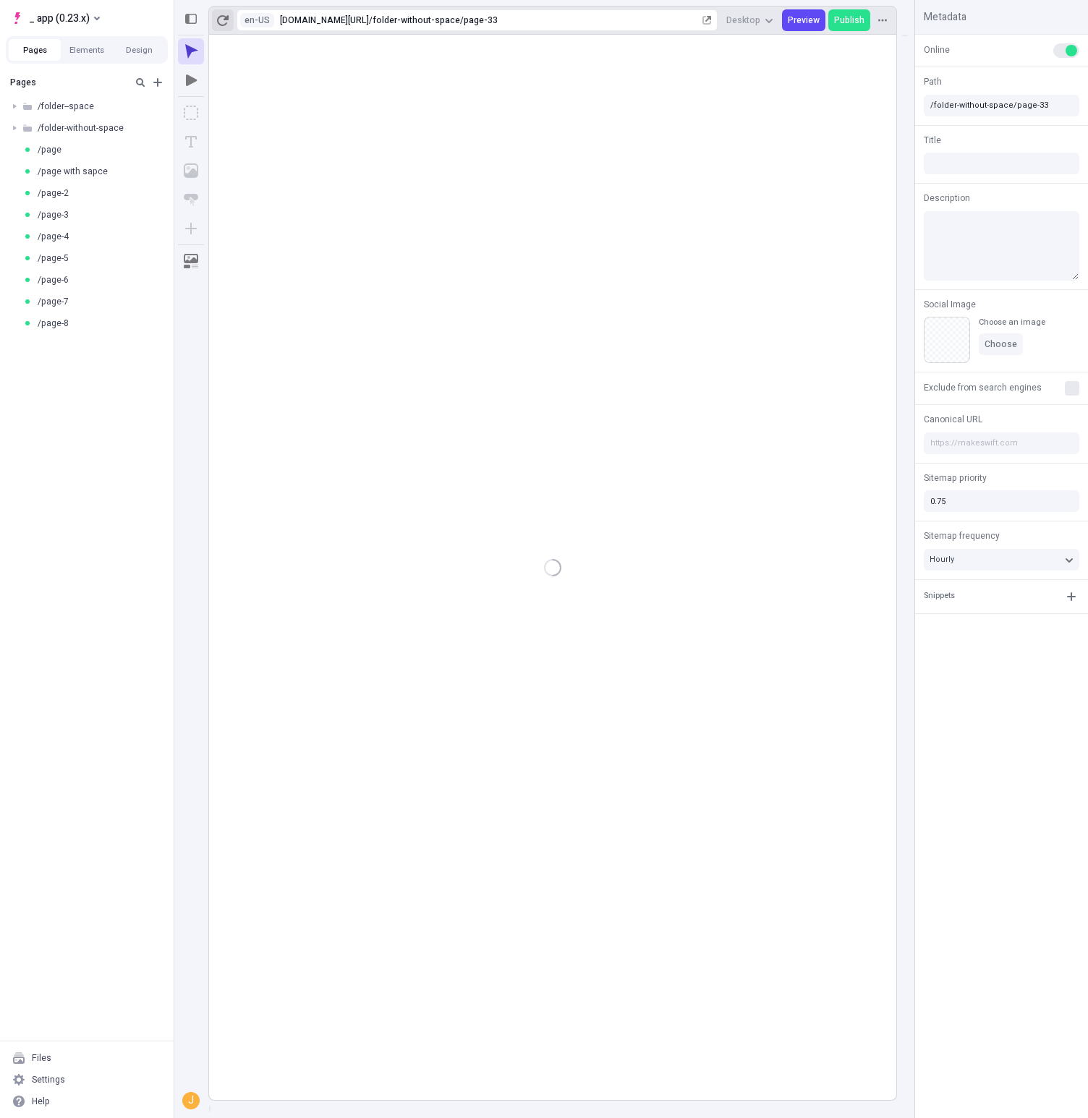
click at [221, 20] on icon "button" at bounding box center [223, 20] width 12 height 12
click at [413, 171] on rect at bounding box center [552, 567] width 687 height 1065
click at [49, 1081] on div "Settings" at bounding box center [48, 1080] width 33 height 12
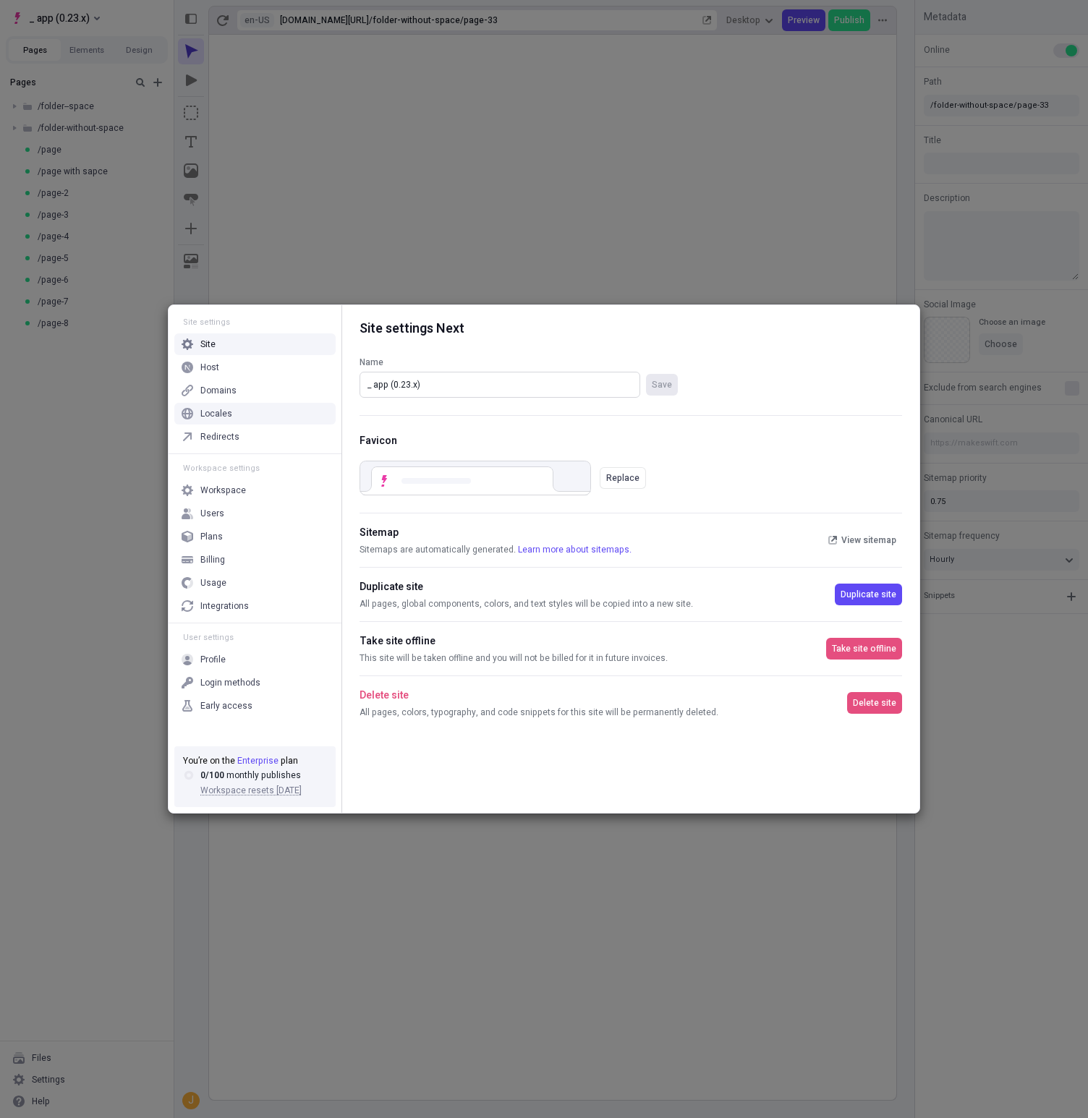
click at [429, 390] on input "_ app (0.23.x)" at bounding box center [499, 385] width 281 height 26
click at [428, 388] on input "_ app (0.23.x)" at bounding box center [499, 385] width 281 height 26
click at [464, 385] on input "_ app (0.23.x)" at bounding box center [499, 385] width 281 height 26
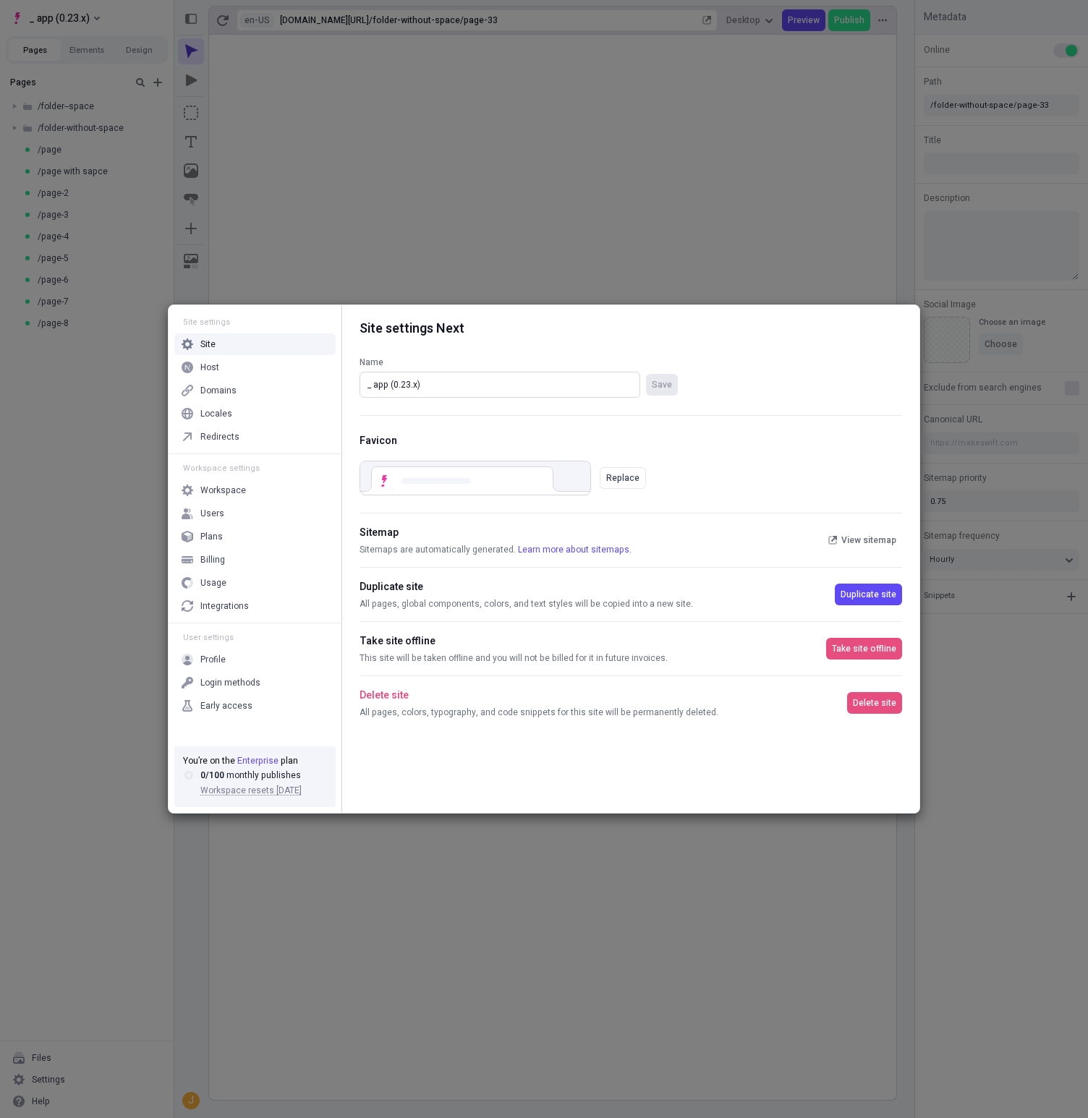
click at [464, 385] on input "_ app (0.23.x)" at bounding box center [499, 385] width 281 height 26
paste input "hosts-staging-app-0.23.x-nextjs-14"
type input "hosts-staging-app-0.23.x-nextjs-15"
click at [646, 374] on button "Save" at bounding box center [662, 385] width 32 height 22
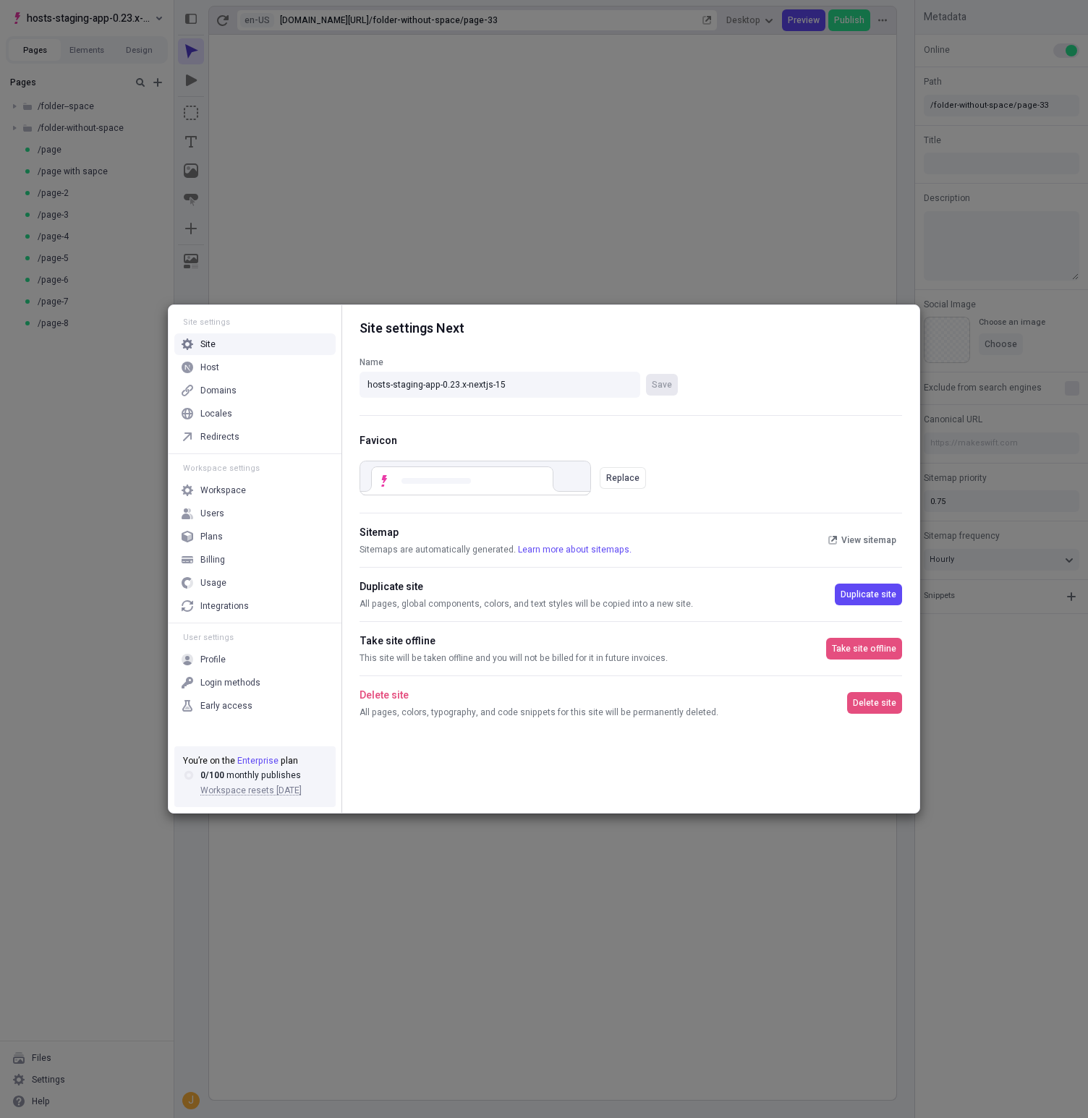
click at [120, 12] on div "Site settings Site Host Domains Locales Redirects Workspace settings Workspace …" at bounding box center [544, 559] width 1088 height 1118
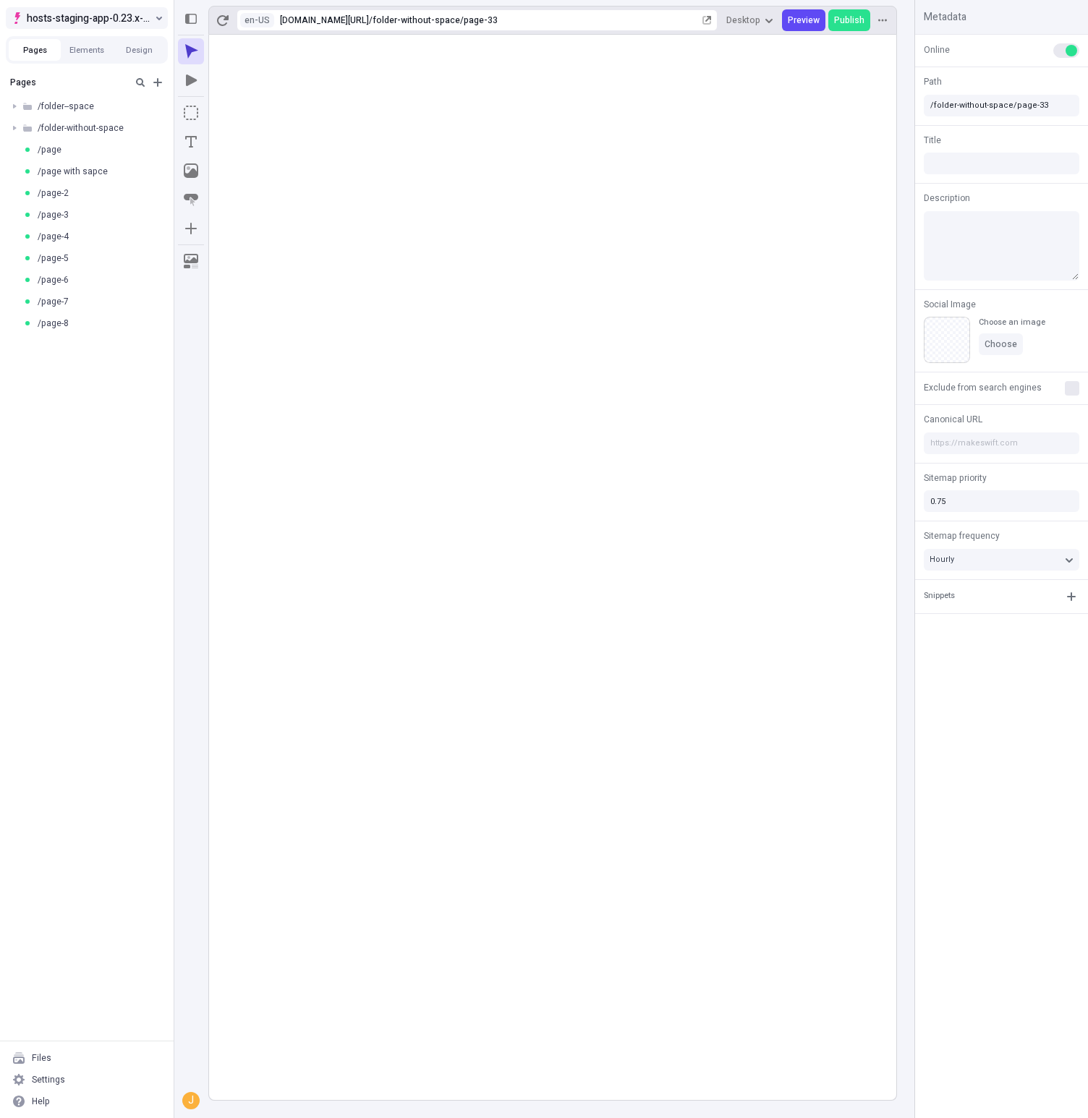
click at [122, 23] on span "hosts-staging-app-0.23.x-nextjs-15" at bounding box center [89, 17] width 125 height 17
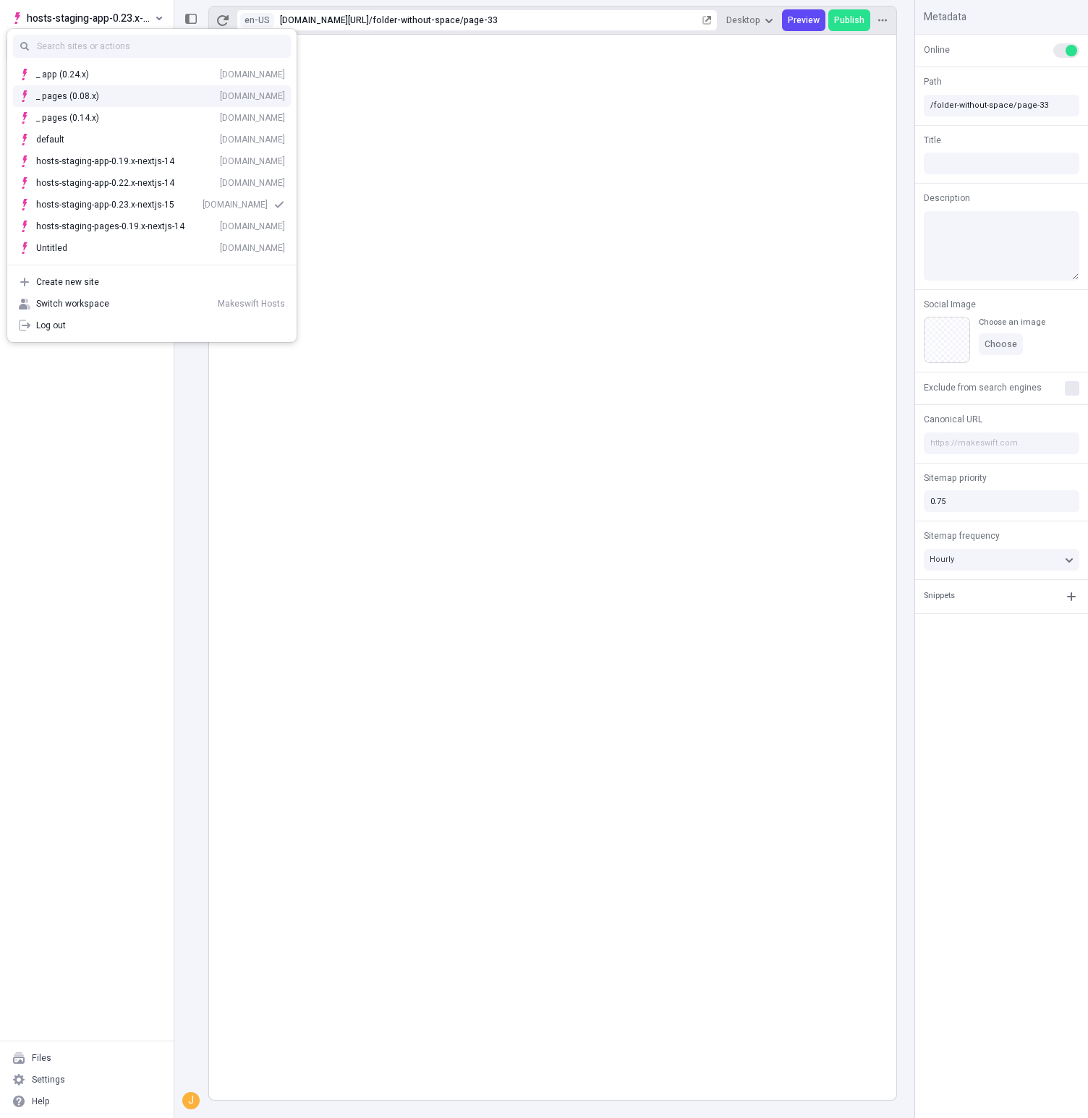
click at [144, 76] on div "_ app (0.24.x) [DOMAIN_NAME]" at bounding box center [160, 75] width 249 height 12
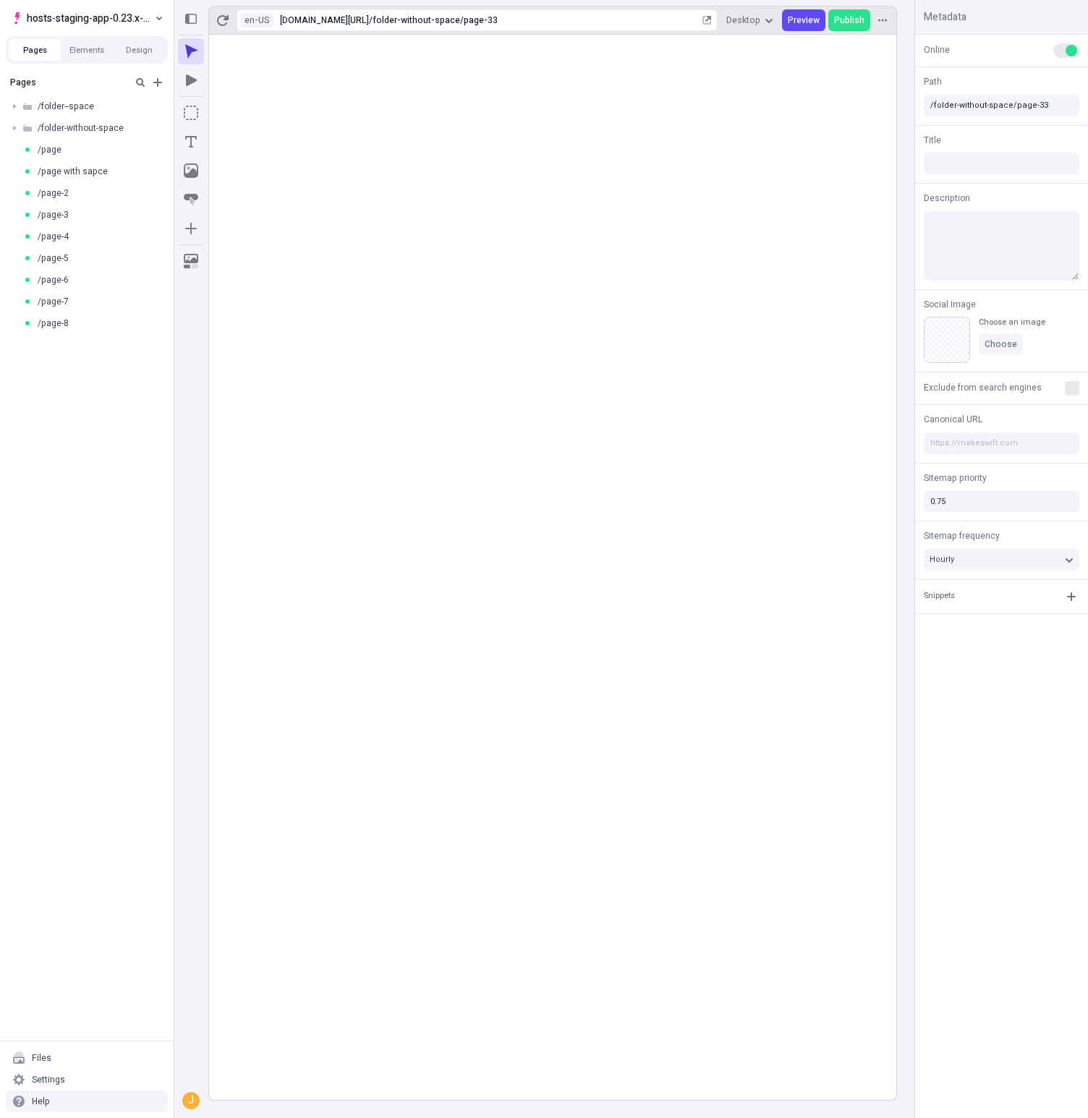
click at [74, 1096] on div "Help" at bounding box center [87, 1101] width 162 height 22
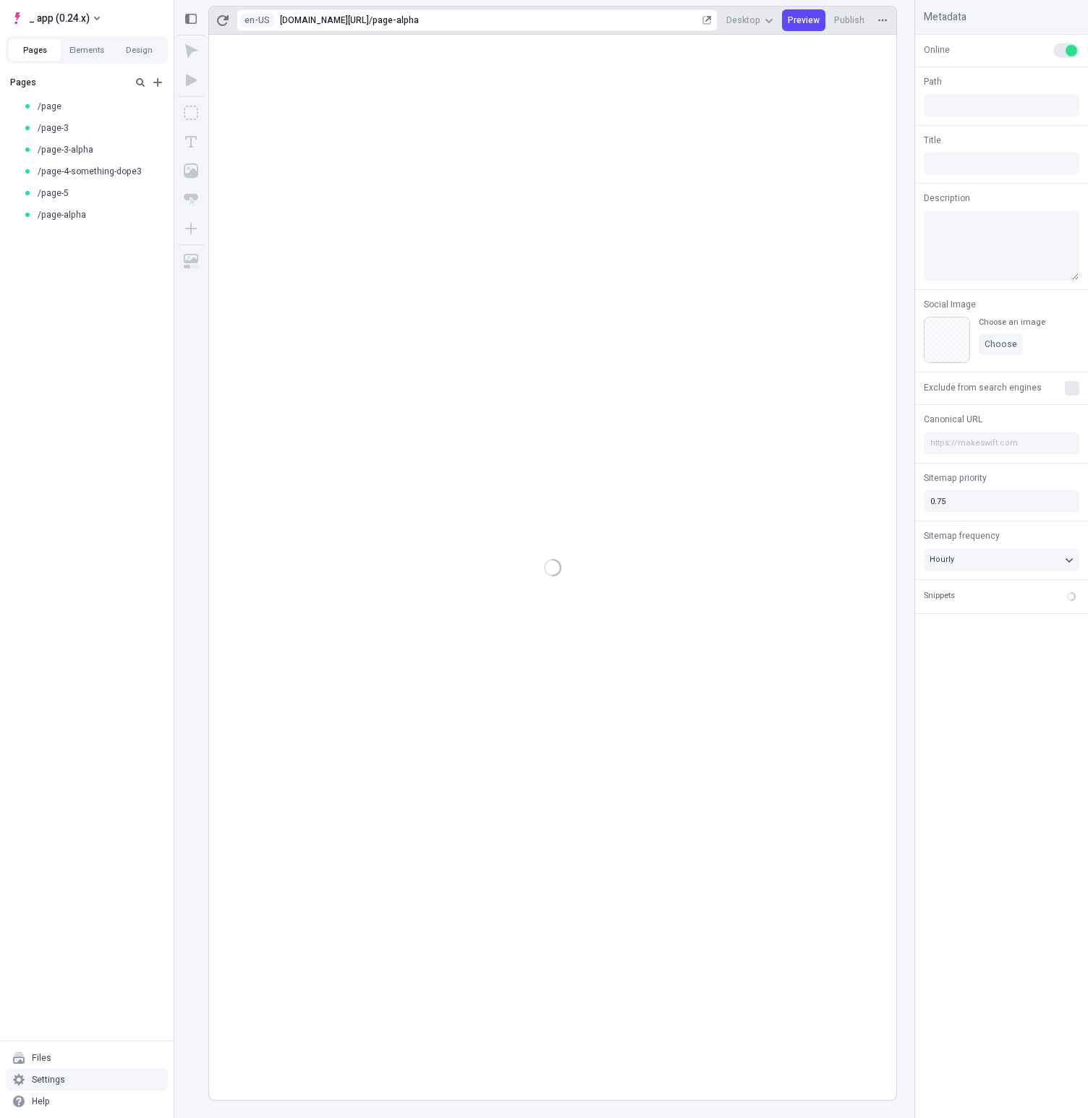
click at [72, 1077] on div "Settings" at bounding box center [87, 1080] width 162 height 22
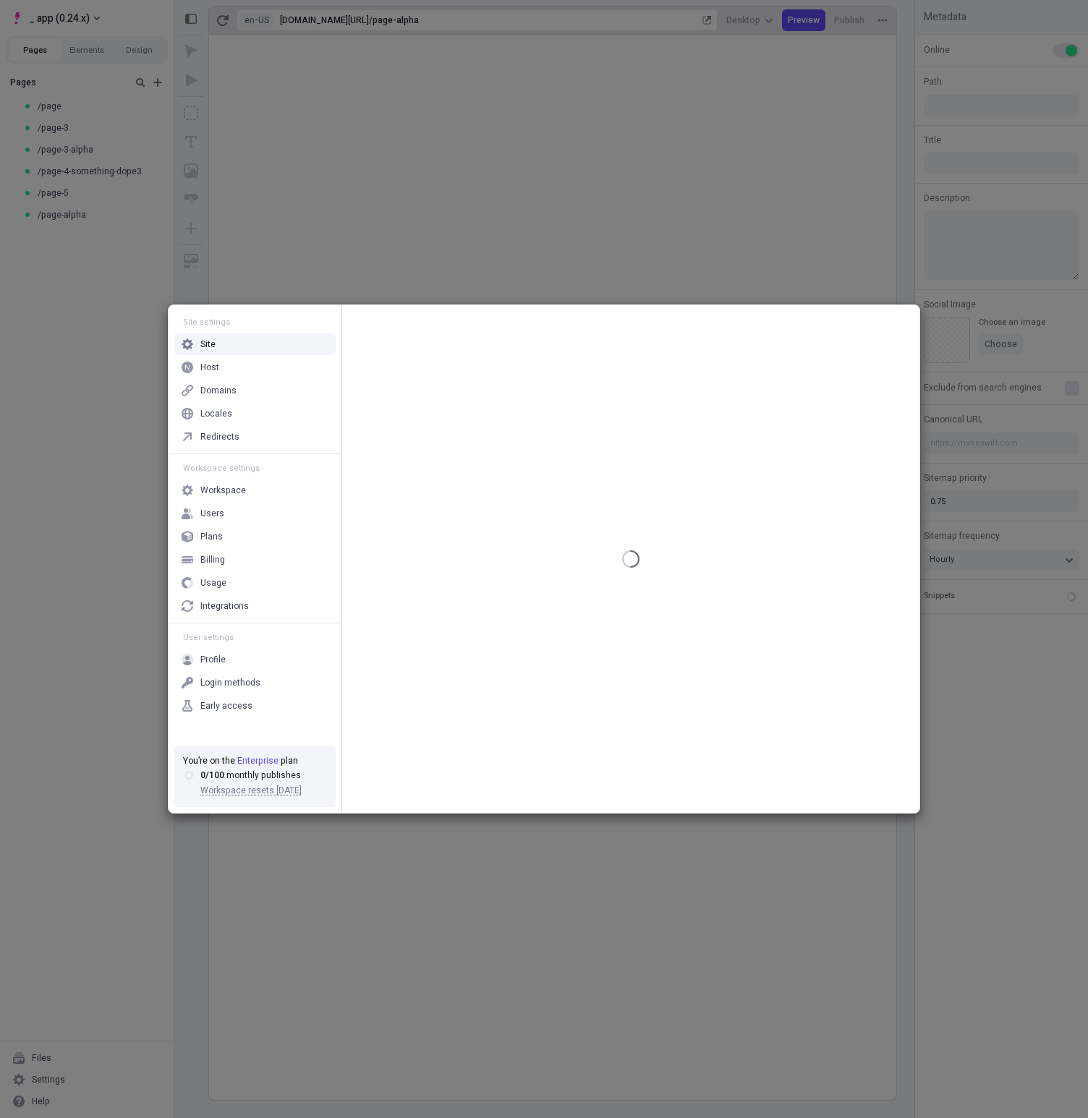
type input "/page-alpha"
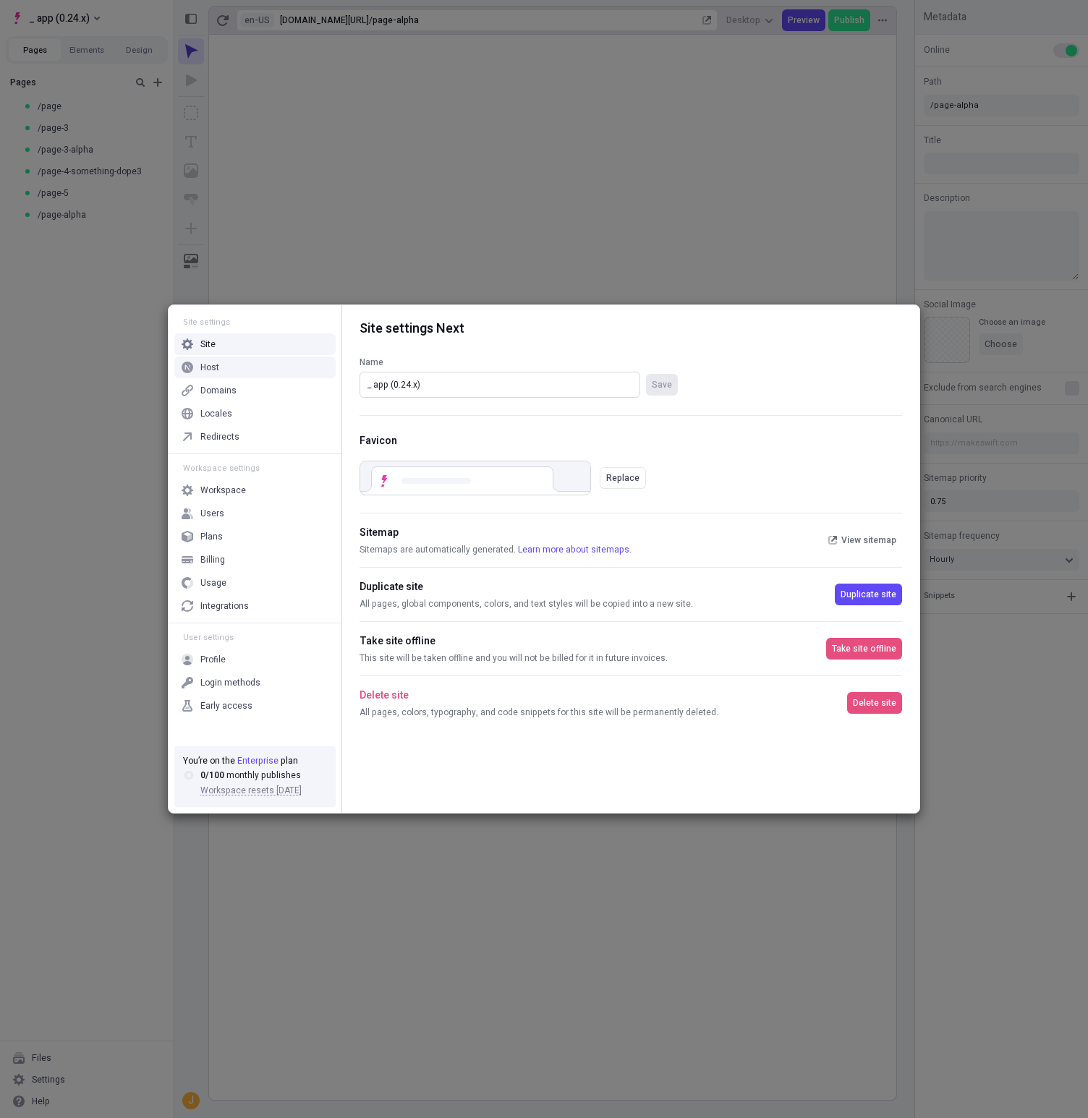
click at [511, 385] on input "_ app (0.24.x)" at bounding box center [499, 385] width 281 height 26
paste input "hosts-staging-app-0.23.x-nextjs-14"
type input "hosts-staging-app-0.24.x-nextjs-14"
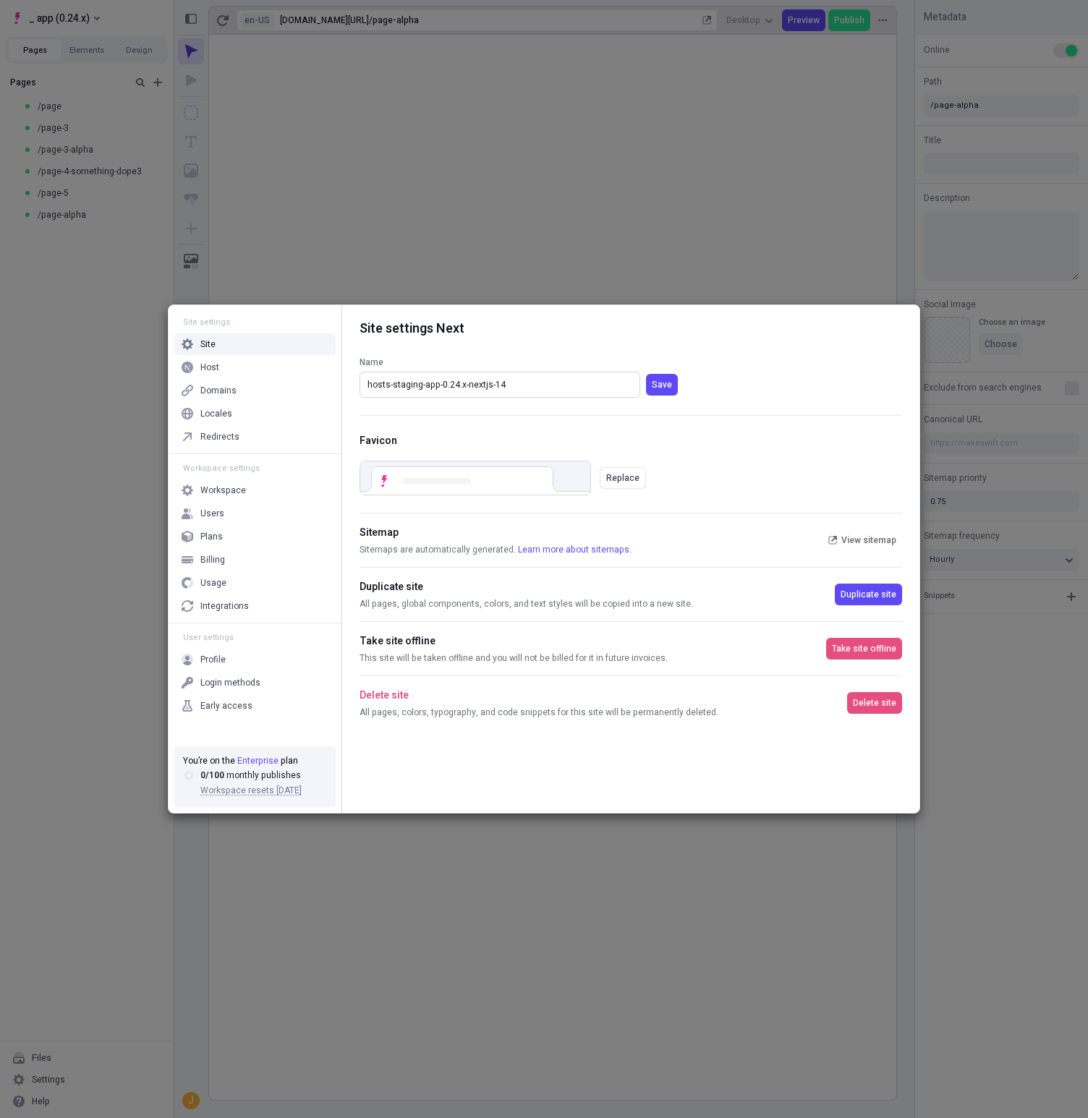
click at [646, 374] on button "Save" at bounding box center [662, 385] width 32 height 22
click at [260, 366] on div "Host" at bounding box center [254, 368] width 161 height 22
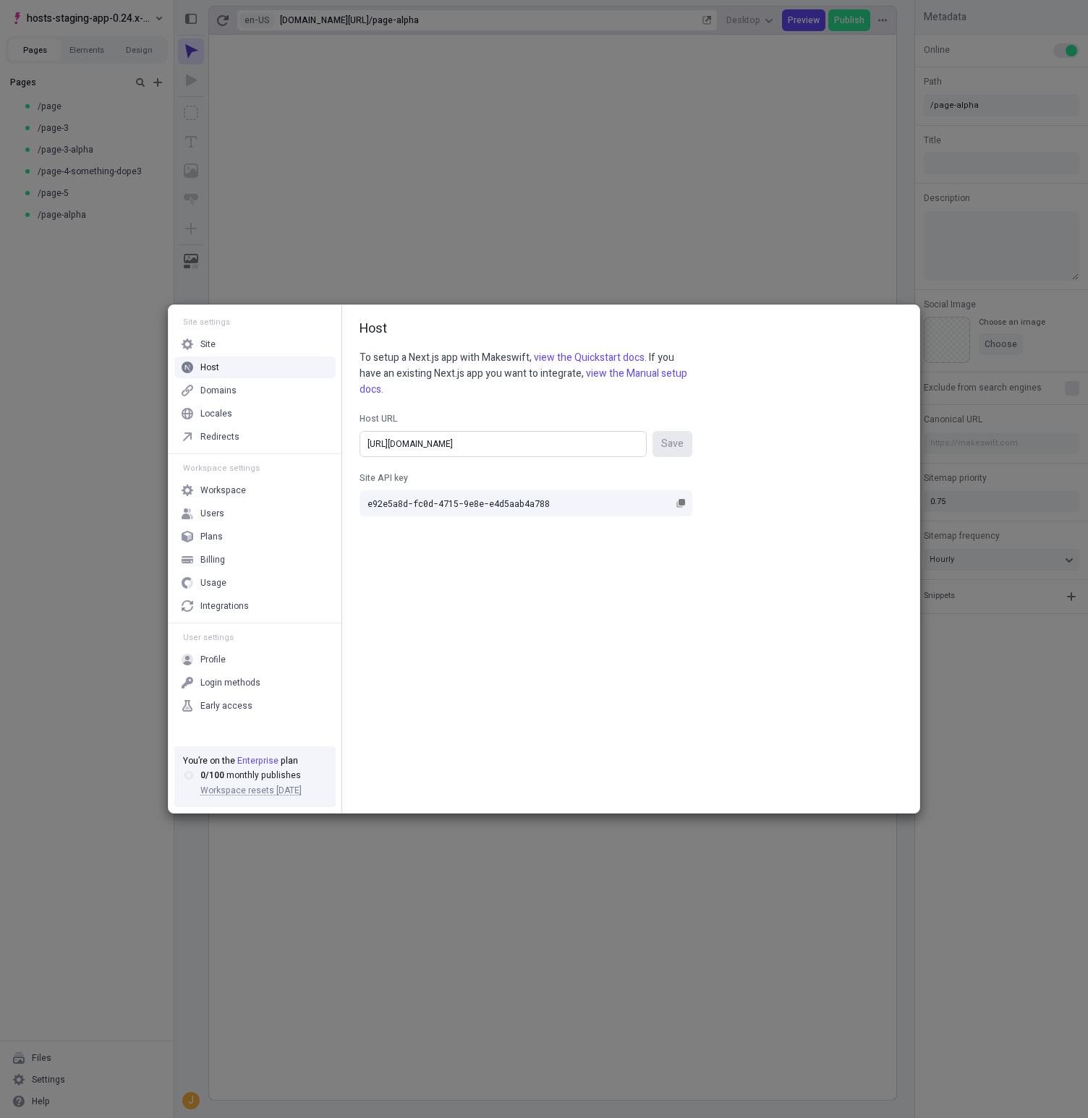
click at [524, 442] on input "[URL][DOMAIN_NAME]" at bounding box center [502, 444] width 287 height 26
click at [483, 443] on input "[URL][DOMAIN_NAME]" at bounding box center [502, 444] width 287 height 26
type input "[URL][DOMAIN_NAME]"
click at [652, 431] on button "Save" at bounding box center [672, 444] width 40 height 26
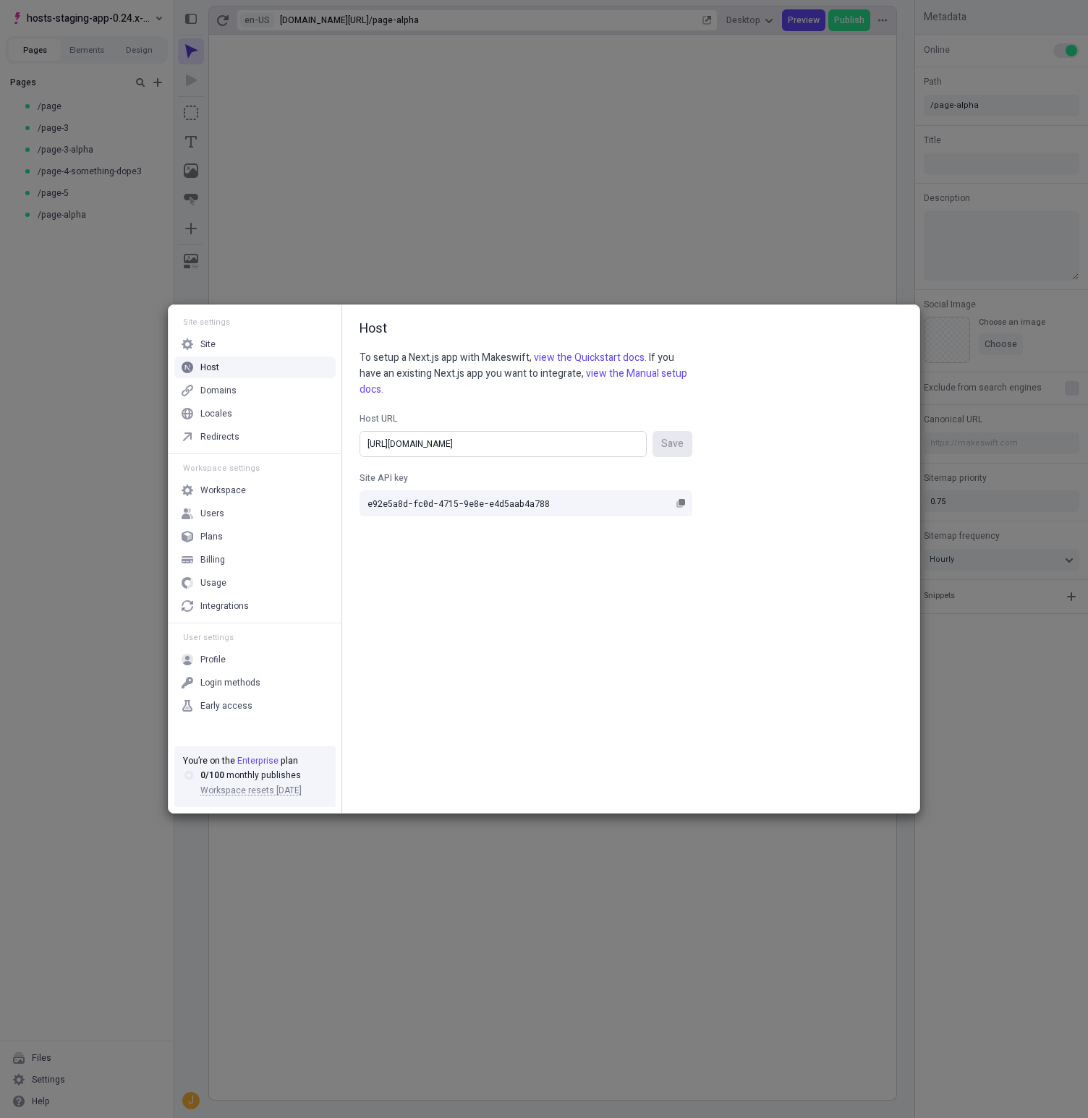
click at [557, 452] on input "[URL][DOMAIN_NAME]" at bounding box center [502, 444] width 287 height 26
click at [346, 79] on div "Site settings Site Host Domains Locales Redirects Workspace settings Workspace …" at bounding box center [544, 559] width 1088 height 1118
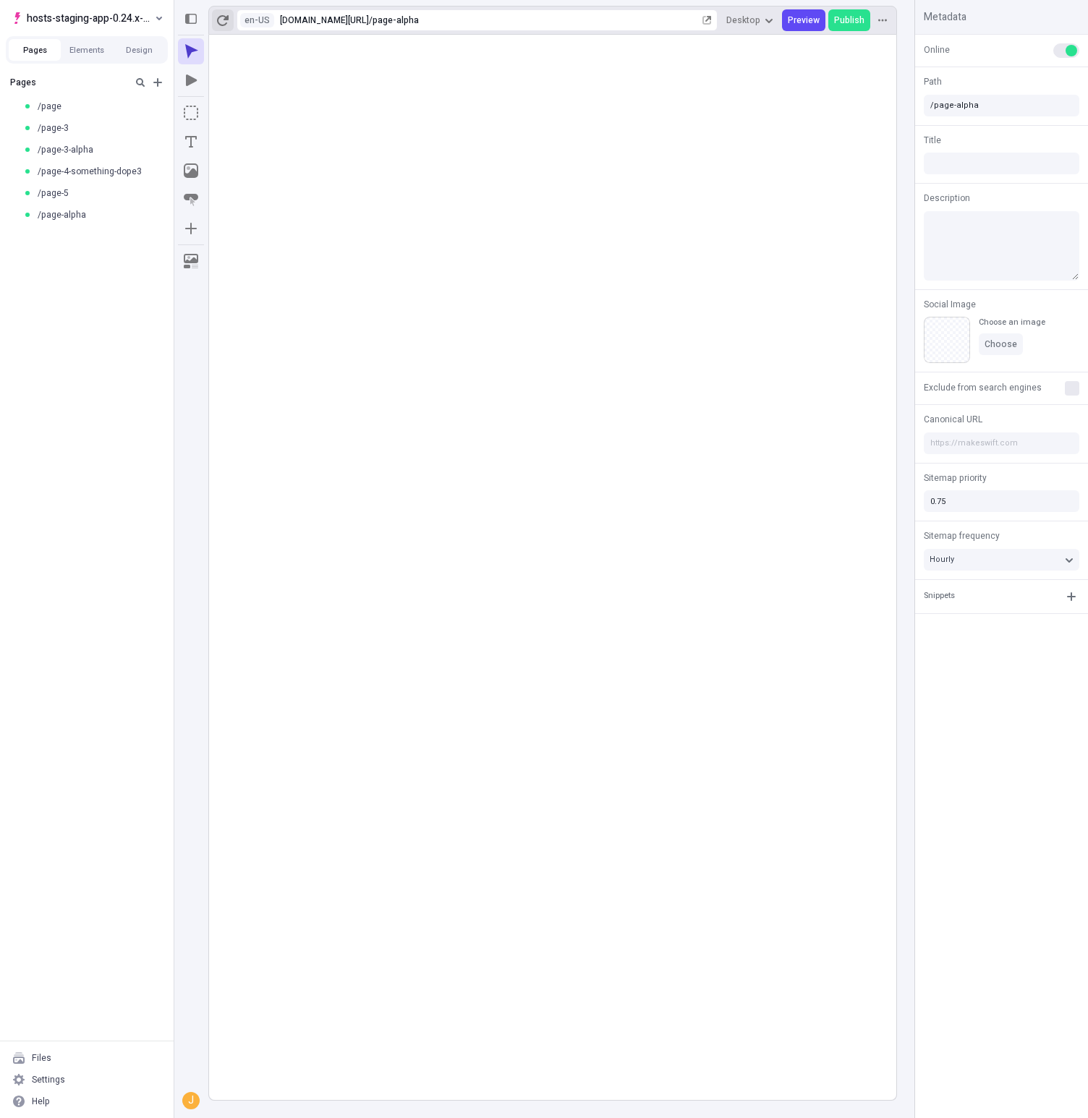
click at [228, 21] on icon "button" at bounding box center [223, 20] width 12 height 12
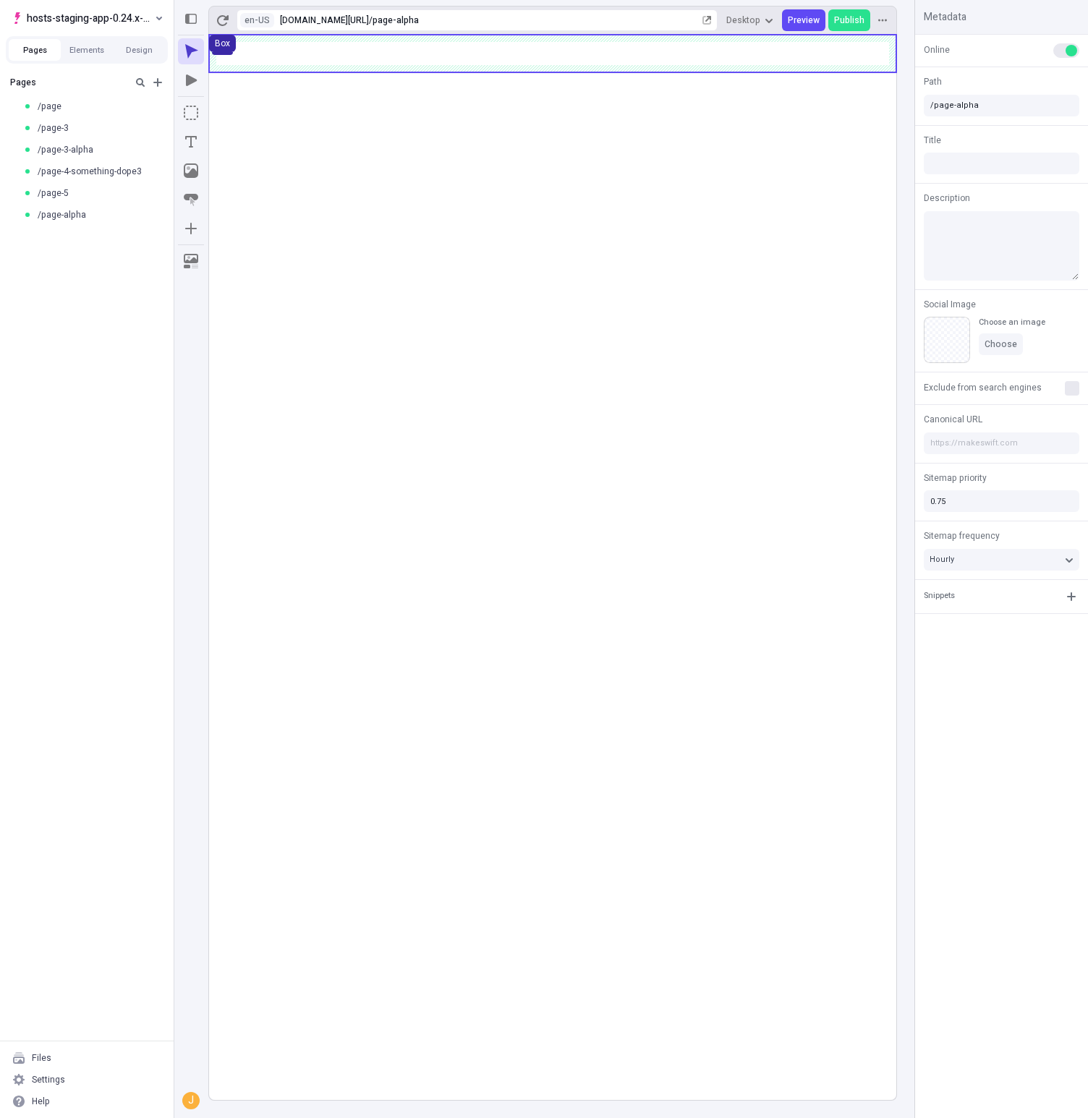
click at [230, 49] on div "Box" at bounding box center [222, 44] width 15 height 12
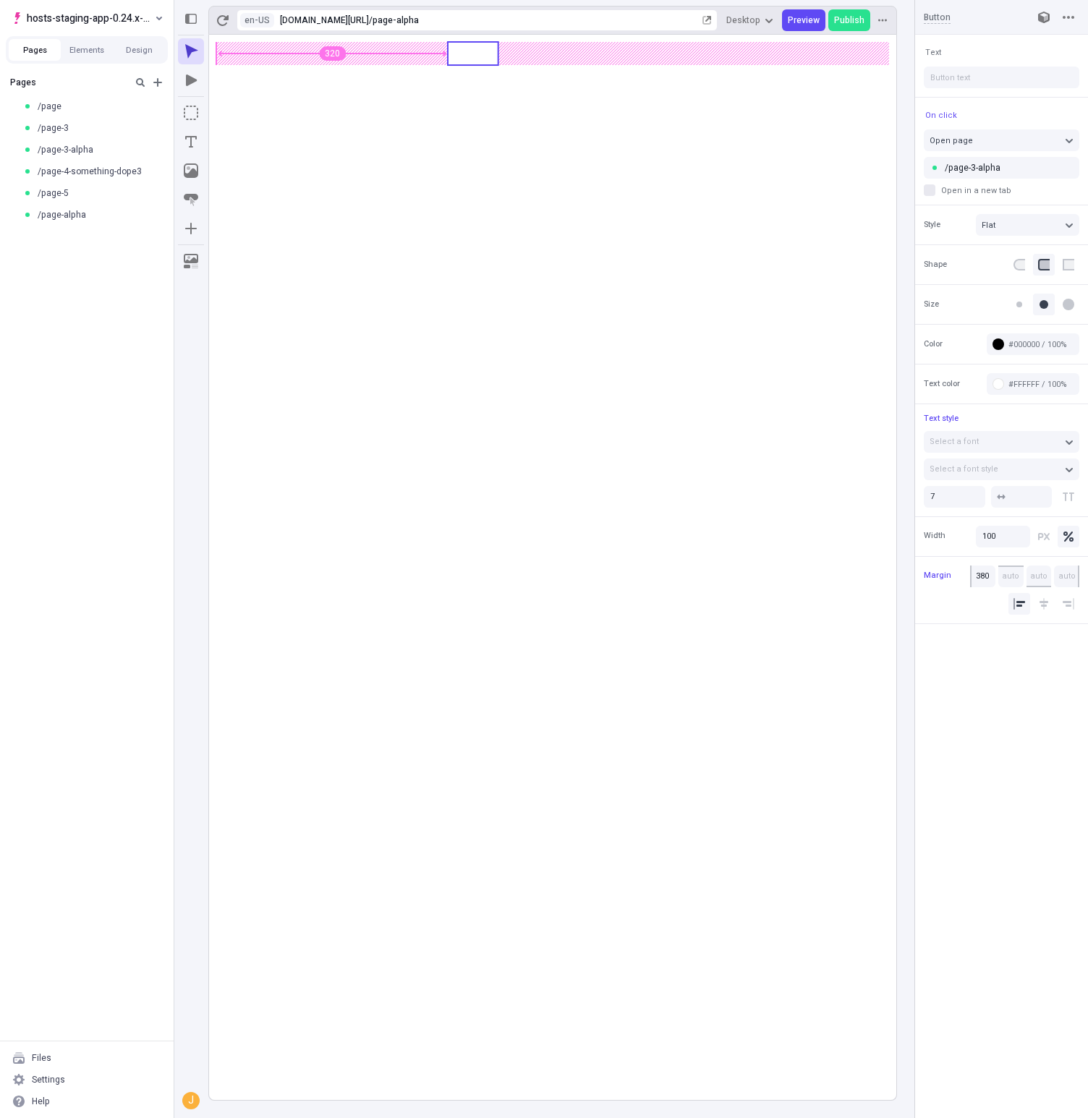
type input "405"
type input "415"
type input "375"
click at [501, 57] on body "hosts-staging-app-0.24.x-nextjs-14 Pages Elements Design Pages /page /page-3 /p…" at bounding box center [544, 559] width 1088 height 1118
click at [664, 308] on rect at bounding box center [552, 567] width 687 height 1065
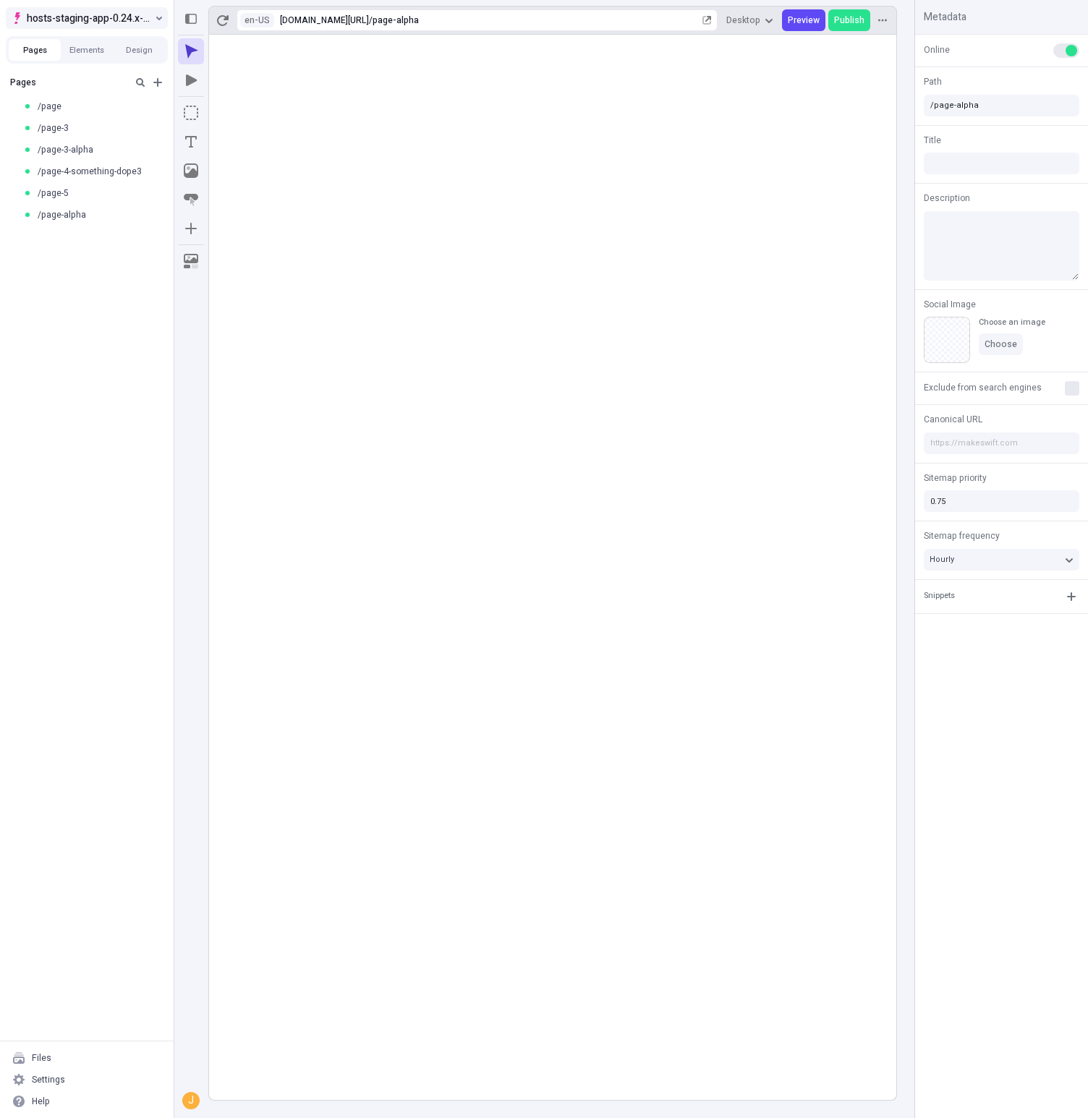
click at [140, 24] on span "hosts-staging-app-0.24.x-nextjs-14" at bounding box center [89, 17] width 125 height 17
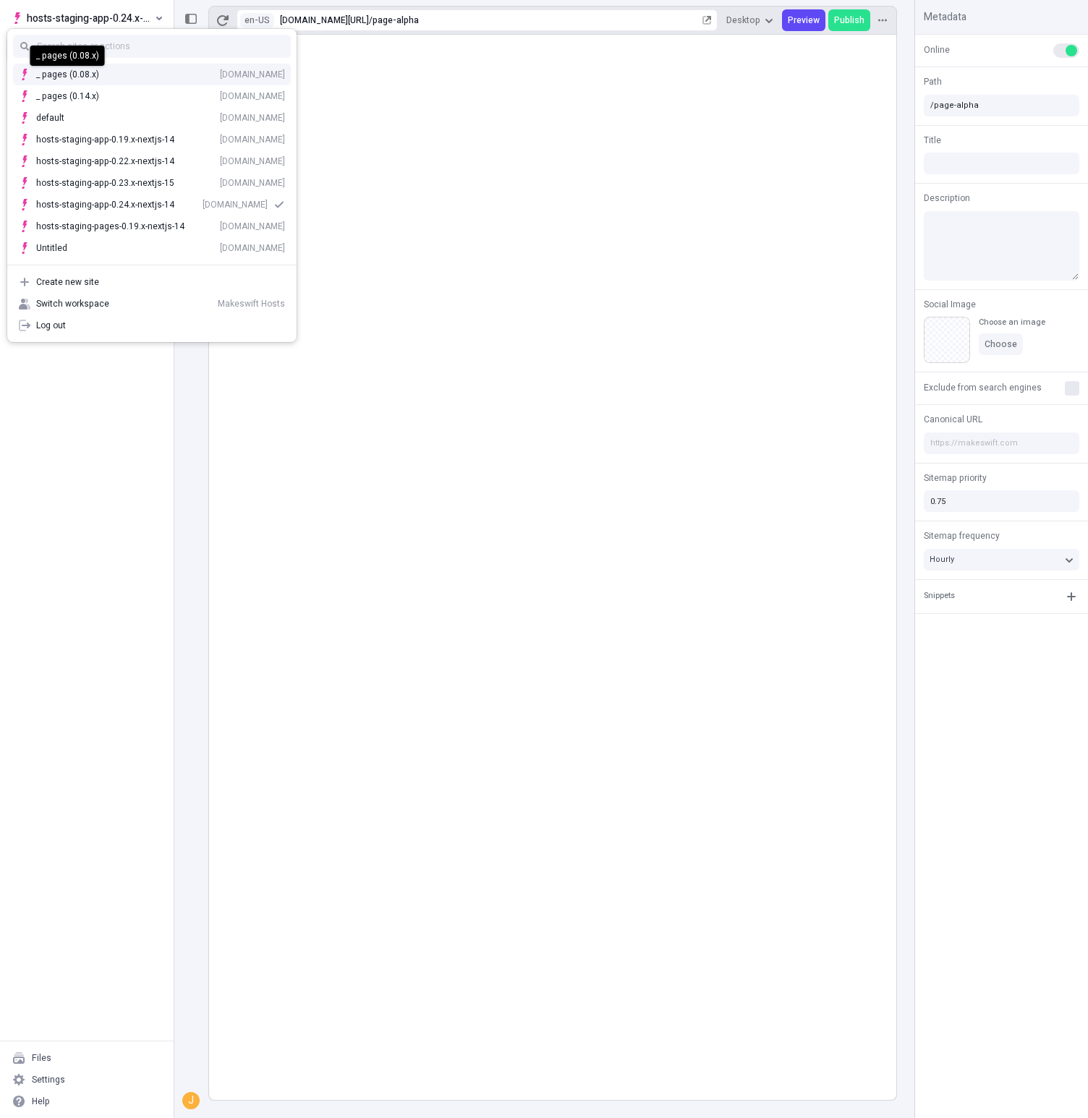
click at [79, 76] on div "_ pages (0.08.x)" at bounding box center [67, 75] width 63 height 12
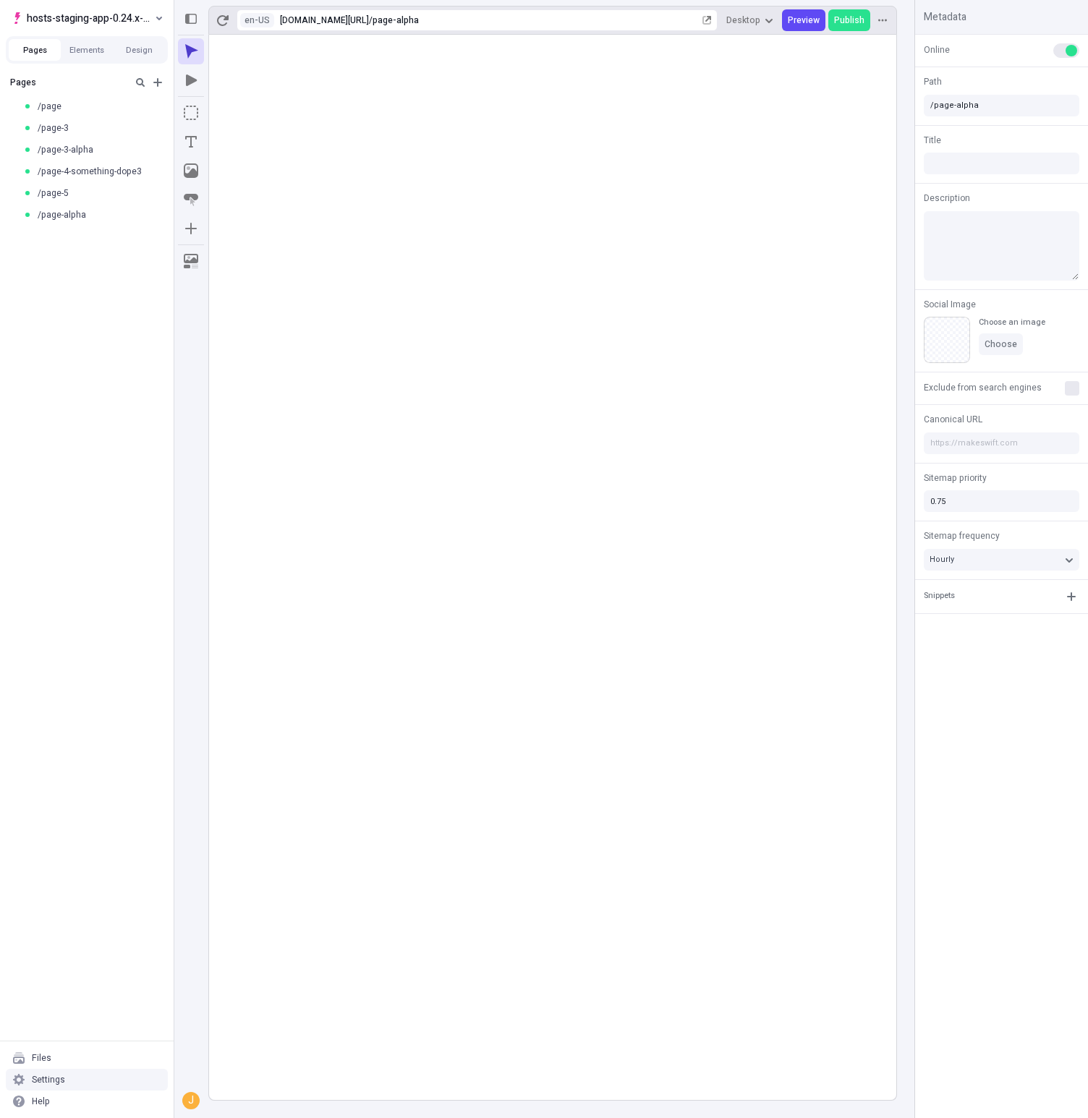
click at [59, 1083] on div "Settings" at bounding box center [48, 1080] width 33 height 12
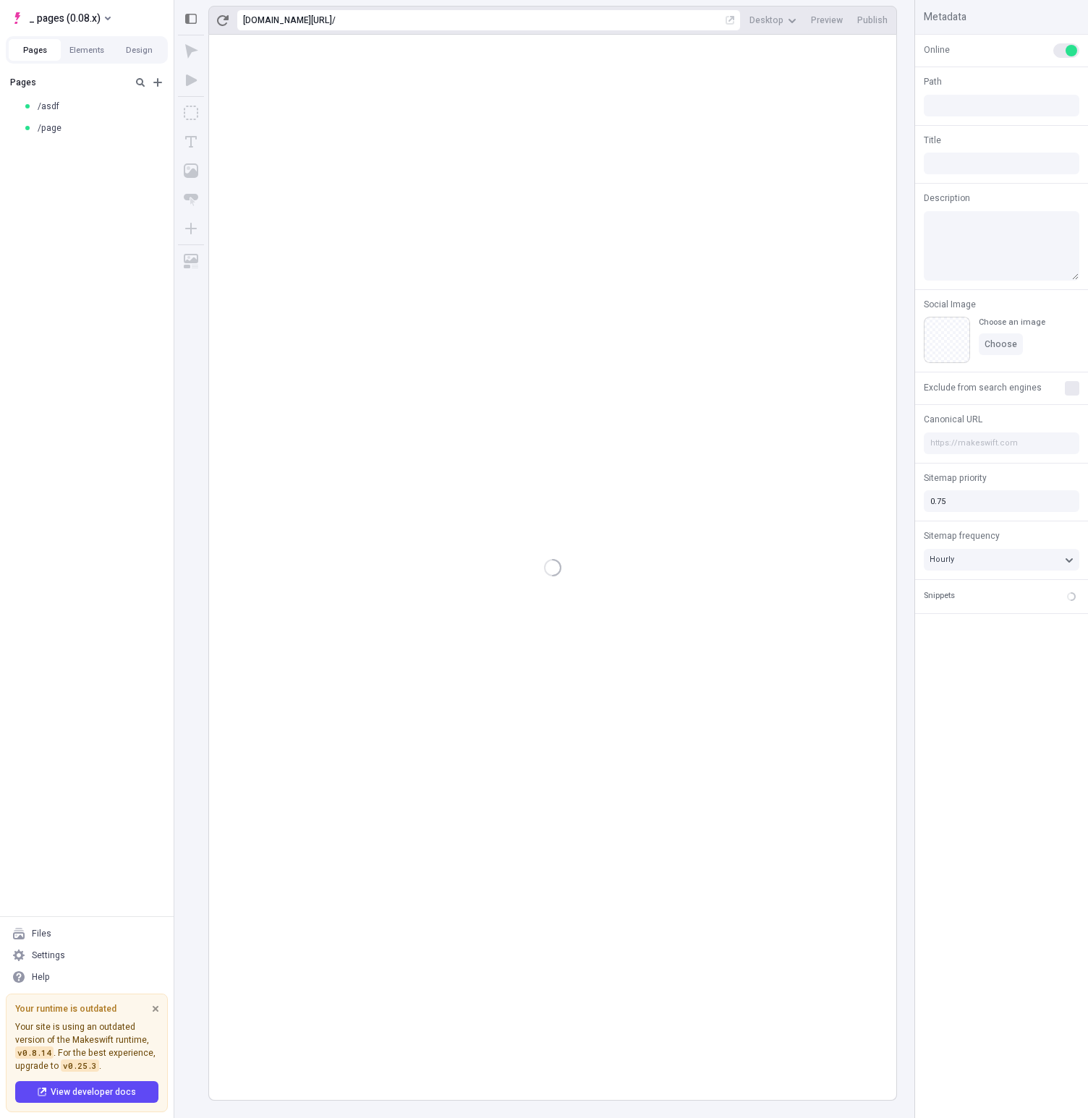
type input "/asdf"
click at [67, 958] on div "Settings" at bounding box center [87, 955] width 162 height 22
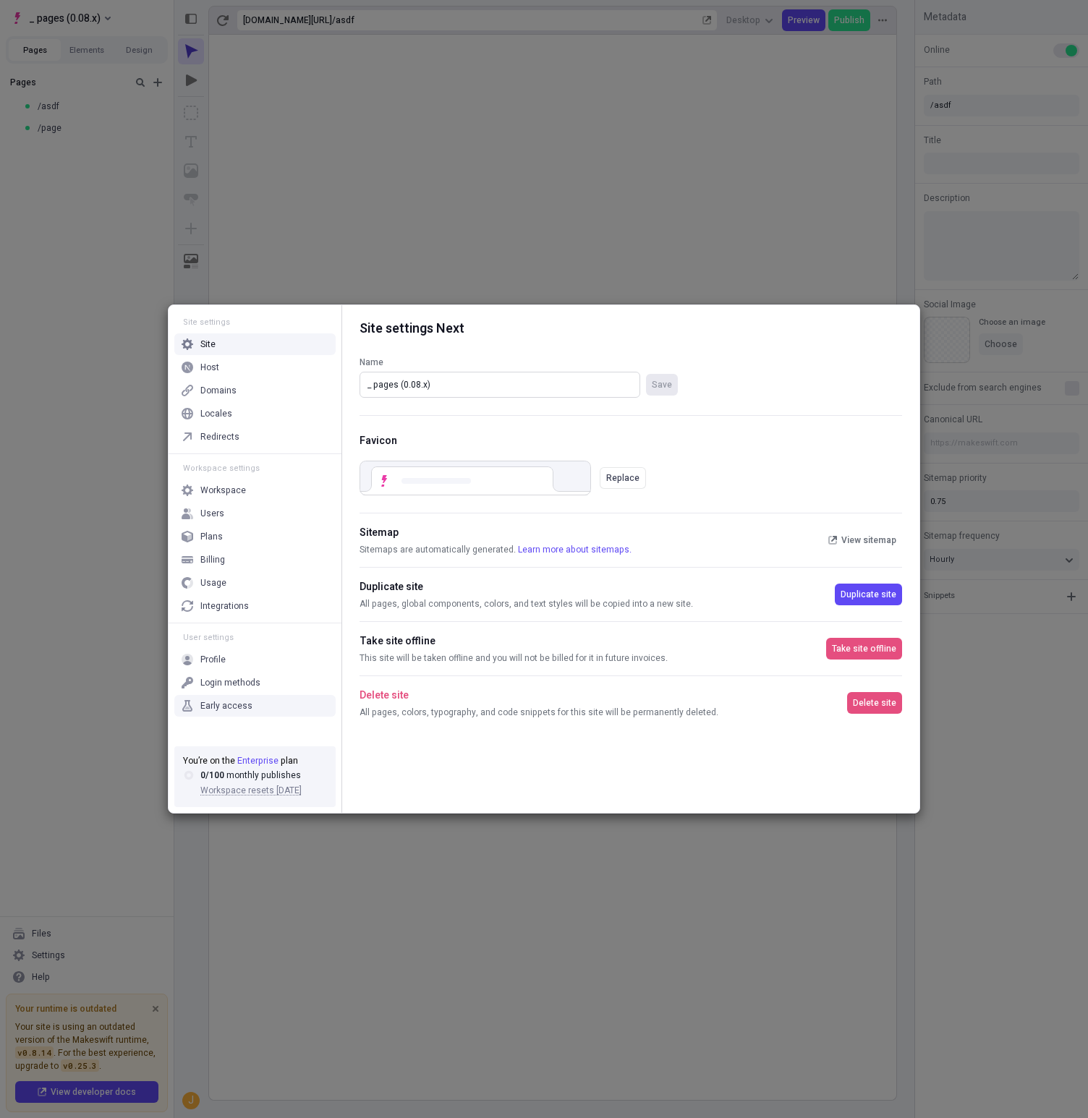
click at [466, 372] on input "_ pages (0.08.x)" at bounding box center [499, 385] width 281 height 26
paste input "hosts-prod-pages-0.08.x-nextjs-13"
click at [422, 387] on input "hosts-prod-pages-0.08.x-nextjs-13" at bounding box center [499, 385] width 281 height 26
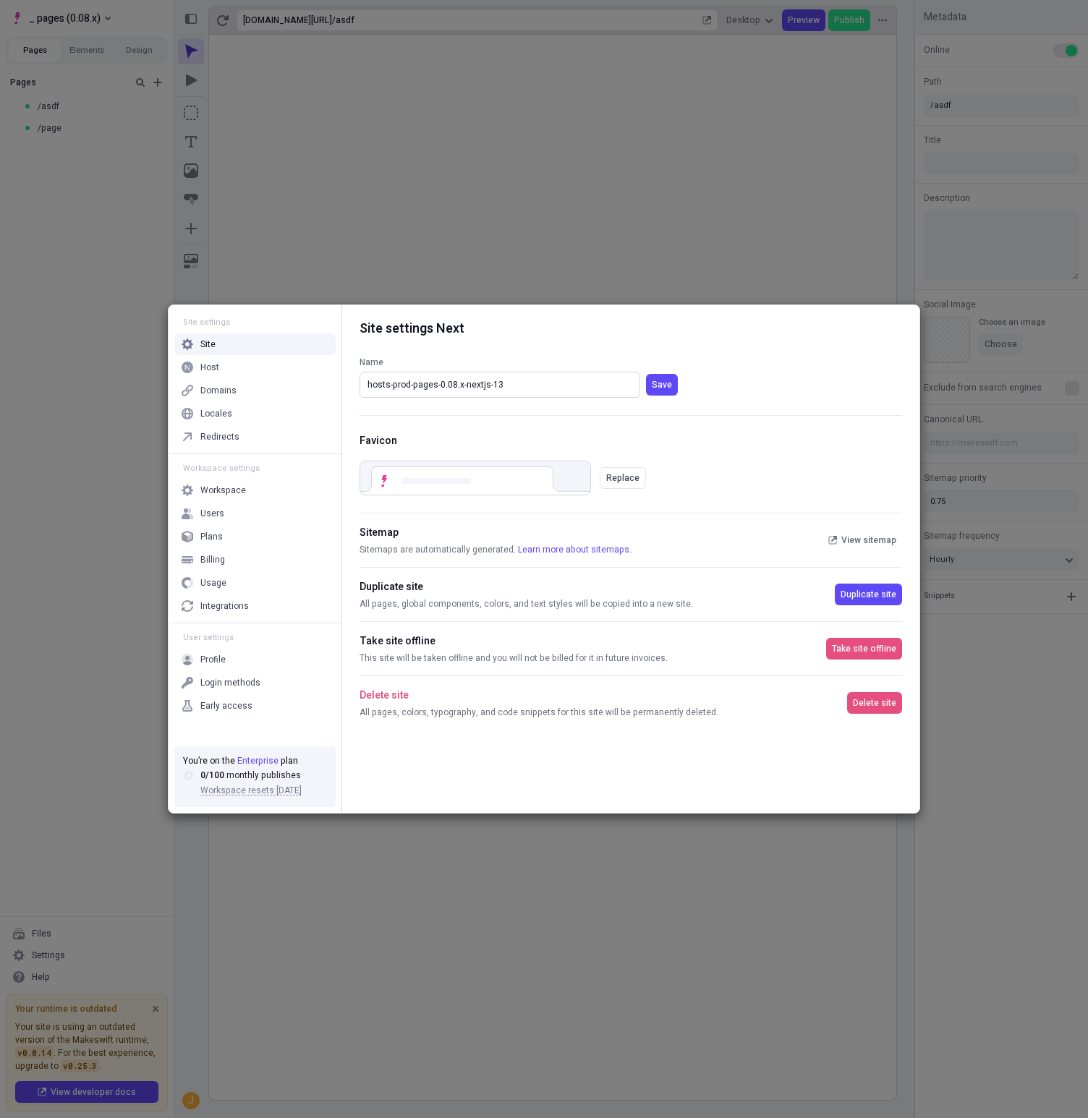
click at [422, 387] on input "hosts-prod-pages-0.08.x-nextjs-13" at bounding box center [499, 385] width 281 height 26
click at [395, 388] on input "hosts-prod-pages-0.08.x-nextjs-13" at bounding box center [499, 385] width 281 height 26
click at [395, 389] on input "hosts-prod-pages-0.08.x-nextjs-13" at bounding box center [499, 385] width 281 height 26
type input "hosts-staging-pages-0.08.x-nextjs-13"
click at [646, 374] on button "Save" at bounding box center [662, 385] width 32 height 22
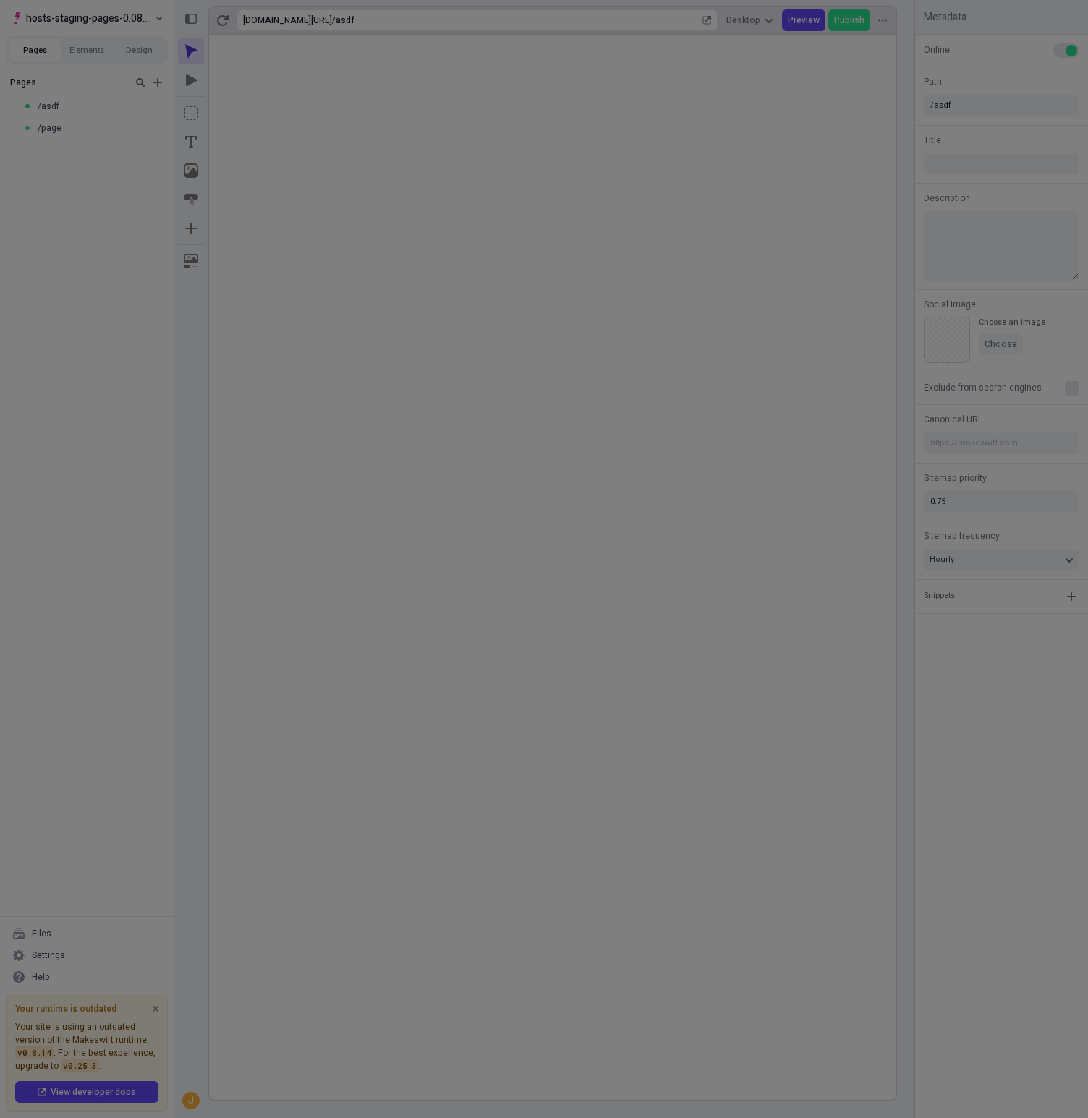
drag, startPoint x: 61, startPoint y: 228, endPoint x: 77, endPoint y: 67, distance: 161.4
click at [61, 227] on div "Site settings Site Host Domains Locales Redirects Workspace settings Workspace …" at bounding box center [544, 559] width 1088 height 1118
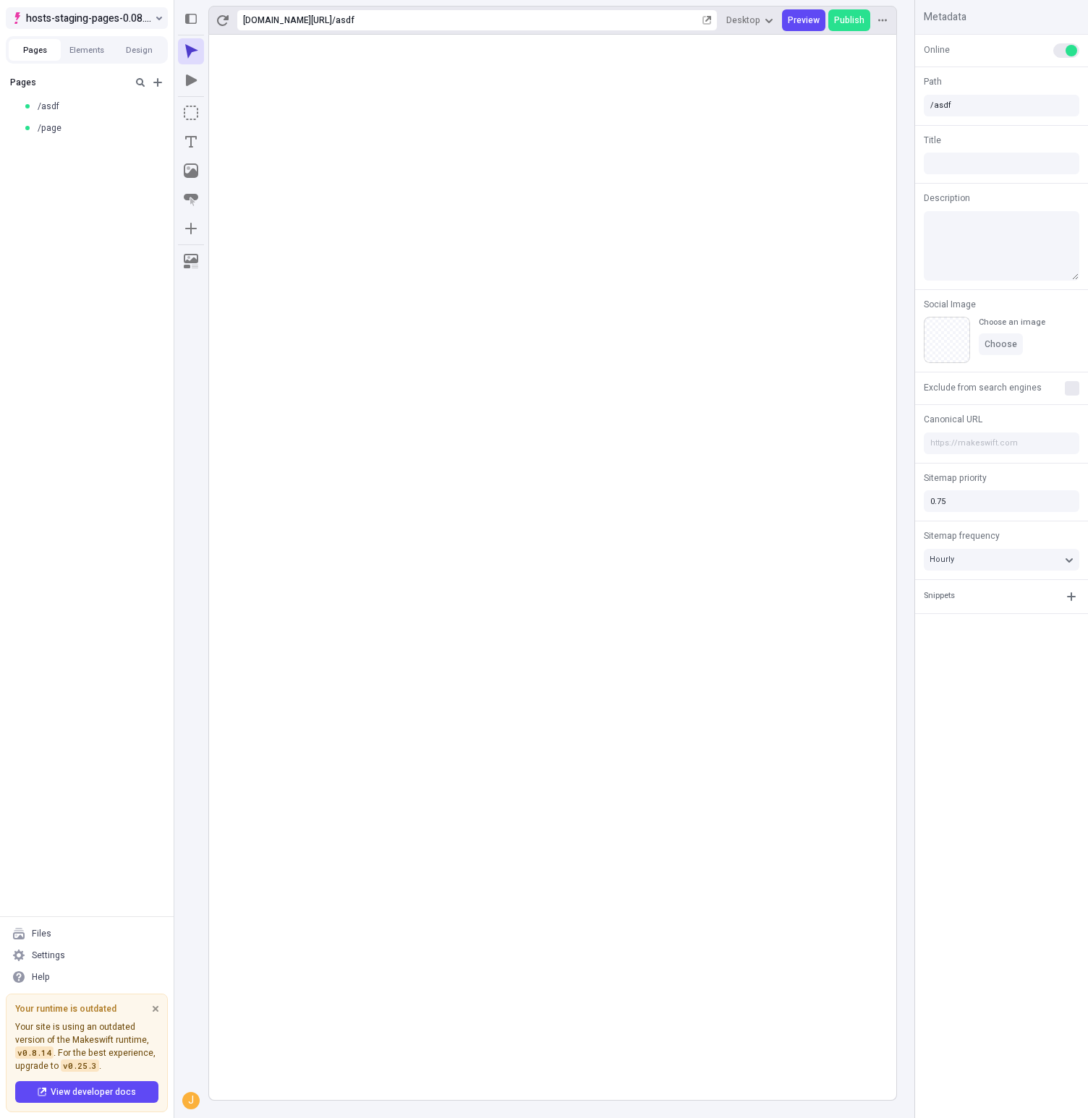
click at [96, 16] on span "hosts-staging-pages-0.08.x-nextjs-13" at bounding box center [89, 17] width 126 height 17
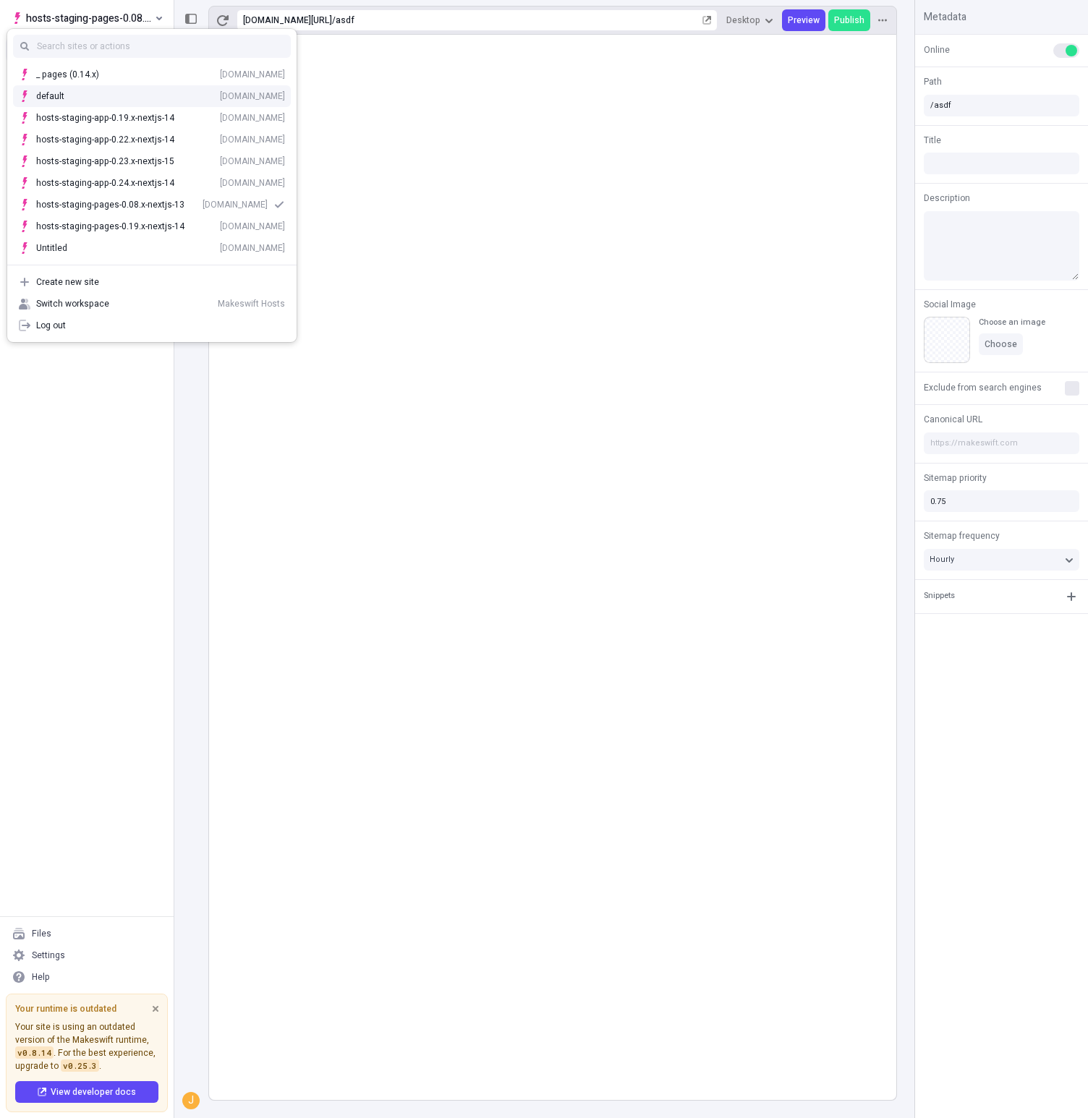
click at [111, 93] on div "default [DOMAIN_NAME]" at bounding box center [160, 96] width 249 height 12
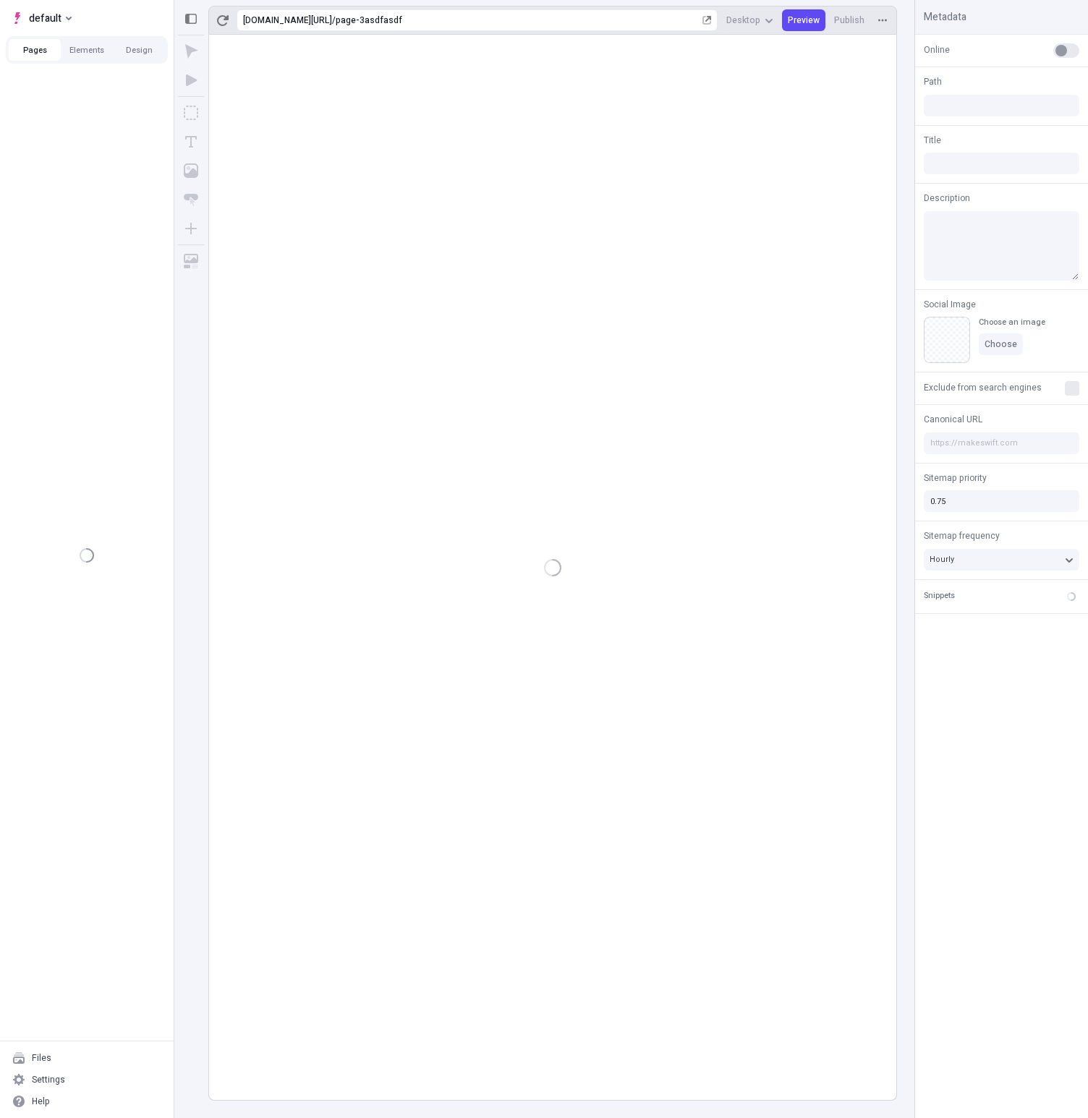
click at [79, 16] on div "default" at bounding box center [87, 15] width 174 height 30
click at [43, 17] on span "default" at bounding box center [45, 17] width 33 height 17
type input "/page-3asdfasdf"
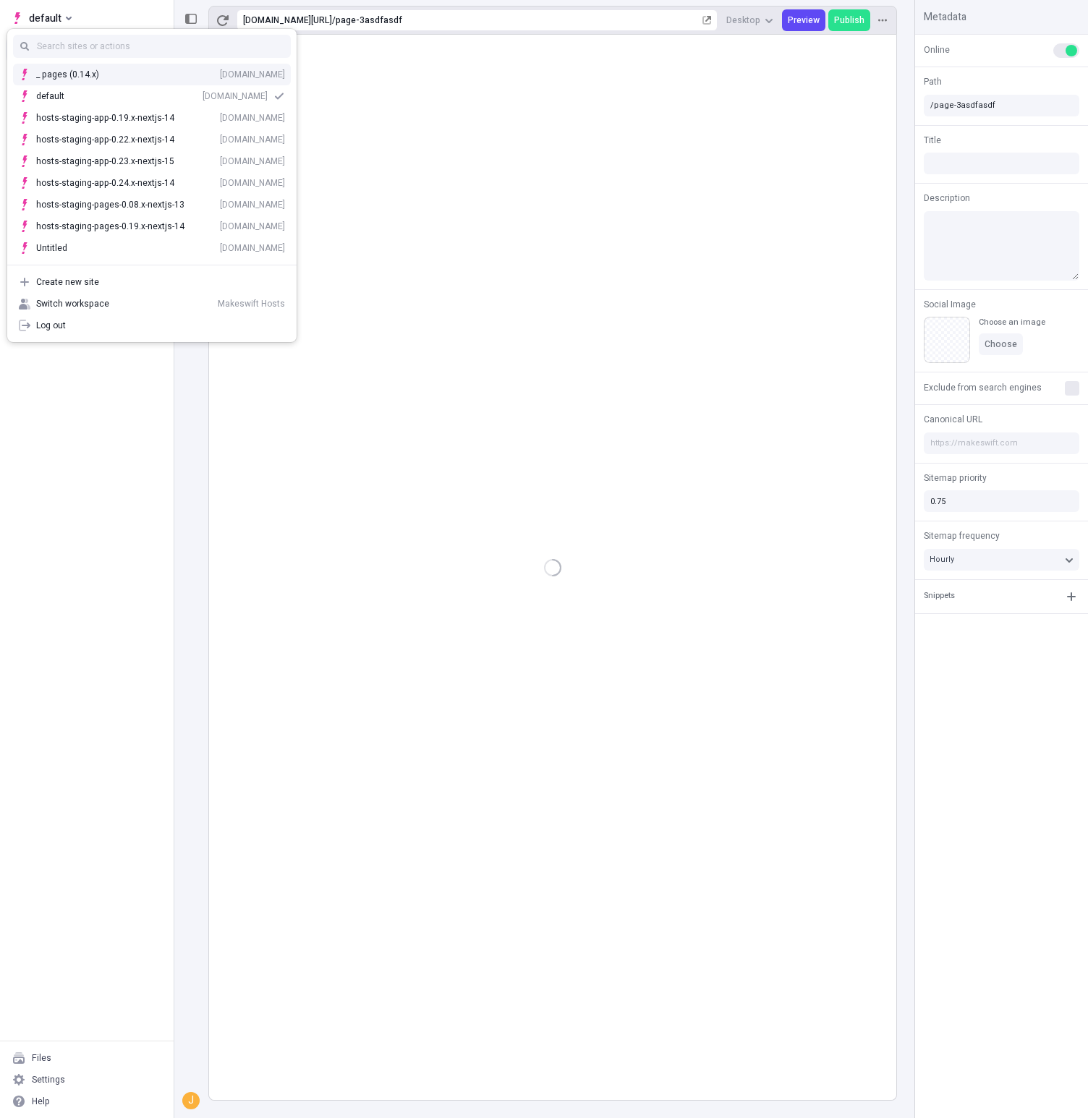
click at [72, 67] on div "_ pages (0.14.x) [DOMAIN_NAME]" at bounding box center [151, 75] width 289 height 22
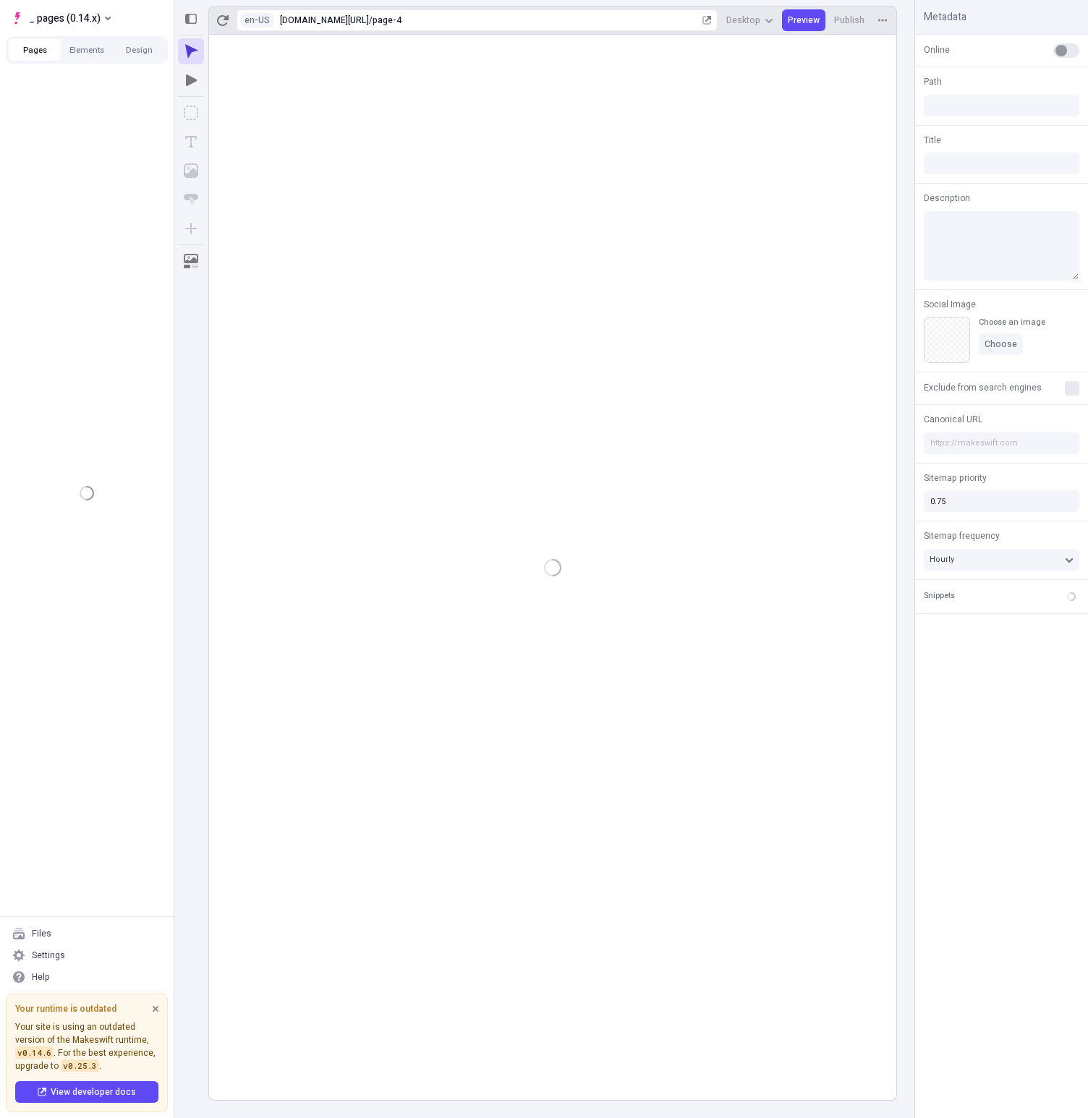
type input "/page-4"
click at [70, 954] on div "Settings" at bounding box center [87, 955] width 162 height 22
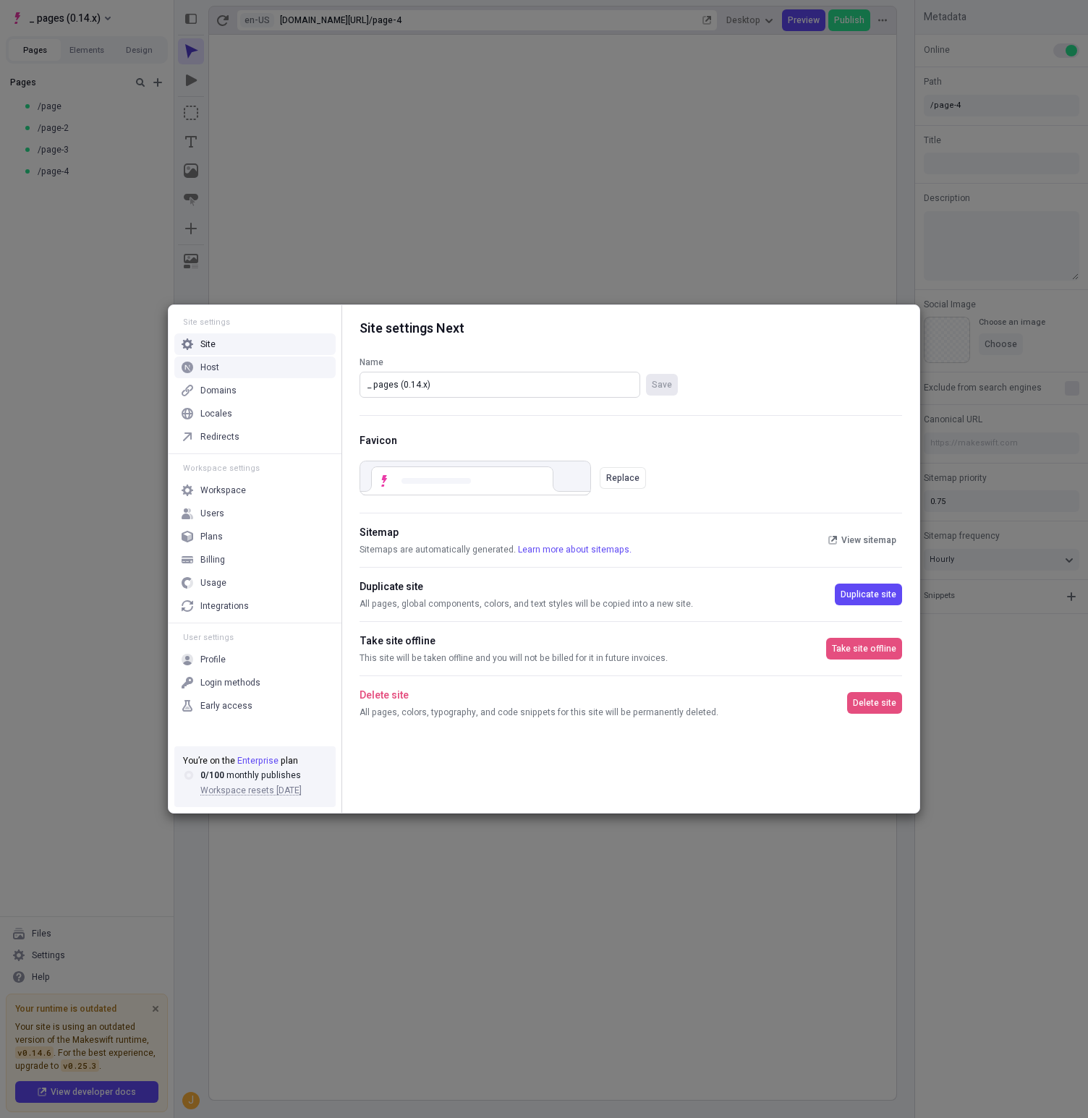
click at [392, 385] on input "_ pages (0.14.x)" at bounding box center [499, 385] width 281 height 26
paste input "hosts-prod-pages-0.08.x-nextjs-13"
click at [455, 383] on input "hosts-prod-pages-0.08.x-nextjs-13" at bounding box center [499, 385] width 281 height 26
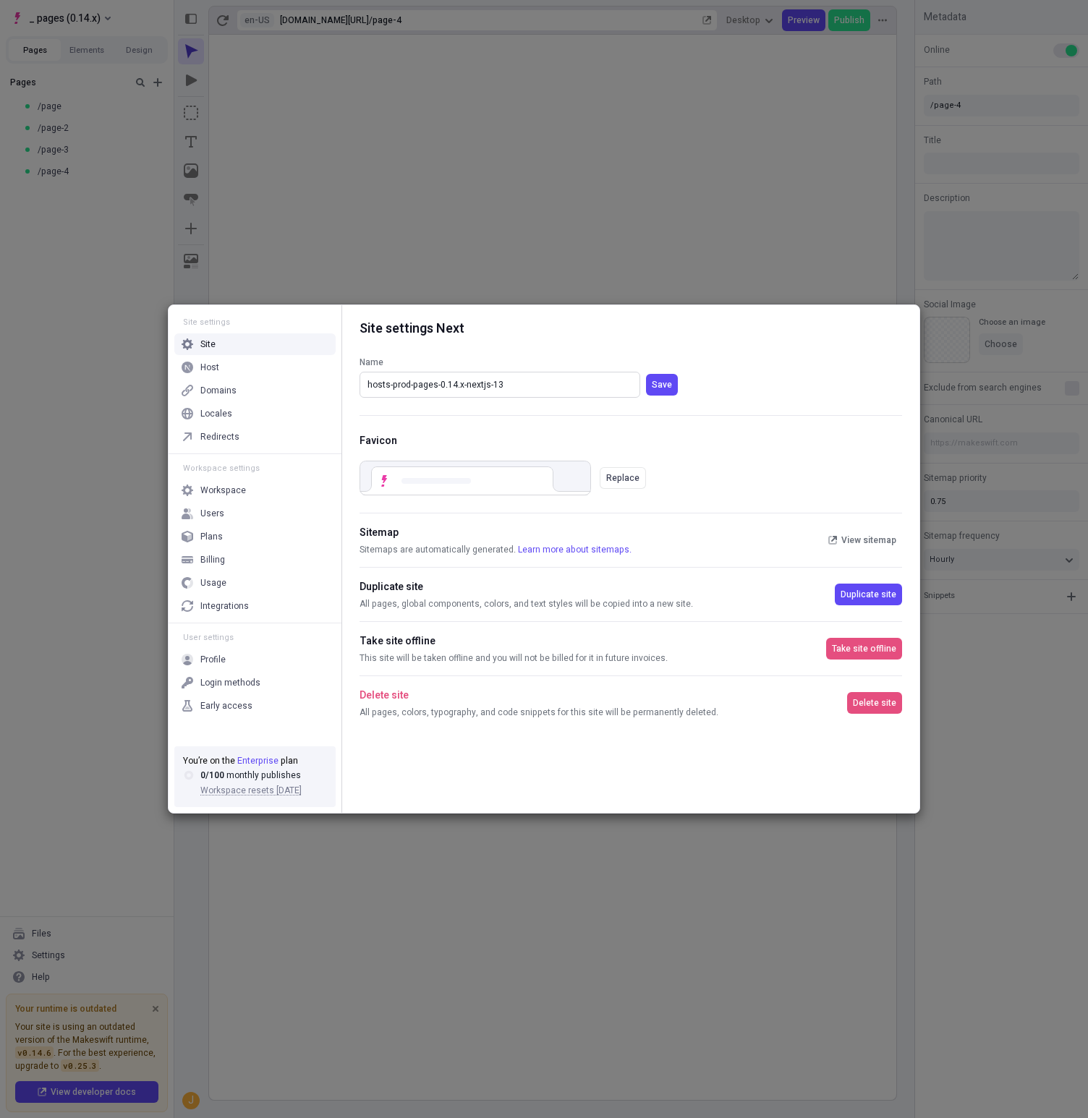
click at [400, 388] on input "hosts-prod-pages-0.14.x-nextjs-13" at bounding box center [499, 385] width 281 height 26
type input "hosts-staging-pages-0.14.x-nextjs-13"
click at [646, 374] on button "Save" at bounding box center [662, 385] width 32 height 22
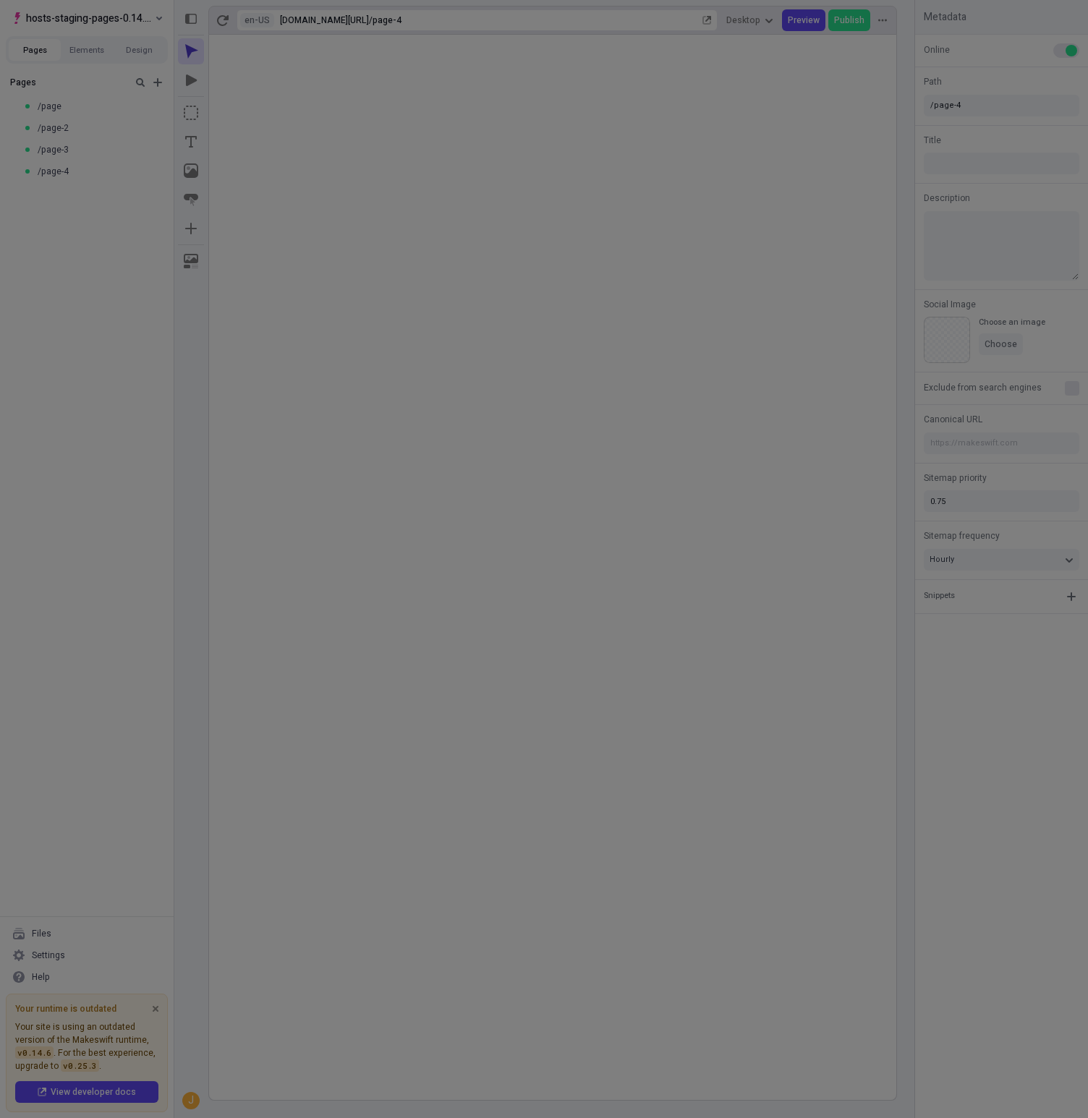
drag, startPoint x: 316, startPoint y: 172, endPoint x: 306, endPoint y: 170, distance: 10.4
click at [316, 172] on div "Site settings Site Host Domains Locales Redirects Workspace settings Workspace …" at bounding box center [544, 559] width 1088 height 1118
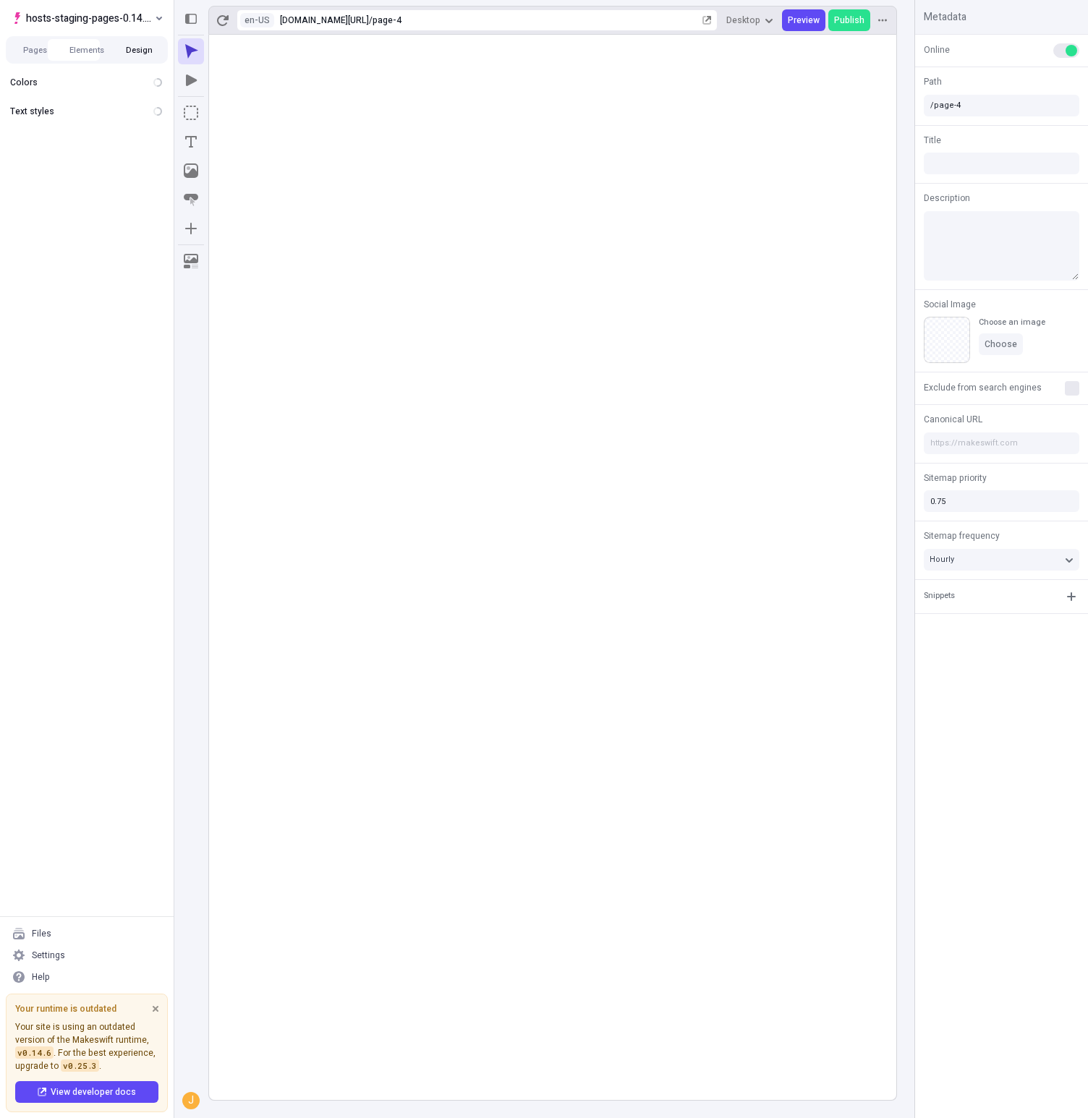
click at [129, 40] on button "Design" at bounding box center [139, 50] width 52 height 22
click at [133, 24] on span "hosts-staging-pages-0.14.x-nextjs-13" at bounding box center [89, 17] width 126 height 17
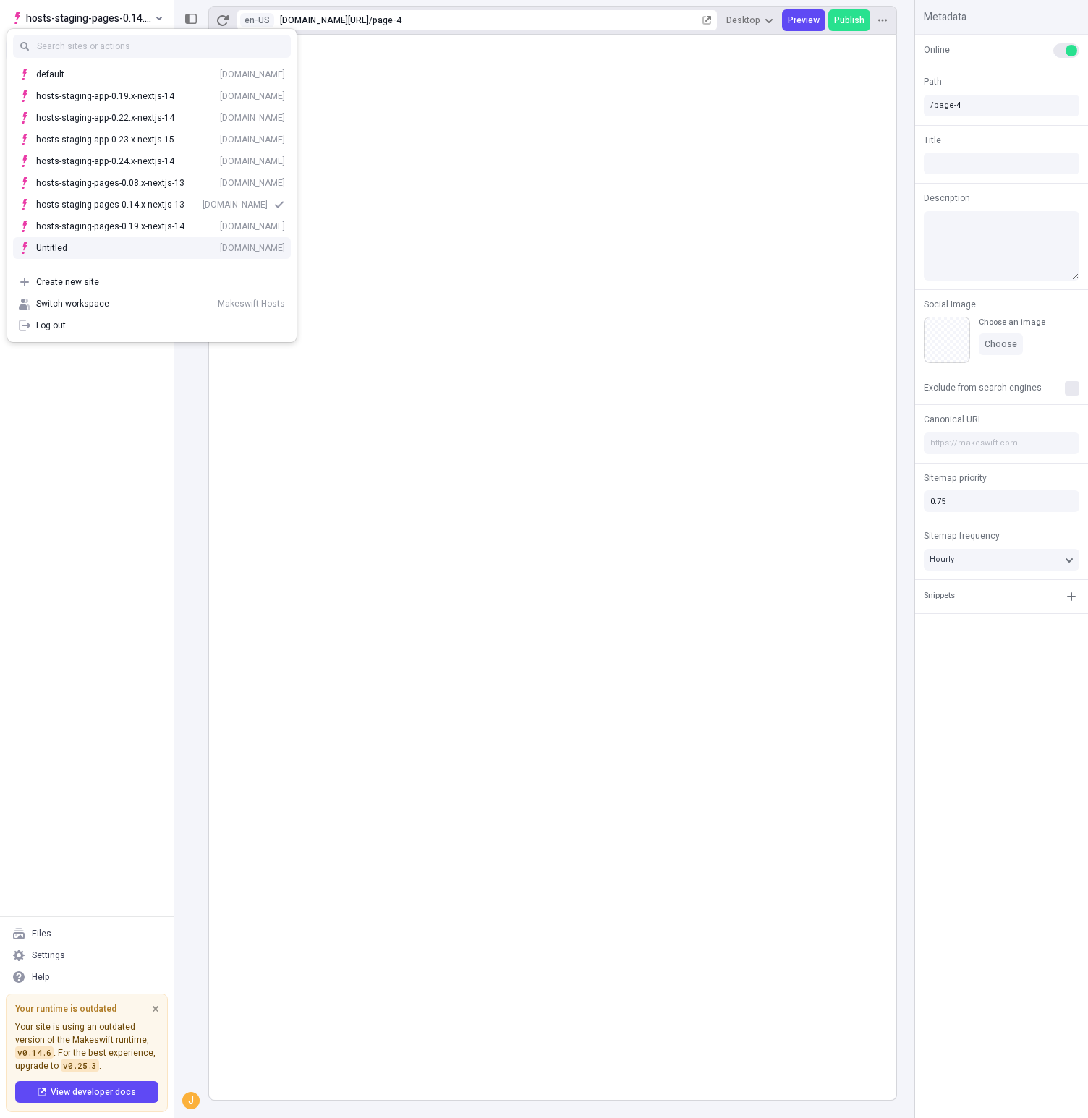
click at [95, 245] on div "Untitled [DOMAIN_NAME]" at bounding box center [160, 248] width 249 height 12
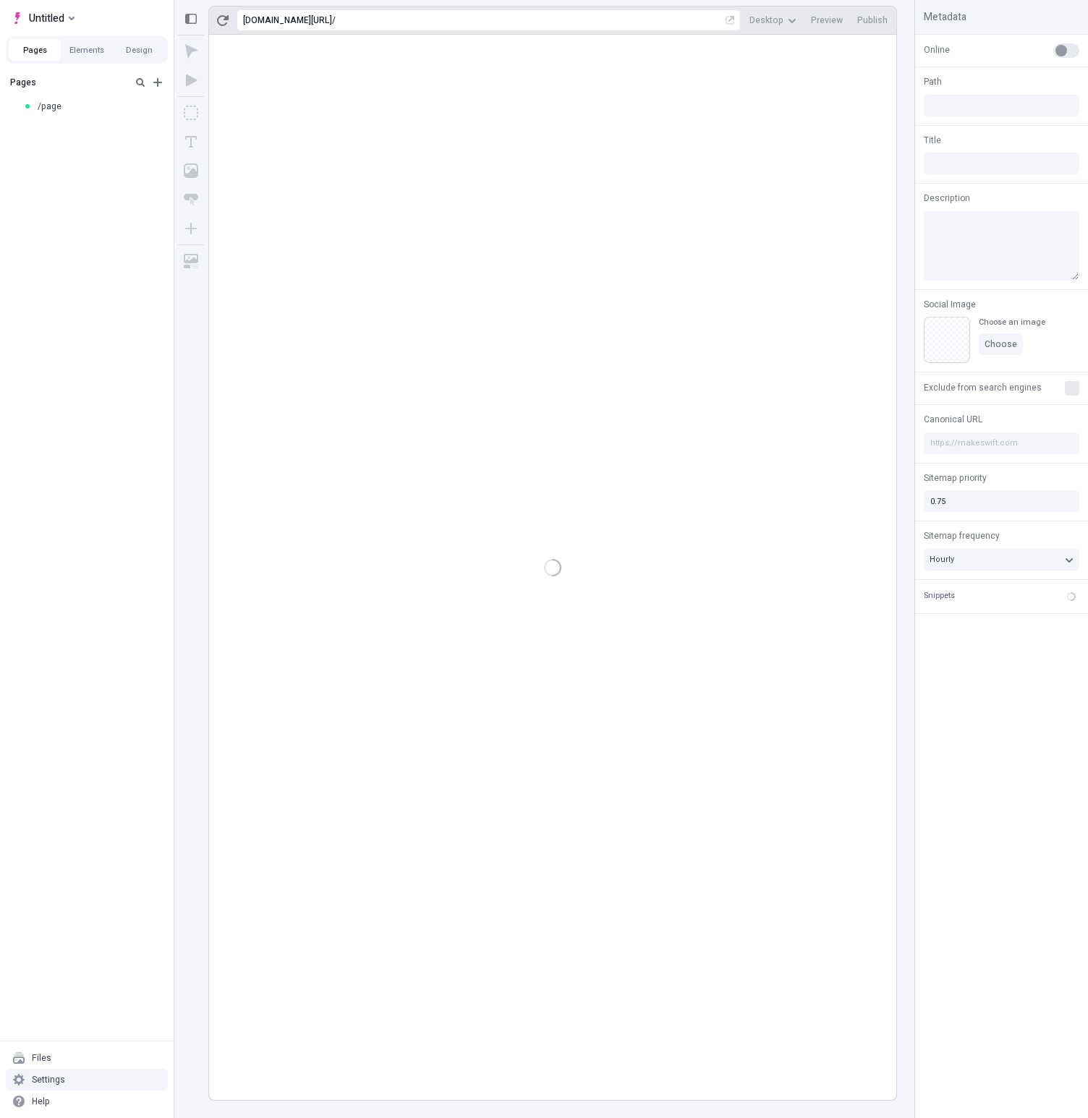
click at [74, 1077] on div "Settings" at bounding box center [87, 1080] width 162 height 22
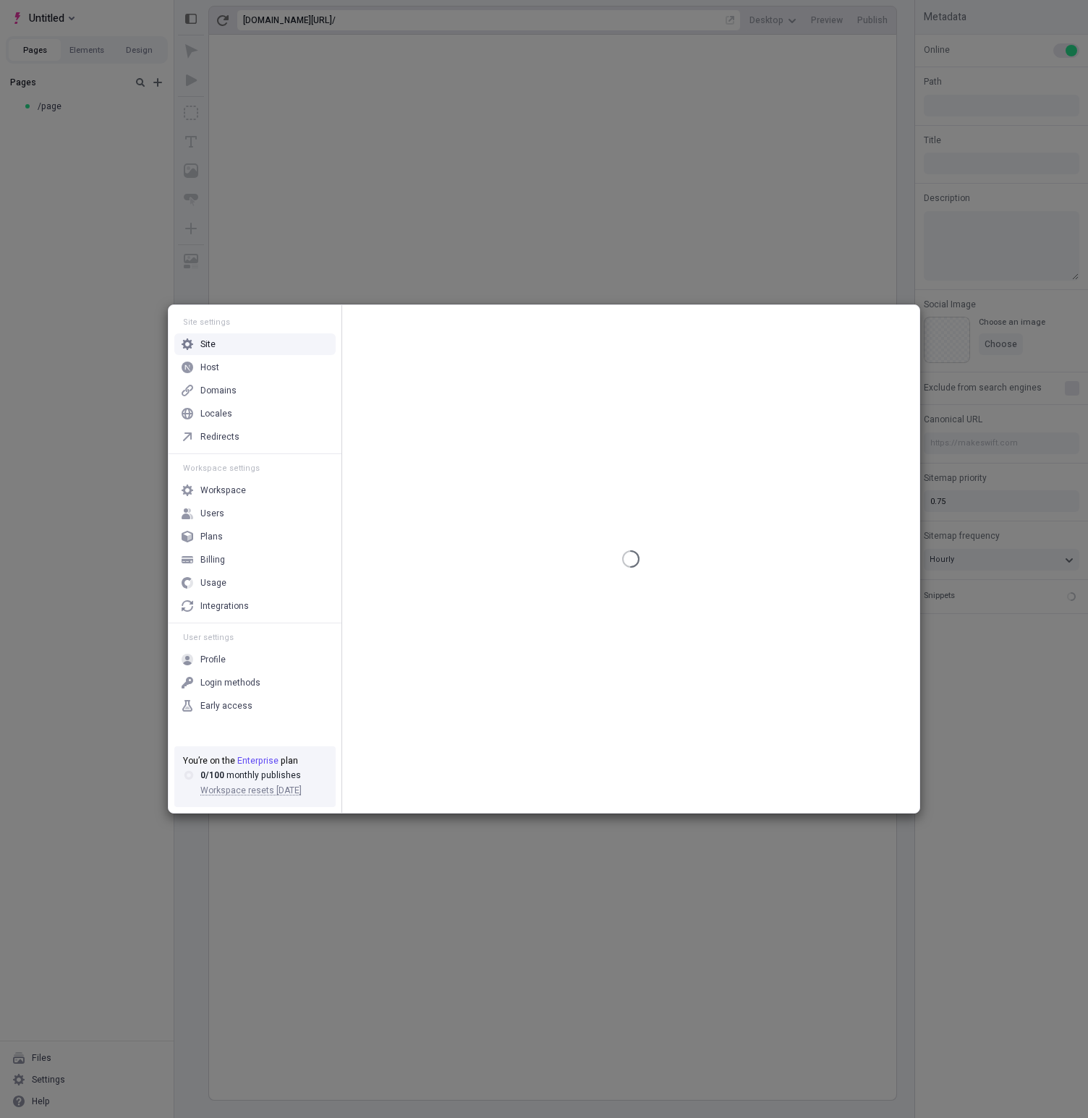
type input "/page"
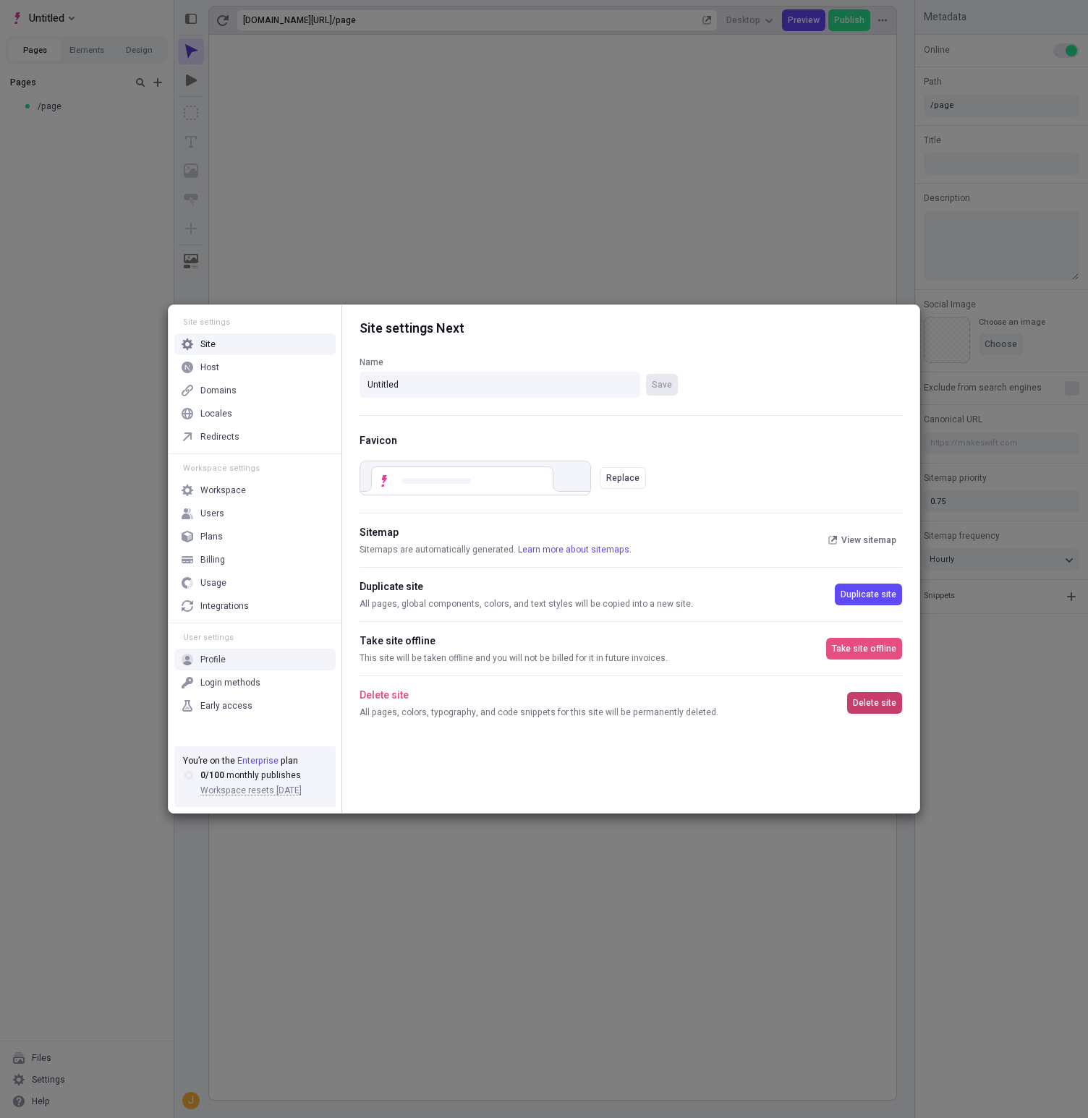
click at [884, 704] on span "Delete site" at bounding box center [874, 703] width 43 height 12
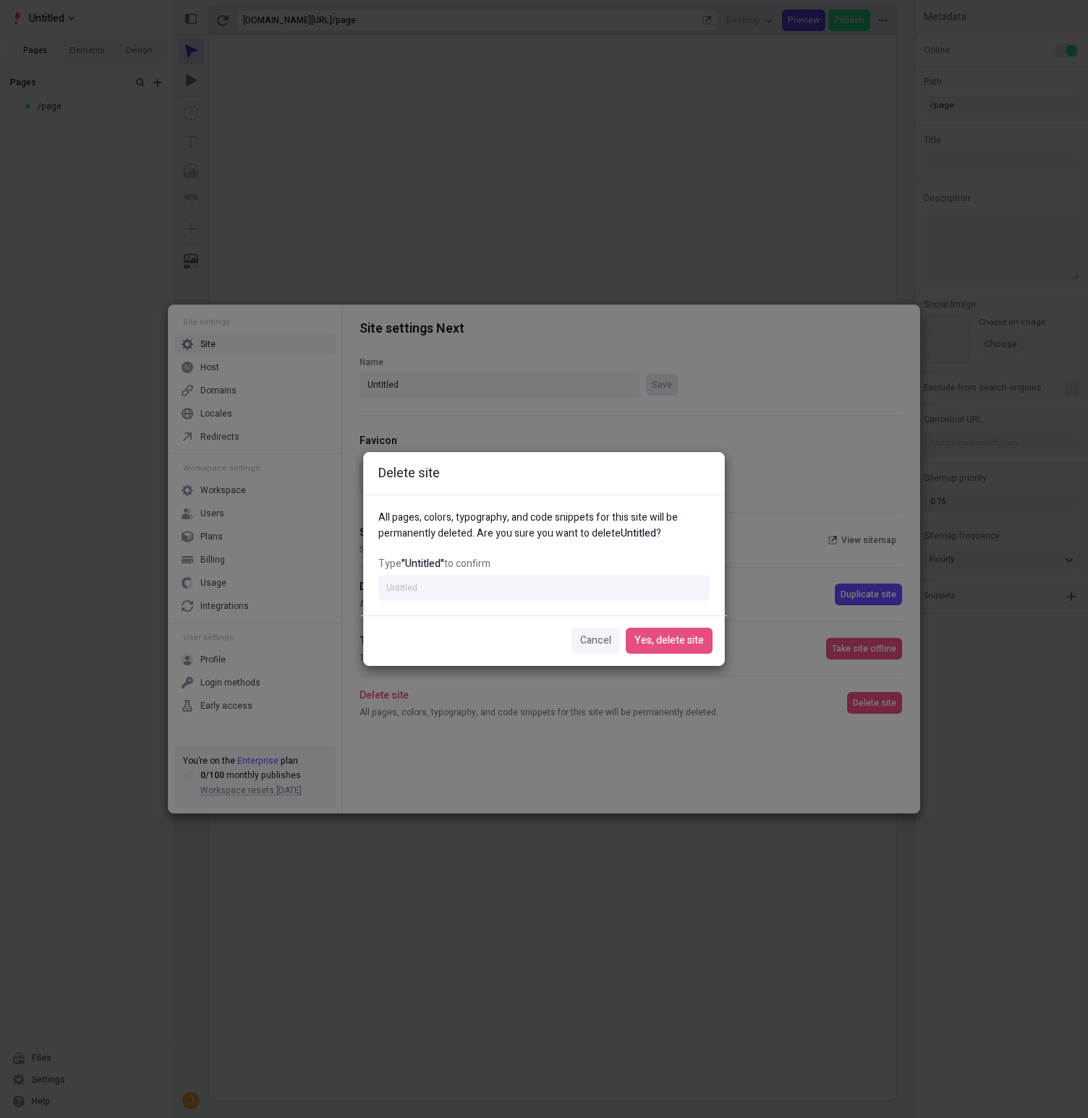
click at [683, 624] on div "Cancel Yes, delete site" at bounding box center [544, 640] width 366 height 50
click at [565, 589] on input "Type "Untitled" to confirm" at bounding box center [543, 588] width 331 height 26
type input "Untitled"
click at [626, 628] on button "Yes, delete site" at bounding box center [669, 641] width 87 height 26
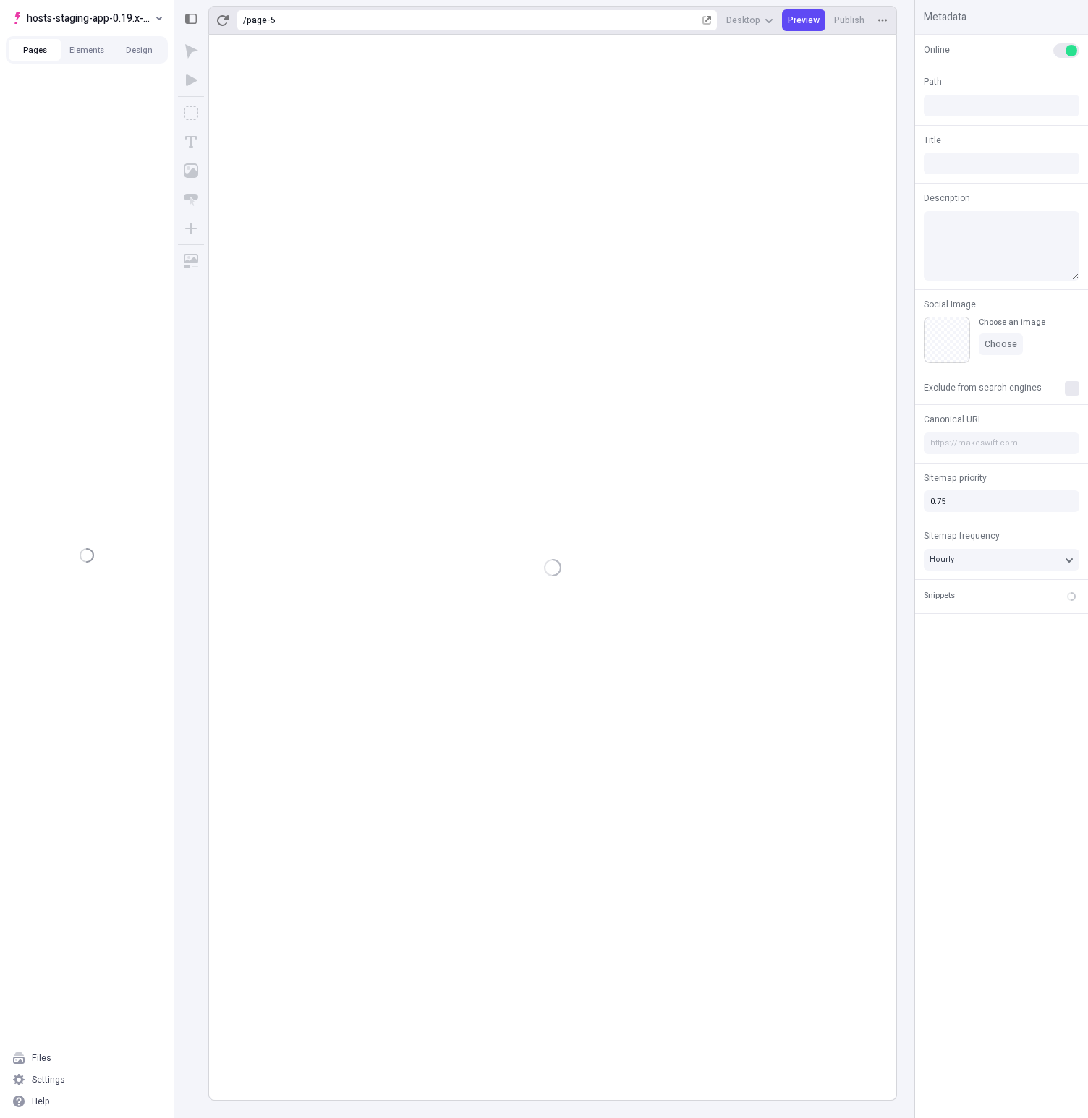
type textarea "hmm..."
type input "/page-5"
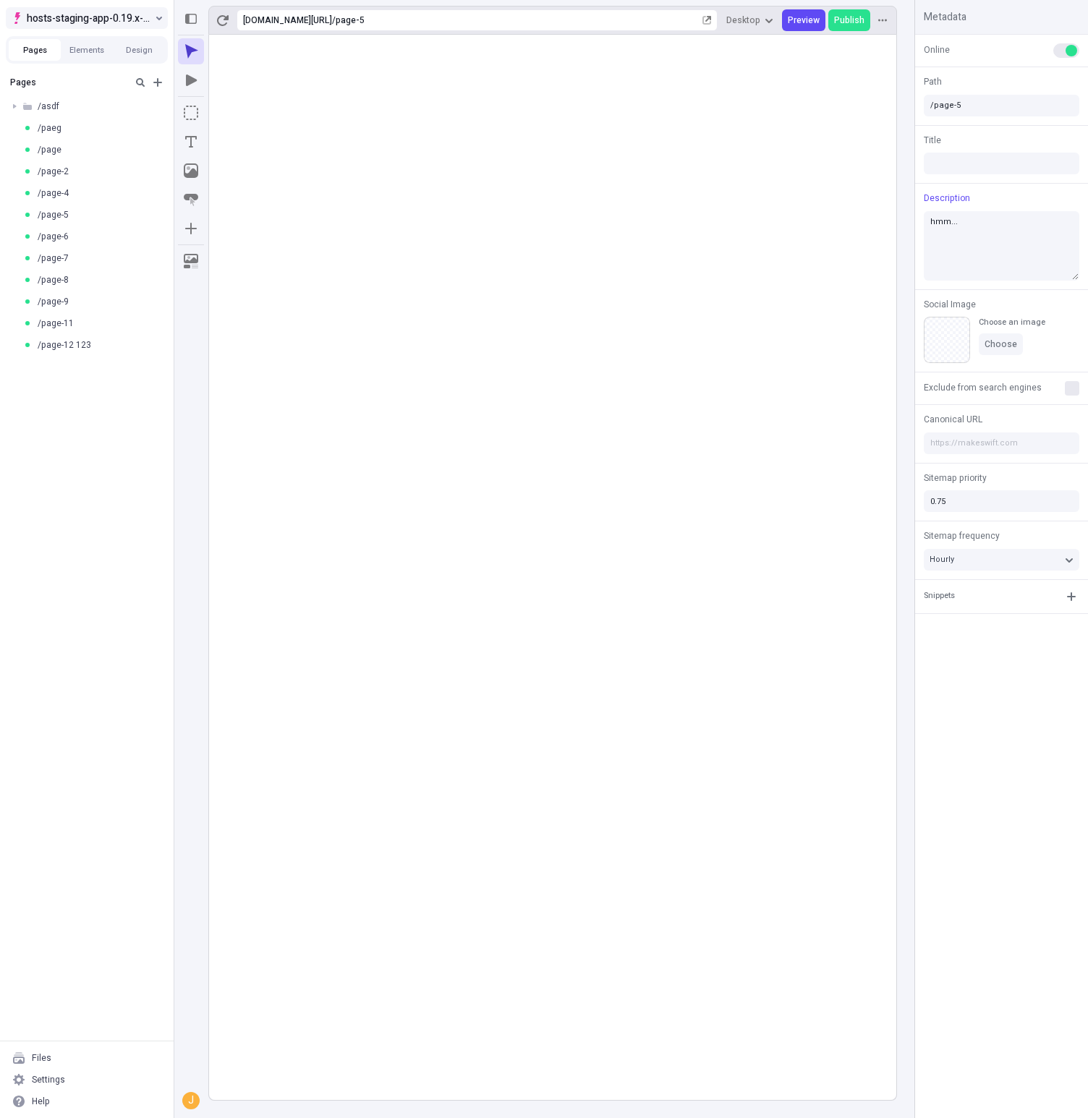
click at [124, 14] on span "hosts-staging-app-0.19.x-nextjs-14" at bounding box center [89, 17] width 125 height 17
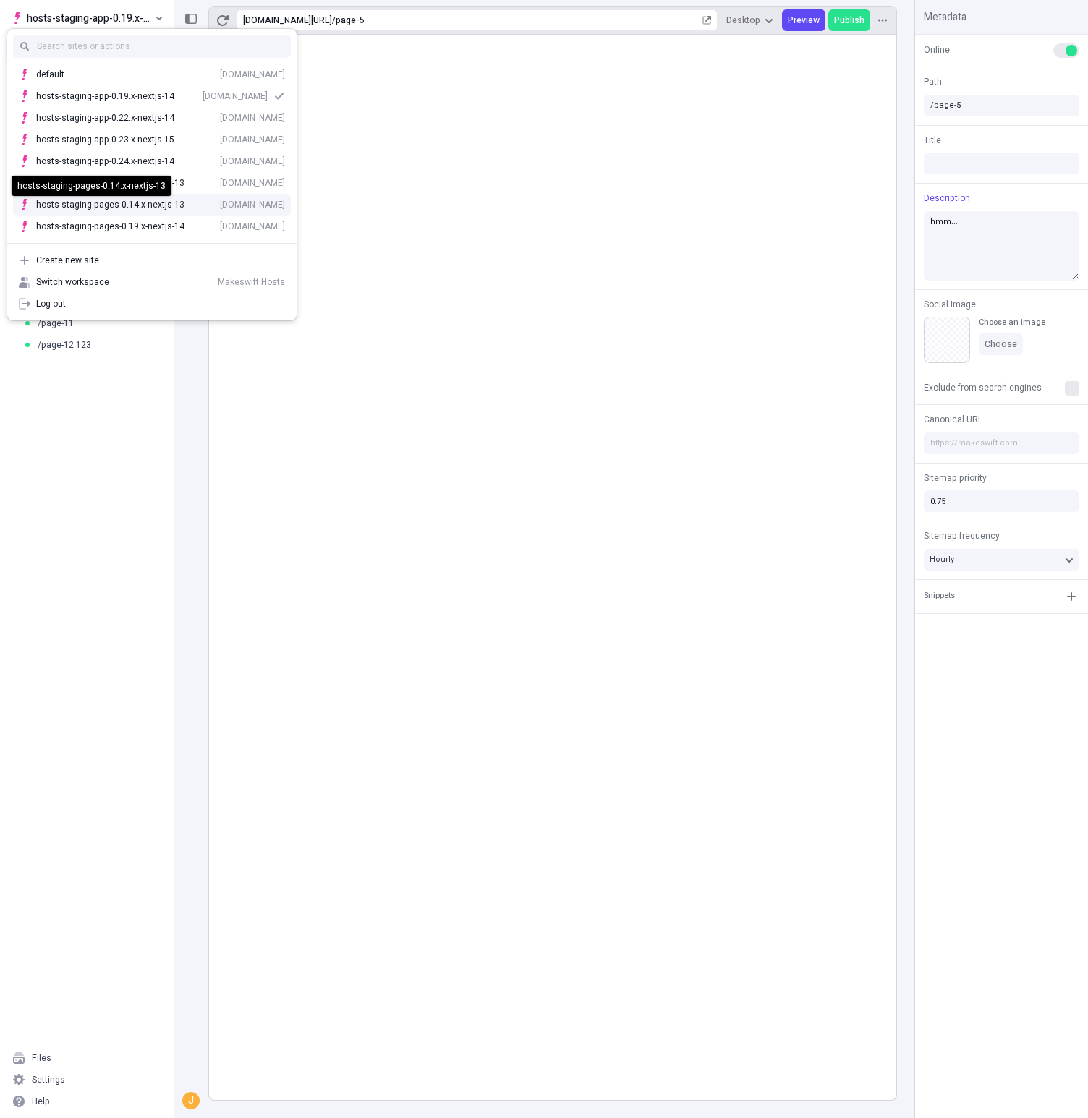
click at [102, 200] on div "hosts-staging-pages-0.14.x-nextjs-13" at bounding box center [110, 205] width 148 height 12
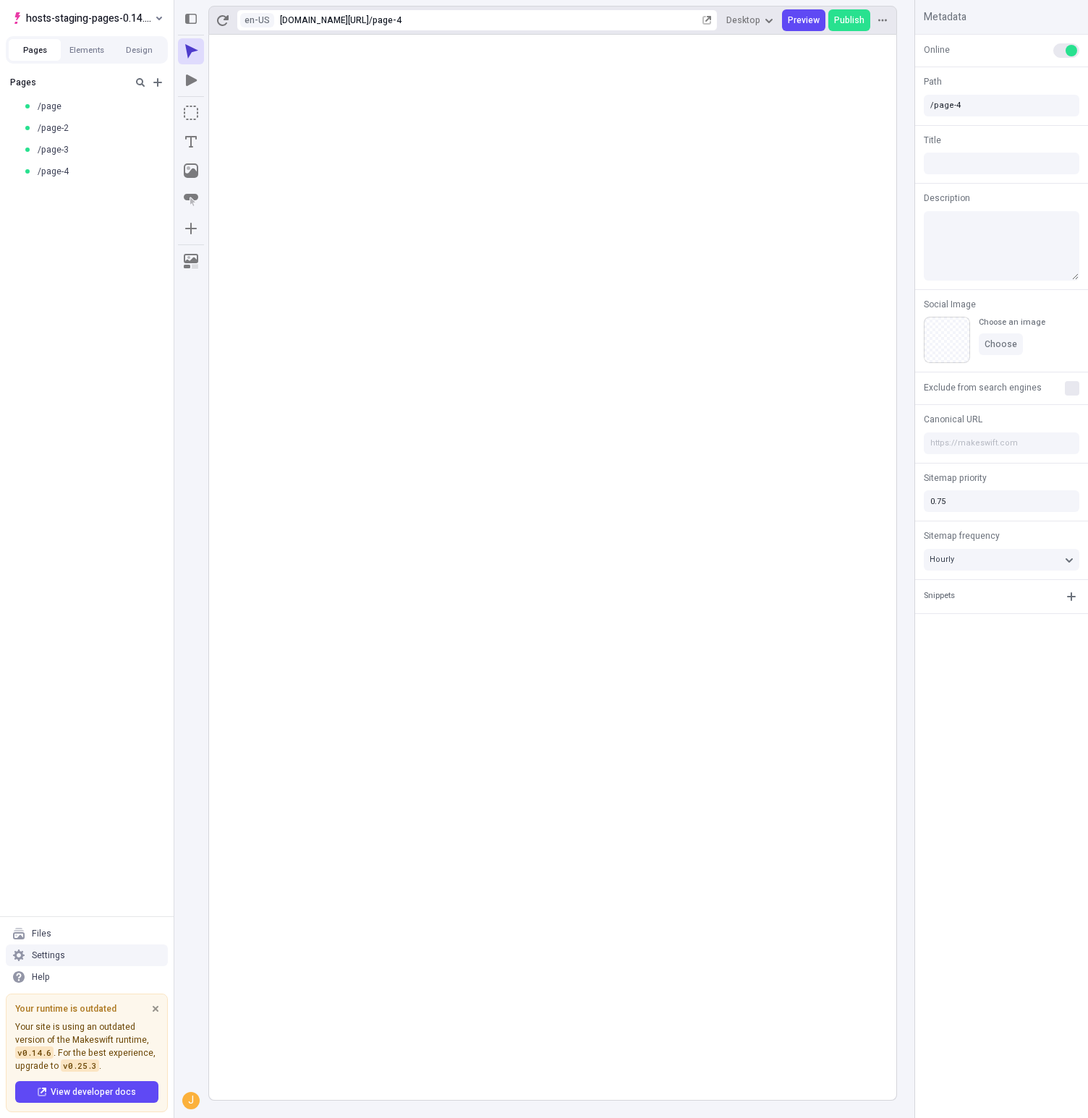
click at [101, 960] on div "Settings" at bounding box center [87, 955] width 162 height 22
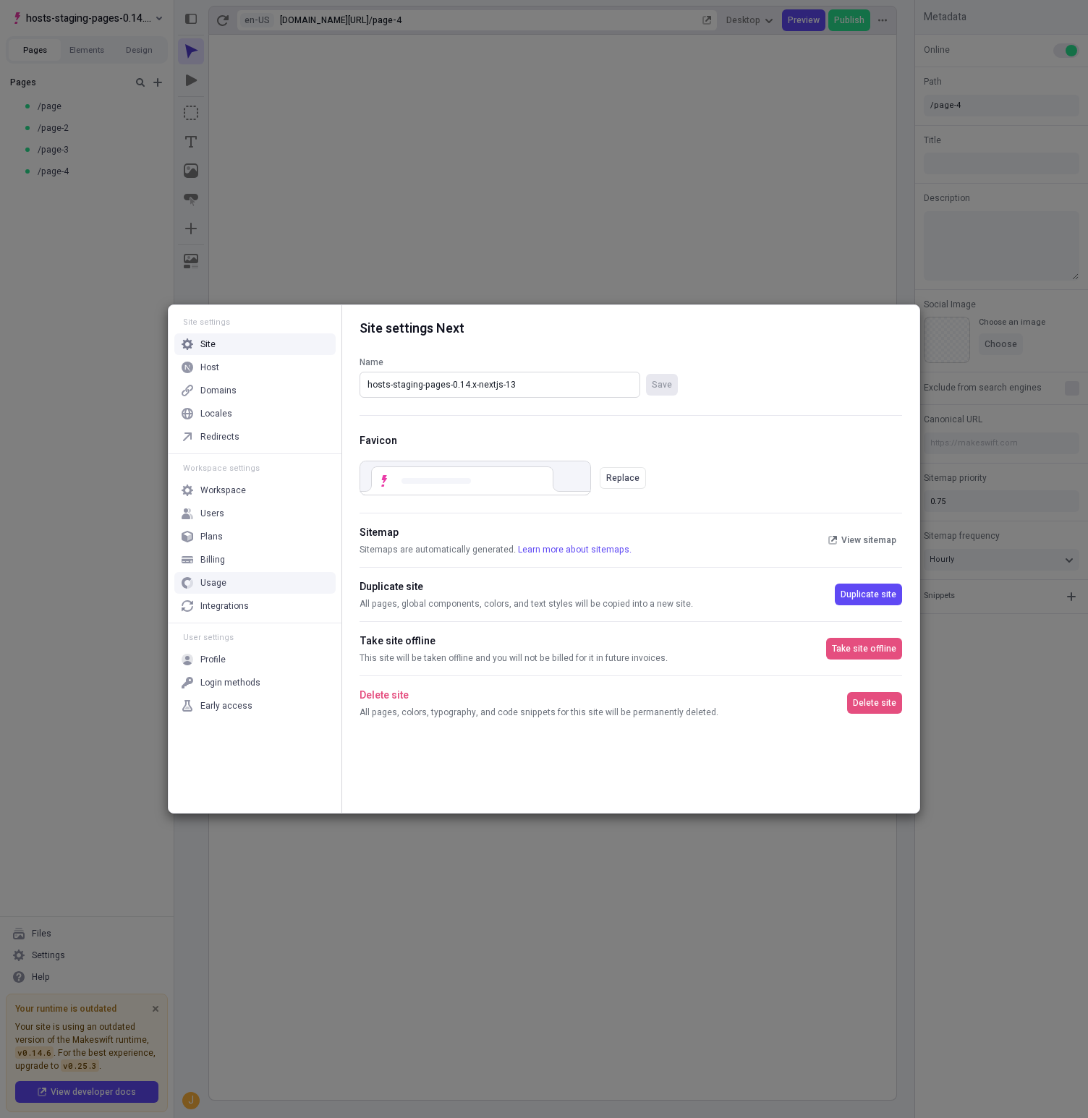
click at [529, 382] on input "hosts-staging-pages-0.14.x-nextjs-13" at bounding box center [499, 385] width 281 height 26
type input "hosts-staging-pages-0.14.x-nextjs-14"
click at [658, 382] on span "Save" at bounding box center [662, 385] width 20 height 12
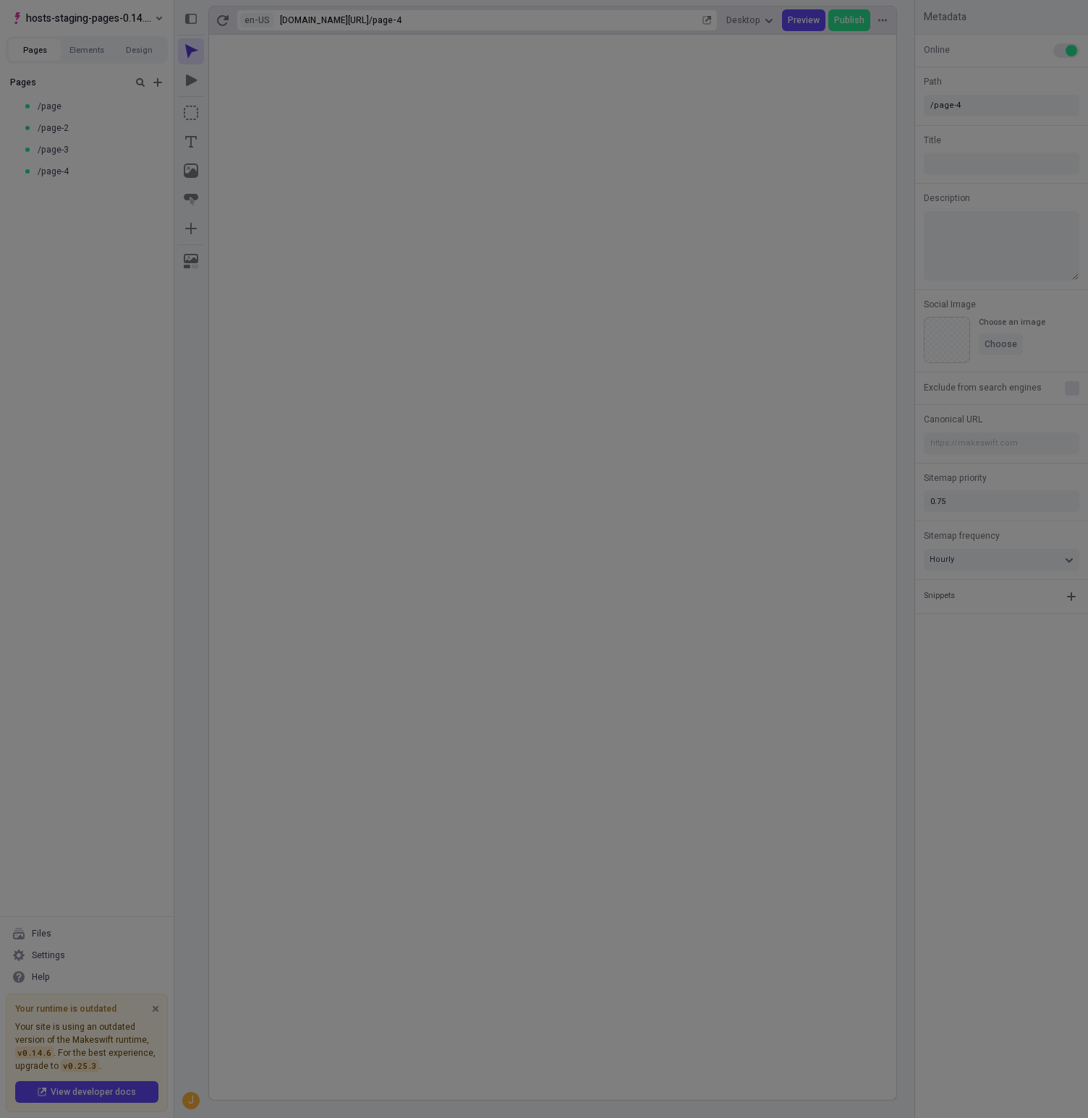
click at [364, 231] on div "Site settings Site Host Domains Locales Redirects Workspace settings Workspace …" at bounding box center [544, 559] width 1088 height 1118
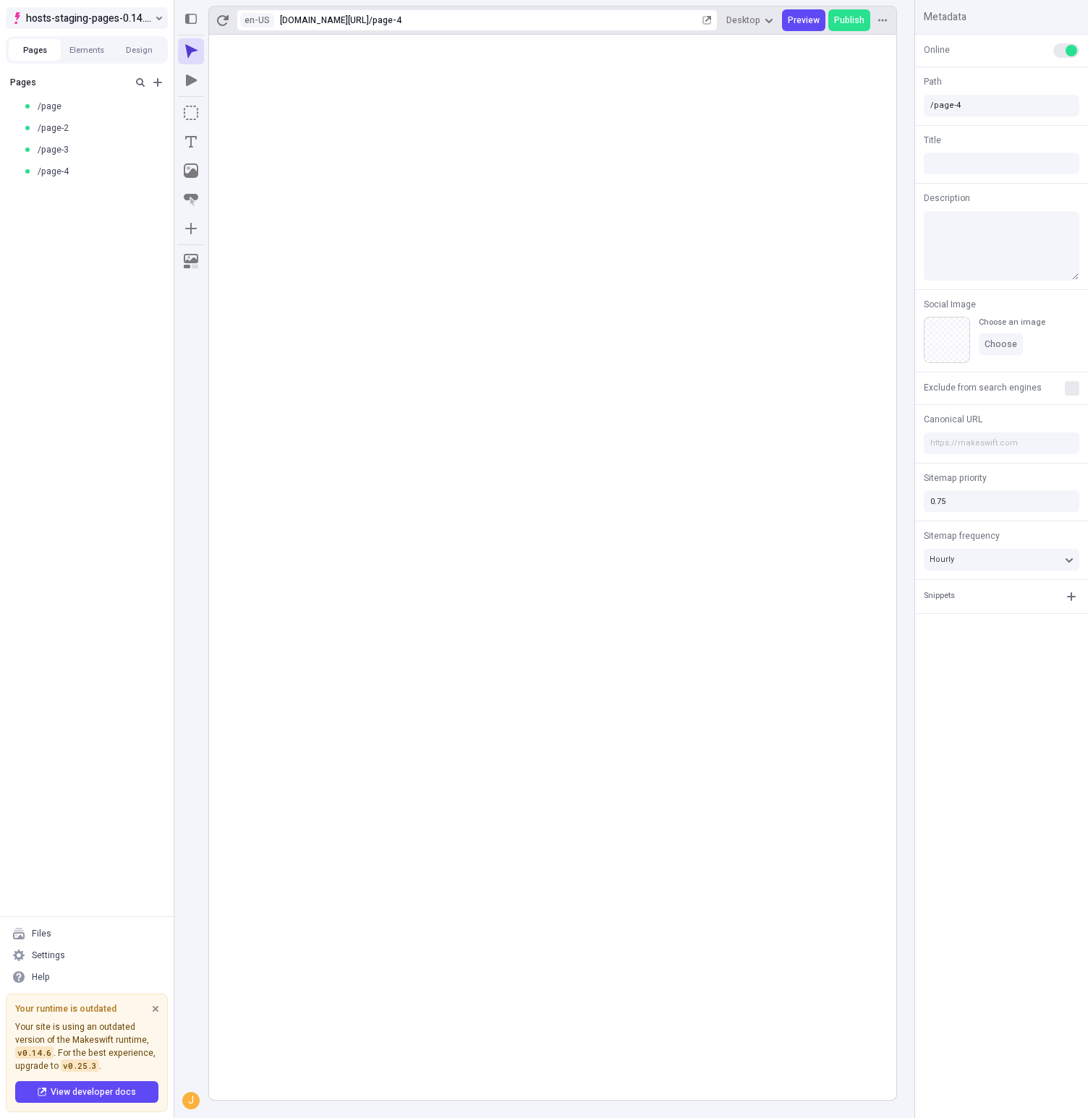
click at [97, 8] on button "hosts-staging-pages-0.14.x-nextjs-14" at bounding box center [87, 18] width 162 height 22
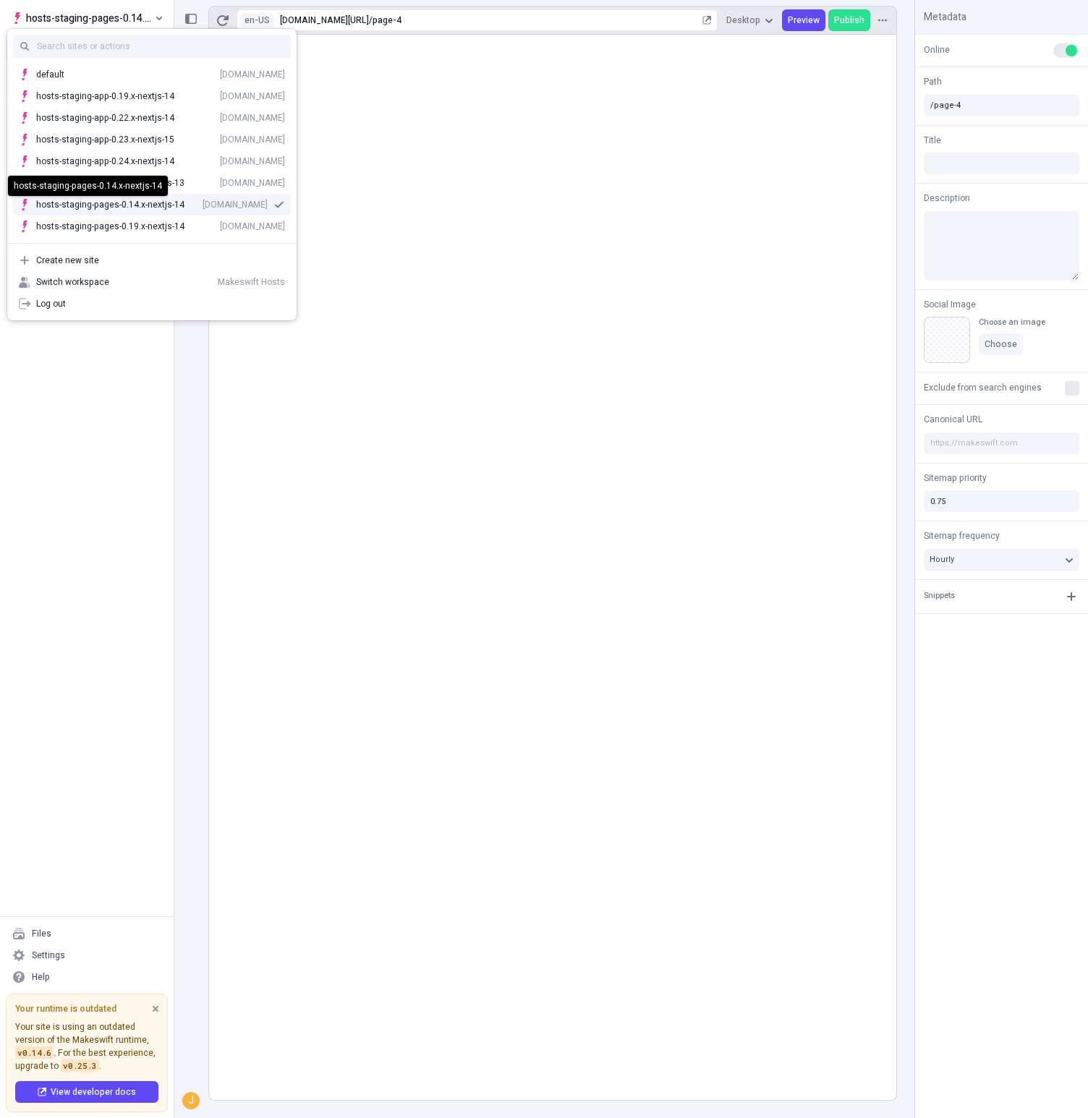
click at [124, 205] on div "hosts-staging-pages-0.14.x-nextjs-14" at bounding box center [110, 205] width 148 height 12
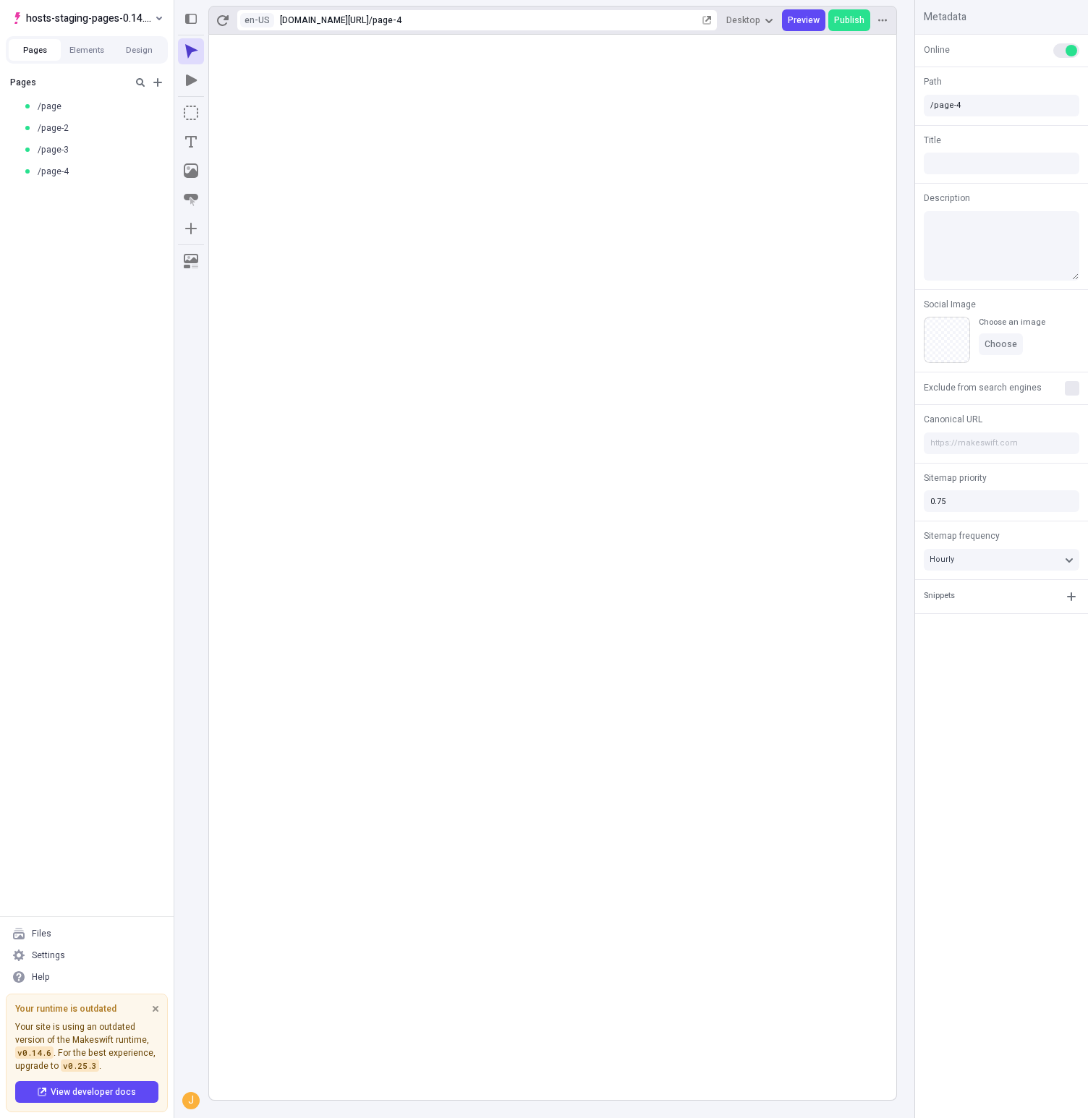
click at [391, 252] on rect at bounding box center [552, 567] width 687 height 1065
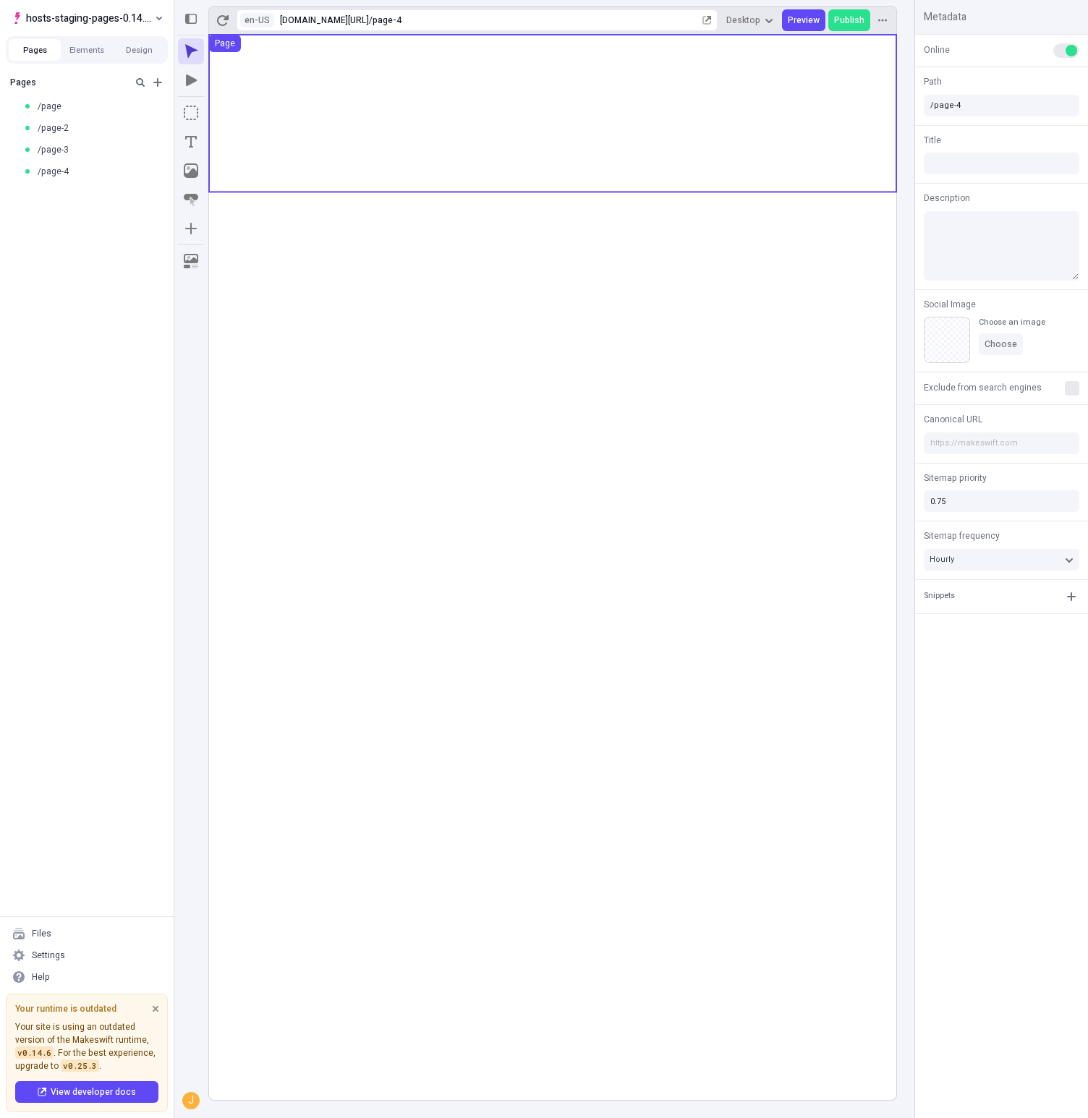
click at [383, 114] on use at bounding box center [552, 113] width 687 height 157
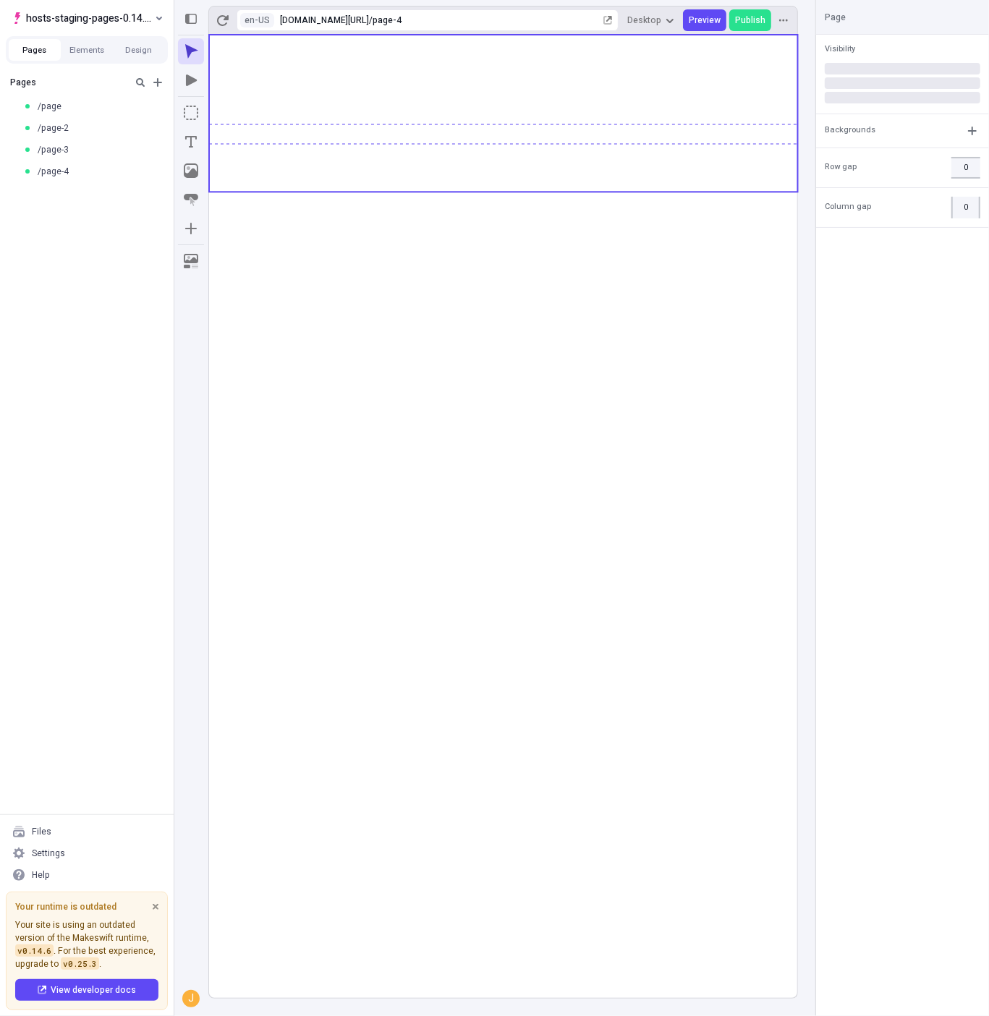
click at [82, 443] on div "Pages /page /page-2 /page-3 /page-4" at bounding box center [87, 441] width 174 height 745
click at [137, 22] on span "hosts-staging-pages-0.14.x-nextjs-14" at bounding box center [89, 17] width 126 height 17
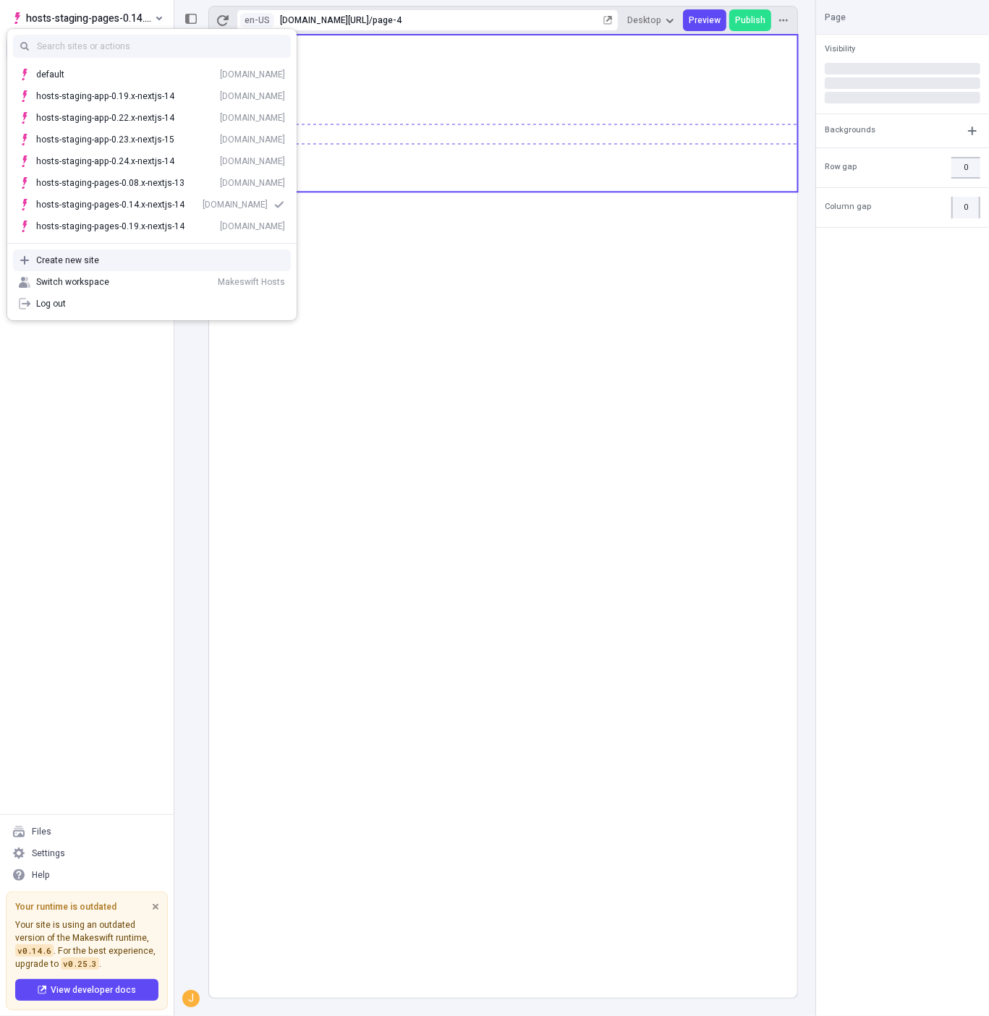
click at [100, 263] on div "Create new site" at bounding box center [160, 261] width 249 height 12
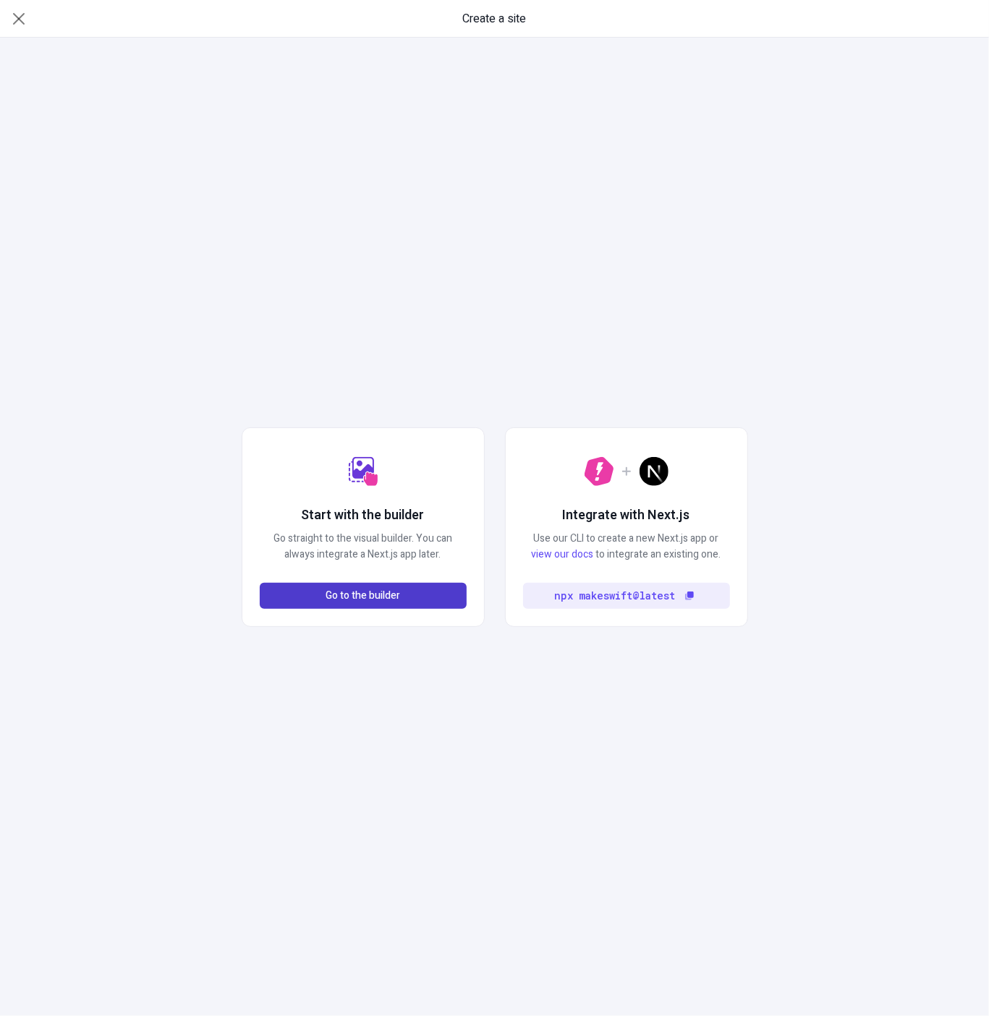
click at [419, 599] on button "Go to the builder" at bounding box center [363, 596] width 207 height 26
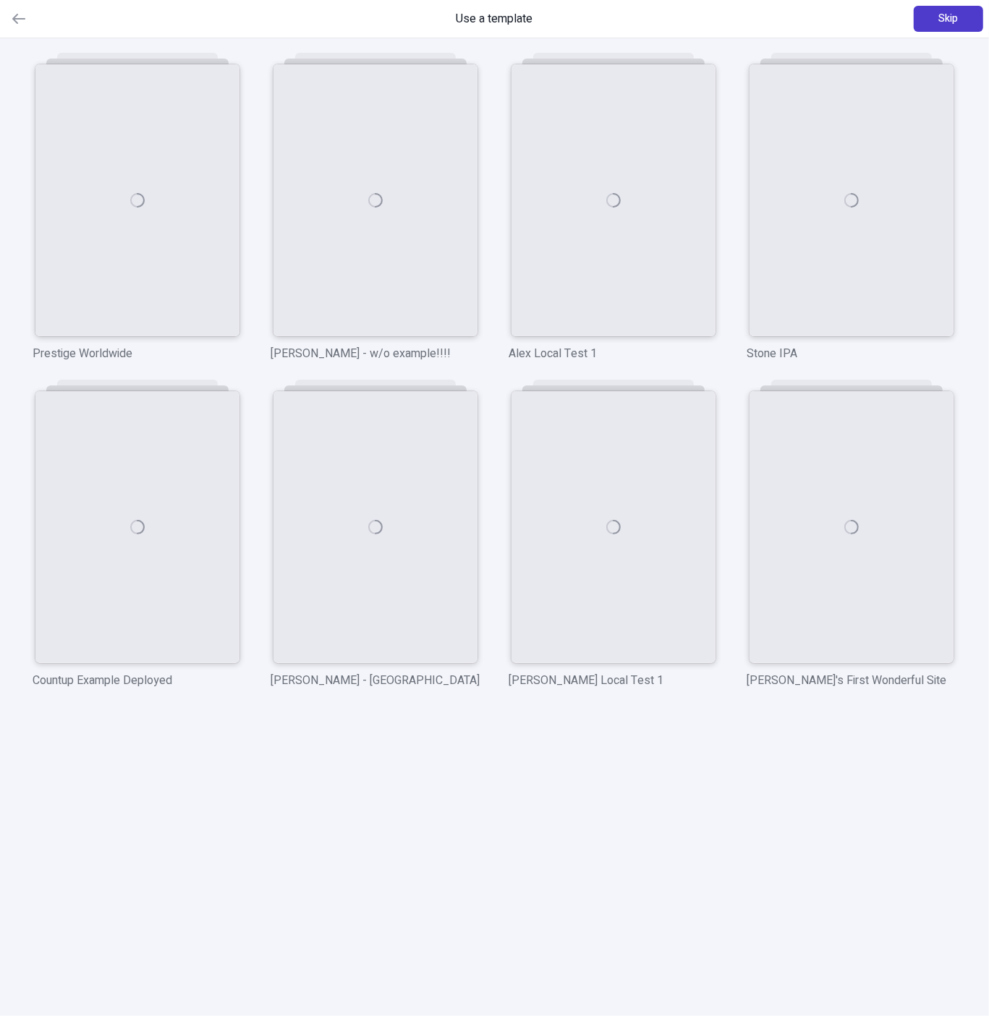
click at [946, 27] on button "Skip" at bounding box center [947, 19] width 69 height 26
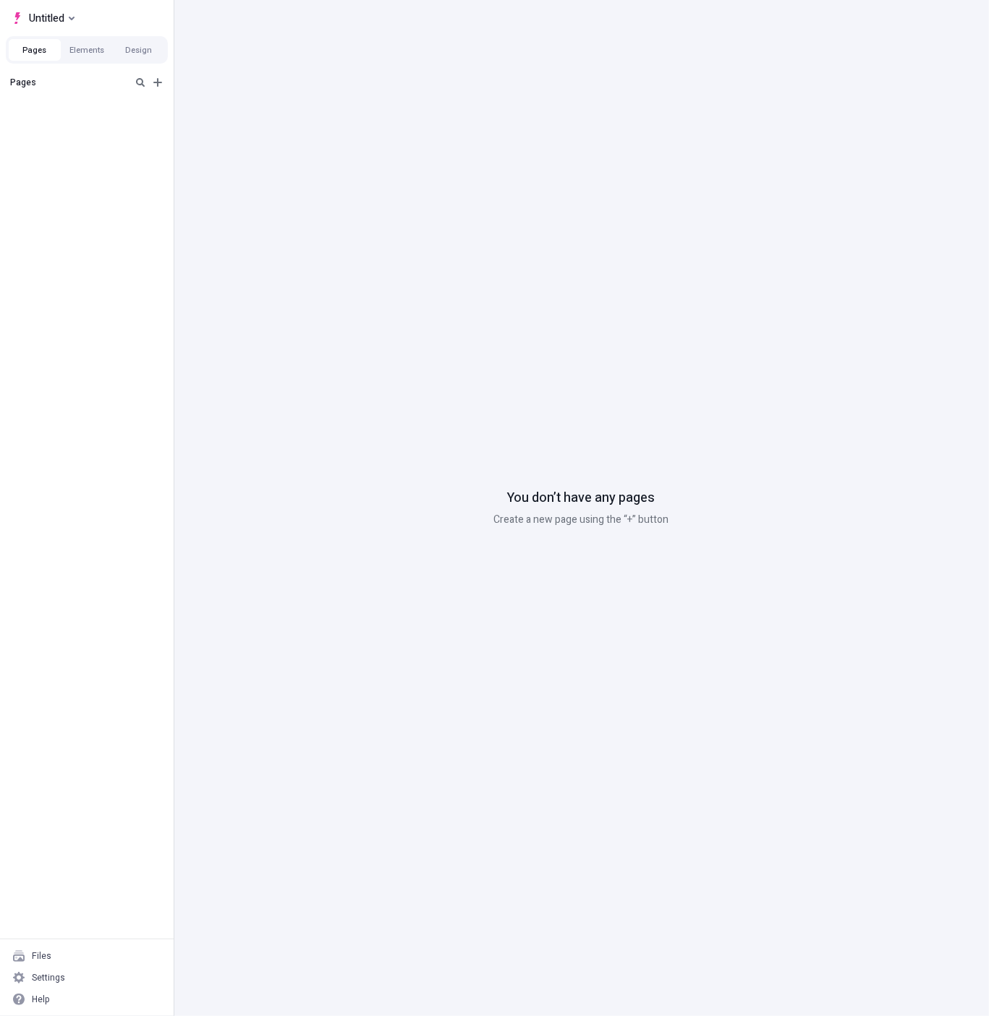
click at [158, 125] on div "Pages" at bounding box center [87, 503] width 174 height 869
click at [158, 85] on icon "Add new" at bounding box center [157, 82] width 9 height 9
click at [247, 117] on div "Blank page" at bounding box center [234, 112] width 130 height 22
click at [73, 979] on div "Settings" at bounding box center [87, 978] width 162 height 22
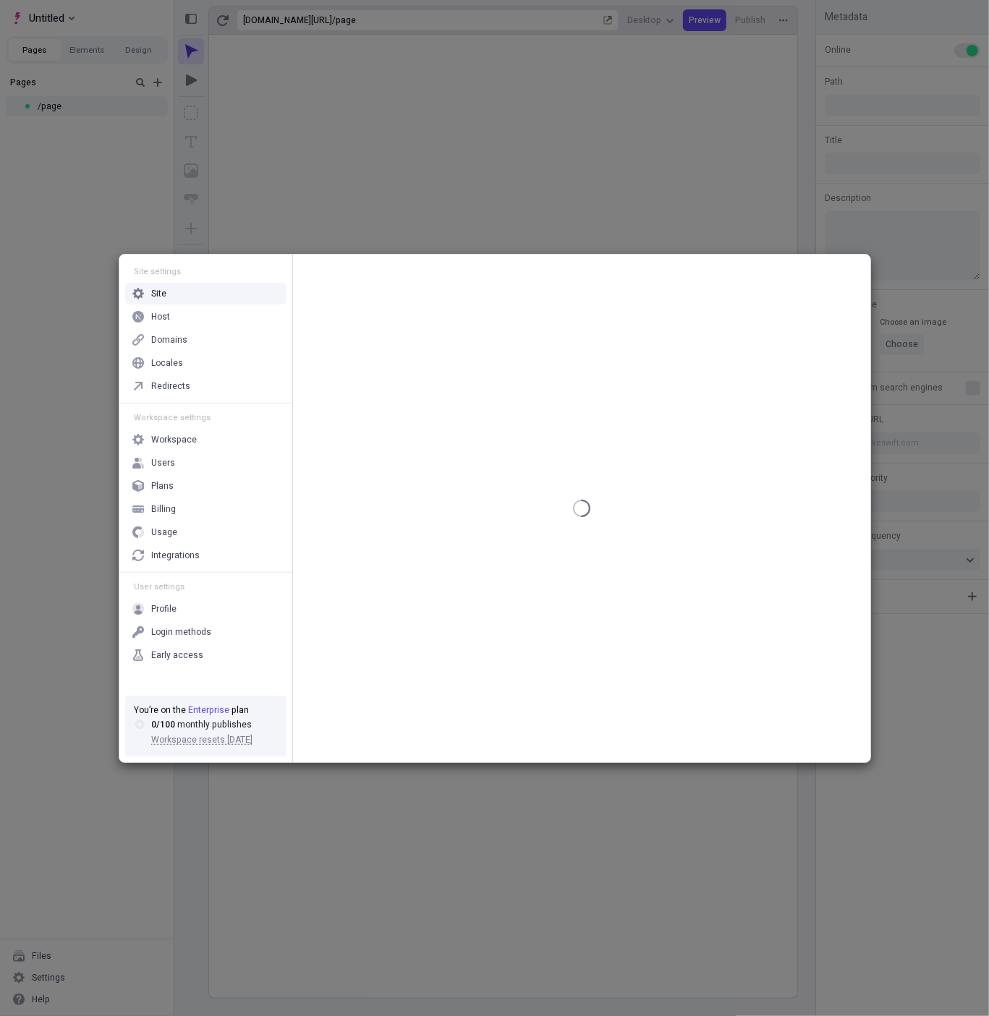
type input "/page"
